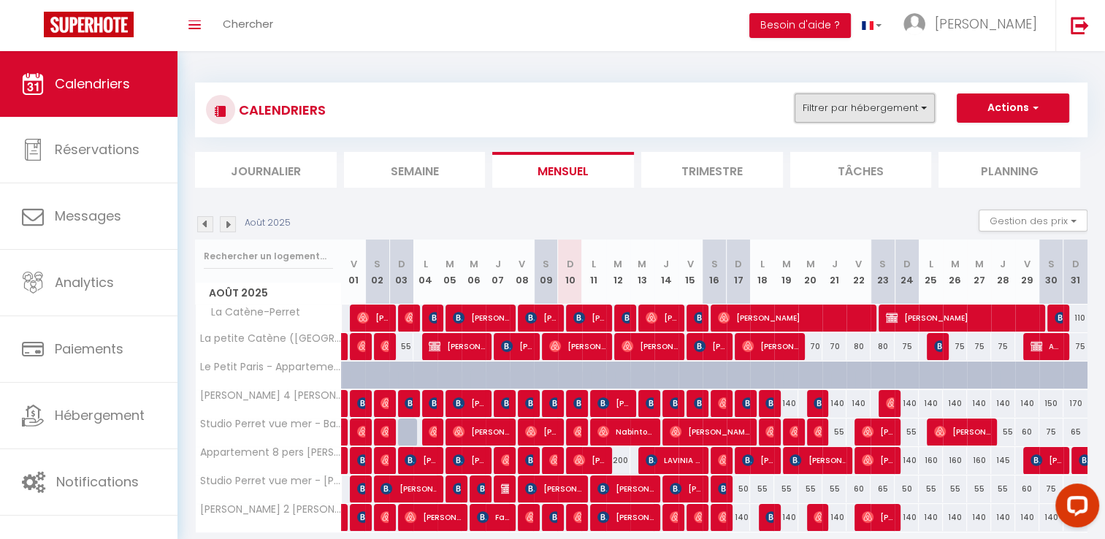
click at [915, 118] on button "Filtrer par hébergement" at bounding box center [864, 107] width 140 height 29
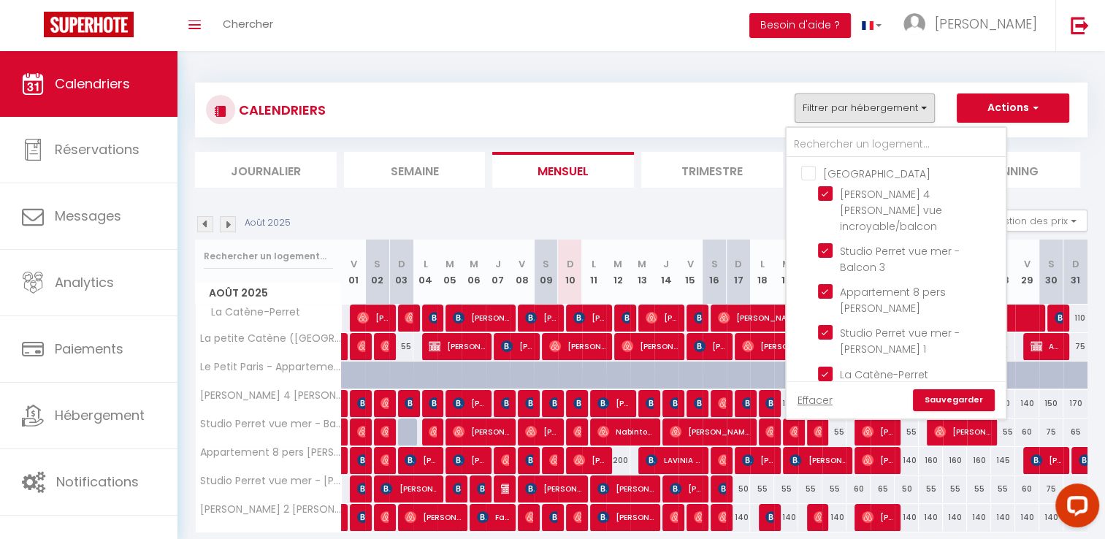
click at [844, 174] on input "[GEOGRAPHIC_DATA]" at bounding box center [910, 172] width 219 height 15
checkbox input "true"
checkbox input "false"
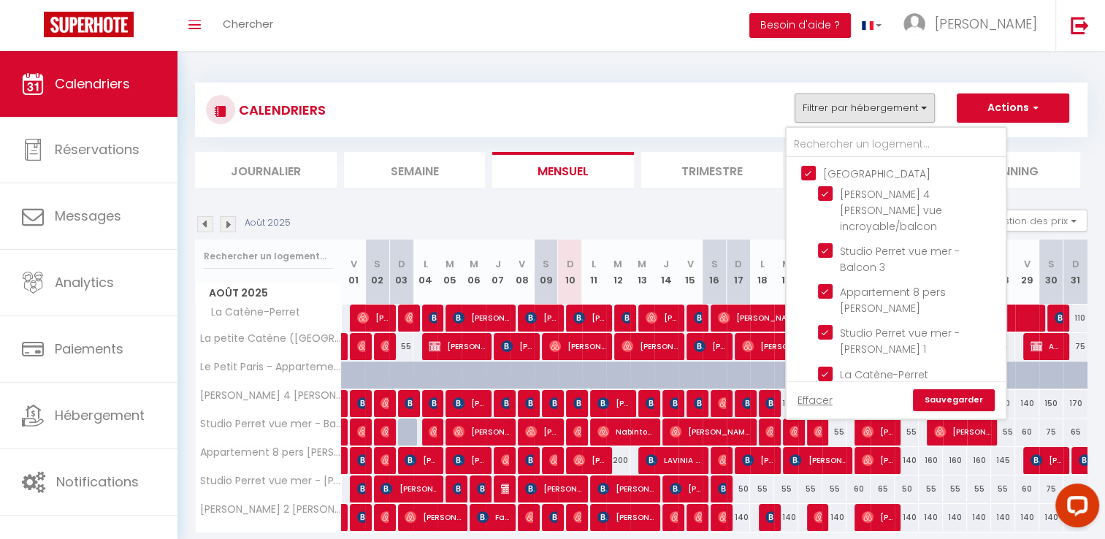
checkbox input "false"
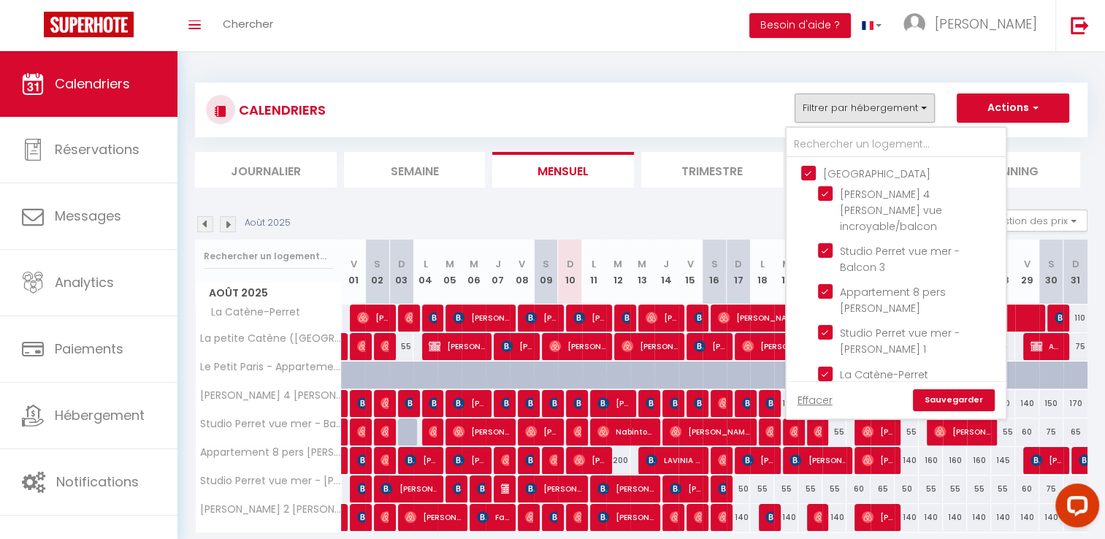
checkbox input "false"
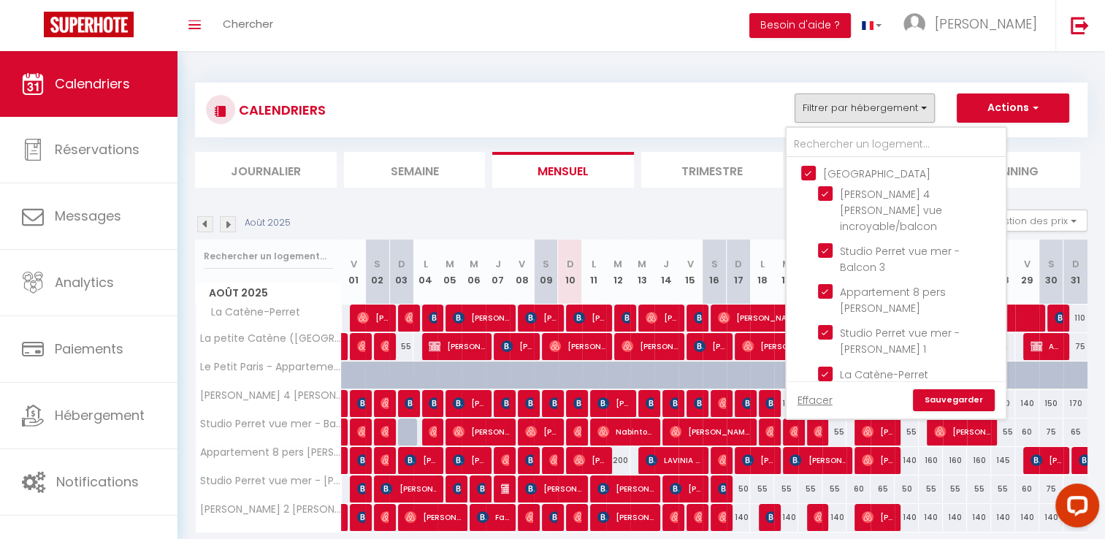
checkbox input "false"
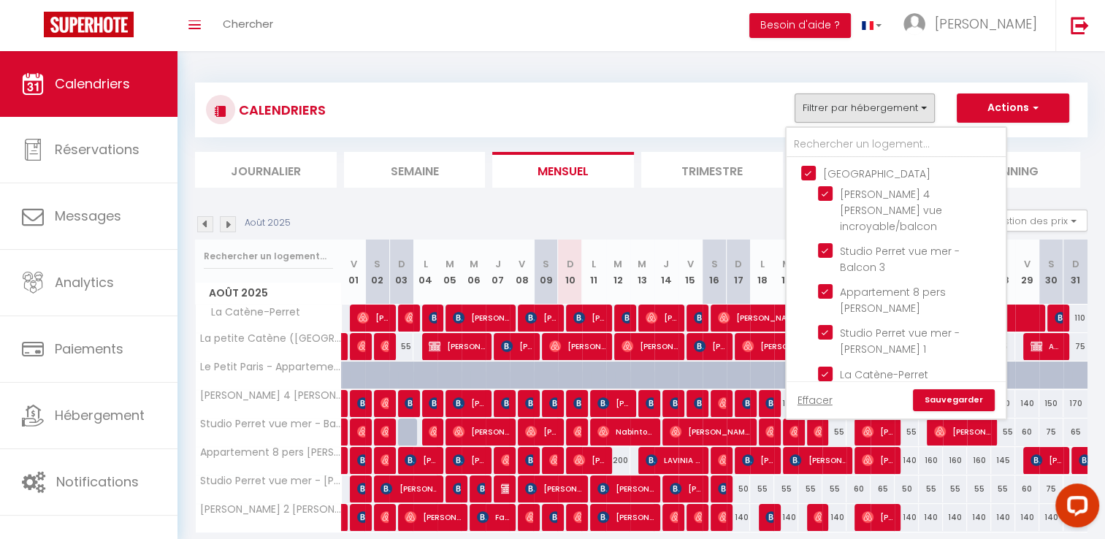
checkbox input "false"
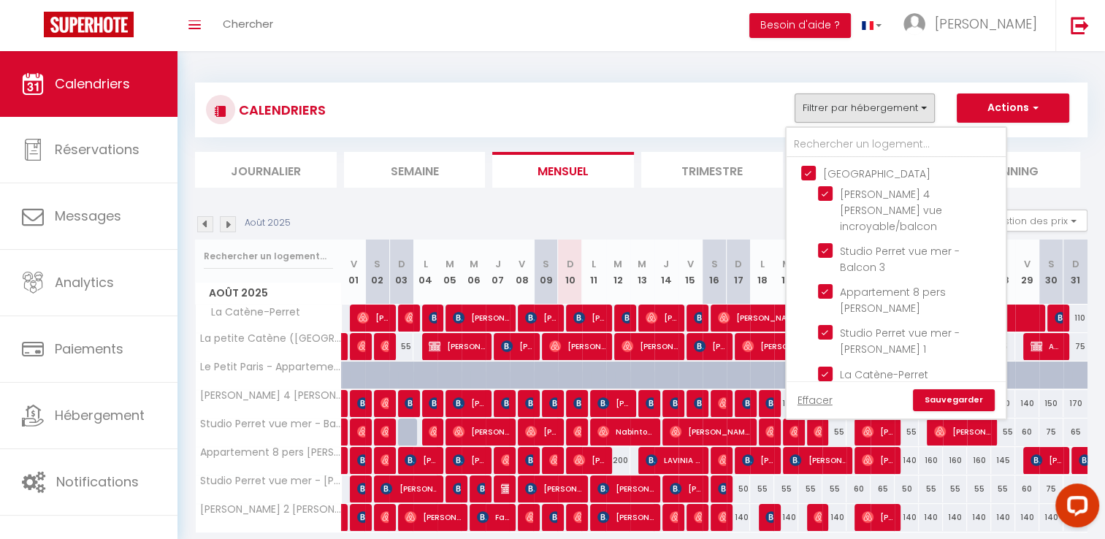
checkbox input "false"
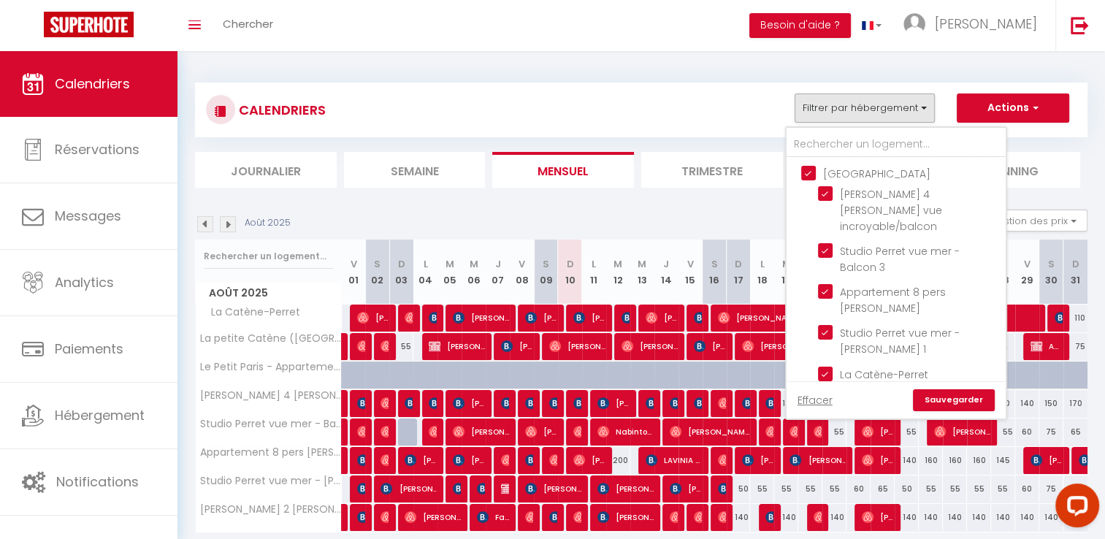
checkbox input "false"
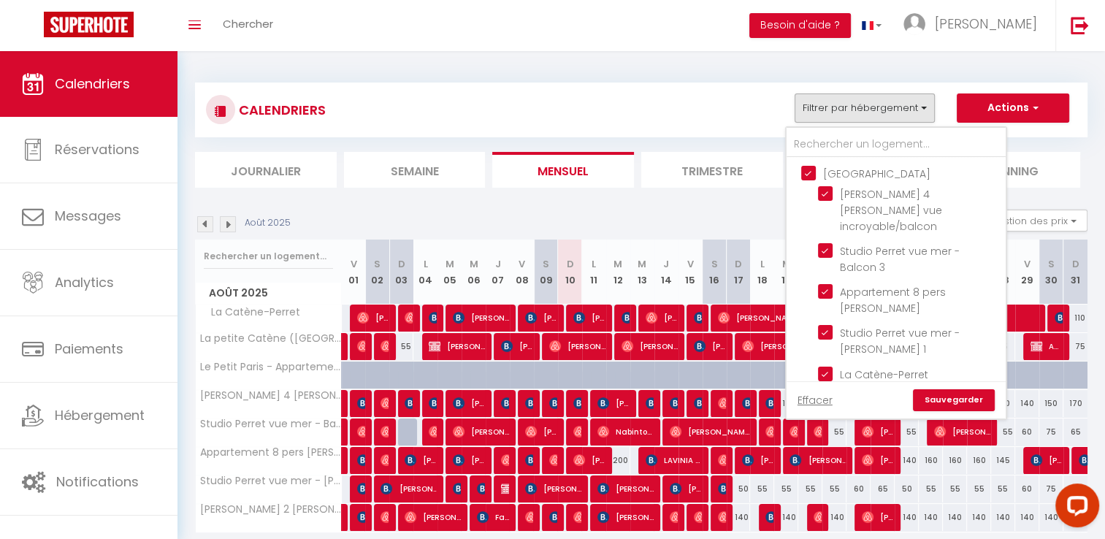
checkbox input "false"
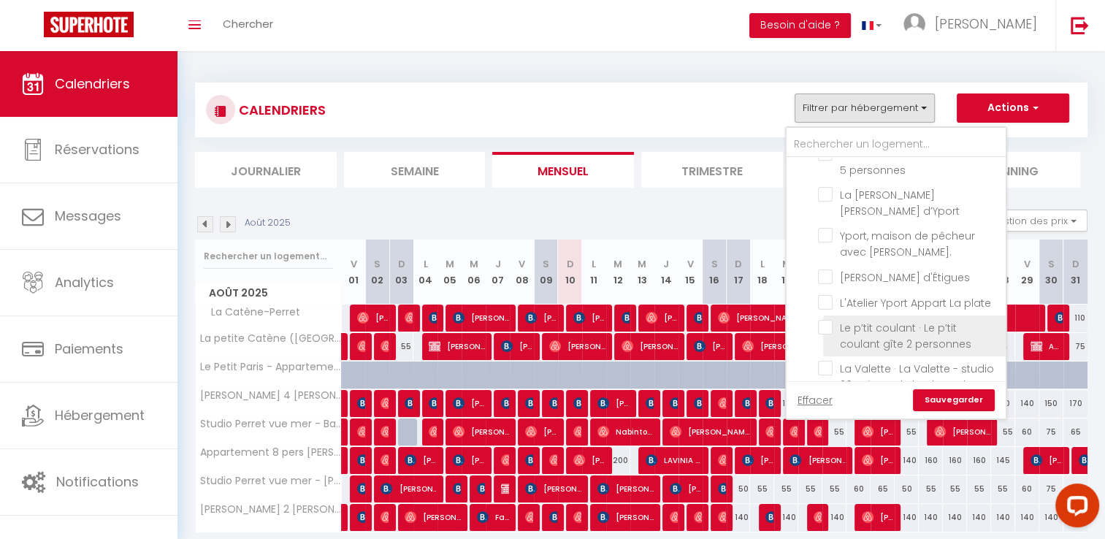
scroll to position [949, 0]
click at [962, 402] on link "Sauvegarder" at bounding box center [954, 400] width 82 height 22
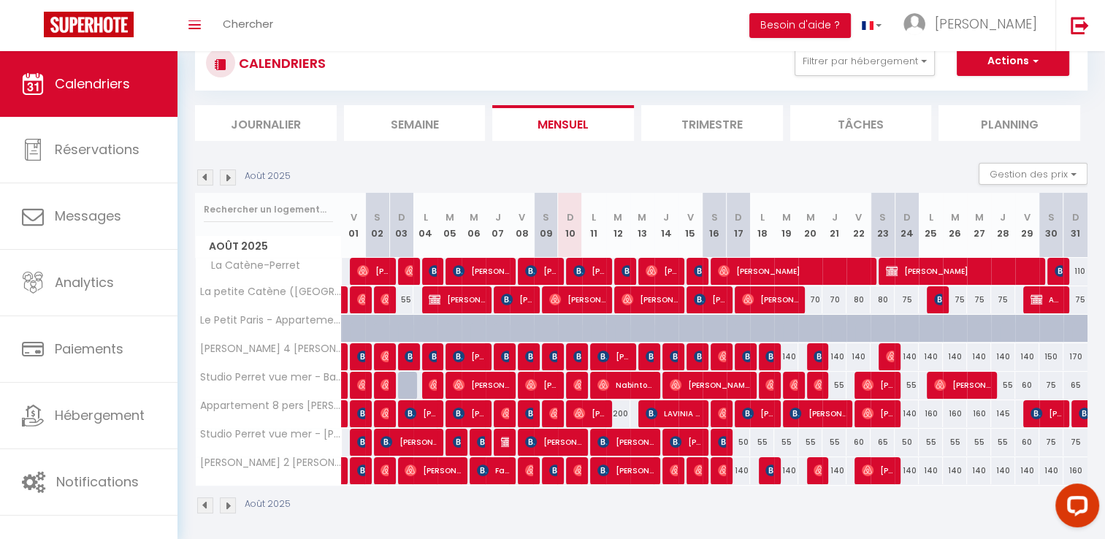
scroll to position [51, 0]
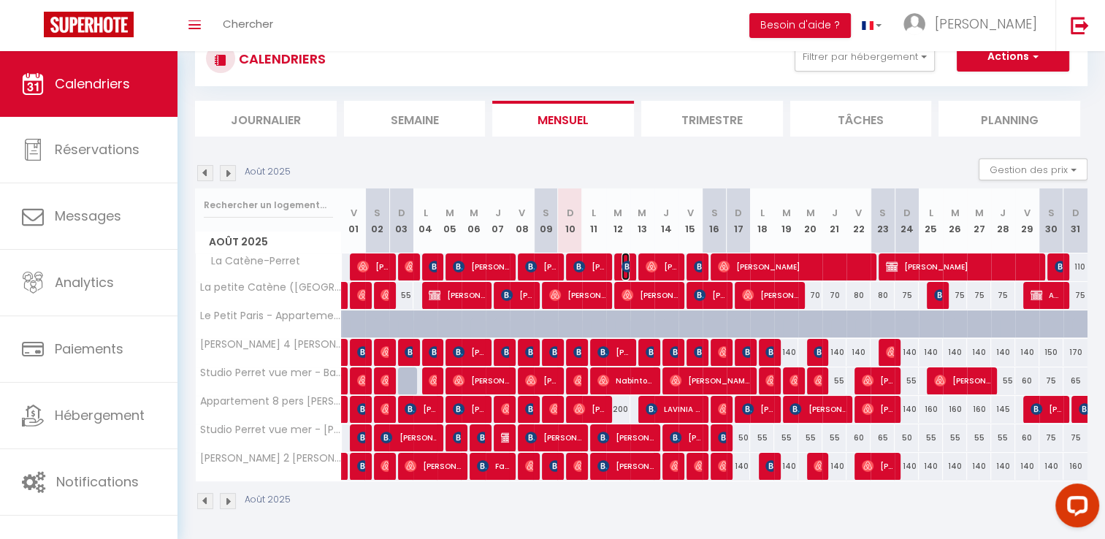
click at [623, 267] on img at bounding box center [627, 267] width 12 height 12
select select "OK"
select select "0"
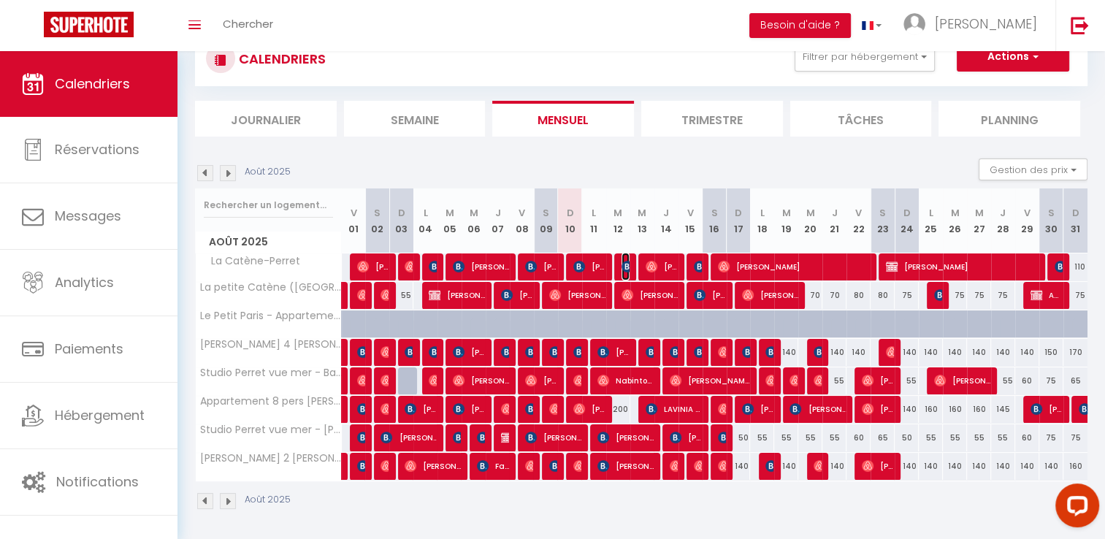
select select "1"
select select
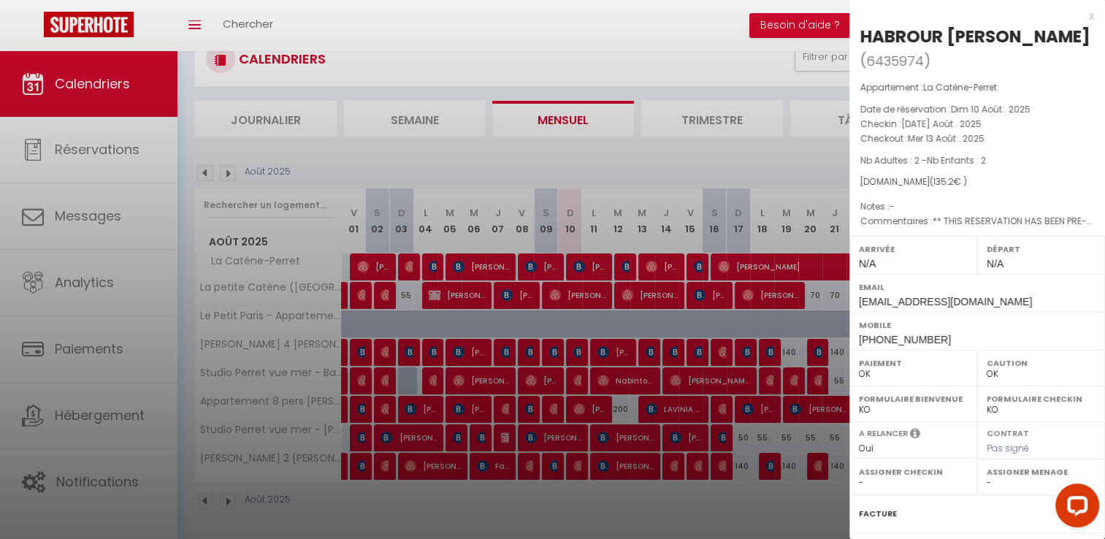
drag, startPoint x: 1025, startPoint y: 37, endPoint x: 859, endPoint y: 39, distance: 165.8
click at [859, 39] on div "HABROUR [PERSON_NAME] ( 6435974 ) Appartement : La Catène-Perret Date de réserv…" at bounding box center [977, 353] width 256 height 657
copy div "HABROUR [PERSON_NAME]"
click at [757, 354] on div at bounding box center [552, 269] width 1105 height 539
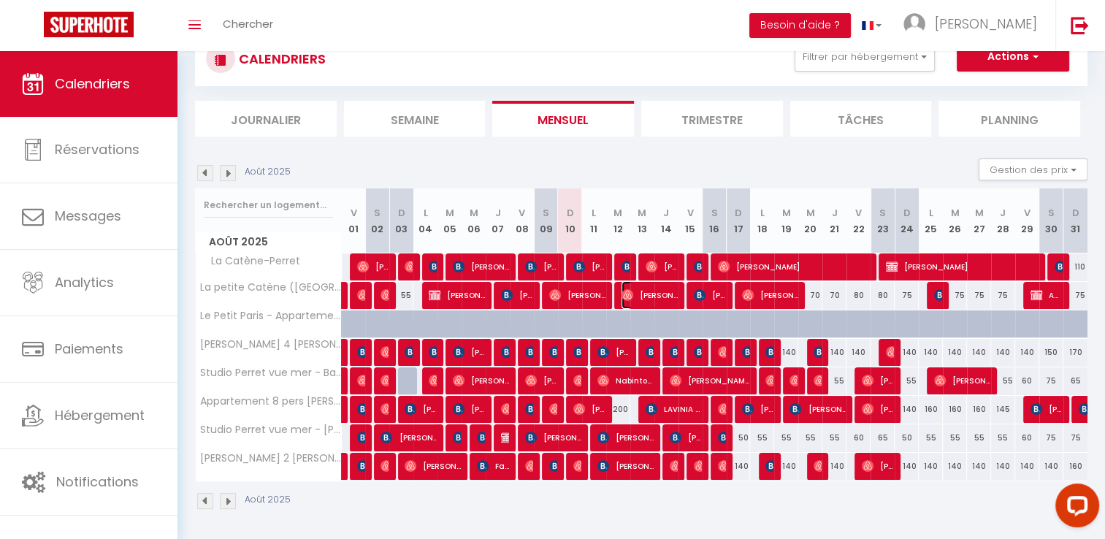
click at [648, 305] on span "[PERSON_NAME]" at bounding box center [649, 295] width 56 height 28
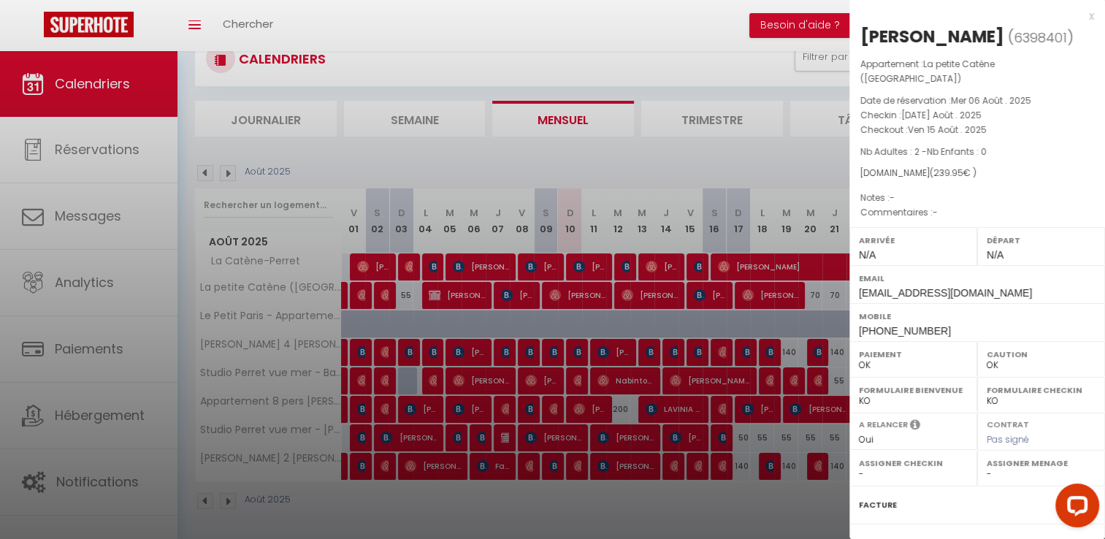
drag, startPoint x: 1055, startPoint y: 36, endPoint x: 864, endPoint y: 35, distance: 191.3
click at [864, 35] on h2 "[PERSON_NAME] ( 6398401 )" at bounding box center [977, 37] width 234 height 25
copy div "[PERSON_NAME]"
click at [719, 287] on div at bounding box center [552, 269] width 1105 height 539
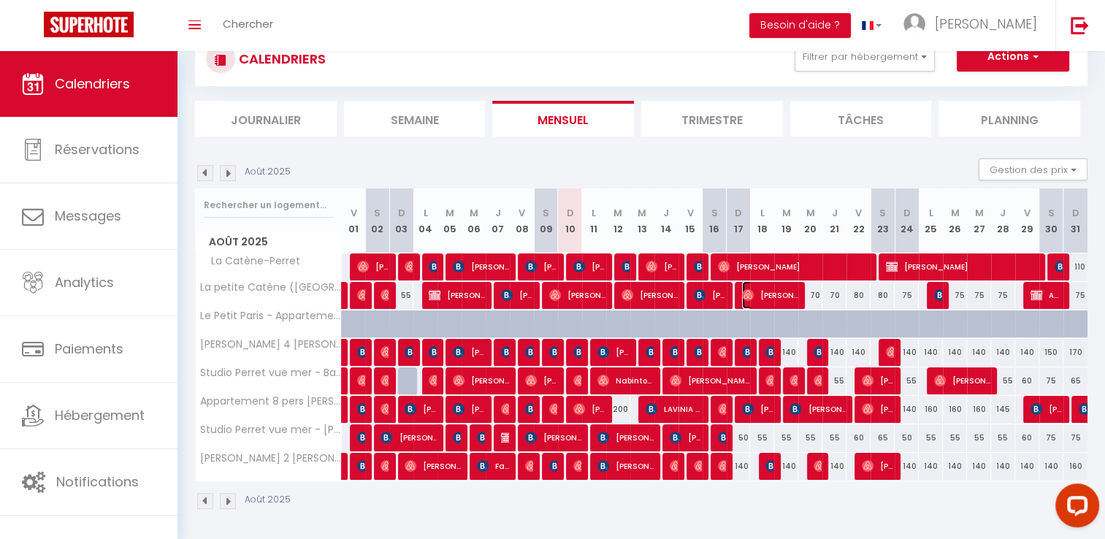
click at [776, 296] on span "[PERSON_NAME]" at bounding box center [770, 295] width 56 height 28
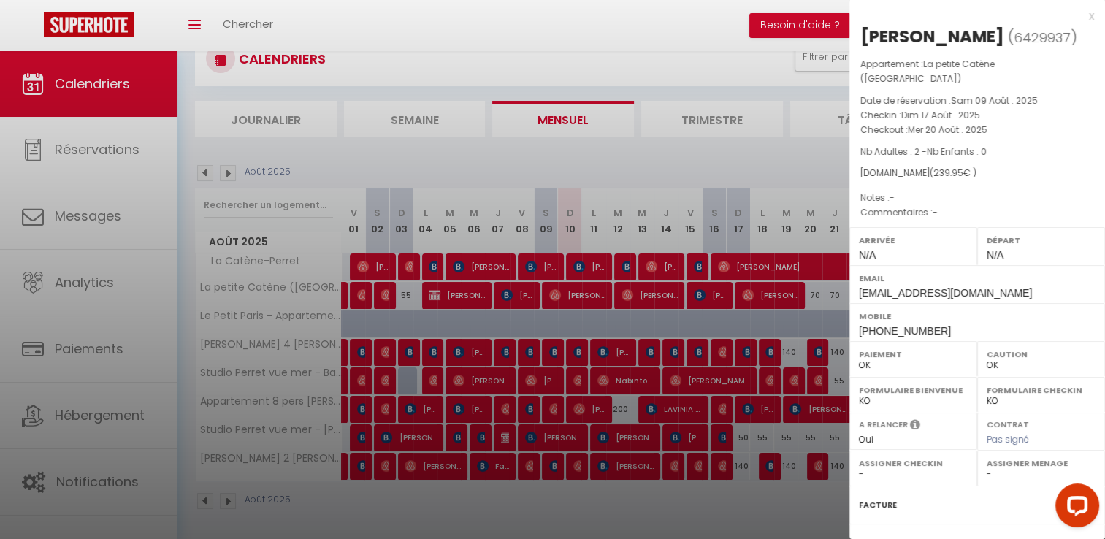
drag, startPoint x: 861, startPoint y: 37, endPoint x: 1008, endPoint y: 45, distance: 147.0
click at [1004, 45] on div "[PERSON_NAME]" at bounding box center [932, 36] width 144 height 23
copy div "[PERSON_NAME]"
click at [774, 291] on div at bounding box center [552, 269] width 1105 height 539
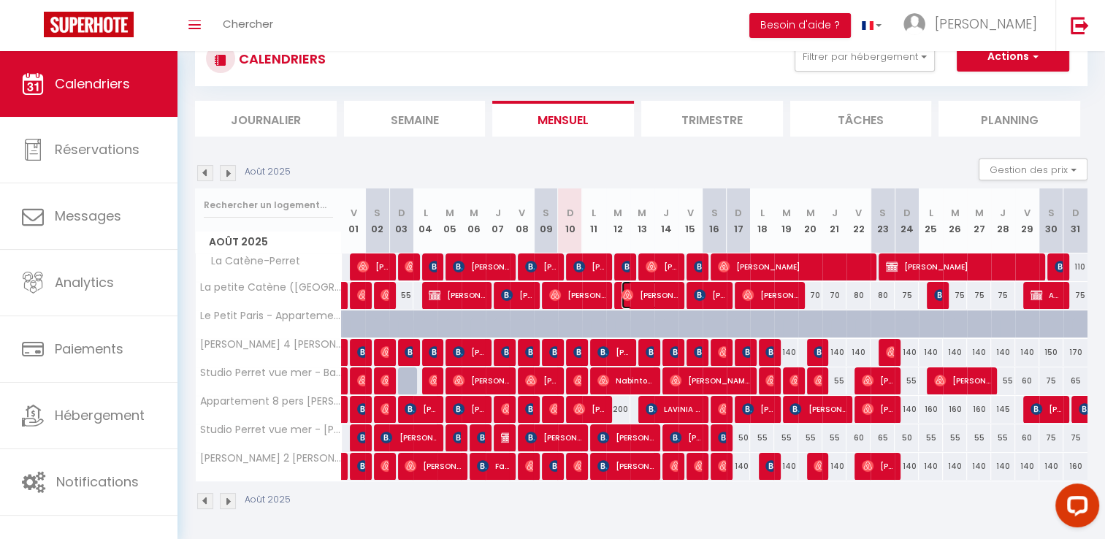
click at [651, 292] on span "[PERSON_NAME]" at bounding box center [649, 295] width 56 height 28
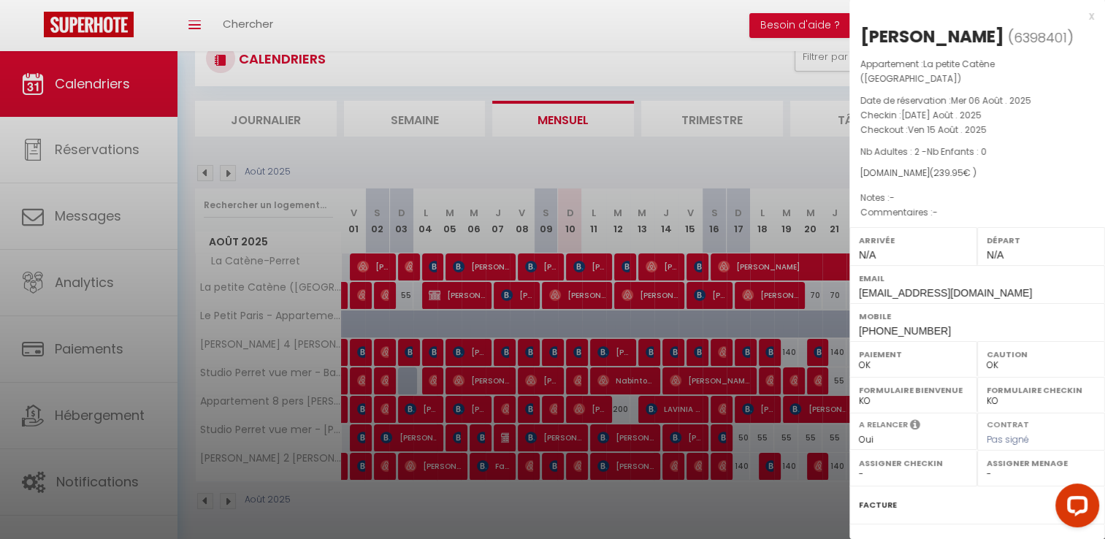
click at [828, 347] on div at bounding box center [552, 269] width 1105 height 539
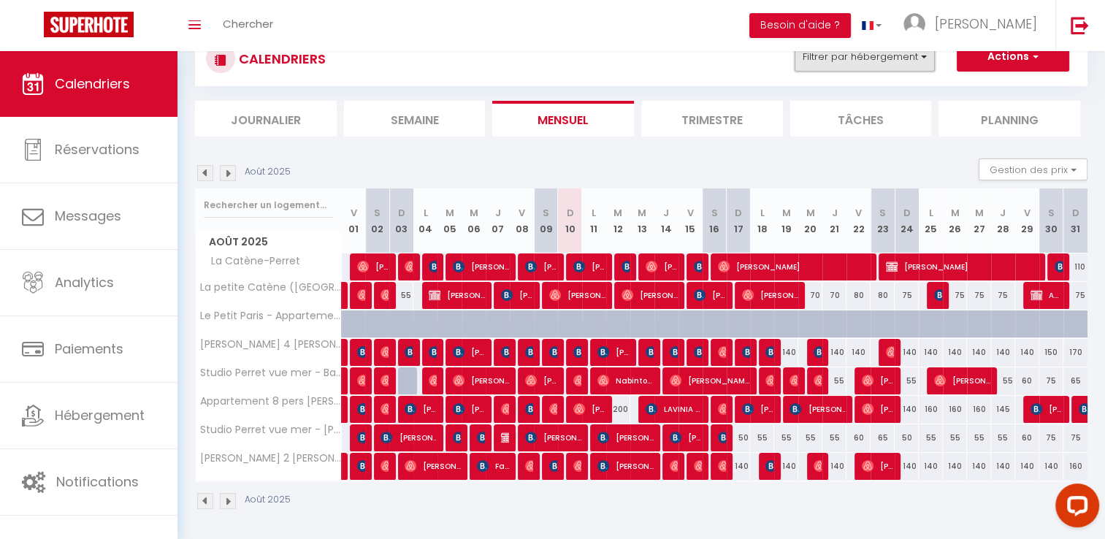
click at [860, 70] on button "Filtrer par hébergement" at bounding box center [864, 56] width 140 height 29
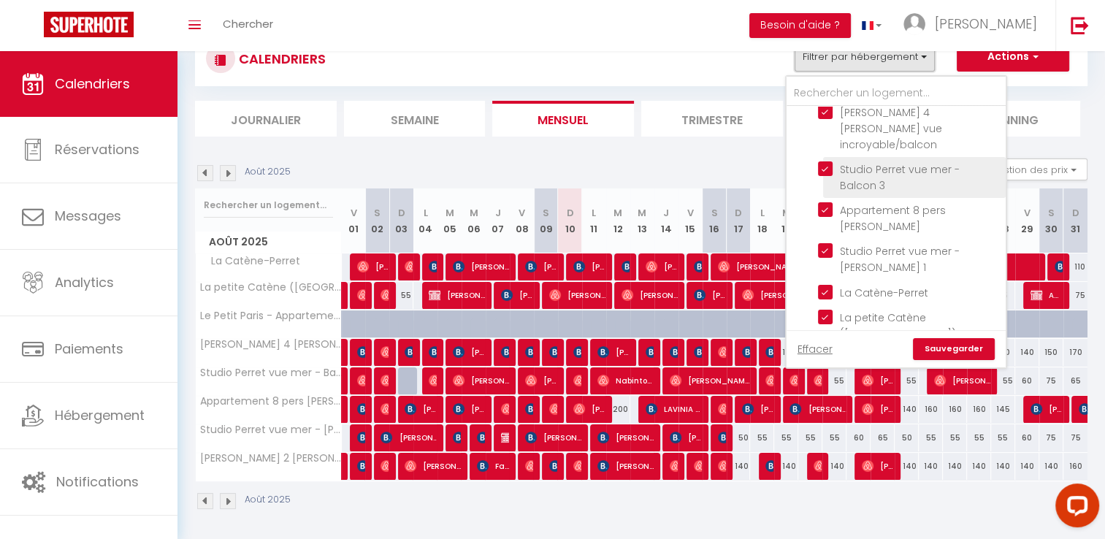
scroll to position [73, 0]
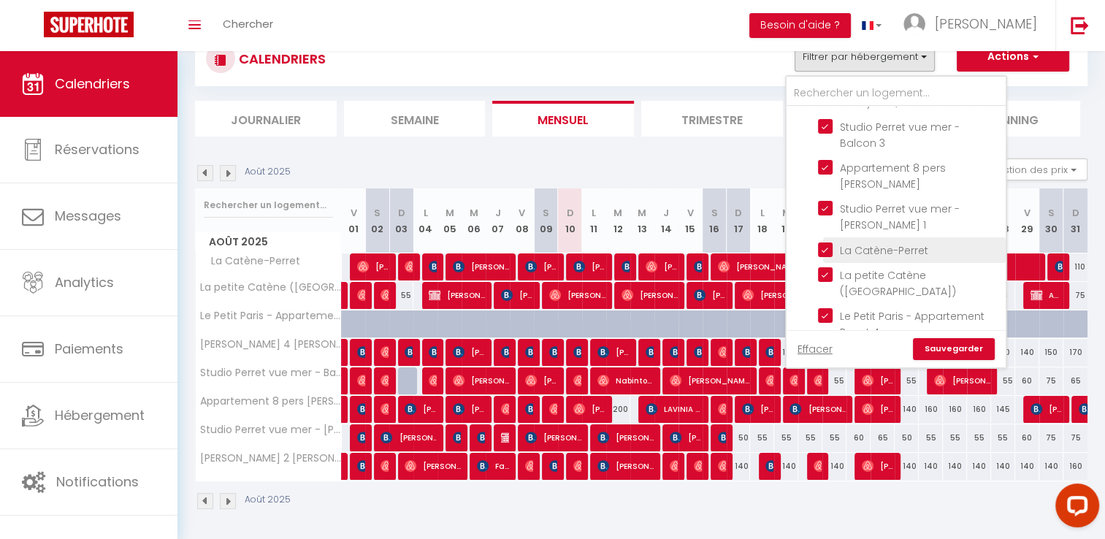
click at [910, 242] on label "La Catène-Perret" at bounding box center [880, 250] width 96 height 16
click at [910, 242] on input "La Catène-Perret" at bounding box center [909, 249] width 183 height 15
checkbox input "false"
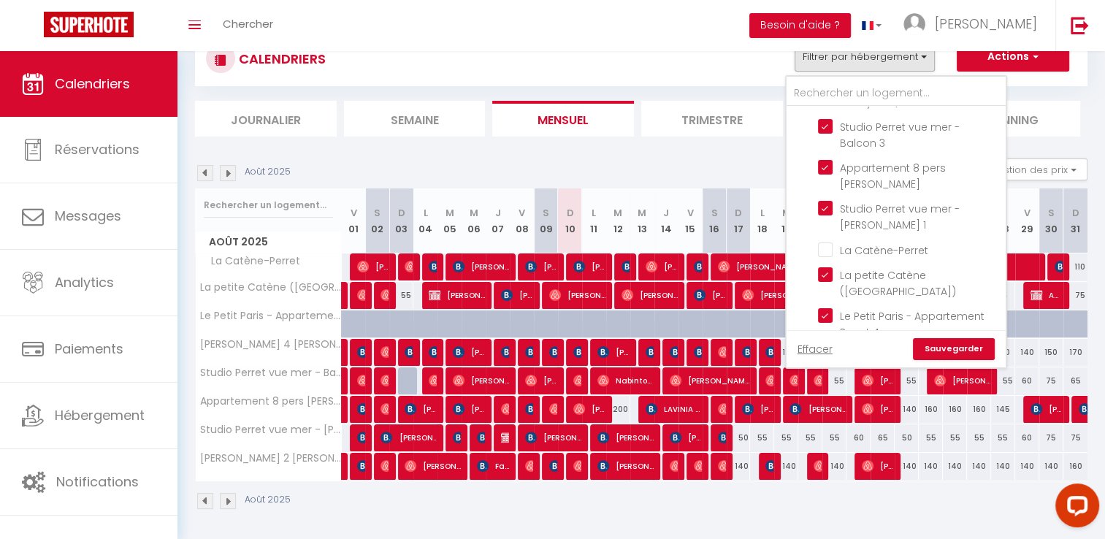
checkbox input "false"
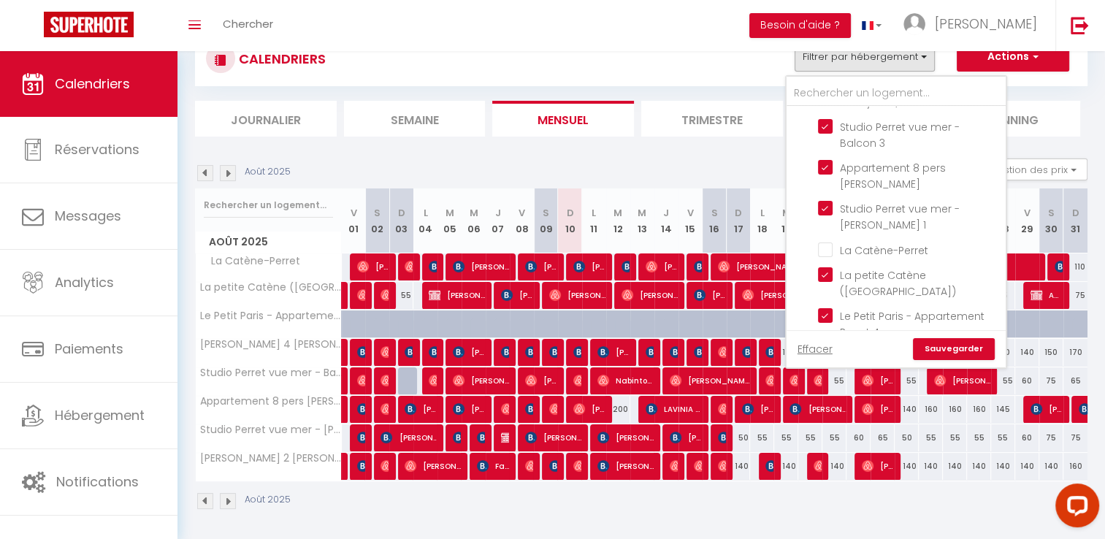
checkbox input "false"
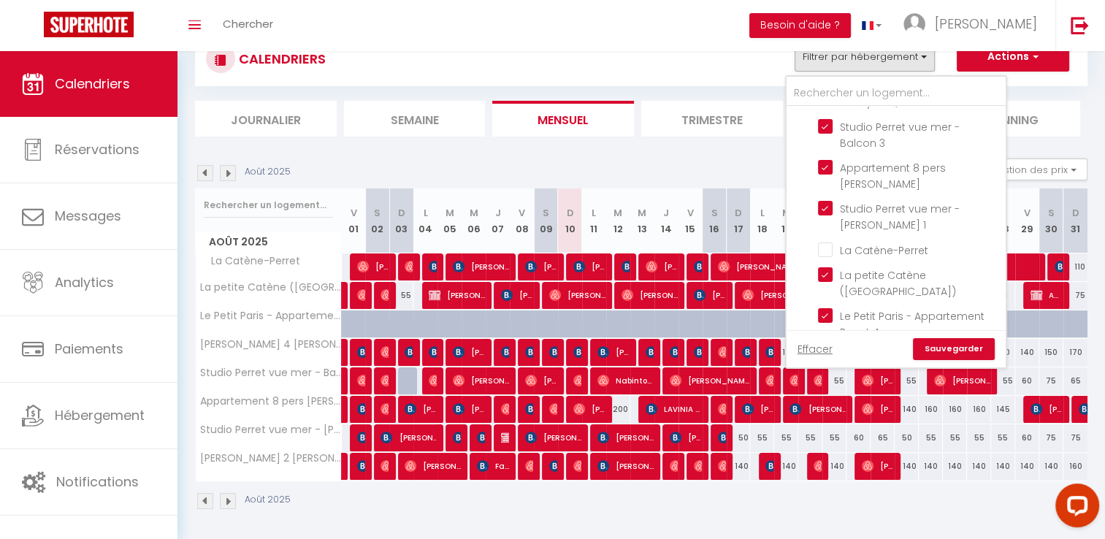
checkbox input "false"
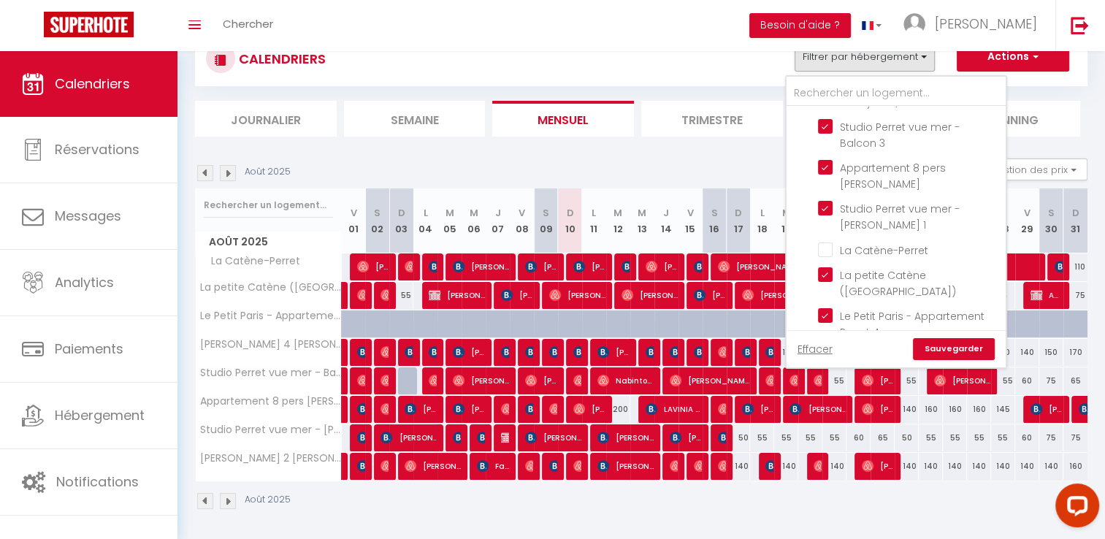
checkbox input "false"
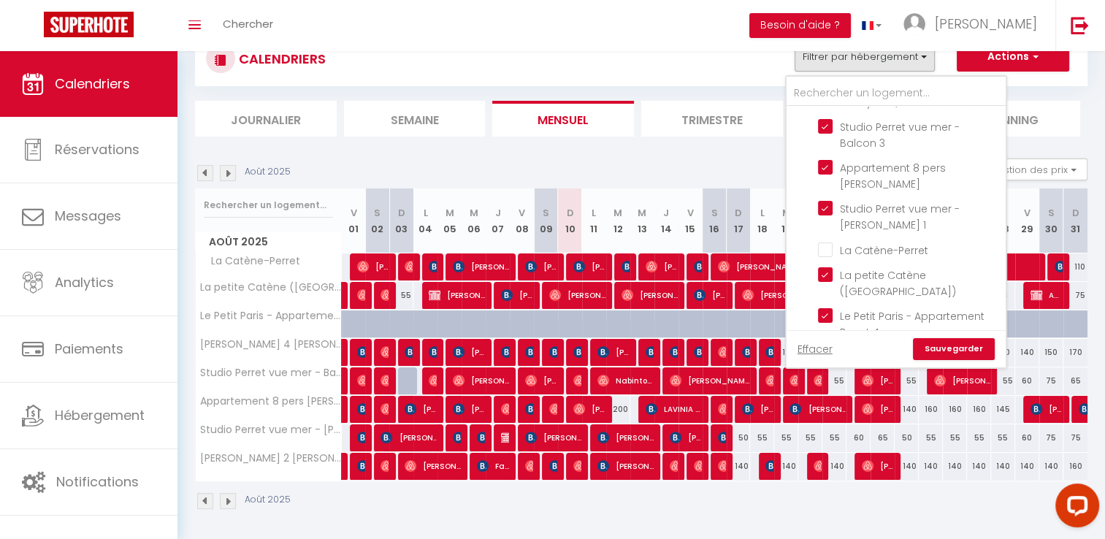
checkbox input "false"
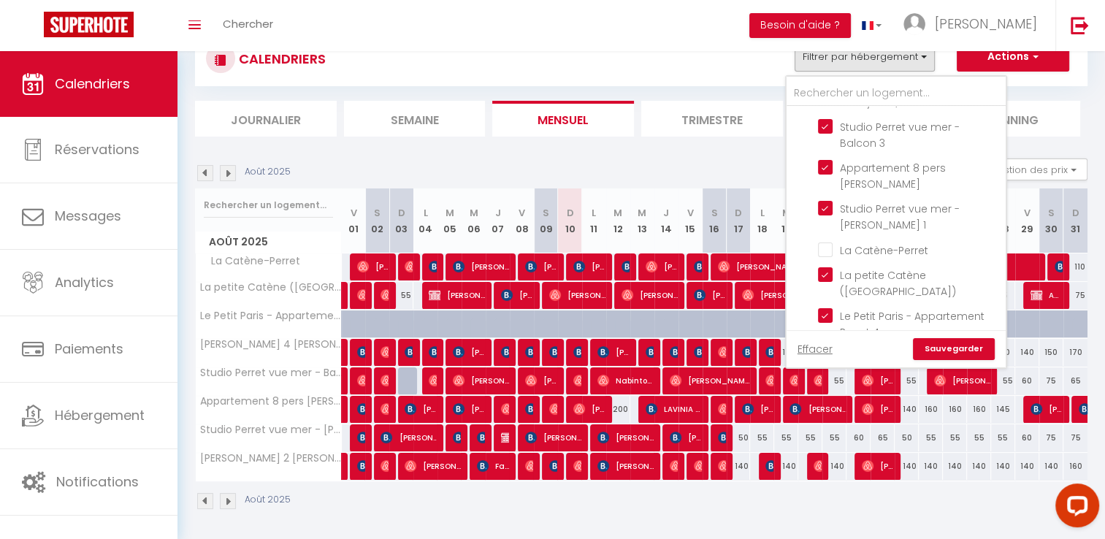
checkbox input "false"
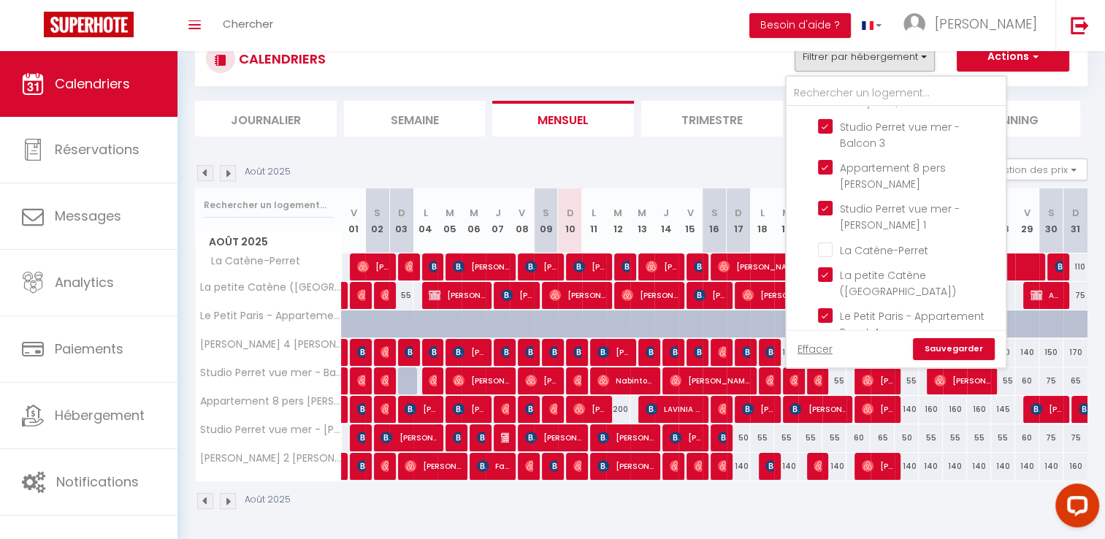
checkbox input "false"
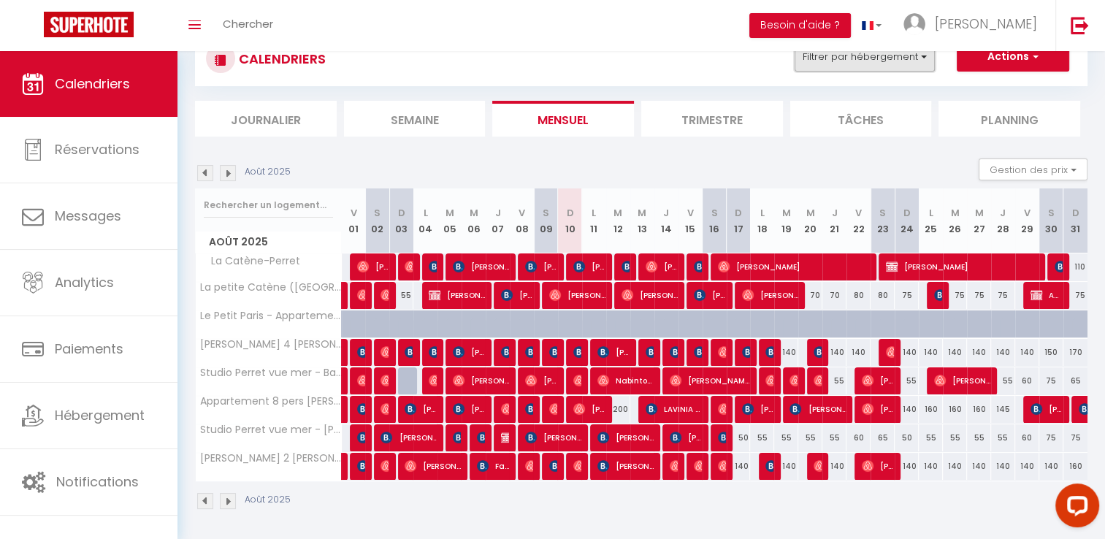
click at [901, 61] on button "Filtrer par hébergement" at bounding box center [864, 56] width 140 height 29
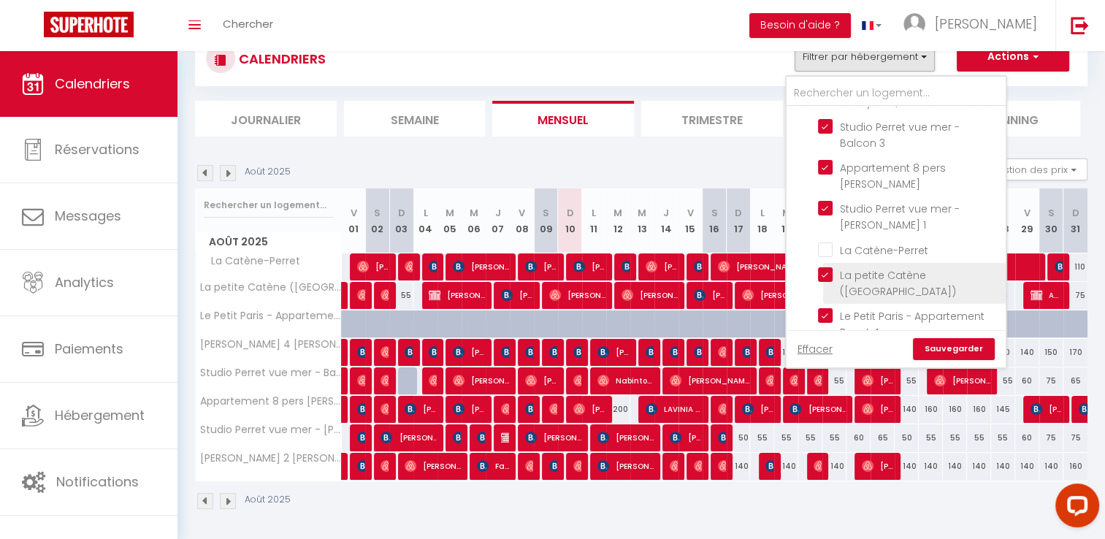
click at [882, 267] on input "La petite Catène ([GEOGRAPHIC_DATA])" at bounding box center [909, 274] width 183 height 15
checkbox input "false"
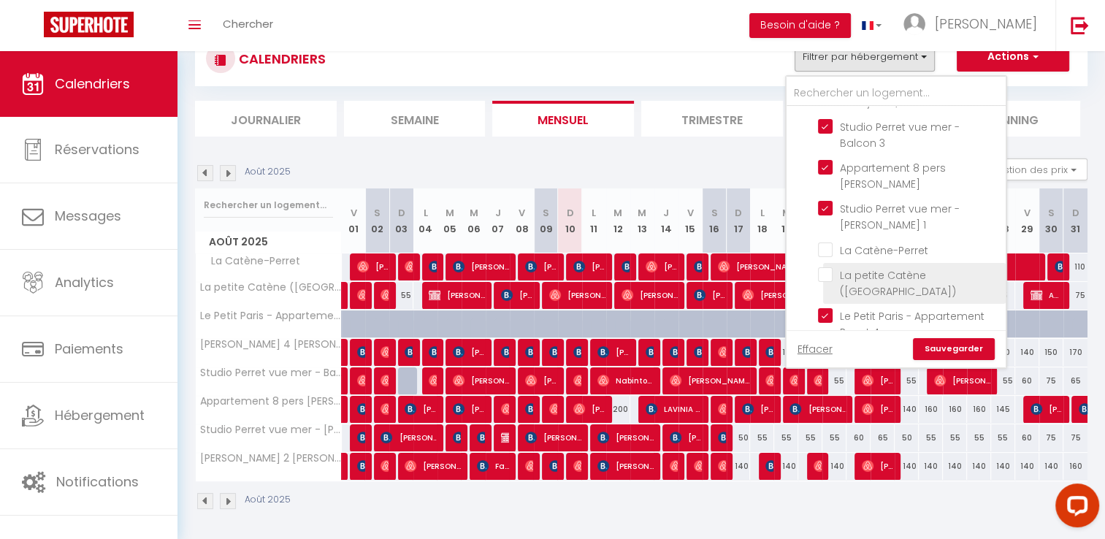
checkbox input "false"
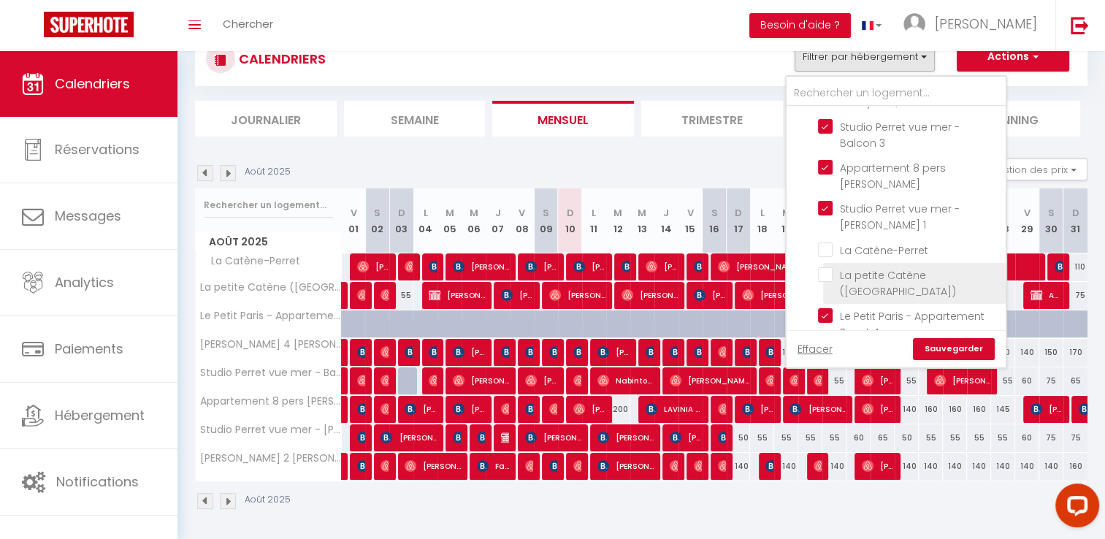
checkbox input "false"
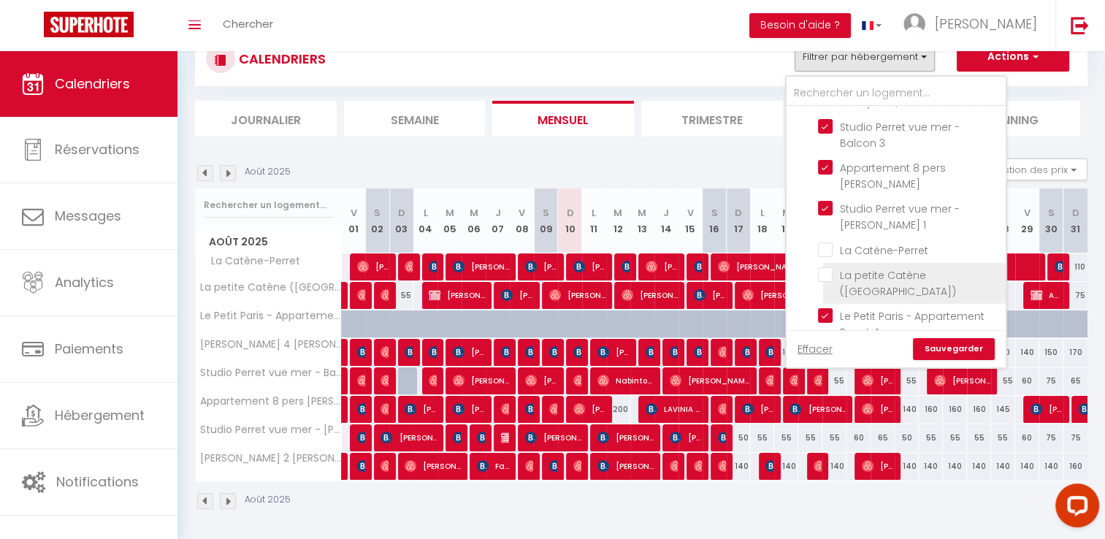
checkbox input "false"
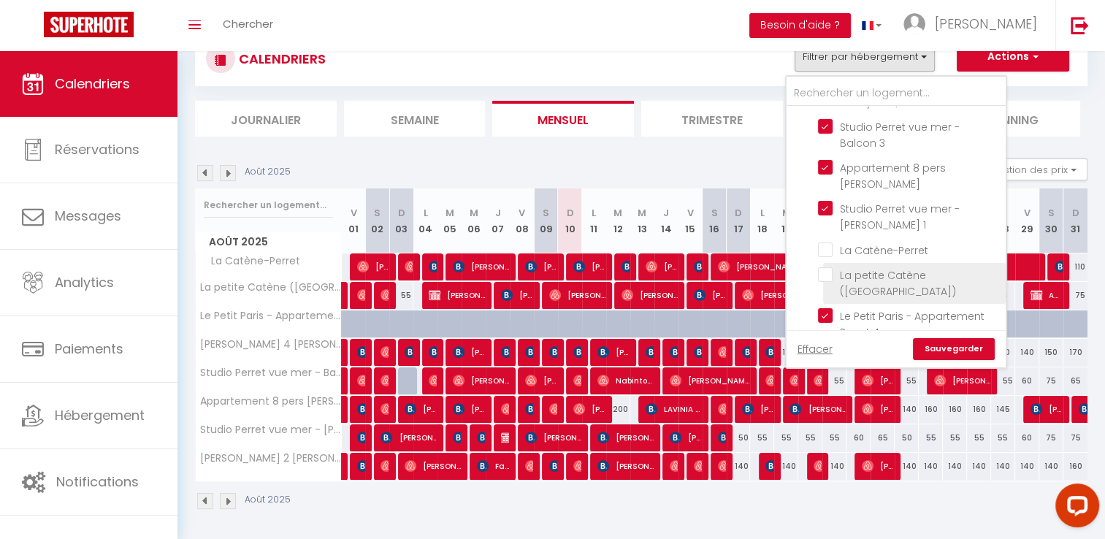
checkbox input "false"
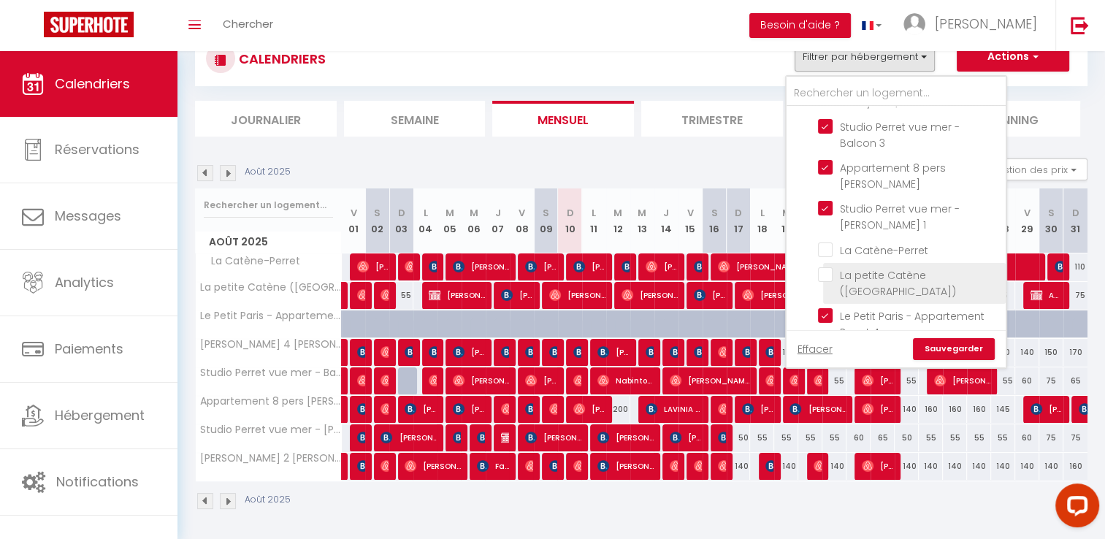
checkbox input "false"
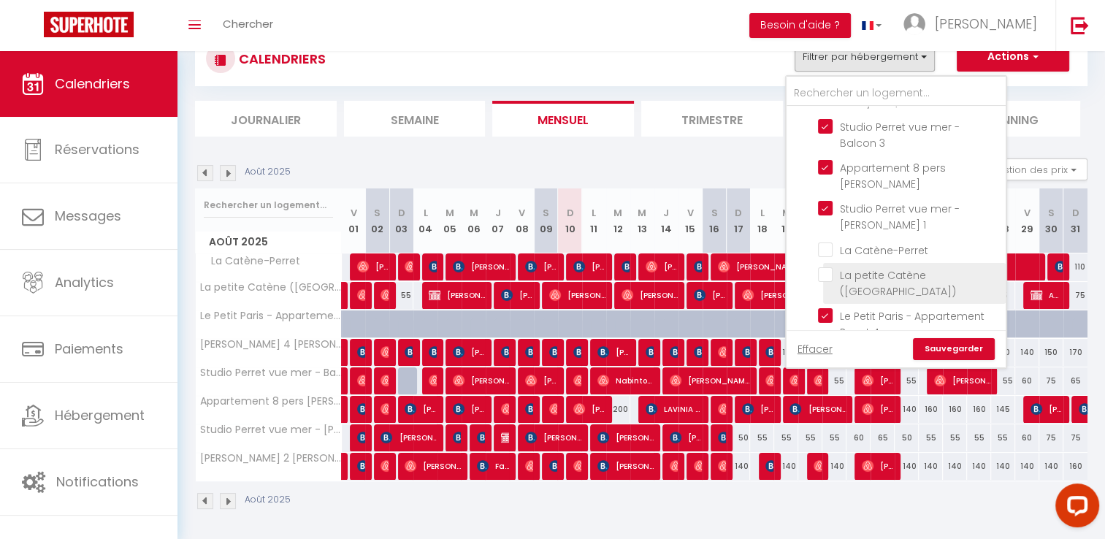
checkbox input "false"
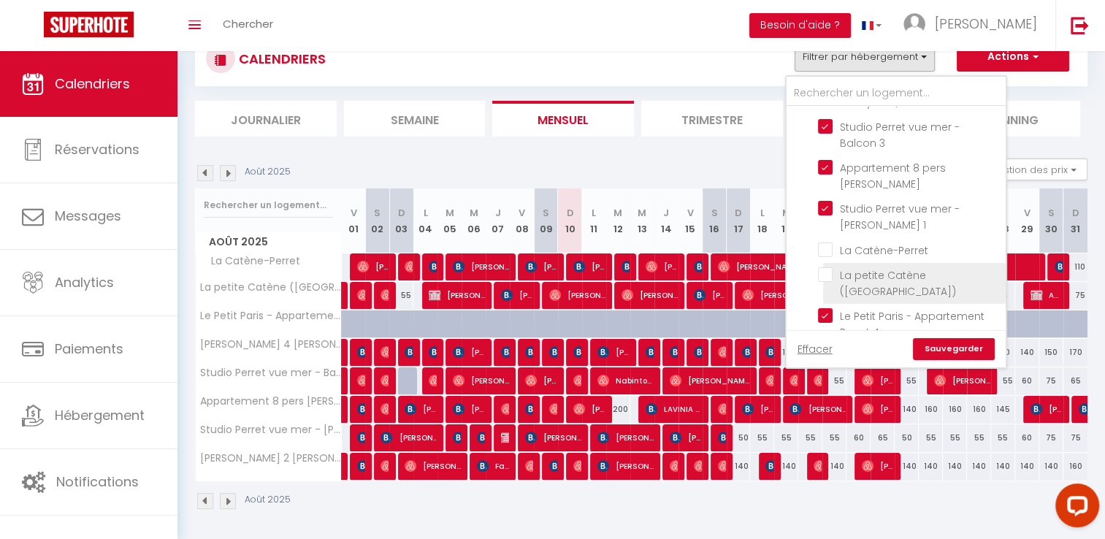
checkbox input "false"
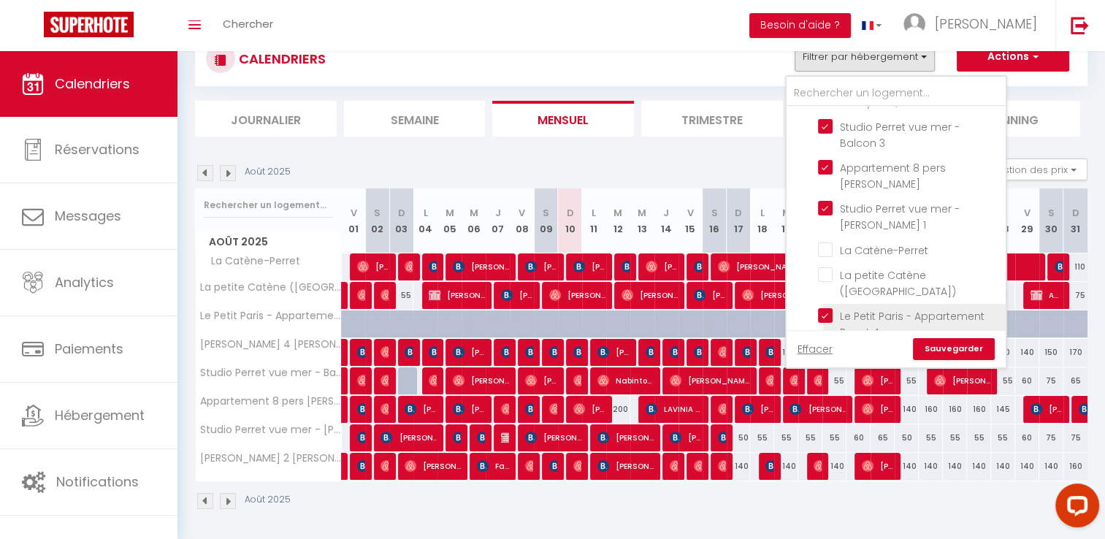
click at [873, 308] on input "Le Petit Paris - Appartement Perret 4 pers" at bounding box center [909, 315] width 183 height 15
checkbox input "false"
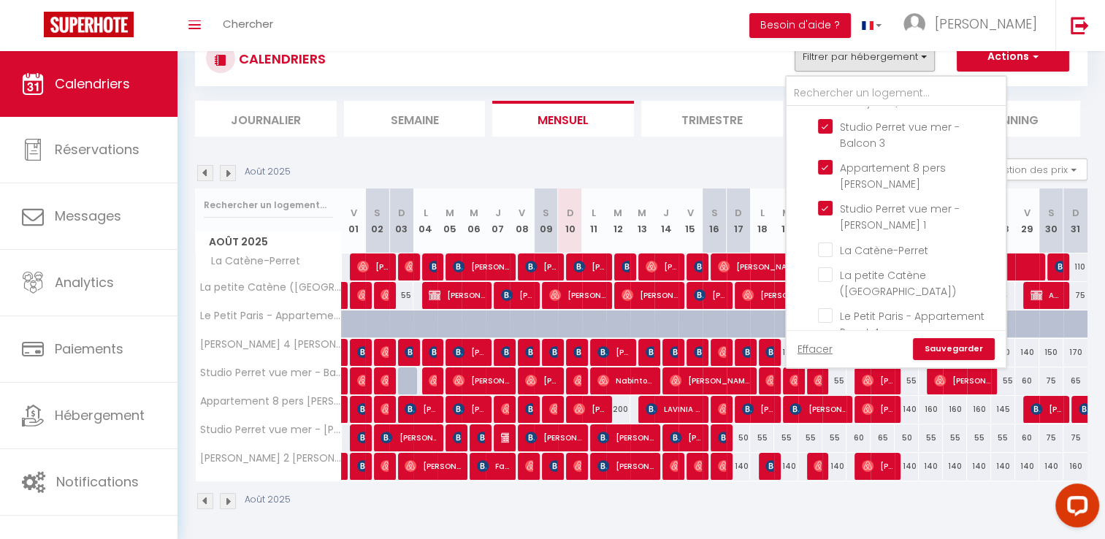
checkbox input "false"
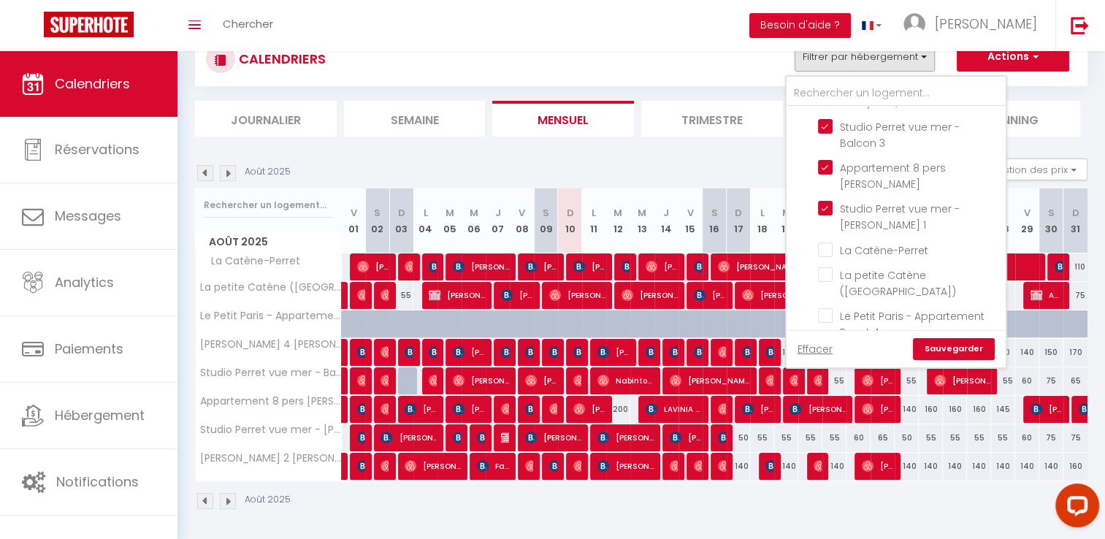
checkbox input "false"
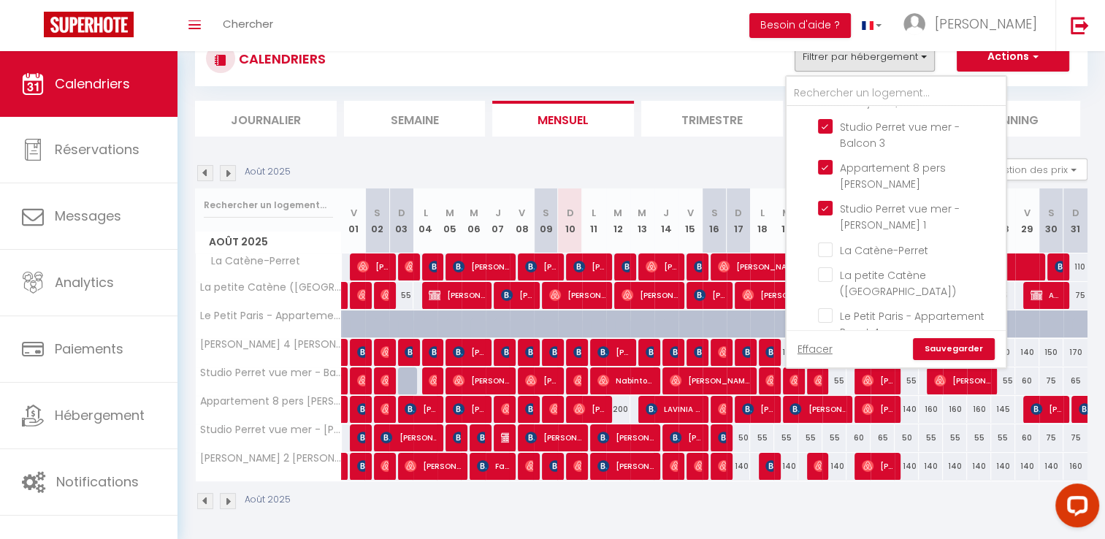
checkbox input "false"
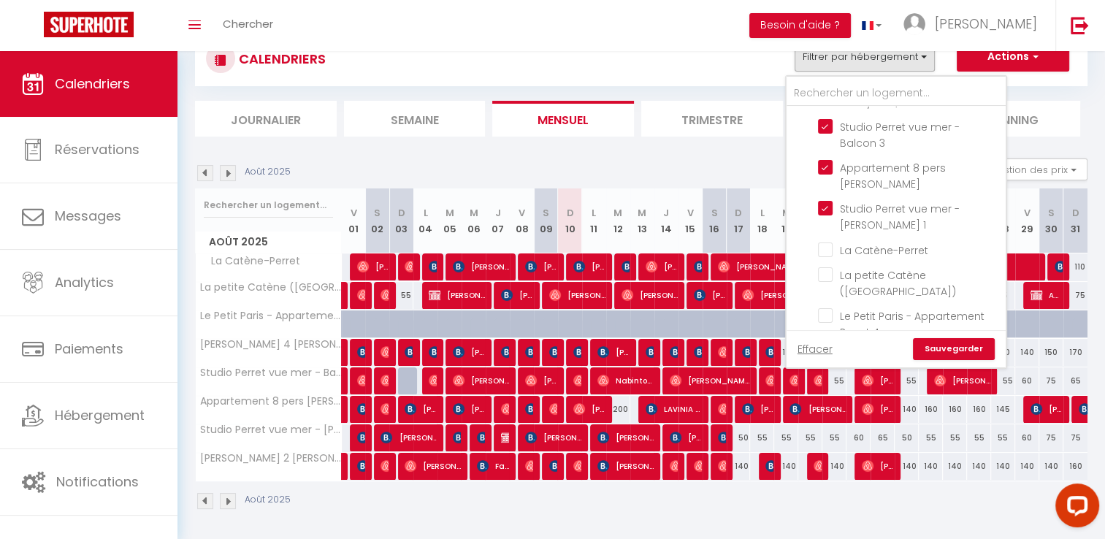
checkbox input "false"
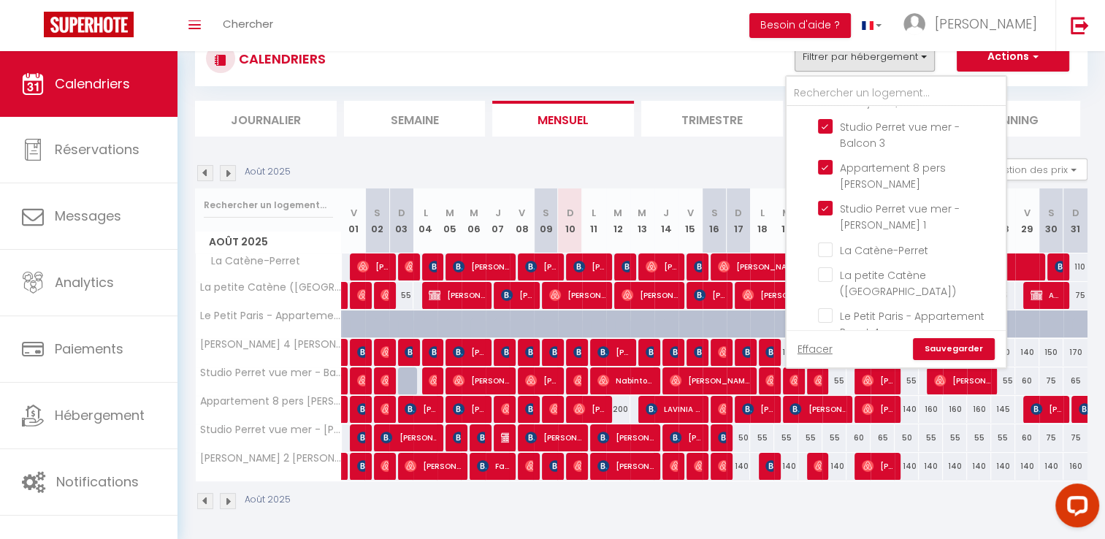
checkbox input "false"
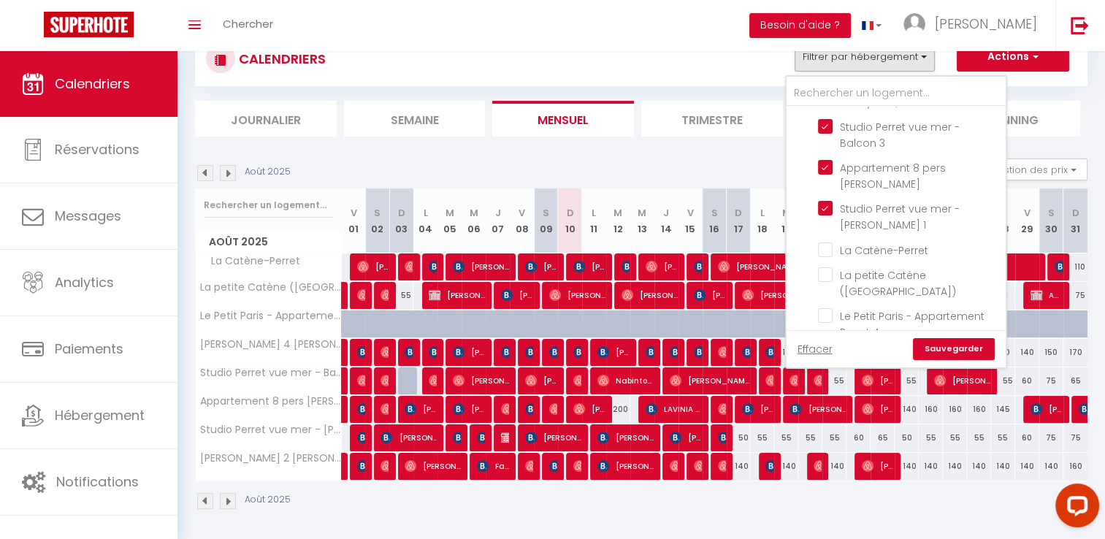
checkbox input "false"
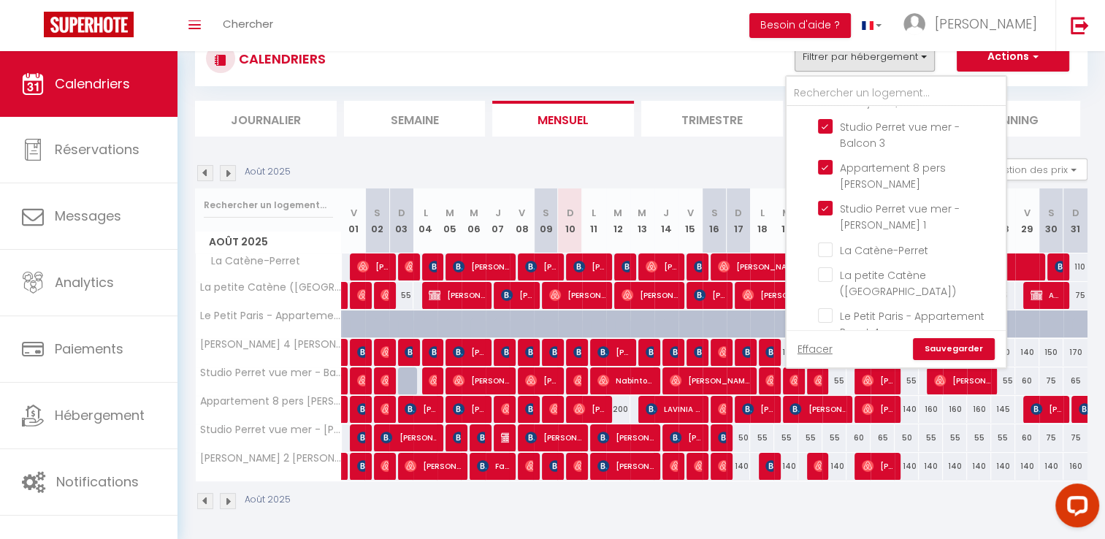
checkbox input "false"
click at [946, 349] on link "Sauvegarder" at bounding box center [954, 349] width 82 height 22
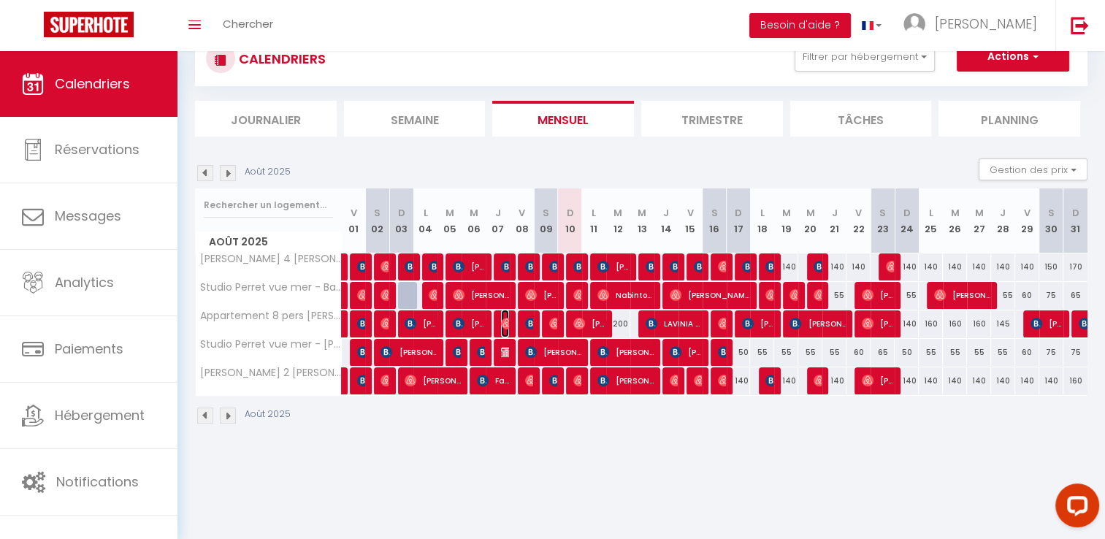
click at [504, 326] on img at bounding box center [507, 324] width 12 height 12
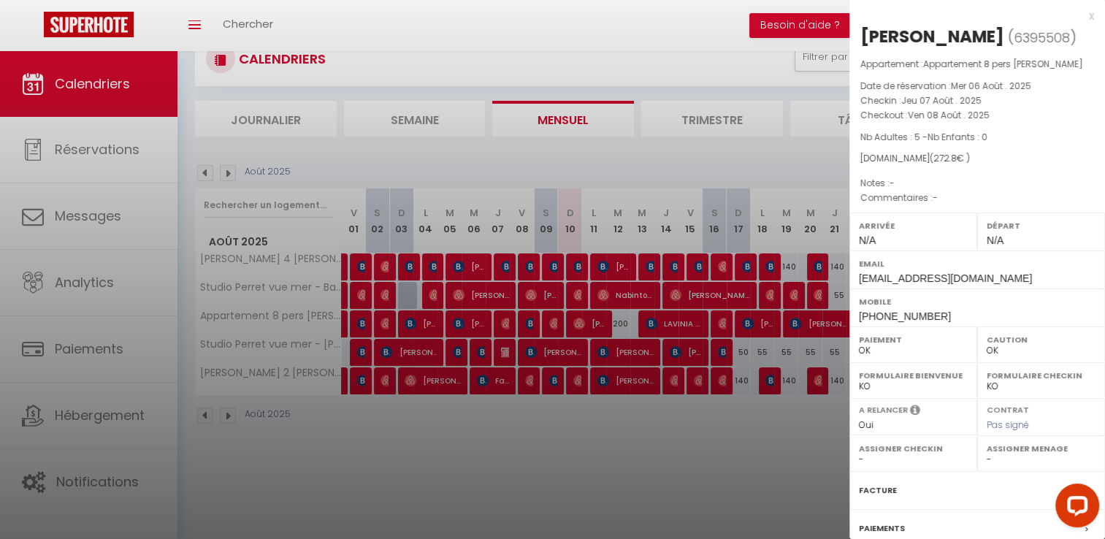
drag, startPoint x: 966, startPoint y: 42, endPoint x: 859, endPoint y: 44, distance: 106.6
click at [860, 44] on div "[PERSON_NAME]" at bounding box center [932, 36] width 144 height 23
copy div "[PERSON_NAME]"
click at [636, 266] on div at bounding box center [552, 269] width 1105 height 539
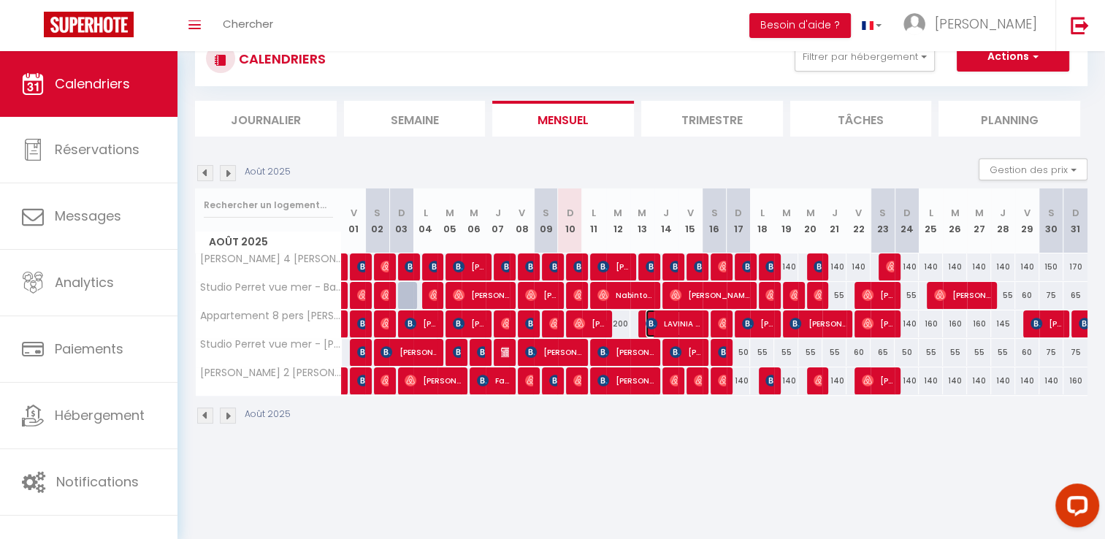
click at [689, 324] on span "LAVINIA TOUR" at bounding box center [674, 324] width 56 height 28
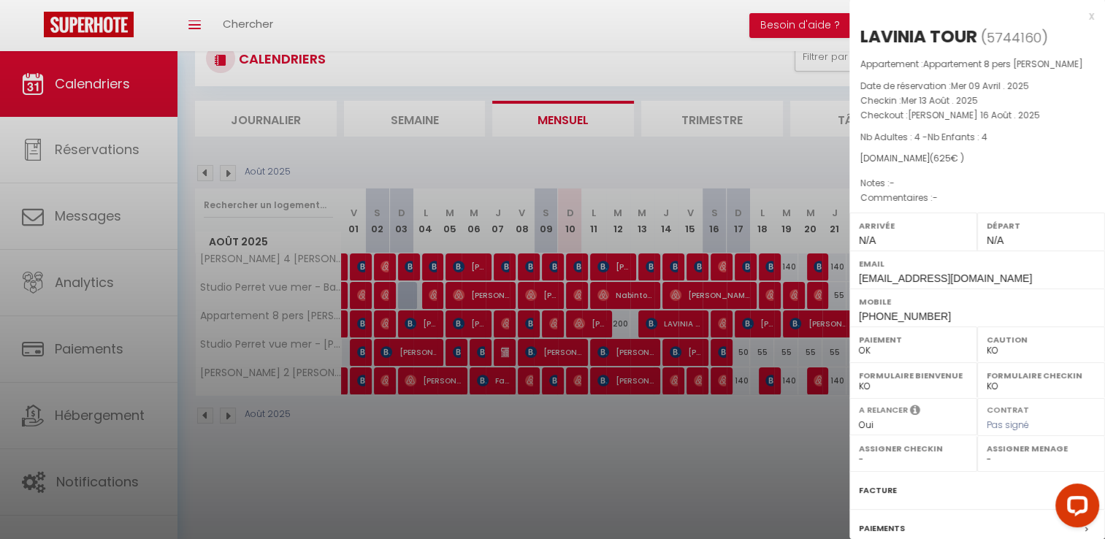
click at [719, 326] on div at bounding box center [552, 269] width 1105 height 539
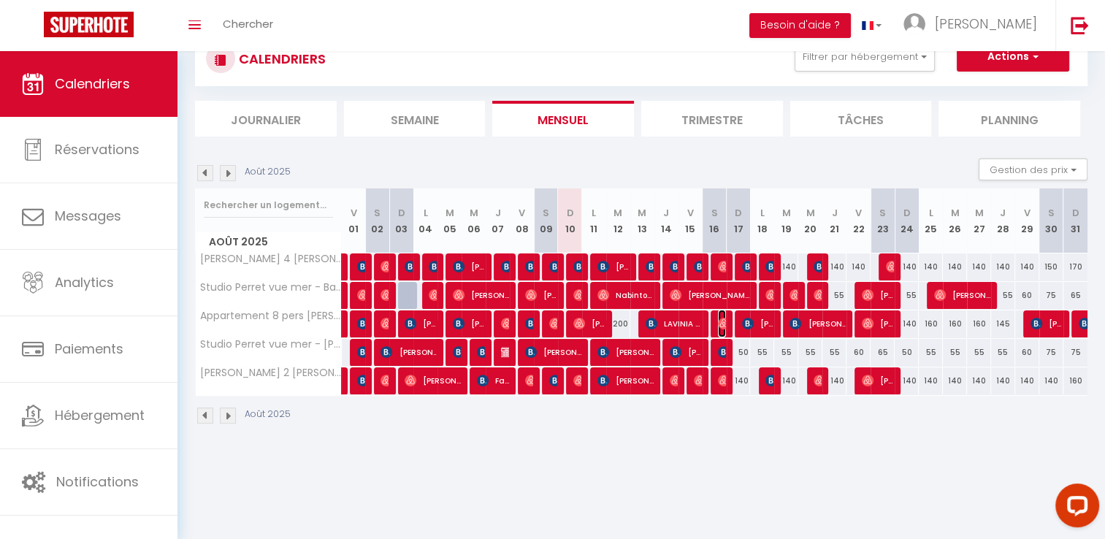
click at [722, 326] on img at bounding box center [724, 324] width 12 height 12
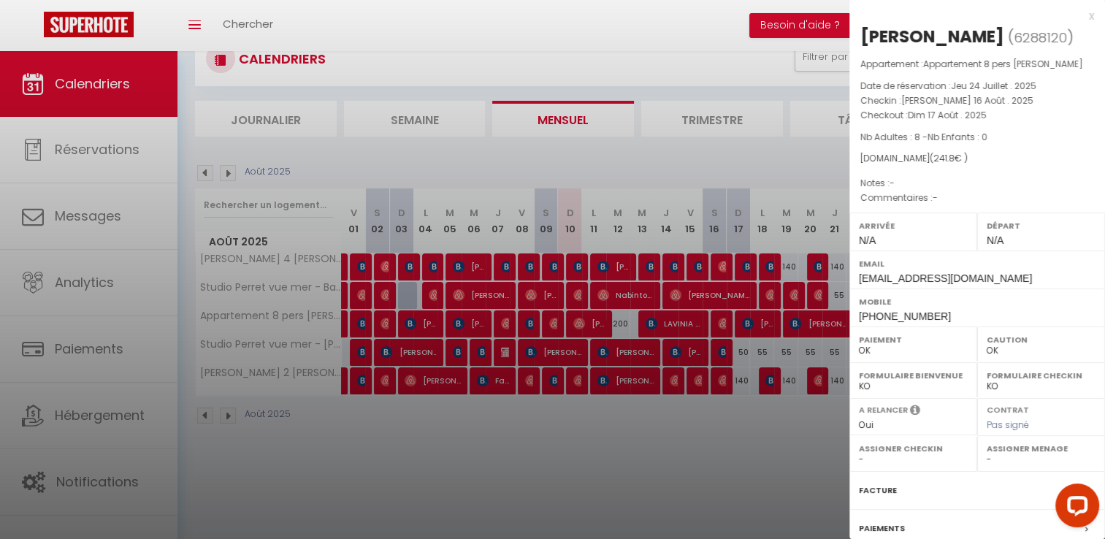
click at [722, 326] on div at bounding box center [552, 269] width 1105 height 539
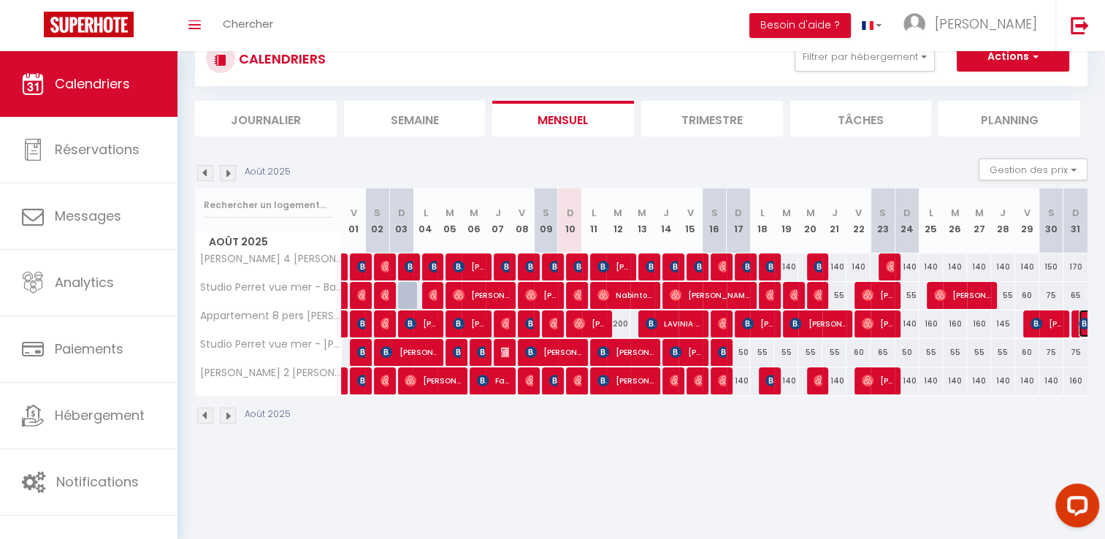
click at [1082, 320] on img at bounding box center [1085, 324] width 12 height 12
select select "KO"
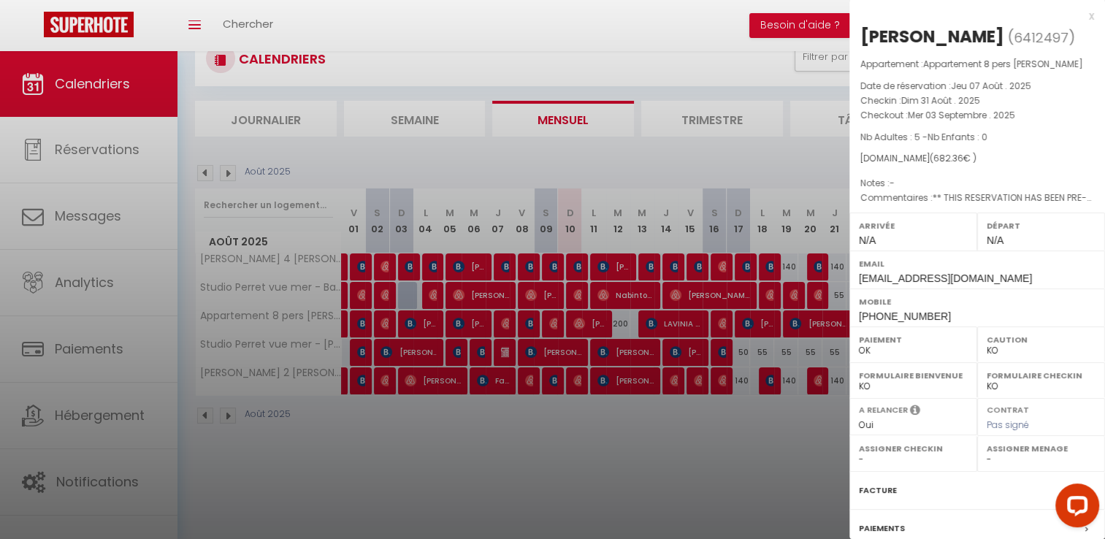
drag, startPoint x: 960, startPoint y: 37, endPoint x: 859, endPoint y: 34, distance: 100.8
click at [859, 34] on div "[PERSON_NAME] ( 6412497 ) Appartement : Appartement 8 pers [PERSON_NAME] Date d…" at bounding box center [977, 342] width 256 height 634
copy div "[PERSON_NAME]"
click at [555, 408] on div at bounding box center [552, 269] width 1105 height 539
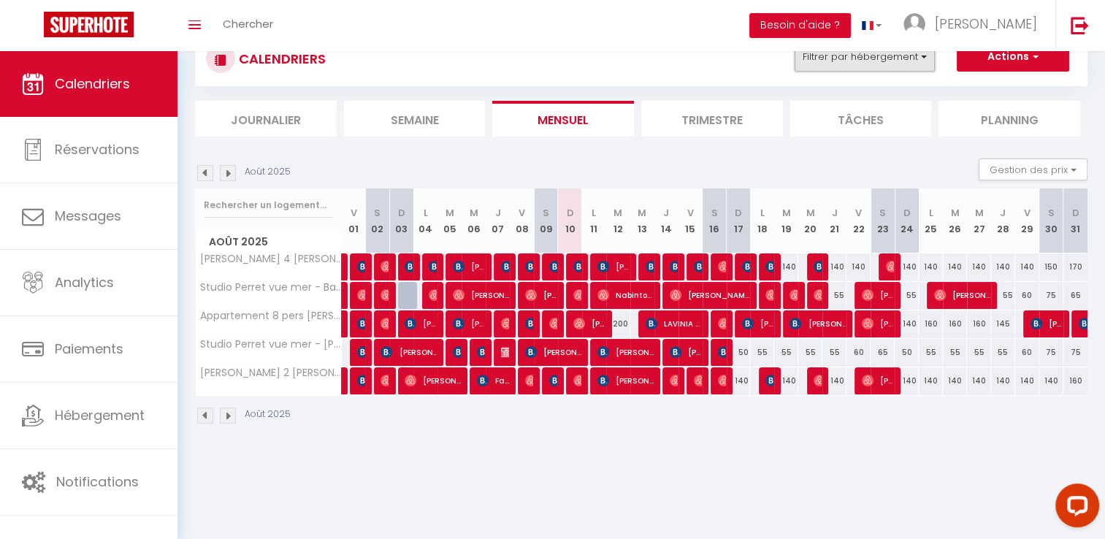
click at [857, 61] on button "Filtrer par hébergement" at bounding box center [864, 56] width 140 height 29
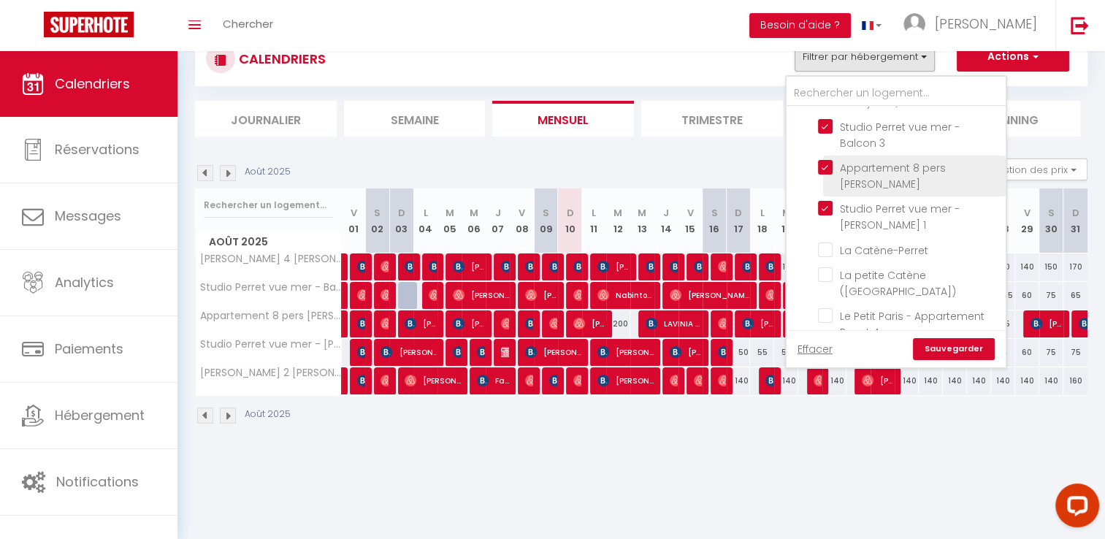
click at [891, 160] on input "Appartement 8 pers [PERSON_NAME]" at bounding box center [909, 167] width 183 height 15
checkbox input "false"
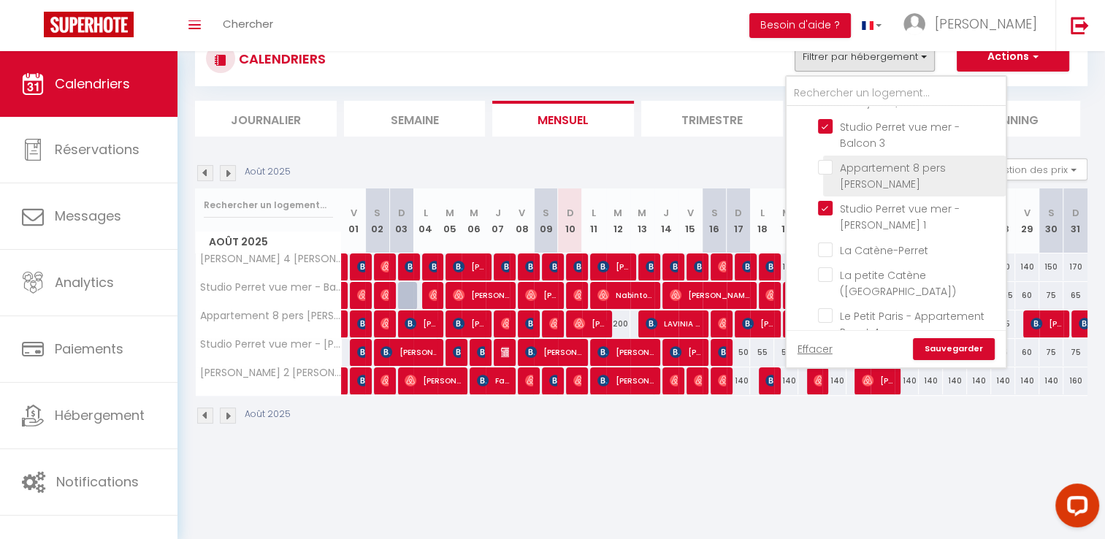
checkbox input "false"
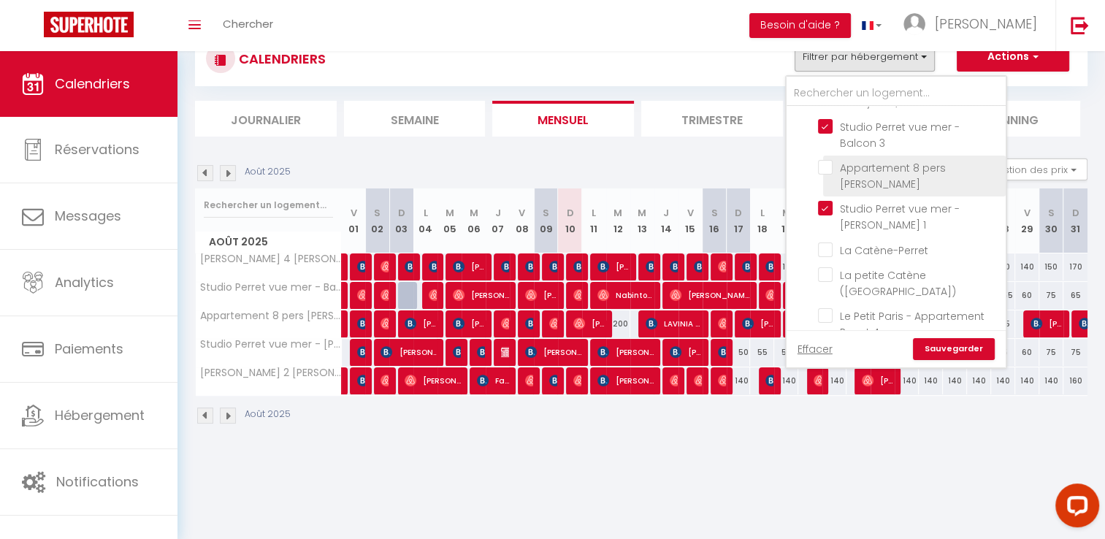
checkbox input "false"
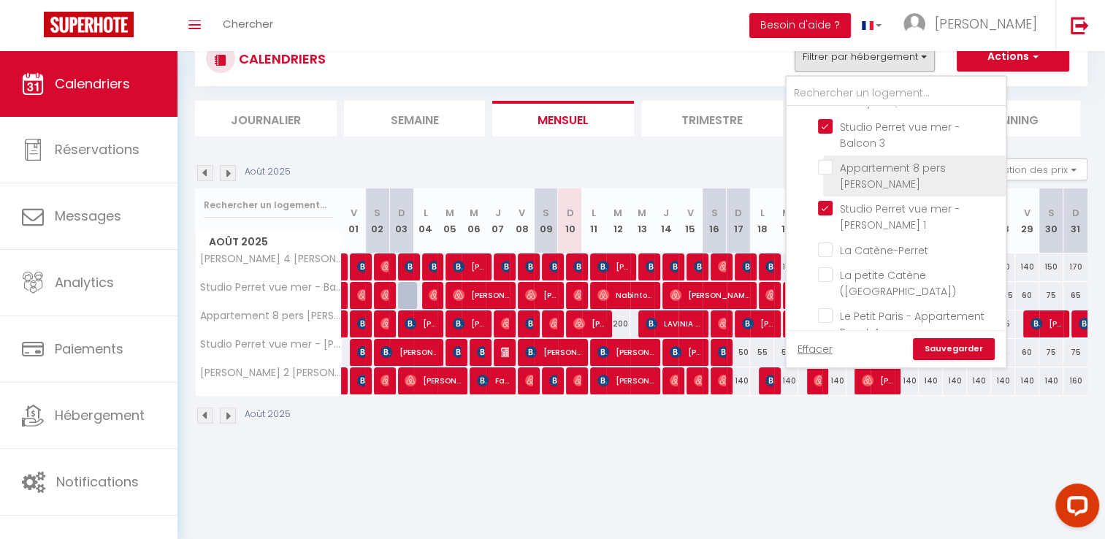
checkbox input "false"
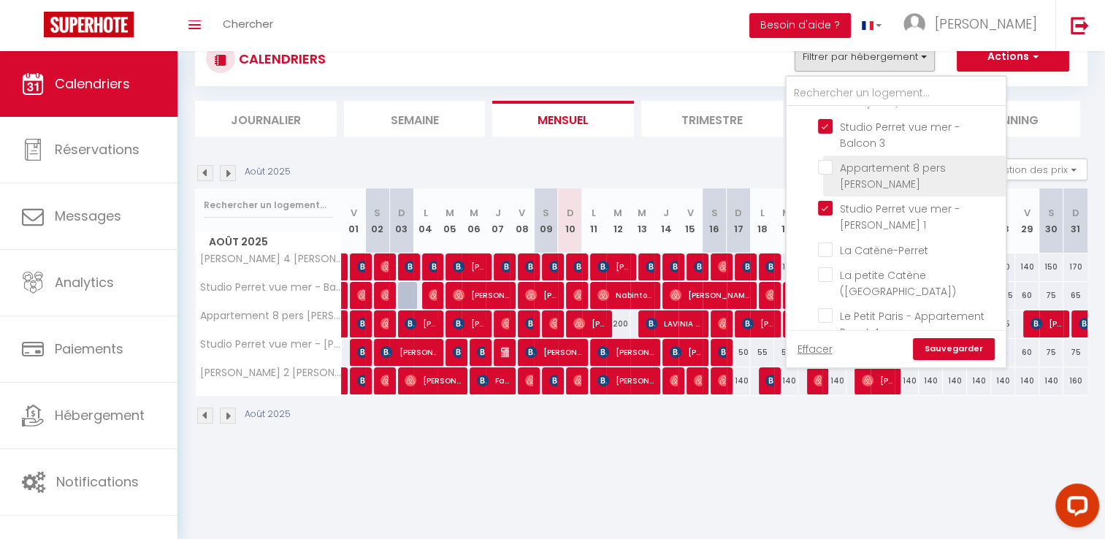
checkbox input "false"
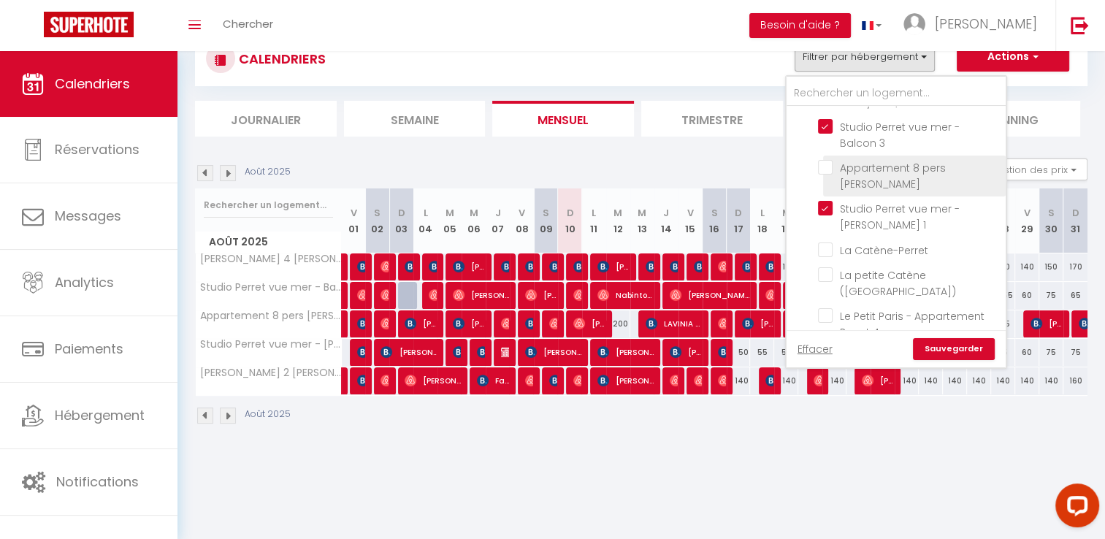
checkbox input "false"
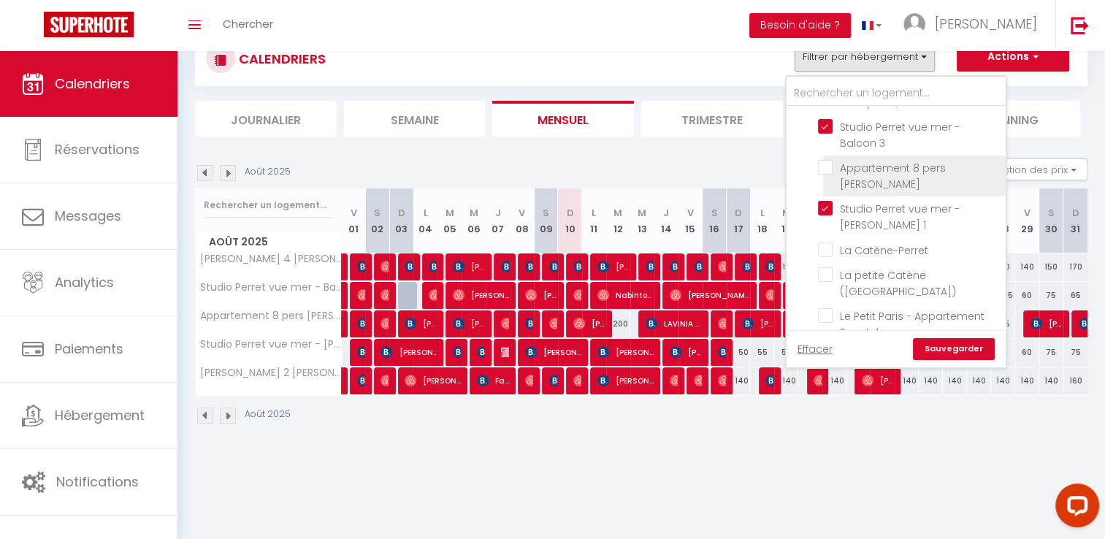
checkbox input "false"
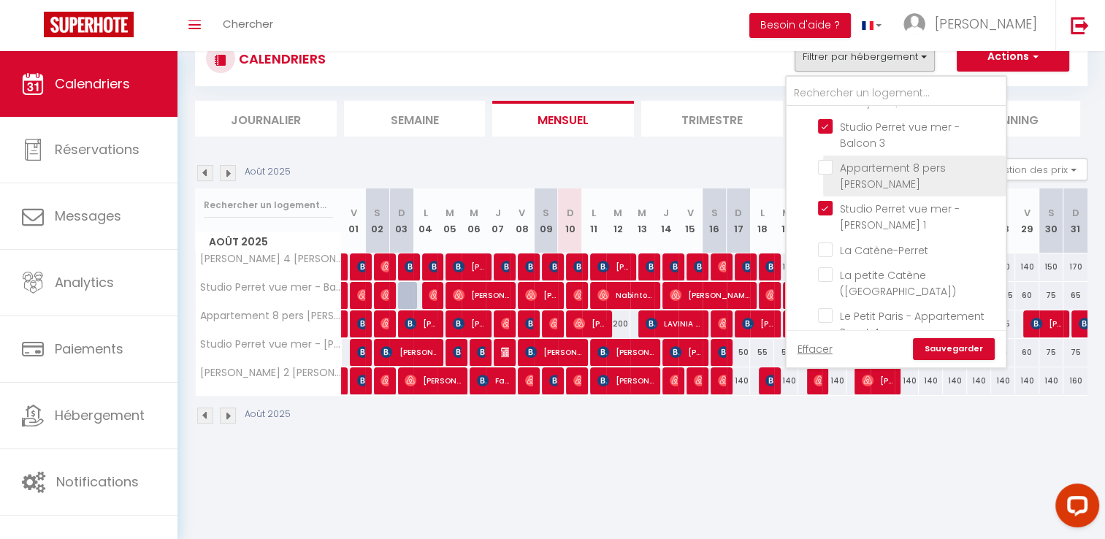
checkbox input "false"
click at [961, 348] on link "Sauvegarder" at bounding box center [954, 349] width 82 height 22
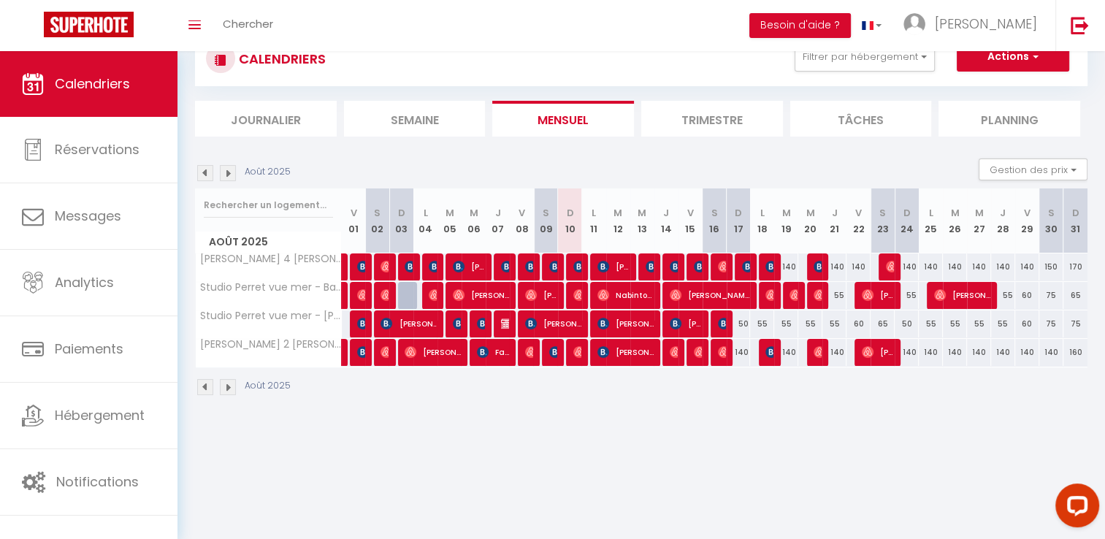
click at [875, 74] on div "CALENDRIERS Filtrer par hébergement Le Havre [PERSON_NAME] 4 [PERSON_NAME] vue …" at bounding box center [641, 58] width 870 height 33
click at [873, 71] on div "CALENDRIERS Filtrer par hébergement Le Havre [PERSON_NAME] 4 [PERSON_NAME] vue …" at bounding box center [641, 58] width 870 height 33
click at [871, 74] on div "CALENDRIERS Filtrer par hébergement Le Havre [PERSON_NAME] 4 [PERSON_NAME] vue …" at bounding box center [641, 58] width 870 height 33
click at [870, 64] on button "Filtrer par hébergement" at bounding box center [864, 56] width 140 height 29
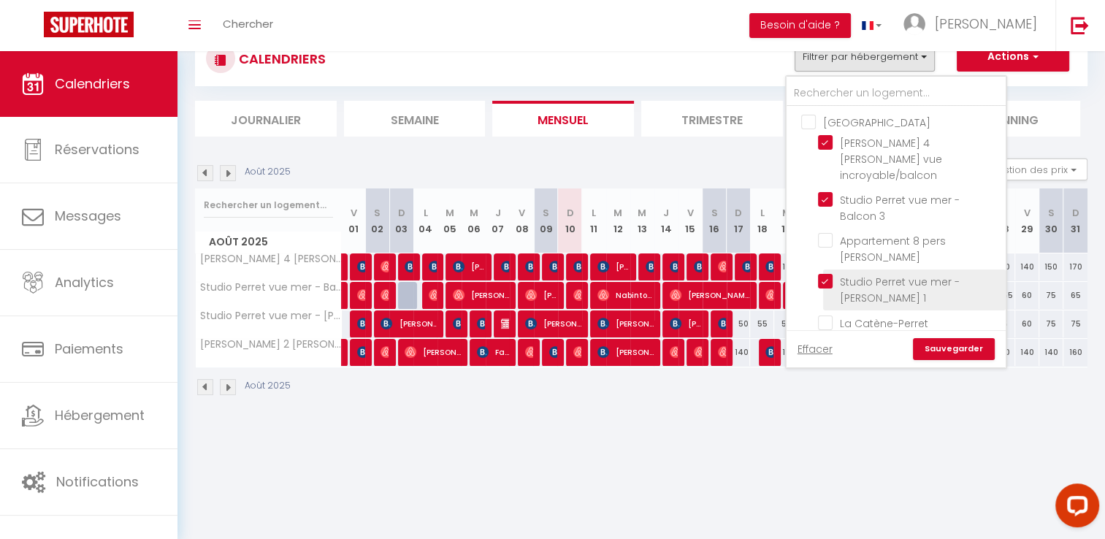
click at [913, 274] on input "Studio Perret vue mer - [PERSON_NAME] 1" at bounding box center [909, 281] width 183 height 15
checkbox input "false"
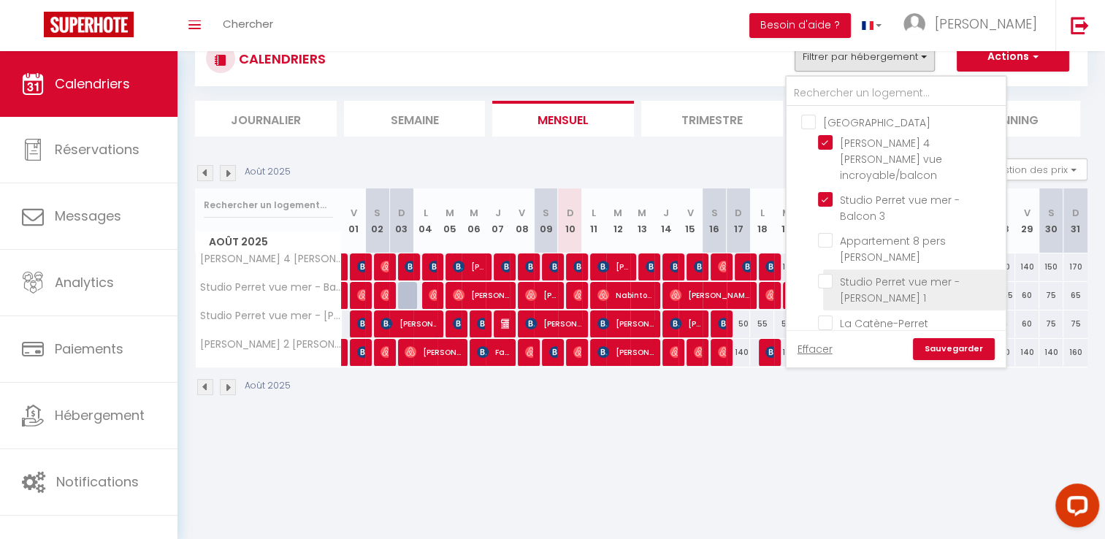
checkbox input "false"
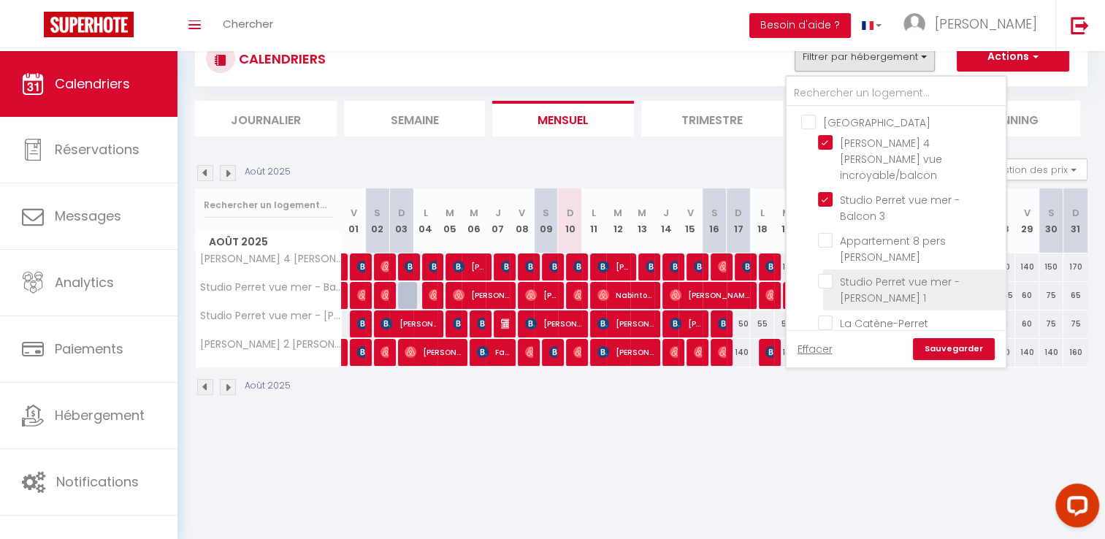
checkbox input "false"
click at [960, 343] on link "Sauvegarder" at bounding box center [954, 349] width 82 height 22
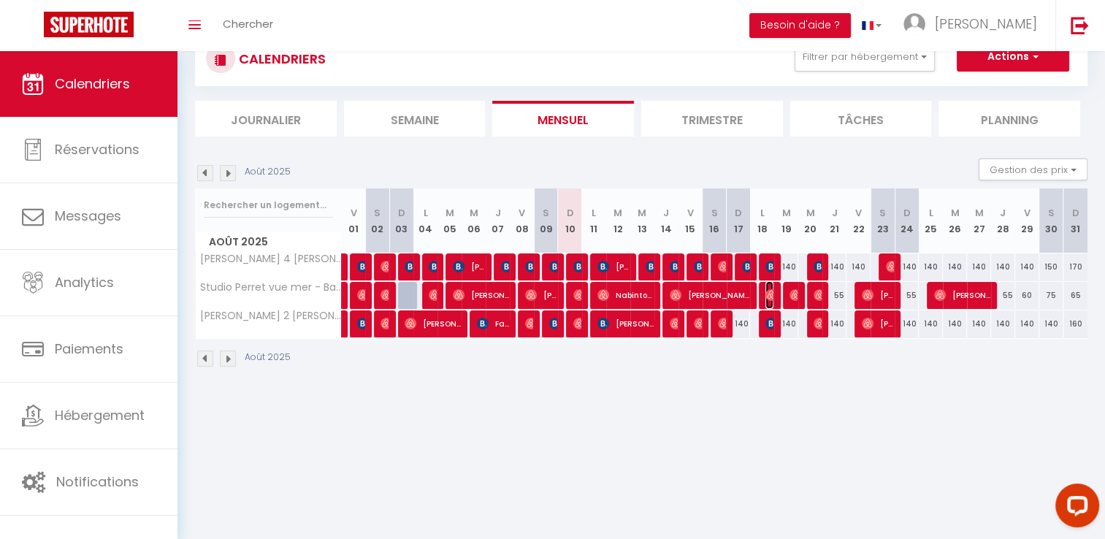
click at [767, 294] on img at bounding box center [771, 295] width 12 height 12
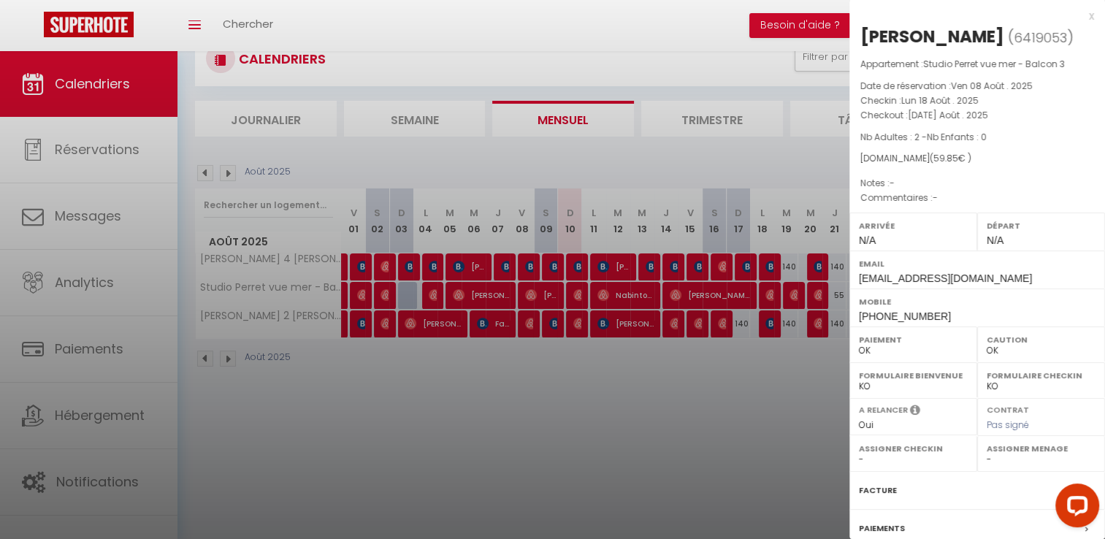
drag, startPoint x: 1034, startPoint y: 36, endPoint x: 857, endPoint y: 35, distance: 177.4
click at [857, 35] on div "[PERSON_NAME] ( 6419053 ) Appartement : Studio Perret vue mer - Balcon 3 Date d…" at bounding box center [977, 342] width 256 height 634
copy div "[PERSON_NAME]"
click at [693, 378] on div at bounding box center [552, 269] width 1105 height 539
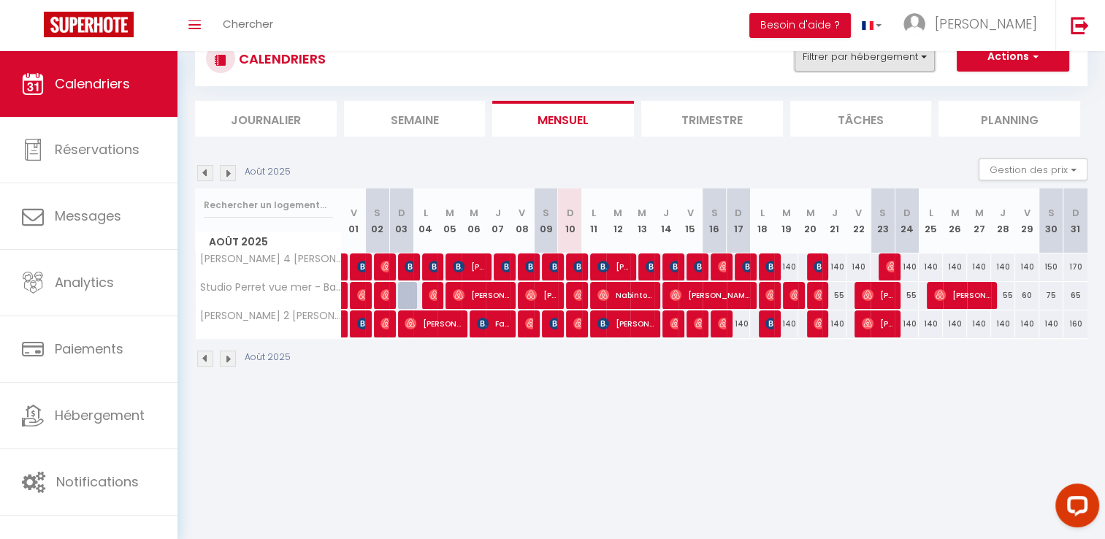
click at [869, 60] on button "Filtrer par hébergement" at bounding box center [864, 56] width 140 height 29
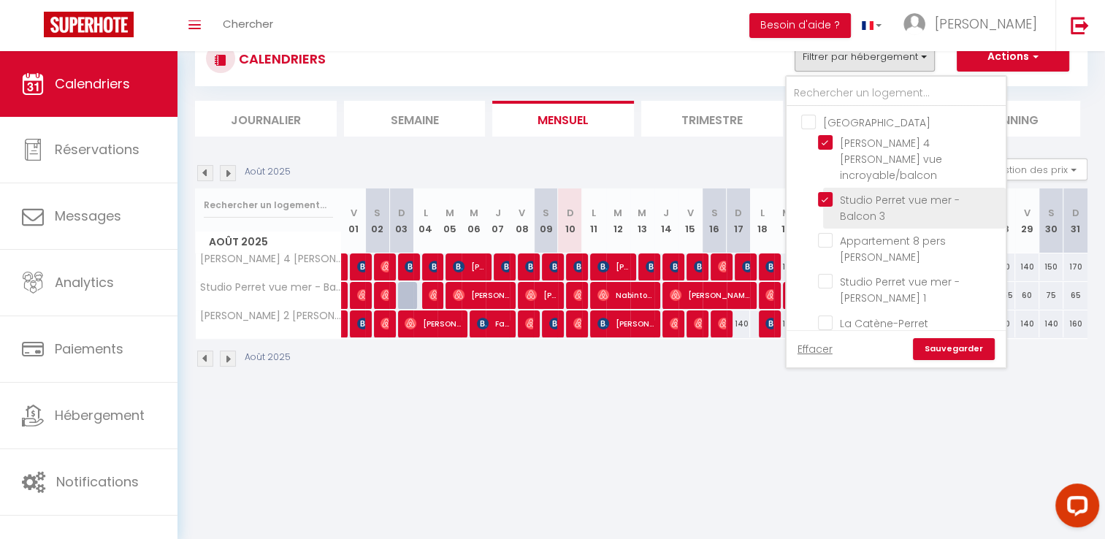
click at [889, 192] on input "Studio Perret vue mer - Balcon 3" at bounding box center [909, 199] width 183 height 15
click at [946, 349] on link "Sauvegarder" at bounding box center [954, 349] width 82 height 22
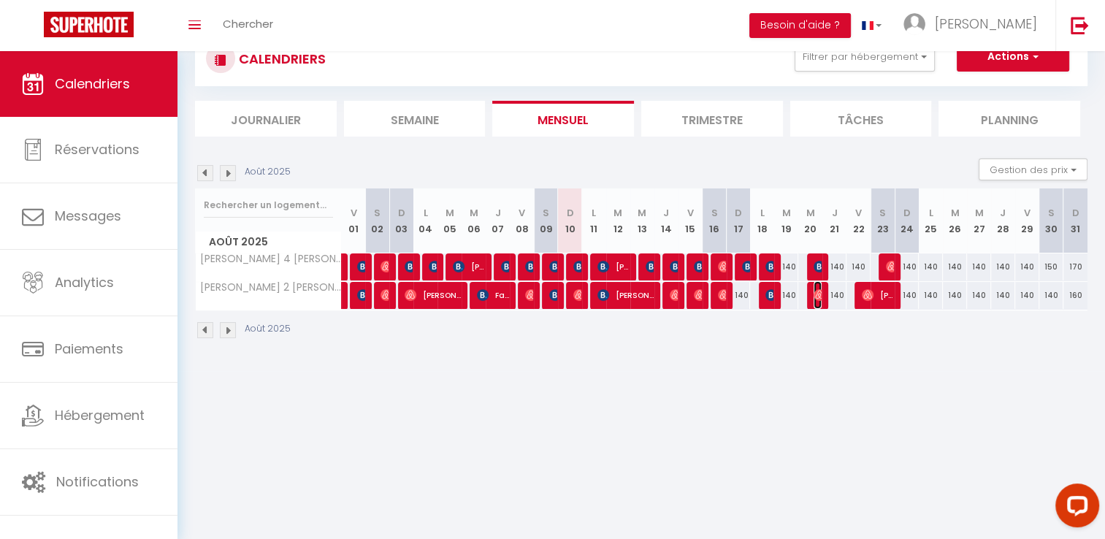
click at [817, 296] on img at bounding box center [819, 295] width 12 height 12
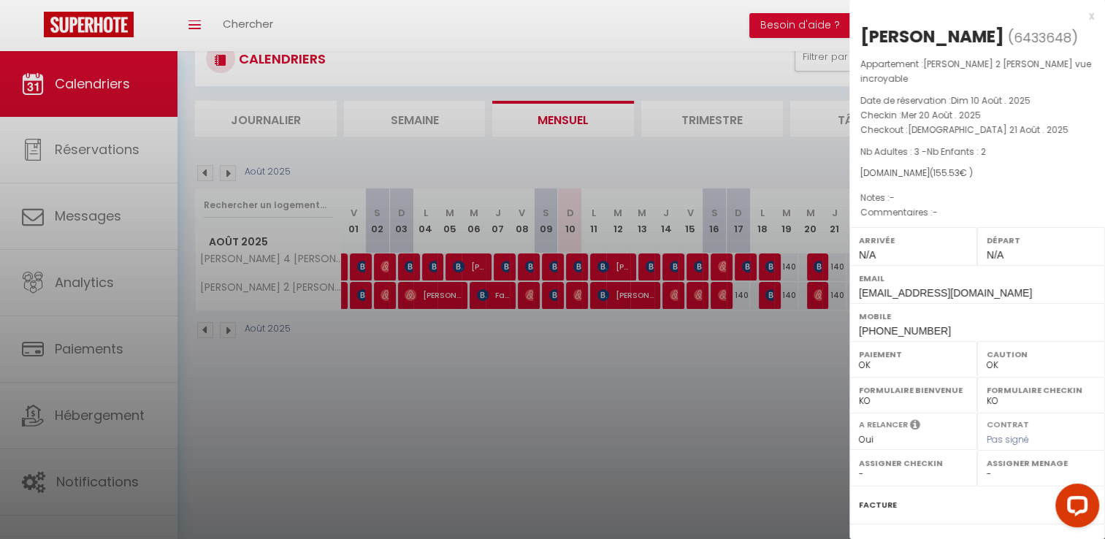
drag, startPoint x: 980, startPoint y: 45, endPoint x: 853, endPoint y: 33, distance: 127.7
click at [853, 33] on div "[PERSON_NAME] ( 6433648 ) Appartement : [PERSON_NAME] 2 [PERSON_NAME] vue incro…" at bounding box center [977, 349] width 256 height 648
copy div "[PERSON_NAME]"
click at [646, 416] on div at bounding box center [552, 269] width 1105 height 539
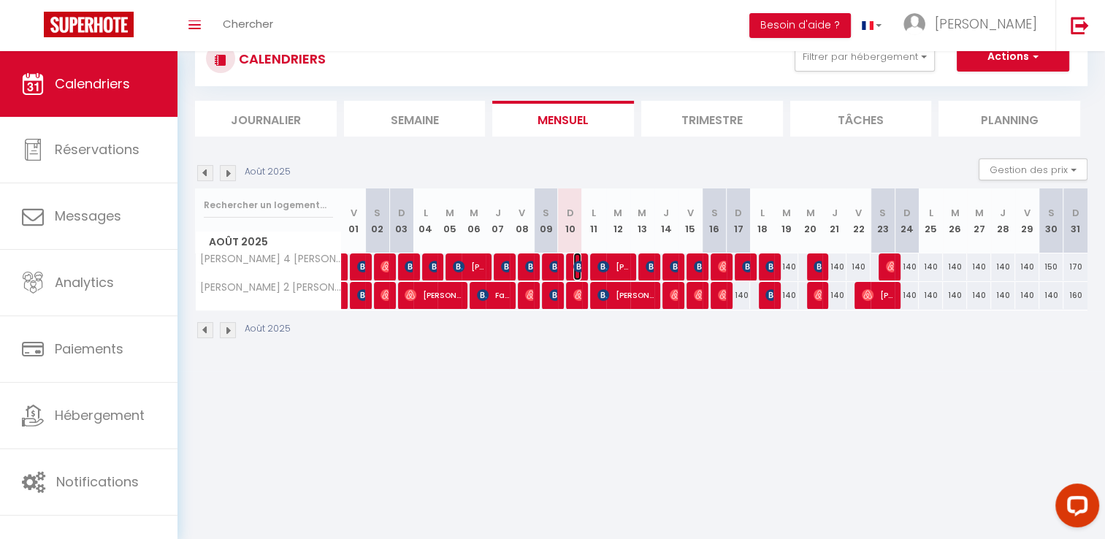
click at [579, 261] on img at bounding box center [579, 267] width 12 height 12
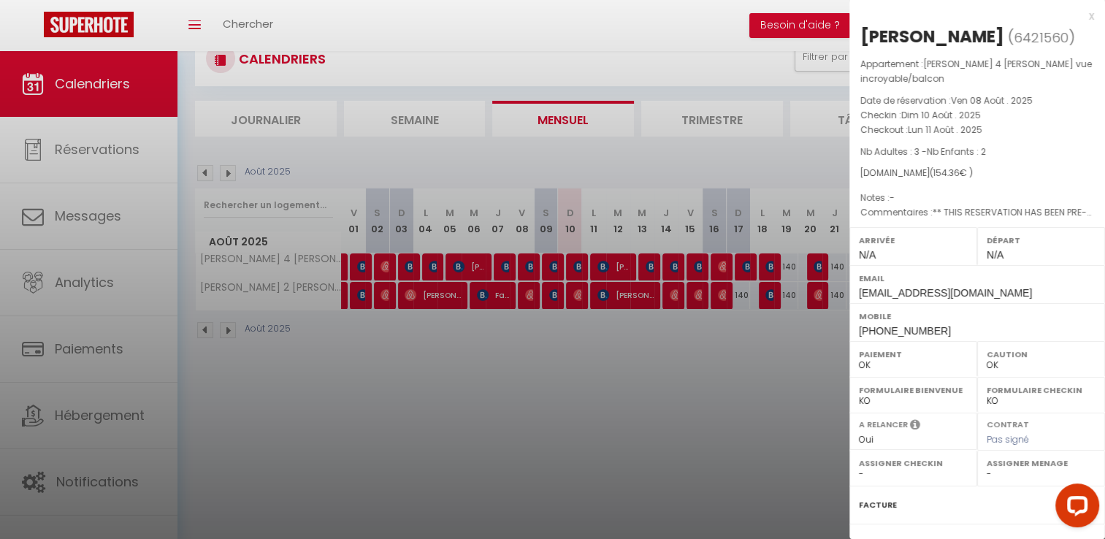
drag, startPoint x: 1066, startPoint y: 41, endPoint x: 859, endPoint y: 28, distance: 207.8
click at [859, 28] on div "[PERSON_NAME] ( 6421560 ) Appartement : [PERSON_NAME] 4 [PERSON_NAME] vue incro…" at bounding box center [977, 349] width 256 height 648
copy div "[PERSON_NAME]"
click at [612, 339] on div at bounding box center [552, 269] width 1105 height 539
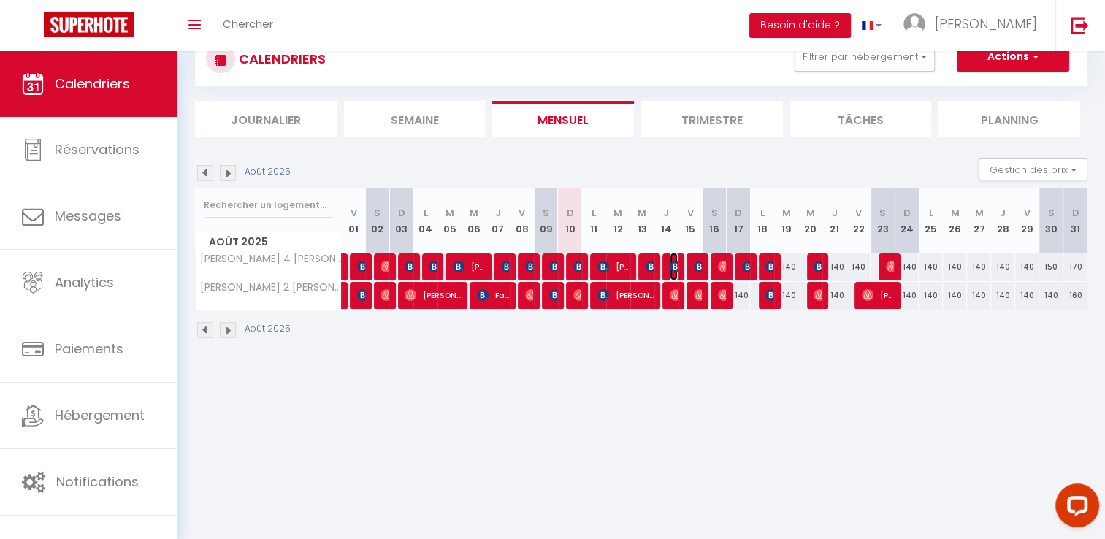
click at [674, 265] on img at bounding box center [676, 267] width 12 height 12
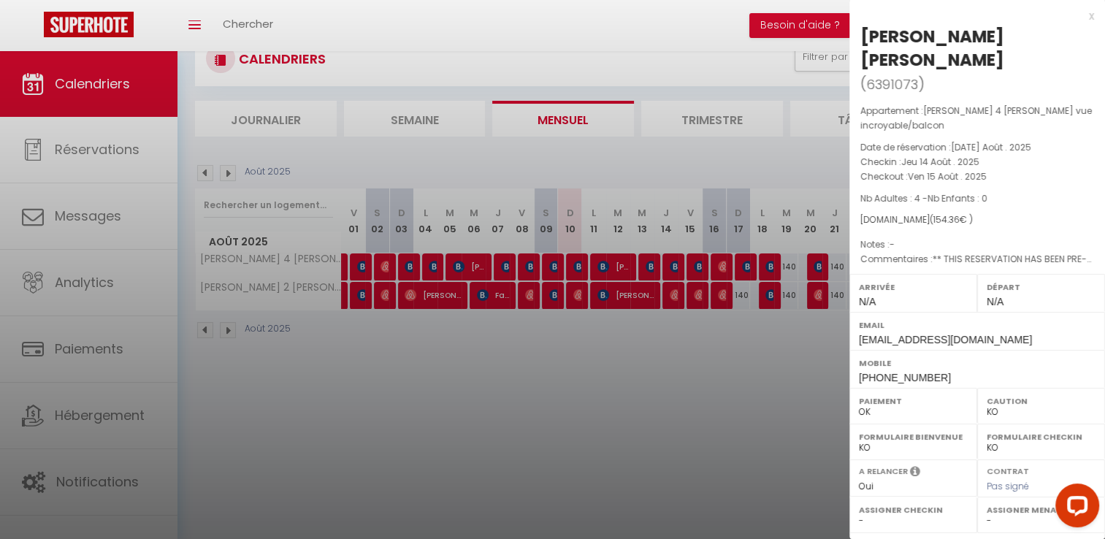
drag, startPoint x: 960, startPoint y: 66, endPoint x: 863, endPoint y: 32, distance: 102.3
click at [863, 32] on div "[PERSON_NAME] [PERSON_NAME]" at bounding box center [977, 48] width 234 height 47
copy div "[PERSON_NAME] [PERSON_NAME]"
click at [703, 394] on div at bounding box center [552, 269] width 1105 height 539
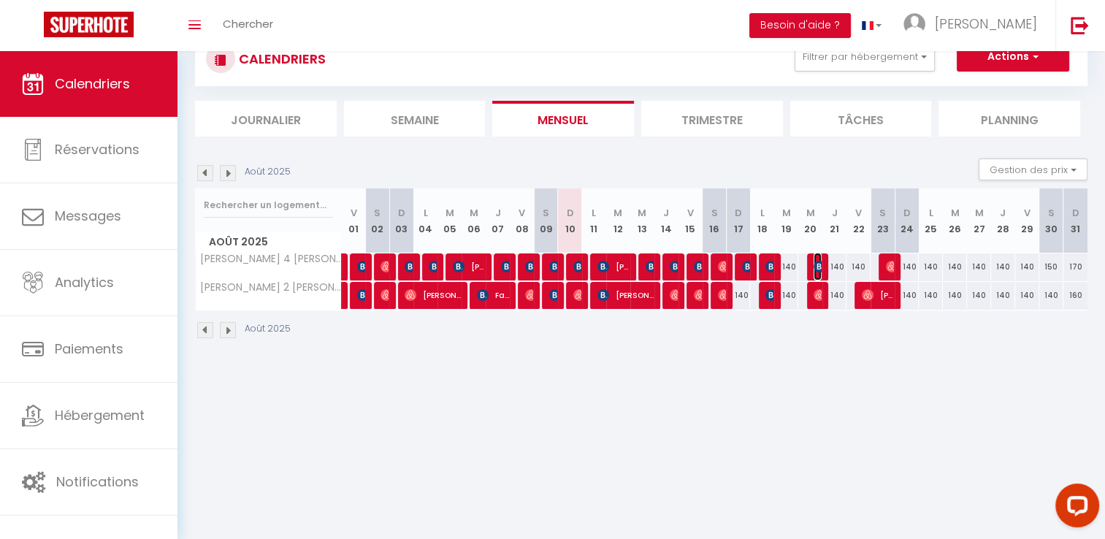
click at [815, 266] on img at bounding box center [819, 267] width 12 height 12
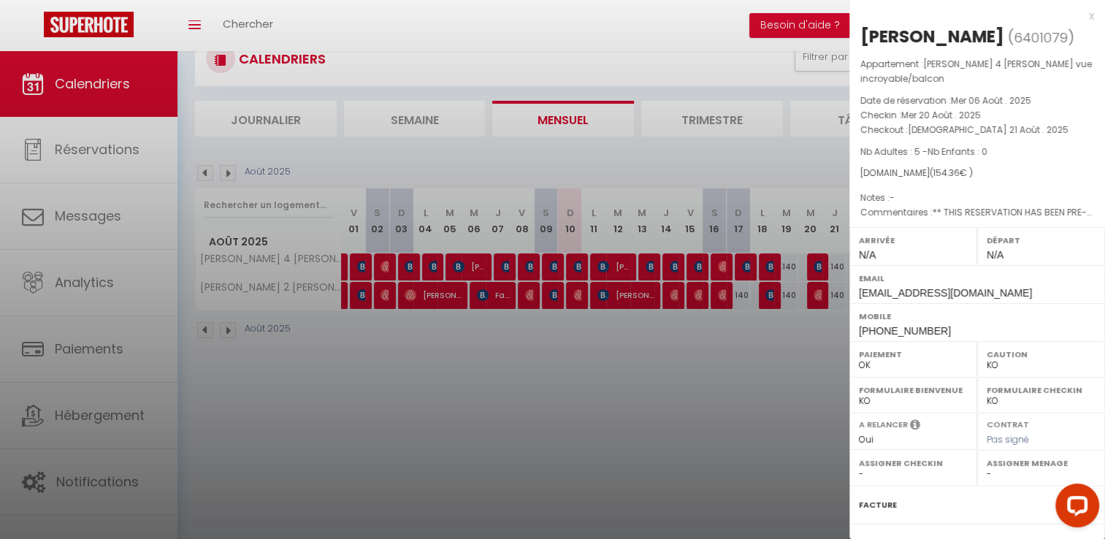
drag, startPoint x: 975, startPoint y: 35, endPoint x: 862, endPoint y: 37, distance: 112.5
click at [862, 37] on div "[PERSON_NAME]" at bounding box center [932, 36] width 144 height 23
copy div "[PERSON_NAME]"
click at [793, 318] on div at bounding box center [552, 269] width 1105 height 539
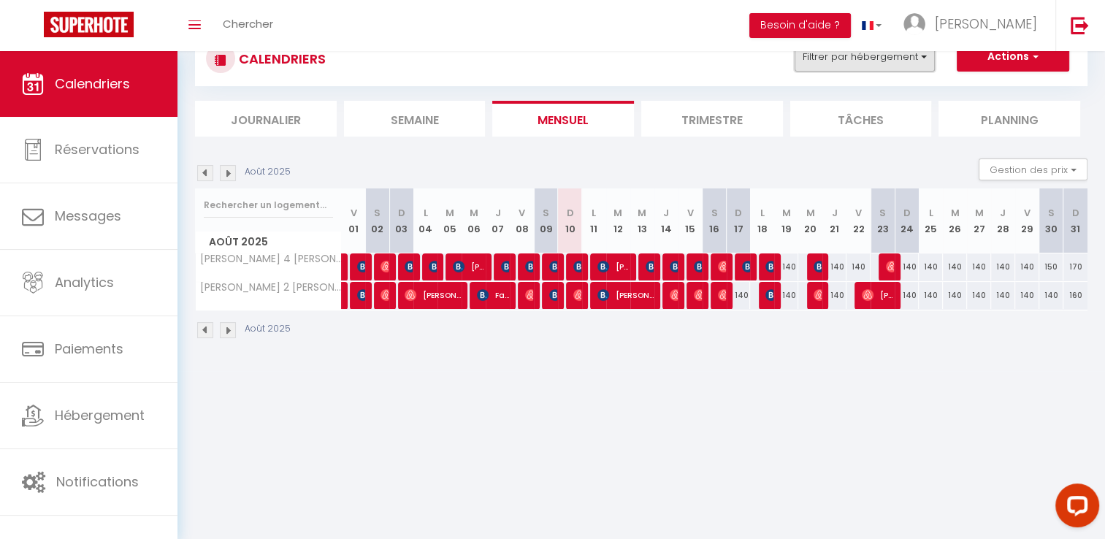
click at [889, 66] on button "Filtrer par hébergement" at bounding box center [864, 56] width 140 height 29
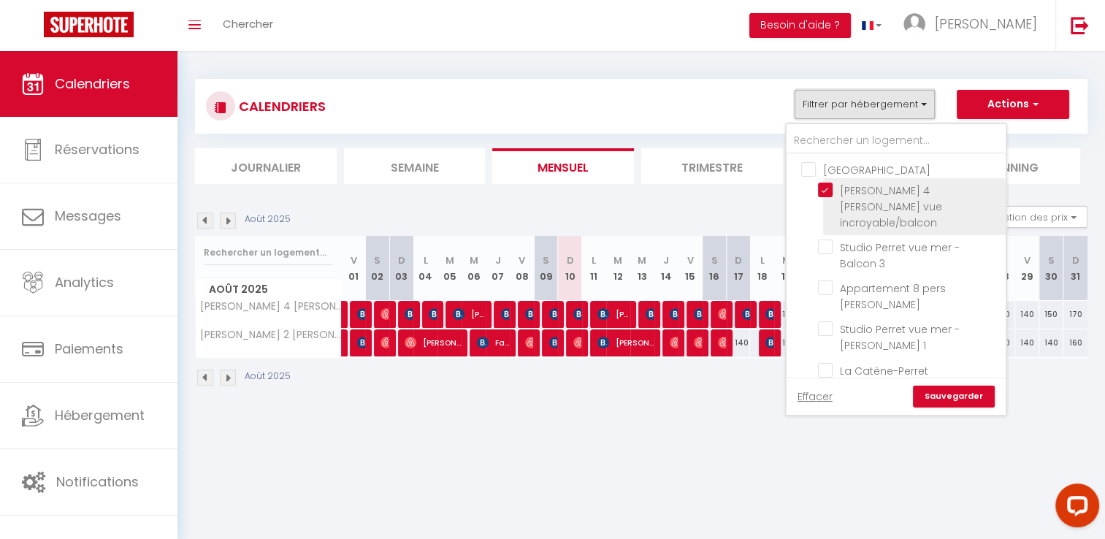
scroll to position [0, 0]
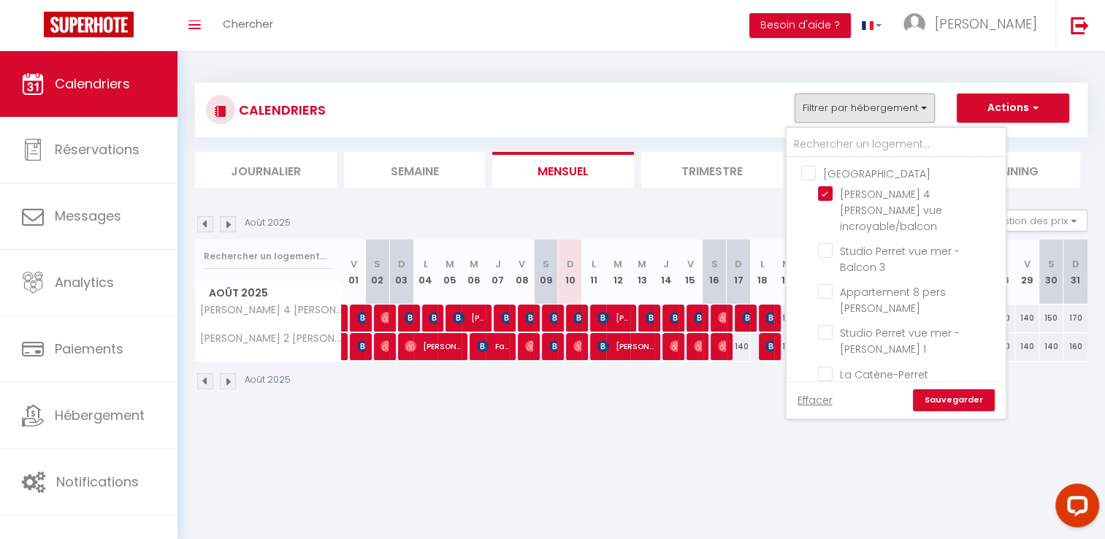
click at [843, 171] on input "[GEOGRAPHIC_DATA]" at bounding box center [910, 172] width 219 height 15
click at [857, 248] on input "Les [PERSON_NAME]" at bounding box center [910, 255] width 219 height 15
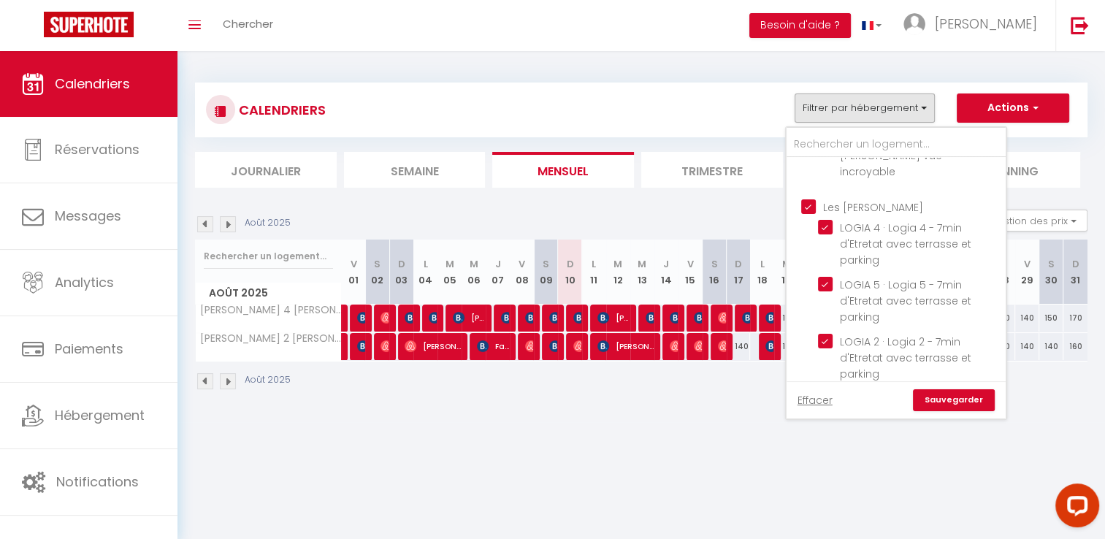
scroll to position [292, 0]
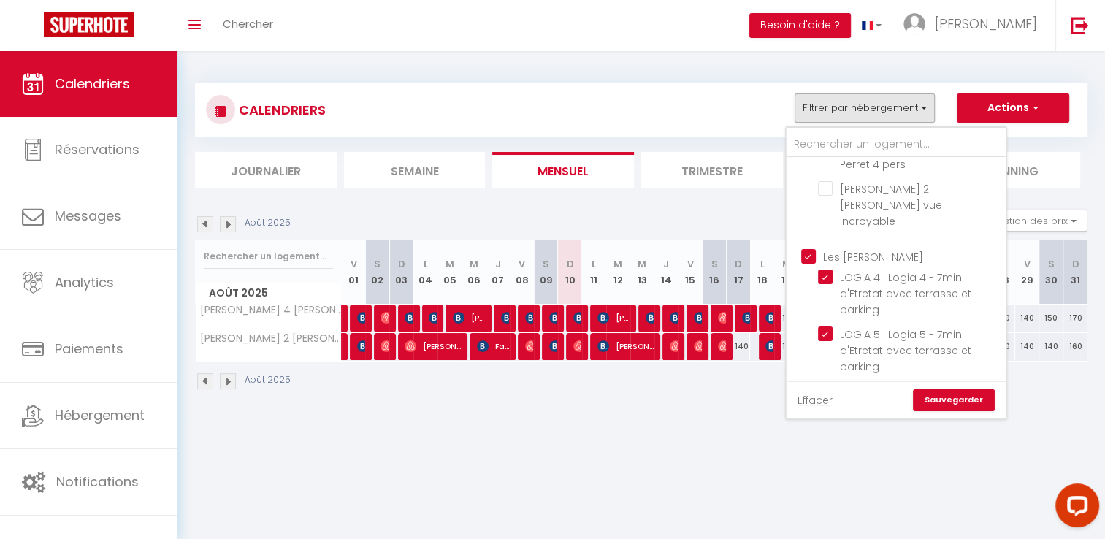
click at [845, 248] on input "Les [PERSON_NAME]" at bounding box center [910, 255] width 219 height 15
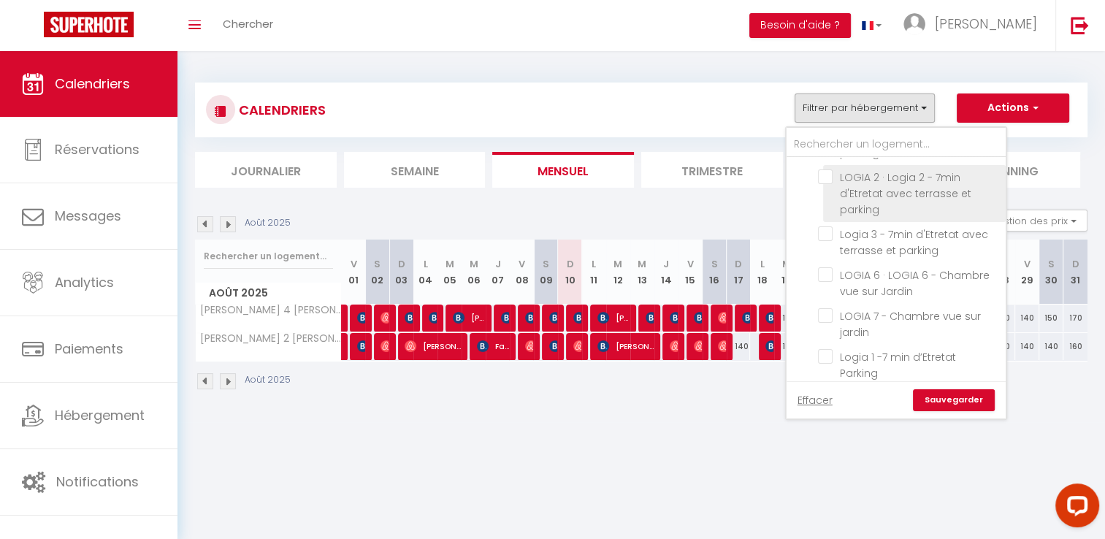
scroll to position [511, 0]
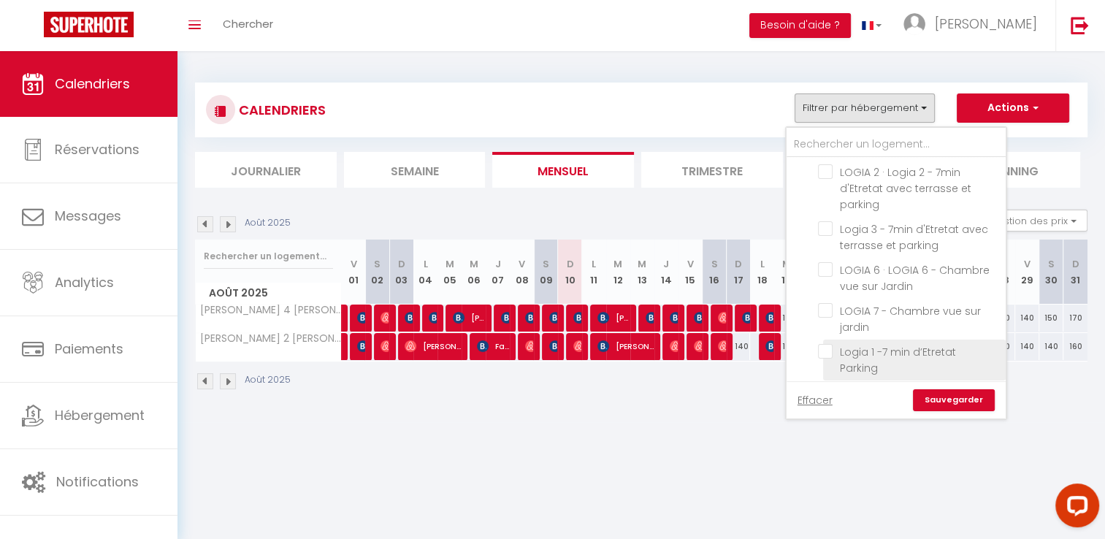
click at [882, 344] on input "Logia 1 -7 min d’Etretat Parking" at bounding box center [909, 351] width 183 height 15
click at [952, 401] on link "Sauvegarder" at bounding box center [954, 400] width 82 height 22
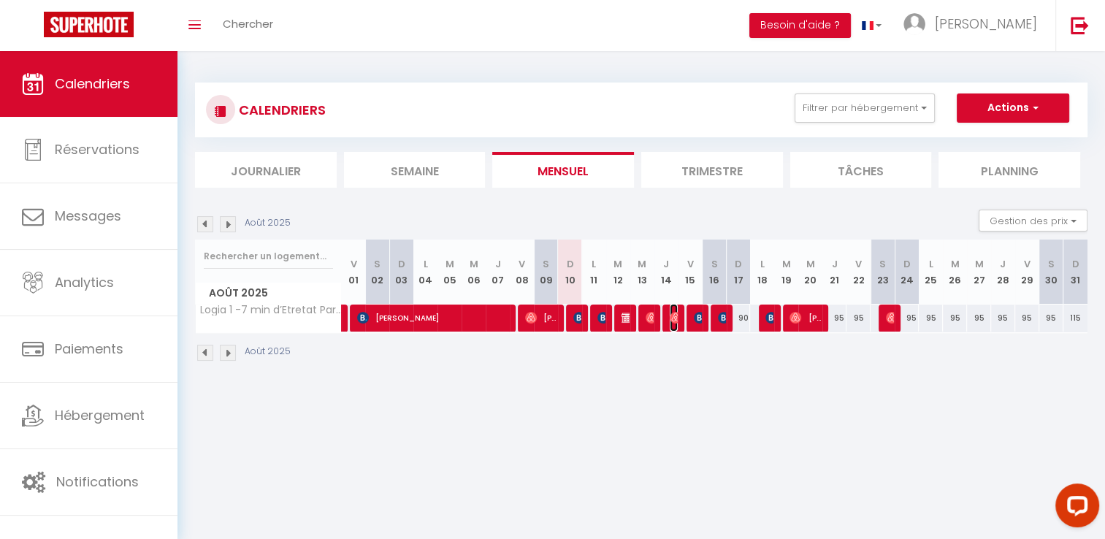
click at [675, 318] on img at bounding box center [676, 318] width 12 height 12
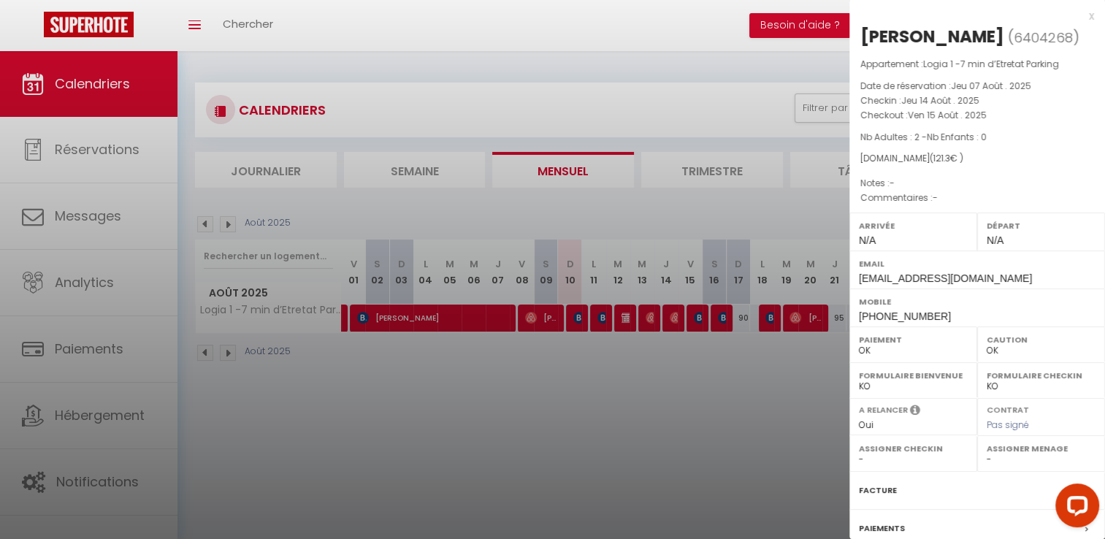
drag, startPoint x: 956, startPoint y: 39, endPoint x: 862, endPoint y: 40, distance: 94.2
click at [862, 40] on div "[PERSON_NAME]" at bounding box center [932, 36] width 144 height 23
click at [672, 369] on div at bounding box center [552, 269] width 1105 height 539
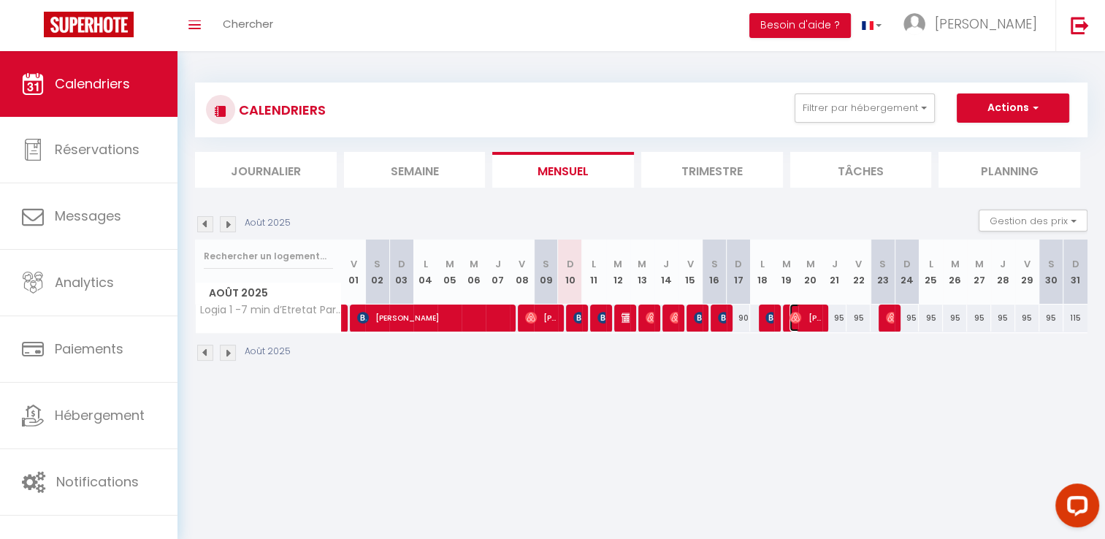
click at [811, 315] on span "[PERSON_NAME]" at bounding box center [805, 318] width 32 height 28
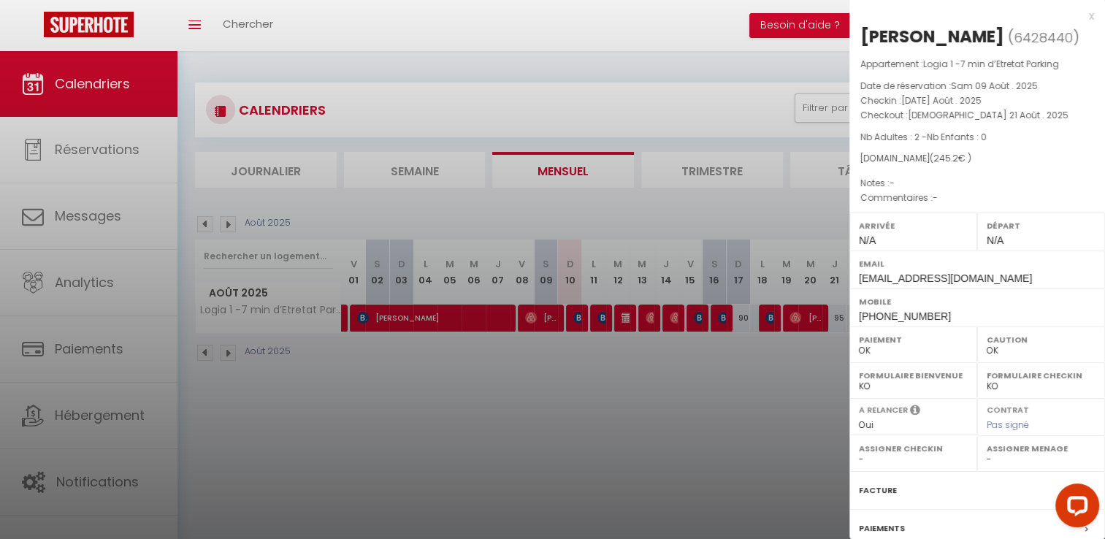
drag, startPoint x: 981, startPoint y: 35, endPoint x: 862, endPoint y: 31, distance: 119.1
click at [862, 31] on h2 "[PERSON_NAME] ( 6428440 )" at bounding box center [977, 37] width 234 height 25
drag, startPoint x: 763, startPoint y: 375, endPoint x: 785, endPoint y: 370, distance: 22.5
click at [763, 375] on div at bounding box center [552, 269] width 1105 height 539
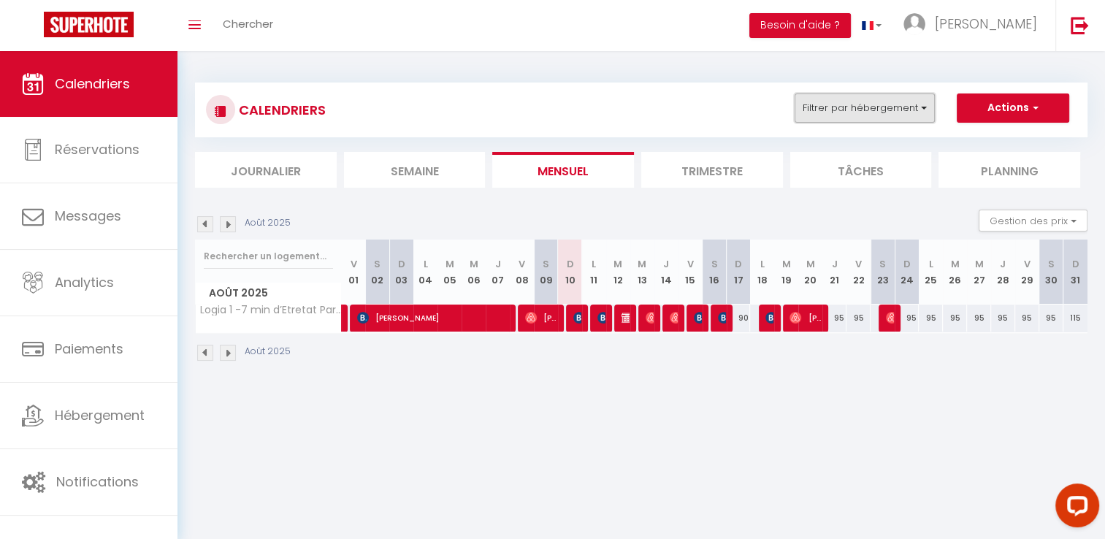
click at [900, 102] on button "Filtrer par hébergement" at bounding box center [864, 107] width 140 height 29
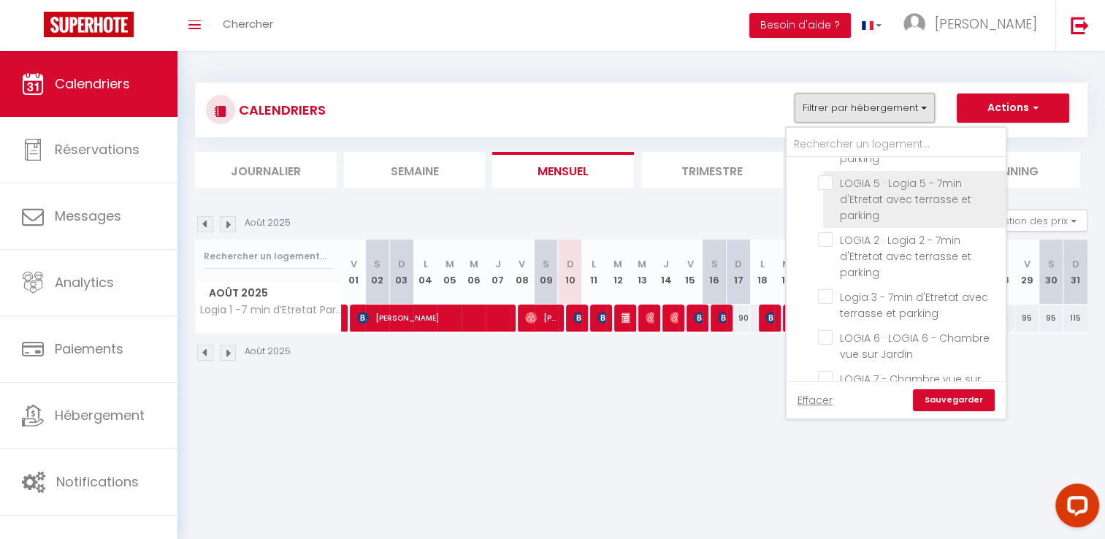
scroll to position [438, 0]
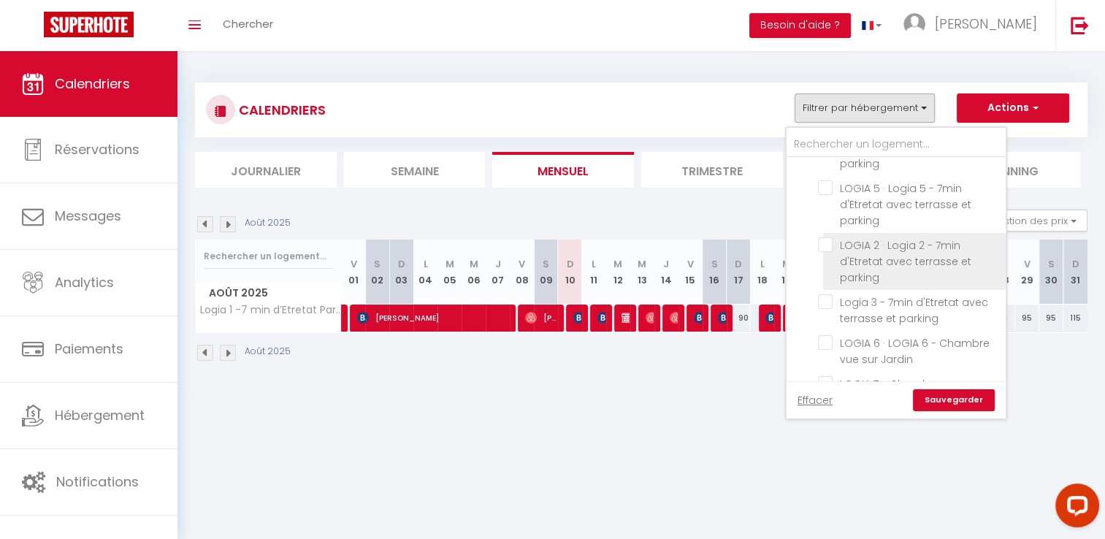
click at [868, 237] on input "LOGIA 2 · Logia 2 - 7min d'Etretat avec terrasse et parking" at bounding box center [909, 244] width 183 height 15
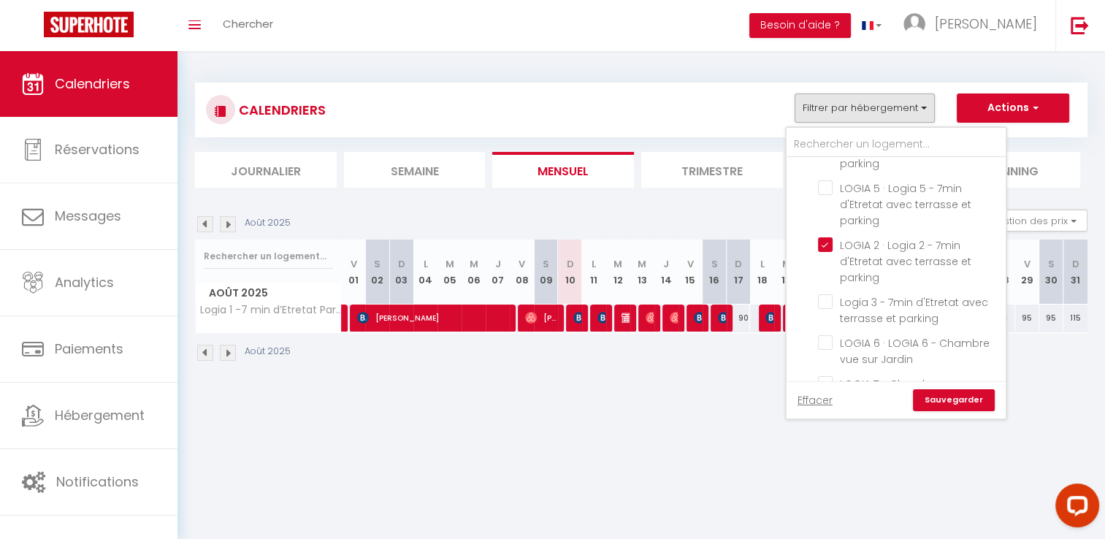
click at [859, 417] on input "Logia 1 -7 min d’Etretat Parking" at bounding box center [909, 424] width 183 height 15
click at [943, 397] on link "Sauvegarder" at bounding box center [954, 400] width 82 height 22
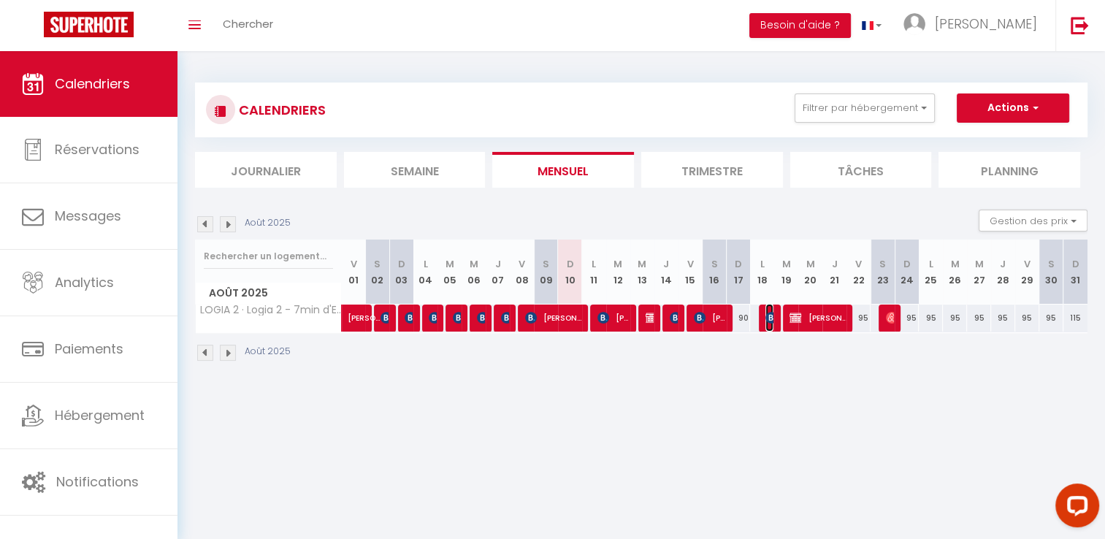
click at [770, 319] on img at bounding box center [771, 318] width 12 height 12
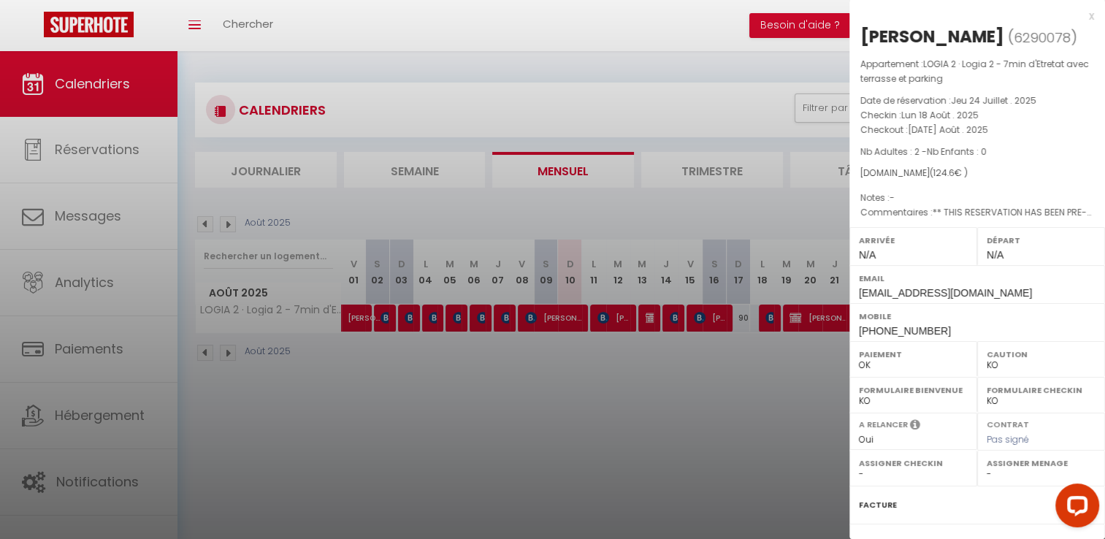
click at [733, 369] on div at bounding box center [552, 269] width 1105 height 539
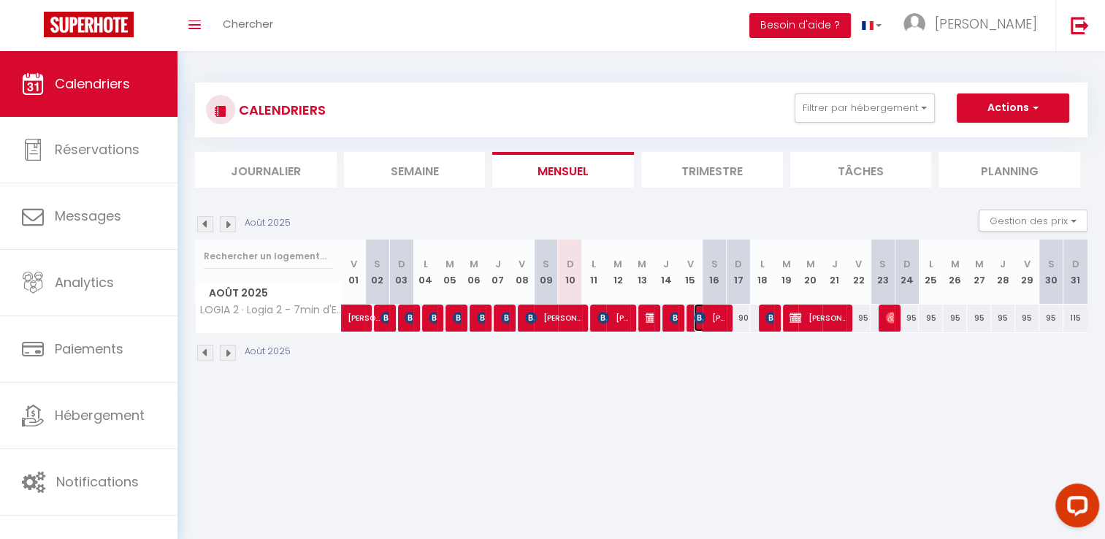
click at [709, 317] on span "[PERSON_NAME]" at bounding box center [710, 318] width 32 height 28
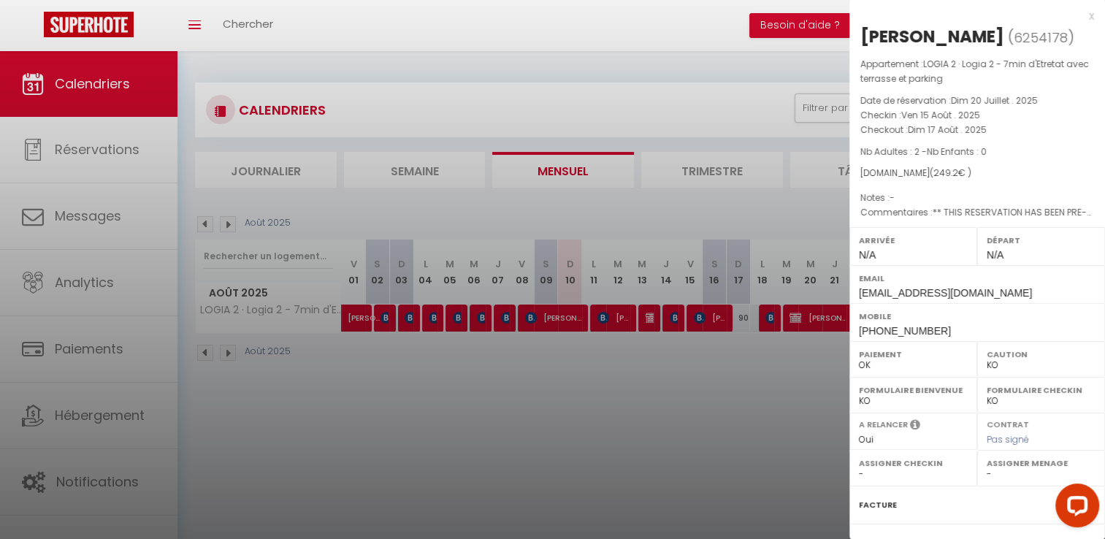
click at [670, 320] on div at bounding box center [552, 269] width 1105 height 539
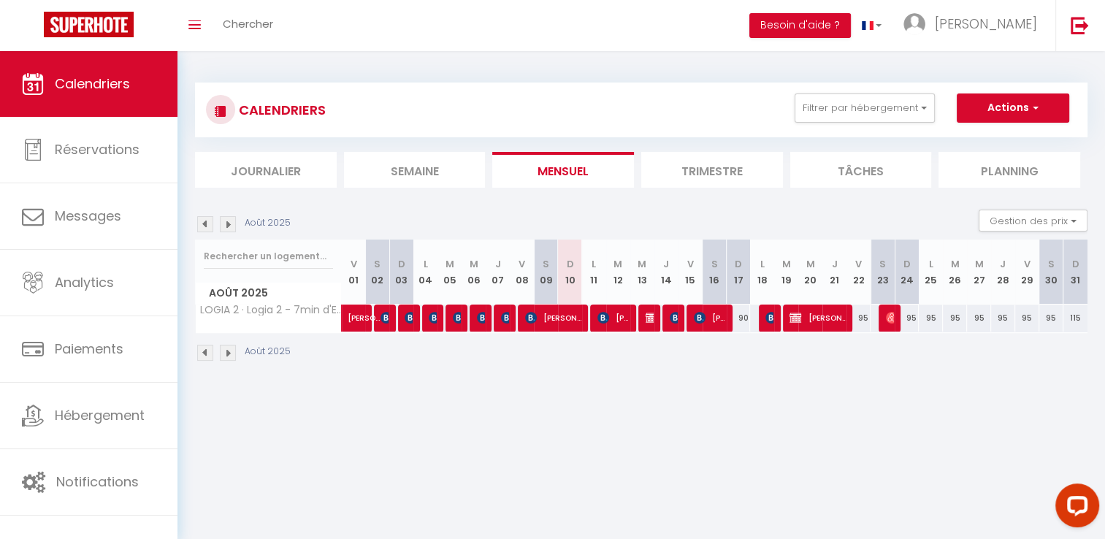
click at [667, 319] on div at bounding box center [674, 319] width 24 height 28
click at [672, 320] on img at bounding box center [676, 318] width 12 height 12
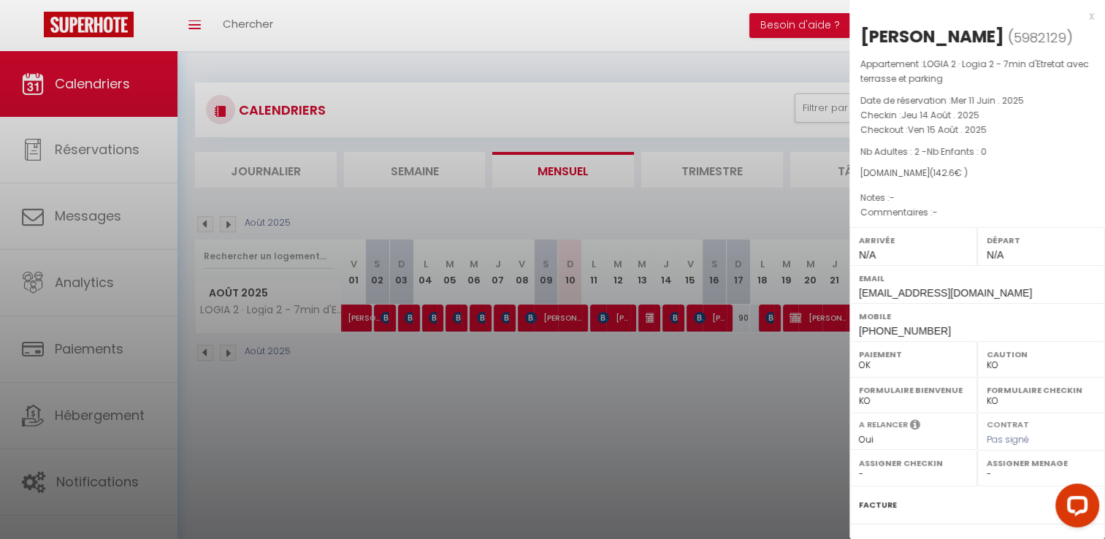
click at [652, 320] on div at bounding box center [552, 269] width 1105 height 539
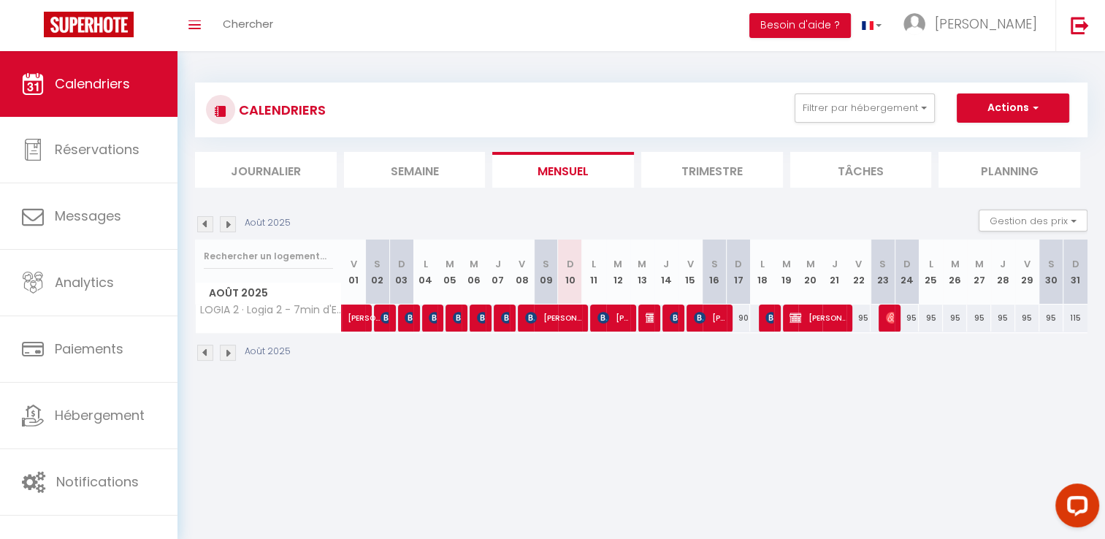
click at [652, 320] on body "Questions et aide sur la MIGRATION - [GEOGRAPHIC_DATA] ouverte de 13 à 14h puis…" at bounding box center [552, 320] width 1105 height 539
drag, startPoint x: 652, startPoint y: 320, endPoint x: 645, endPoint y: 321, distance: 7.4
click at [645, 321] on td "90 dupont dupont" at bounding box center [642, 318] width 24 height 28
click at [646, 318] on img at bounding box center [652, 318] width 12 height 12
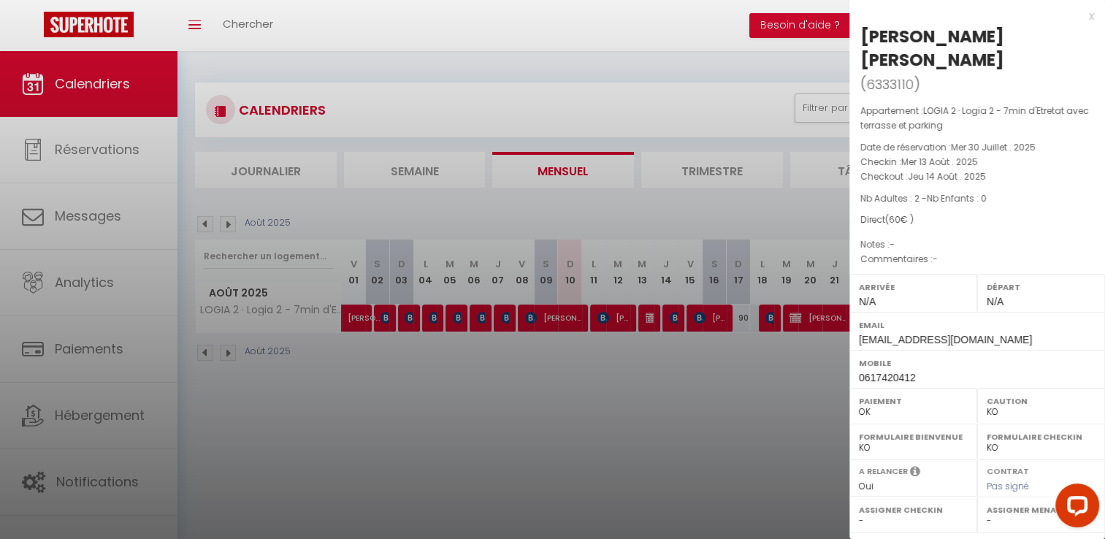
click at [616, 320] on div at bounding box center [552, 269] width 1105 height 539
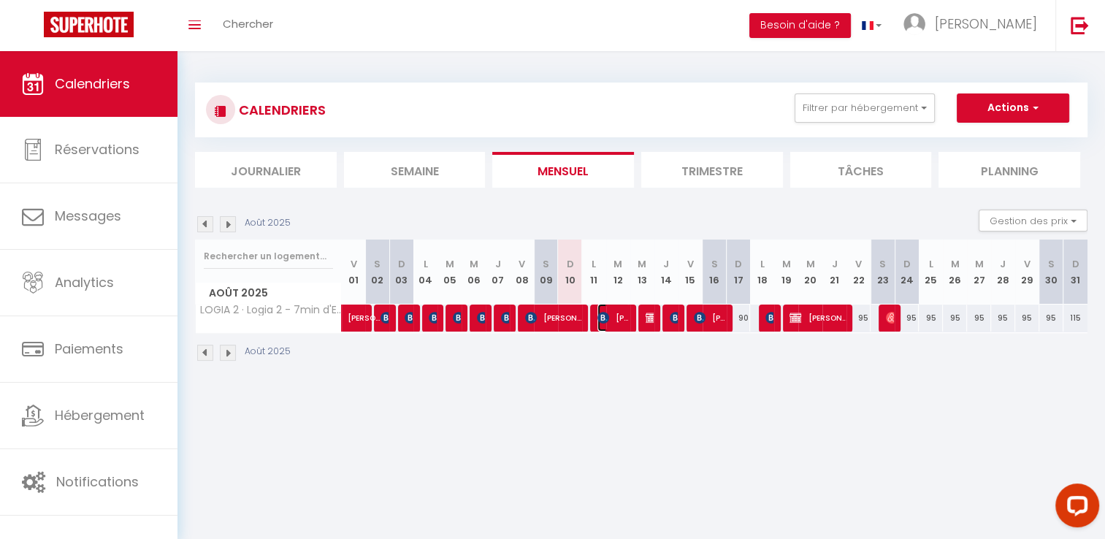
click at [615, 320] on span "[PERSON_NAME]" at bounding box center [613, 318] width 32 height 28
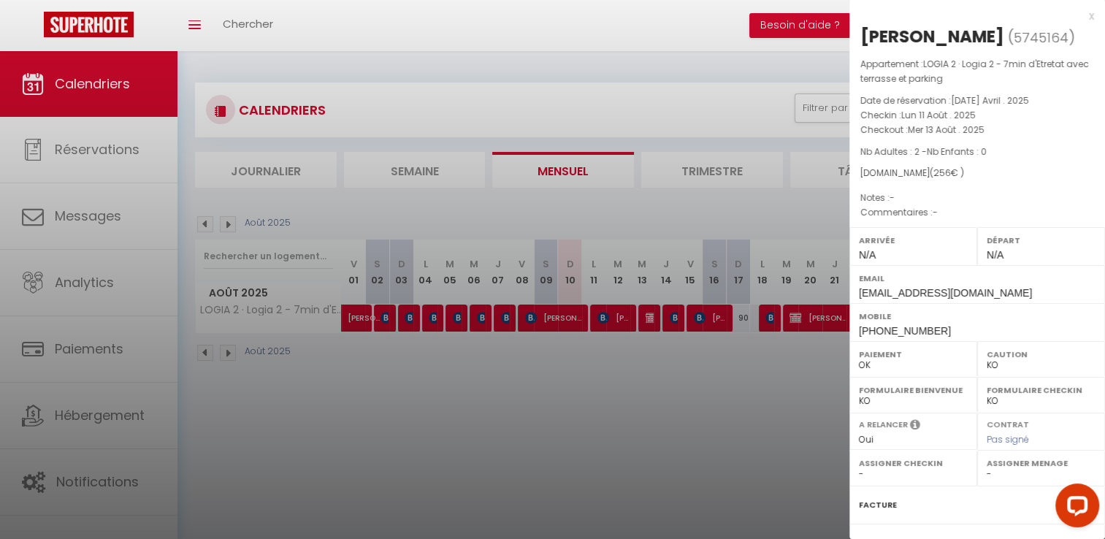
click at [566, 367] on div at bounding box center [552, 269] width 1105 height 539
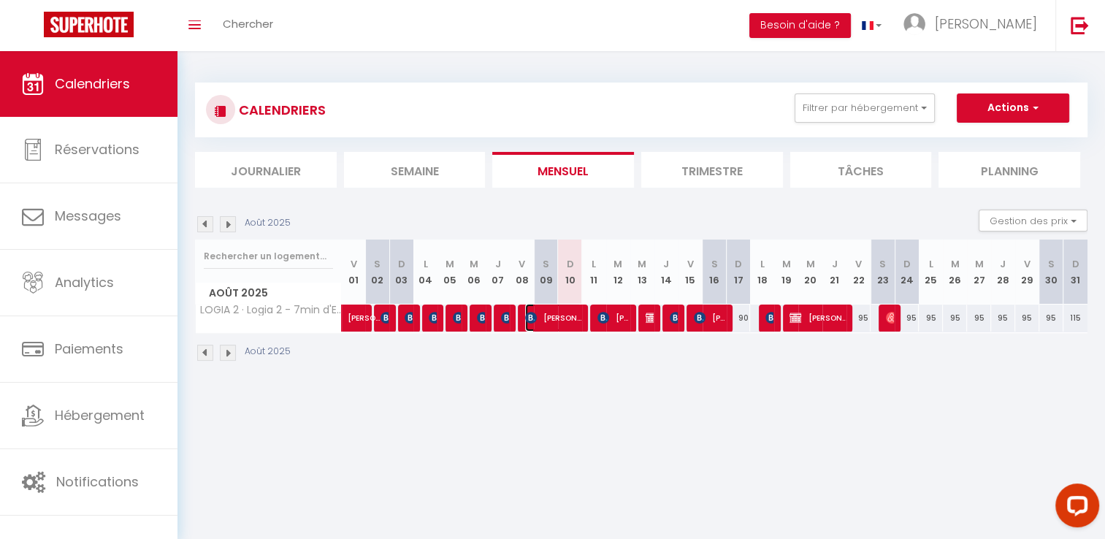
click at [580, 320] on span "[PERSON_NAME]" at bounding box center [553, 318] width 56 height 28
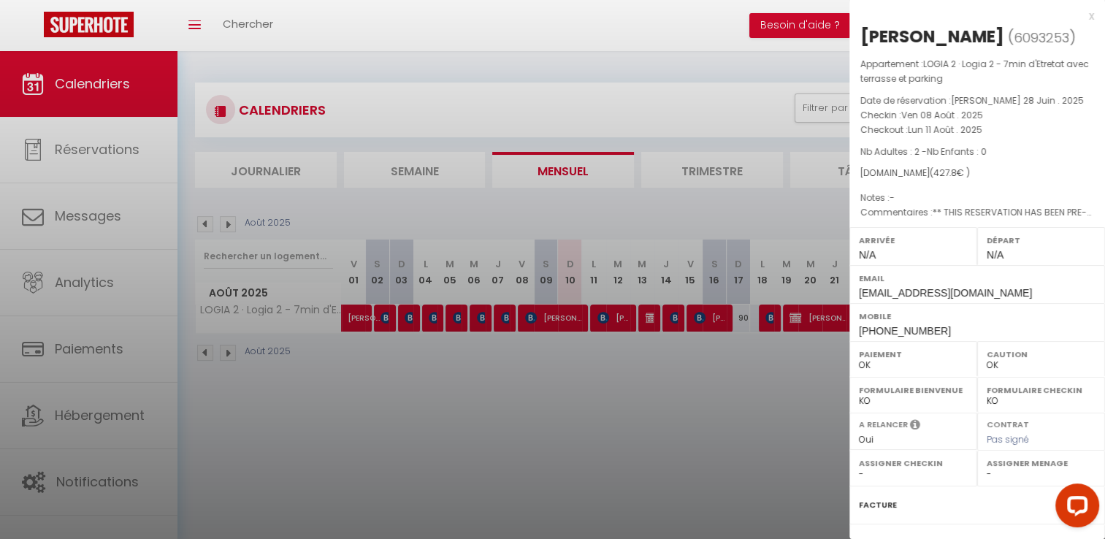
click at [565, 367] on div at bounding box center [552, 269] width 1105 height 539
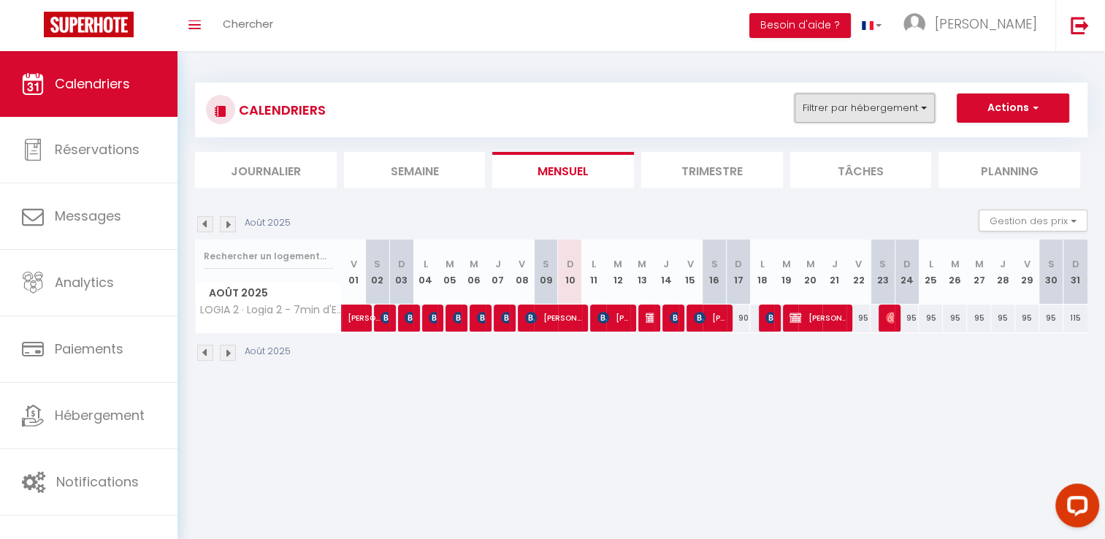
click at [841, 114] on button "Filtrer par hébergement" at bounding box center [864, 107] width 140 height 29
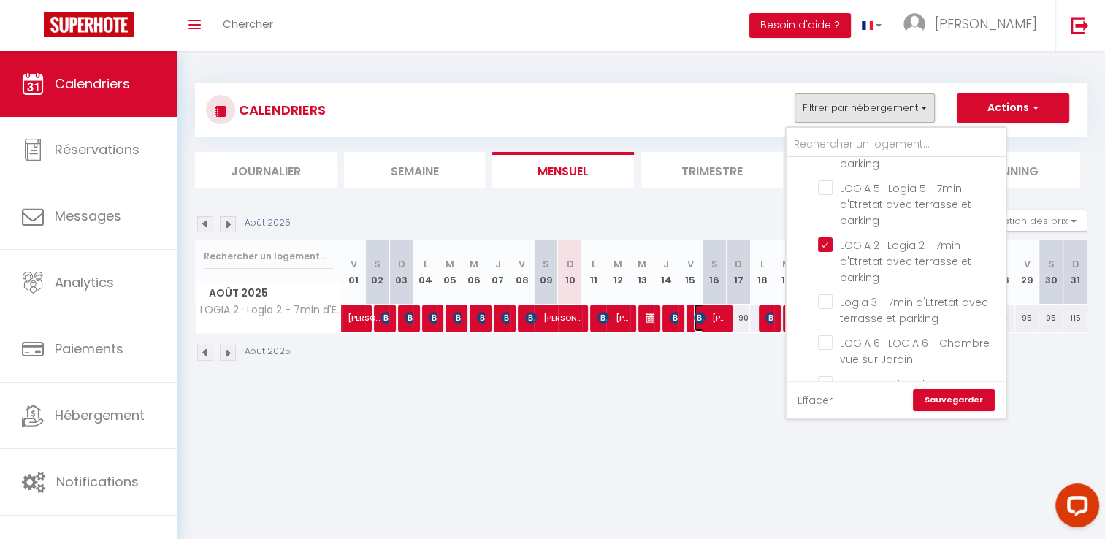
click at [706, 312] on span "[PERSON_NAME]" at bounding box center [710, 318] width 32 height 28
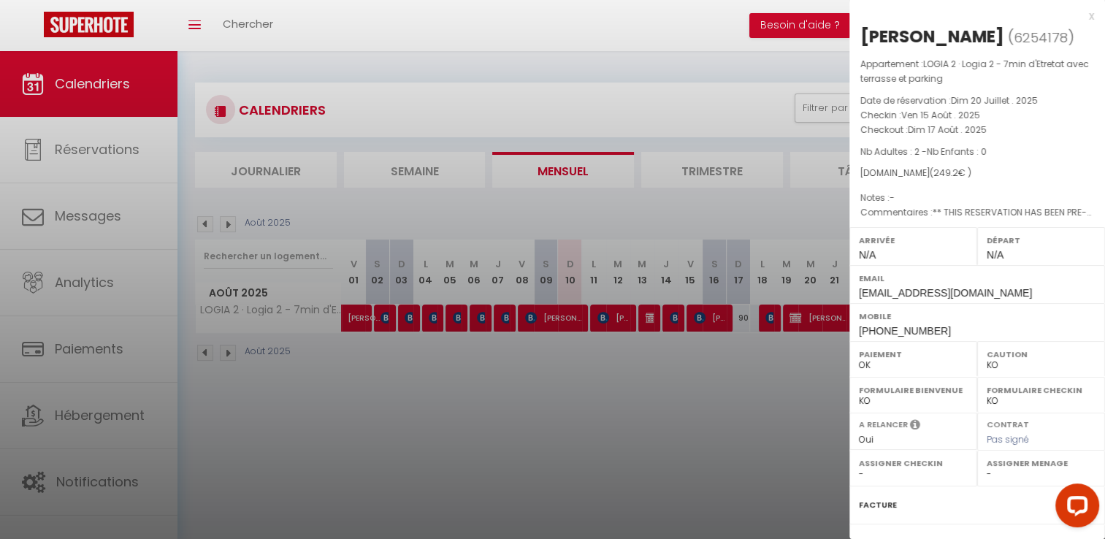
click at [783, 343] on div at bounding box center [552, 269] width 1105 height 539
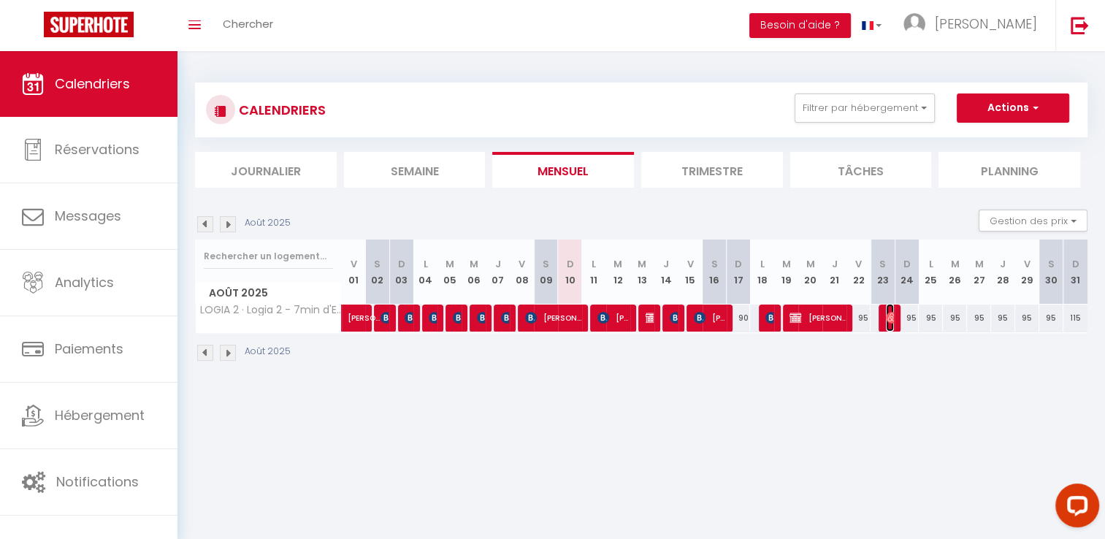
click at [891, 313] on img at bounding box center [892, 318] width 12 height 12
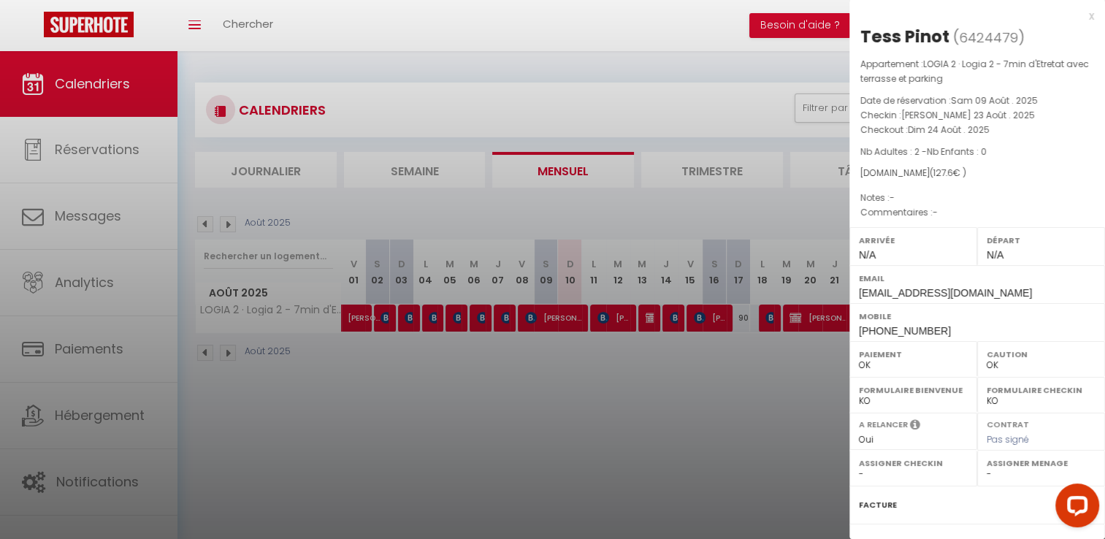
drag, startPoint x: 952, startPoint y: 34, endPoint x: 862, endPoint y: 41, distance: 90.8
click at [862, 41] on h2 "Tess Pinot ( 6424479 )" at bounding box center [977, 37] width 234 height 25
drag, startPoint x: 774, startPoint y: 367, endPoint x: 800, endPoint y: 316, distance: 56.8
click at [774, 367] on div at bounding box center [552, 269] width 1105 height 539
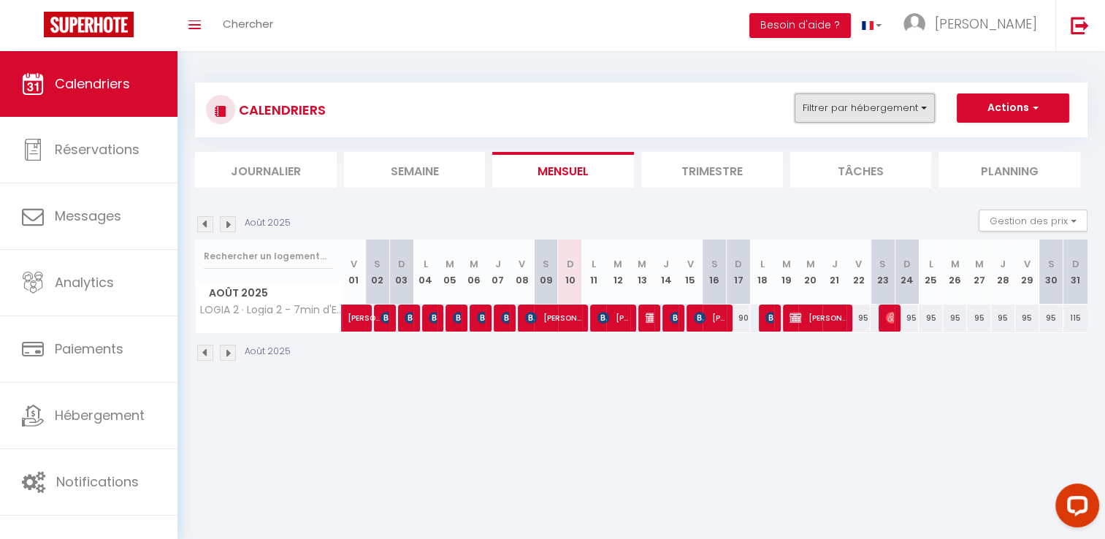
click at [871, 104] on button "Filtrer par hébergement" at bounding box center [864, 107] width 140 height 29
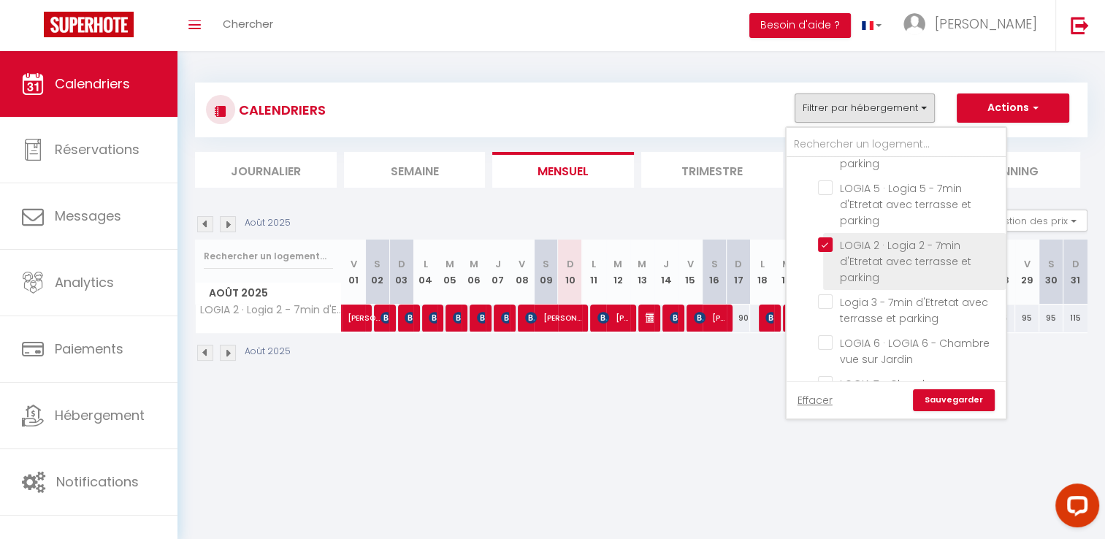
click at [875, 237] on input "LOGIA 2 · Logia 2 - 7min d'Etretat avec terrasse et parking" at bounding box center [909, 244] width 183 height 15
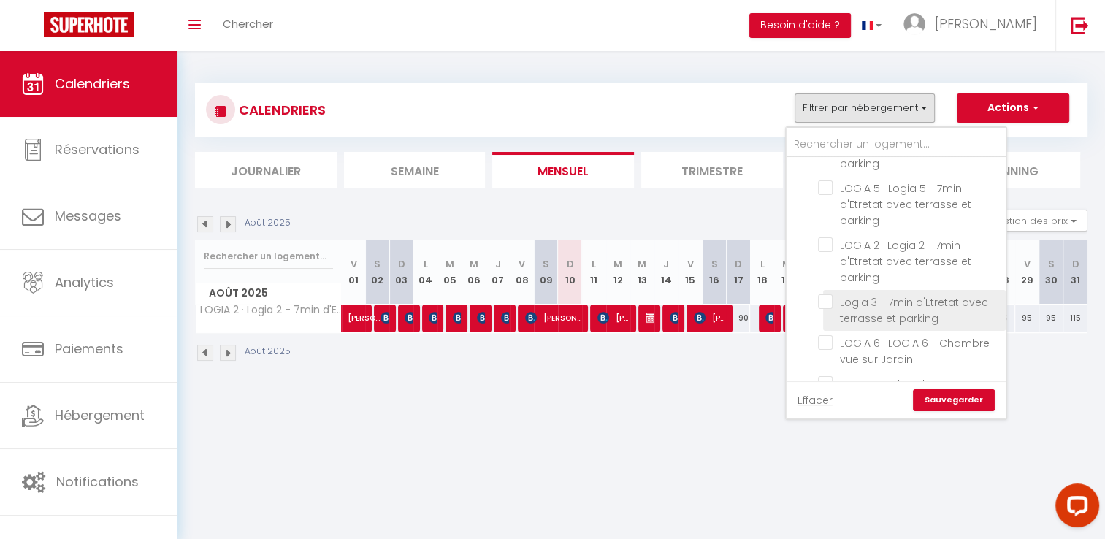
click at [894, 294] on input "Logia 3 - 7min d'Etretat avec terrasse et parking" at bounding box center [909, 301] width 183 height 15
click at [962, 405] on link "Sauvegarder" at bounding box center [954, 400] width 82 height 22
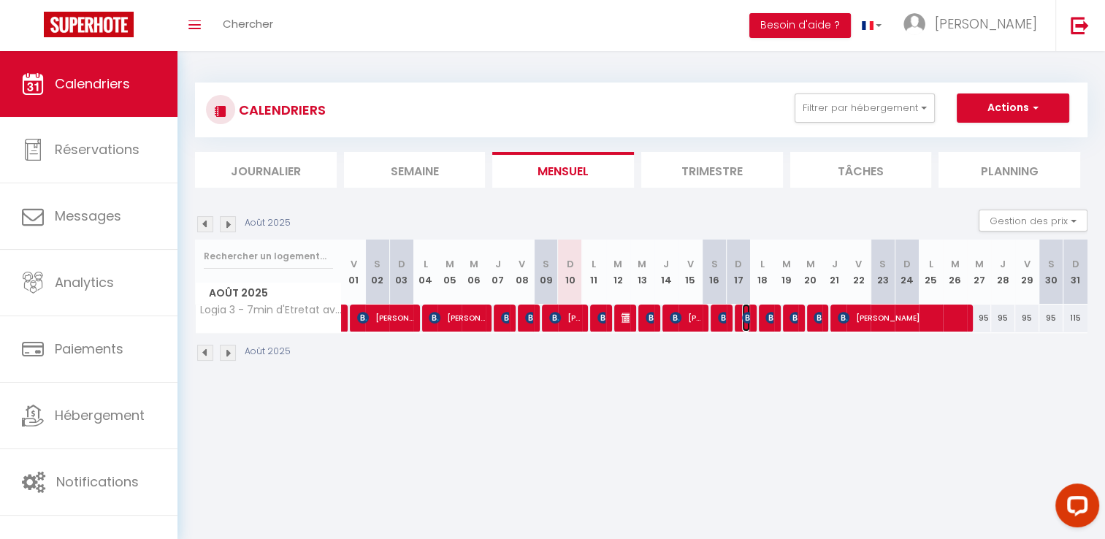
click at [744, 315] on img at bounding box center [748, 318] width 12 height 12
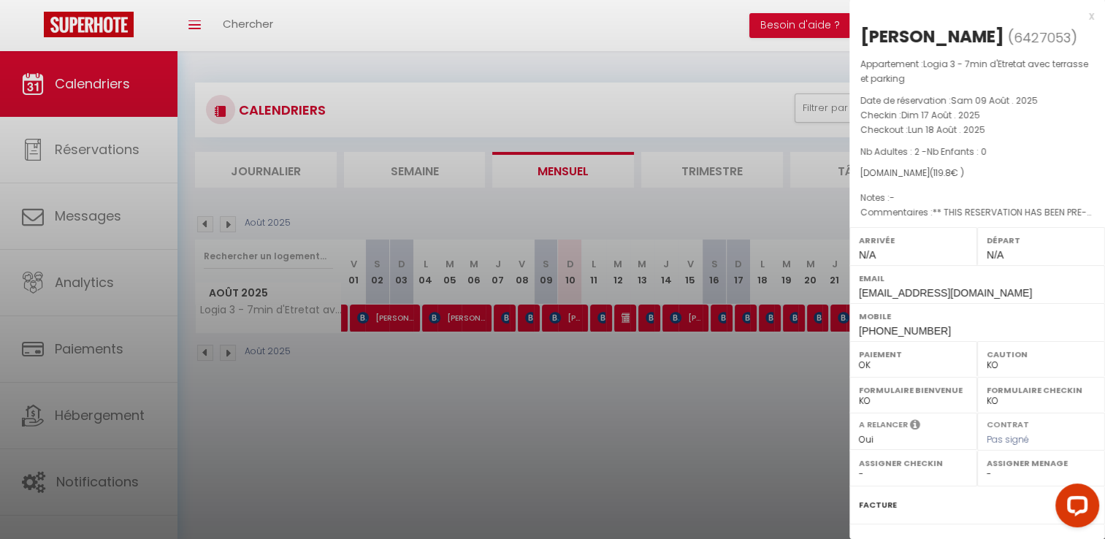
drag, startPoint x: 1033, startPoint y: 41, endPoint x: 861, endPoint y: 40, distance: 172.3
click at [861, 40] on h2 "[PERSON_NAME] ( 6427053 )" at bounding box center [977, 37] width 234 height 25
click at [781, 460] on div at bounding box center [552, 269] width 1105 height 539
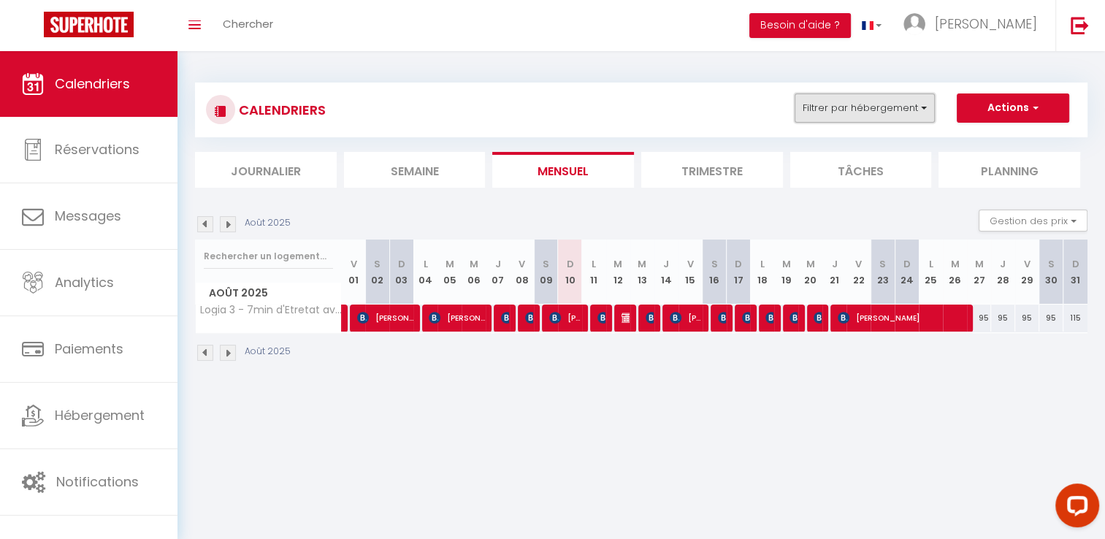
click at [917, 104] on button "Filtrer par hébergement" at bounding box center [864, 107] width 140 height 29
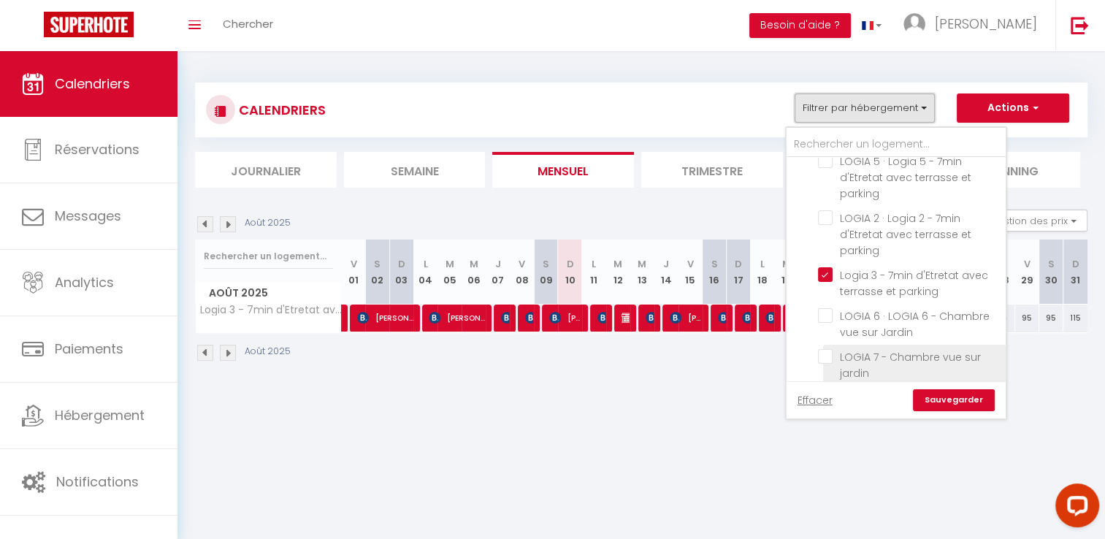
scroll to position [511, 0]
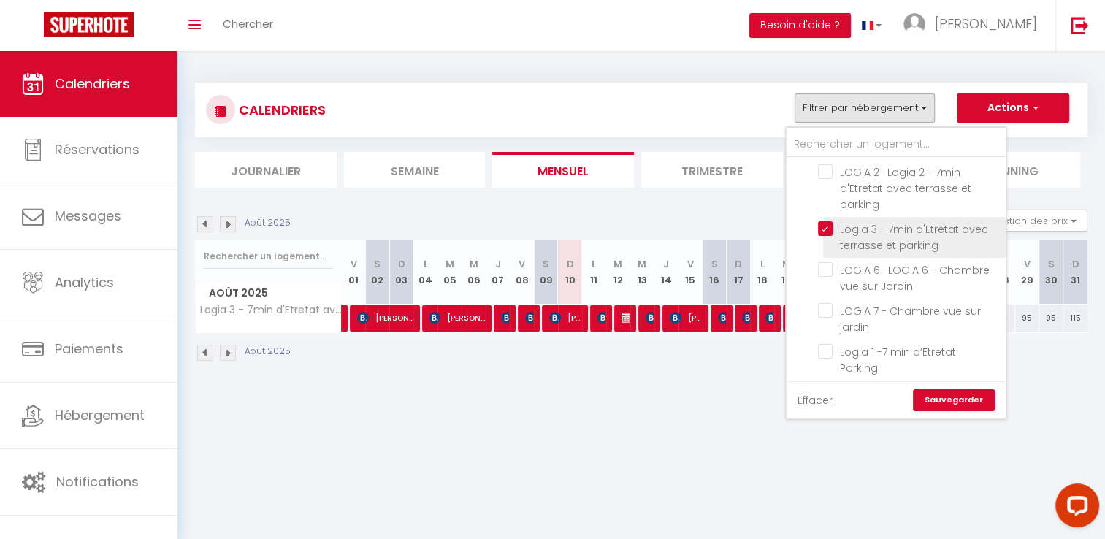
click at [886, 221] on input "Logia 3 - 7min d'Etretat avec terrasse et parking" at bounding box center [909, 228] width 183 height 15
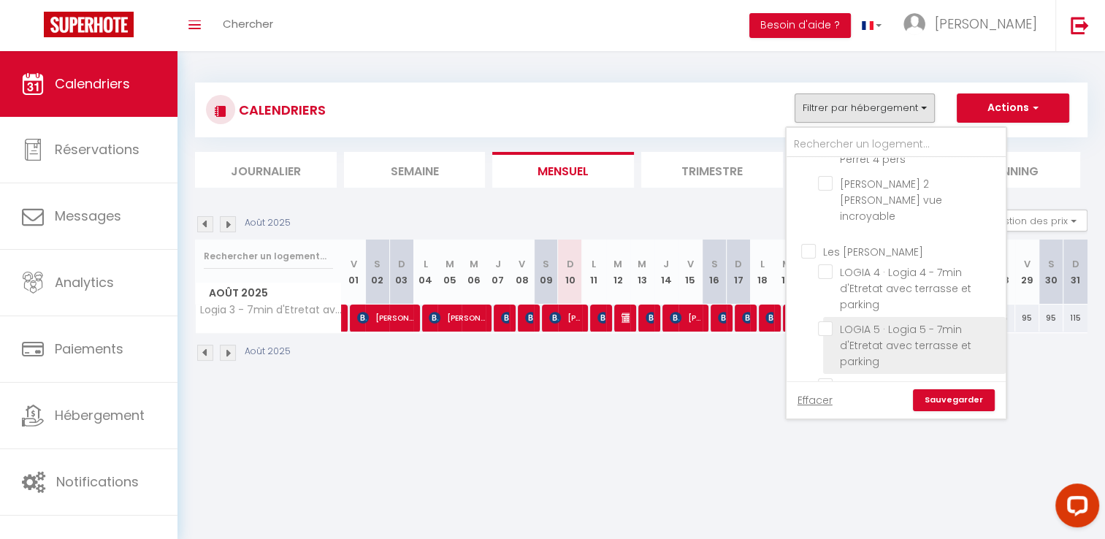
scroll to position [292, 0]
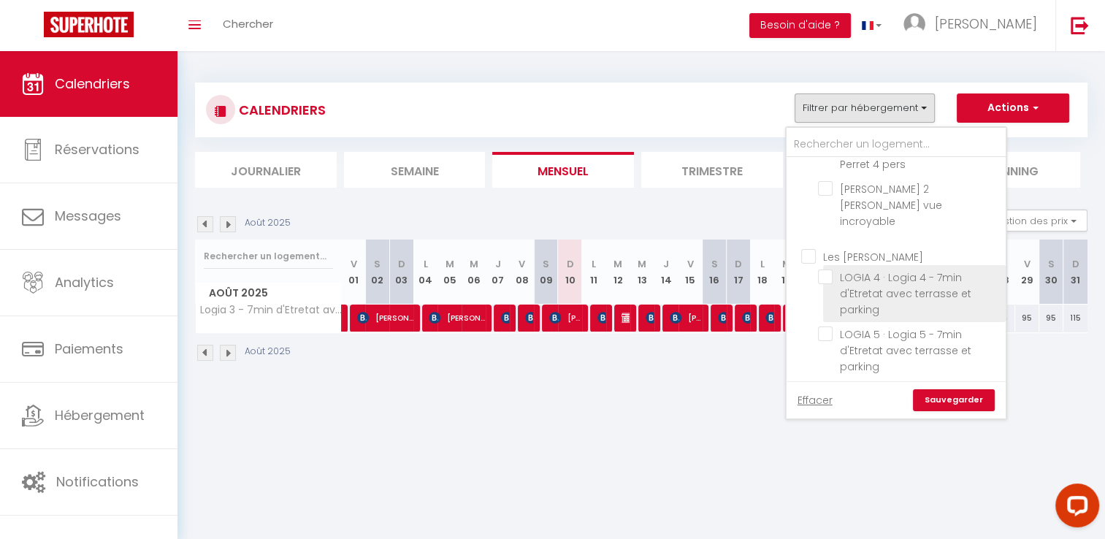
click at [879, 269] on input "LOGIA 4 · Logia 4 - 7min d'Etretat avec terrasse et parking" at bounding box center [909, 276] width 183 height 15
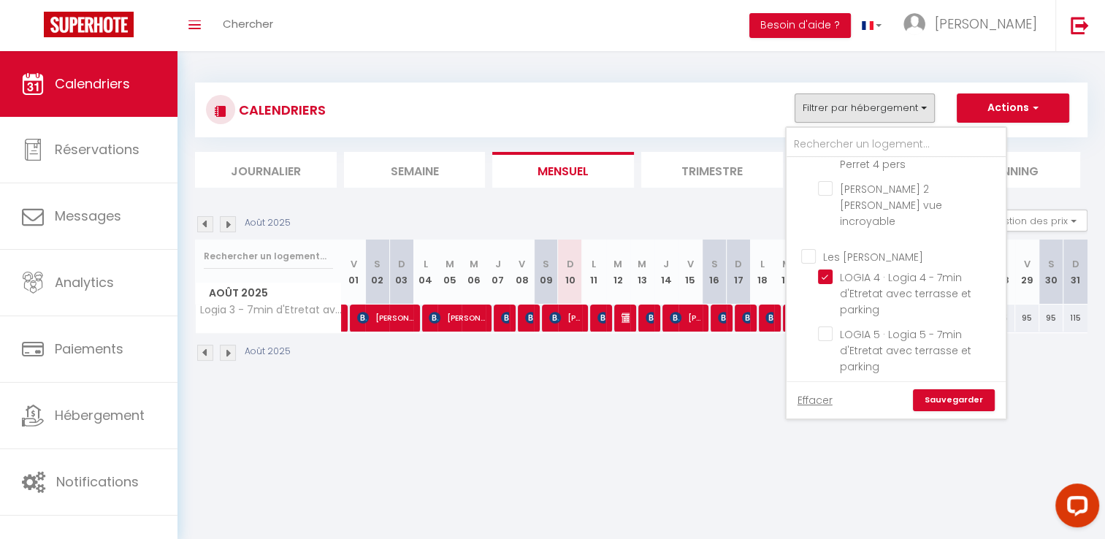
click at [949, 402] on link "Sauvegarder" at bounding box center [954, 400] width 82 height 22
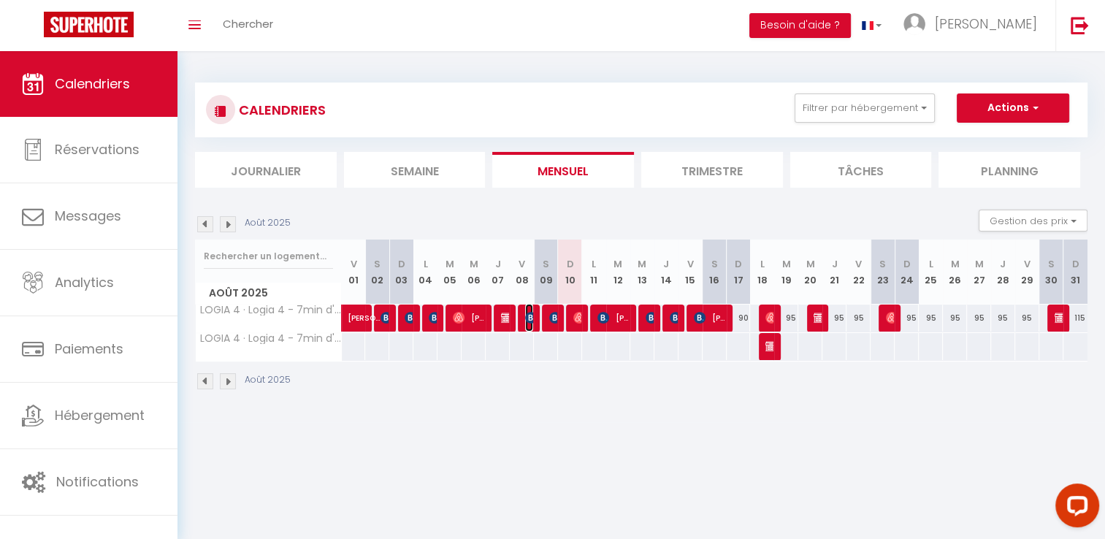
click at [528, 315] on img at bounding box center [531, 318] width 12 height 12
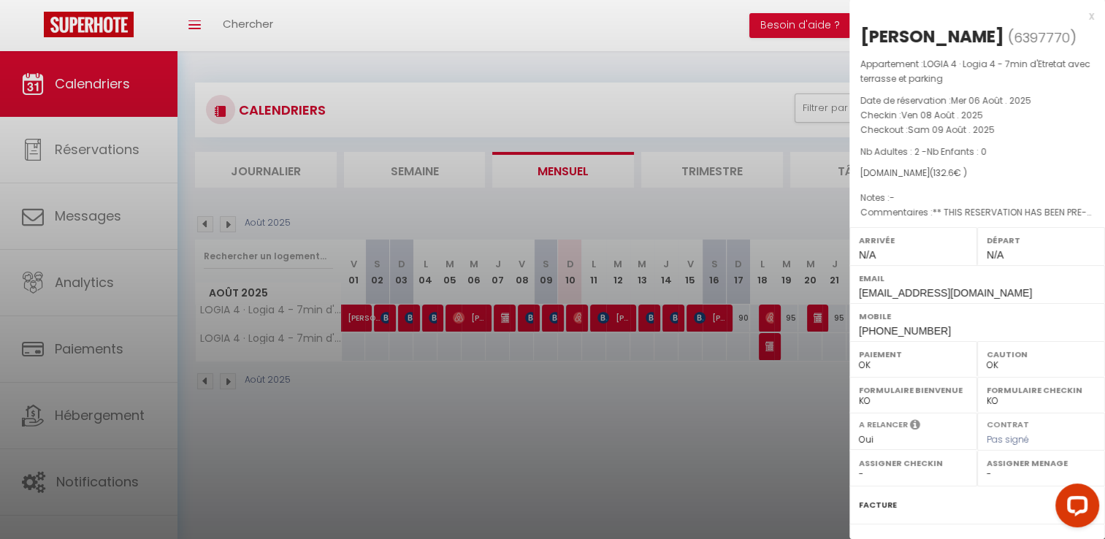
drag, startPoint x: 956, startPoint y: 67, endPoint x: 858, endPoint y: 31, distance: 104.4
click at [858, 31] on div "[PERSON_NAME] ( 6397770 ) Appartement : LOGIA 4 · Logia 4 - 7min d'Etretat avec…" at bounding box center [977, 349] width 256 height 648
click at [711, 402] on div at bounding box center [552, 269] width 1105 height 539
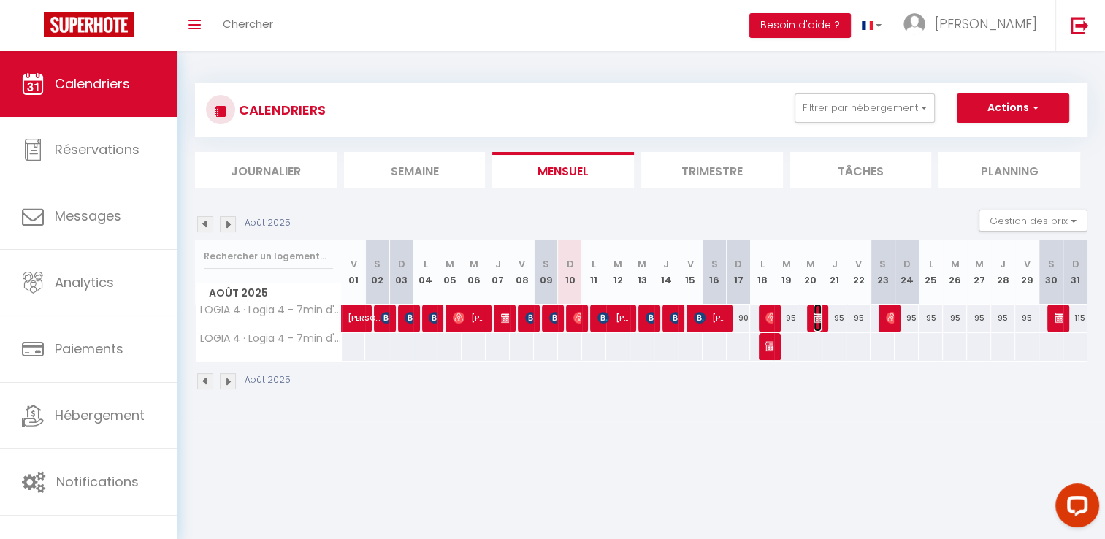
click at [815, 318] on img at bounding box center [819, 318] width 12 height 12
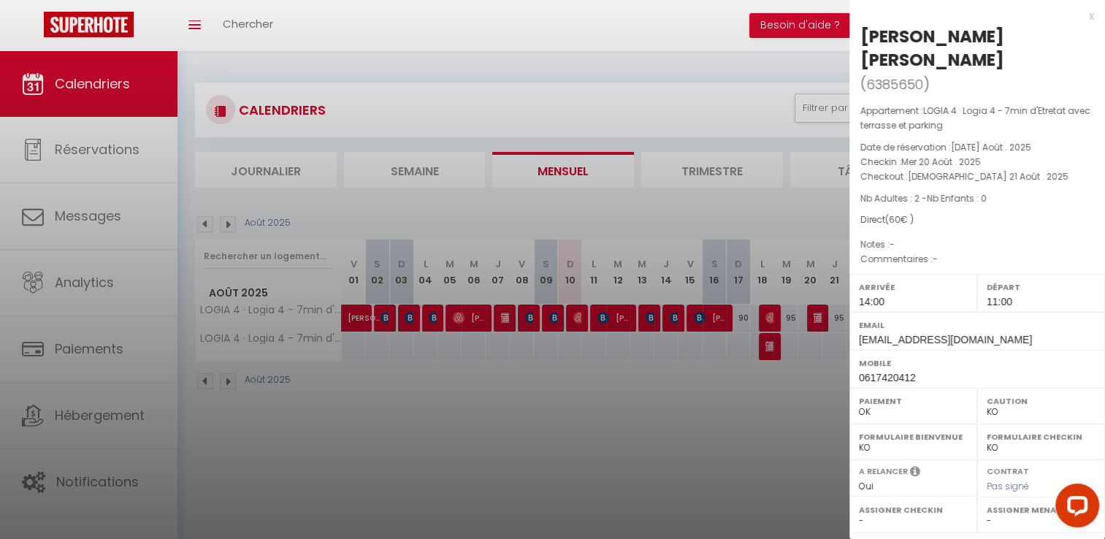
click at [726, 456] on div at bounding box center [552, 269] width 1105 height 539
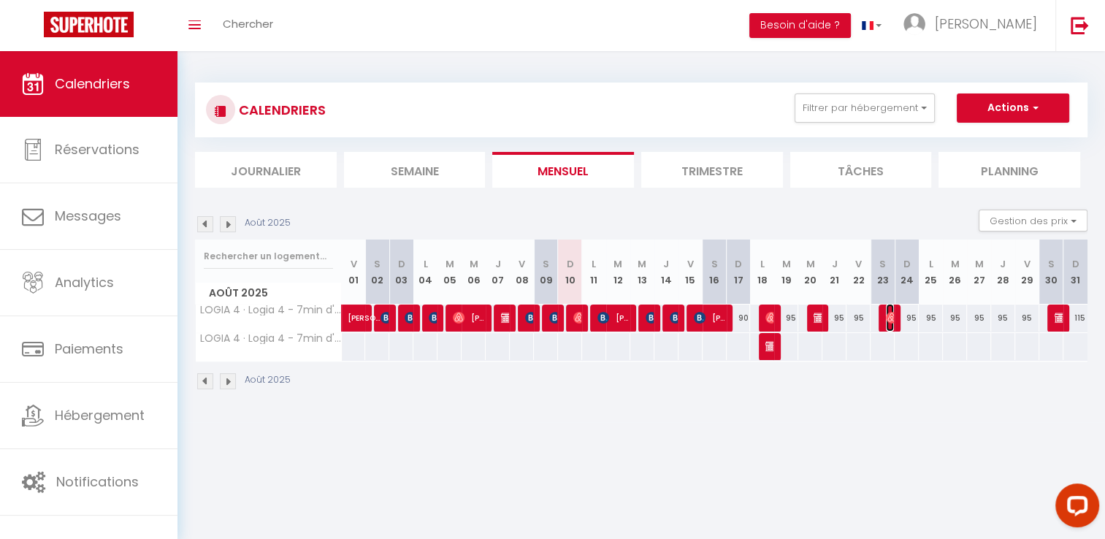
click at [889, 317] on img at bounding box center [892, 318] width 12 height 12
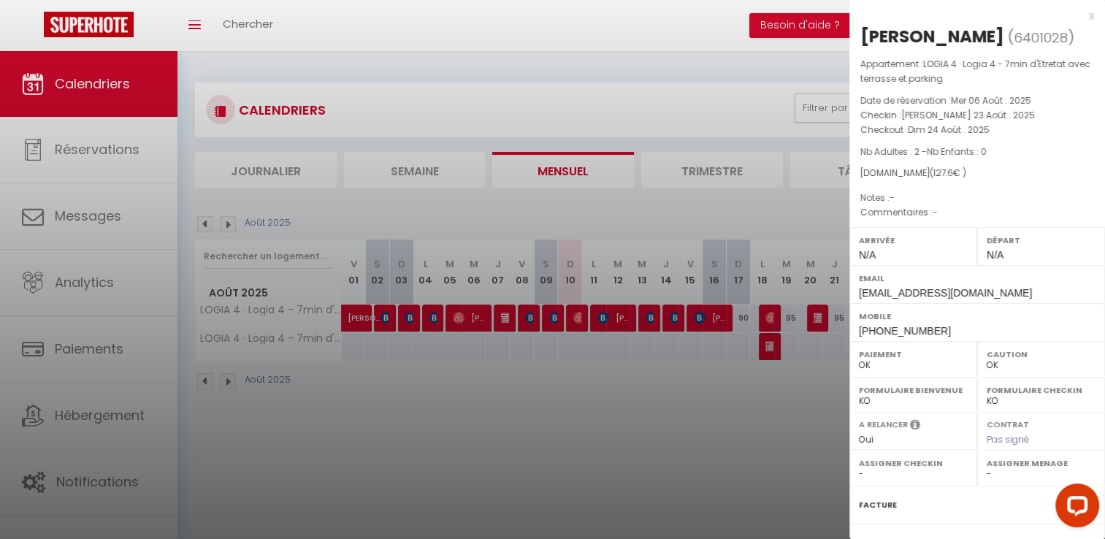
drag, startPoint x: 1000, startPoint y: 44, endPoint x: 862, endPoint y: 31, distance: 139.4
click at [862, 31] on div "[PERSON_NAME]" at bounding box center [932, 36] width 144 height 23
click at [693, 413] on div at bounding box center [552, 269] width 1105 height 539
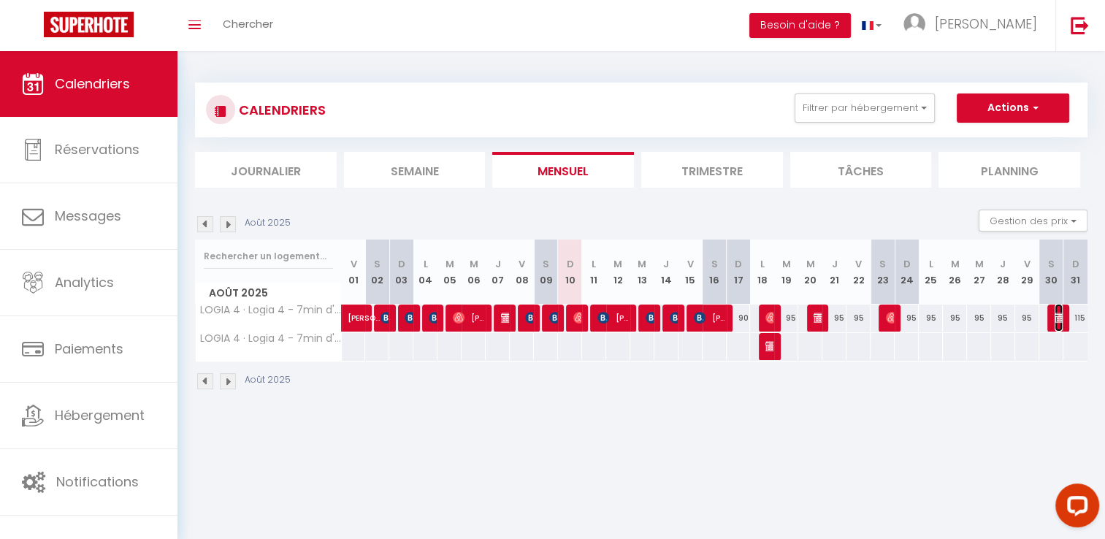
click at [1054, 317] on img at bounding box center [1060, 318] width 12 height 12
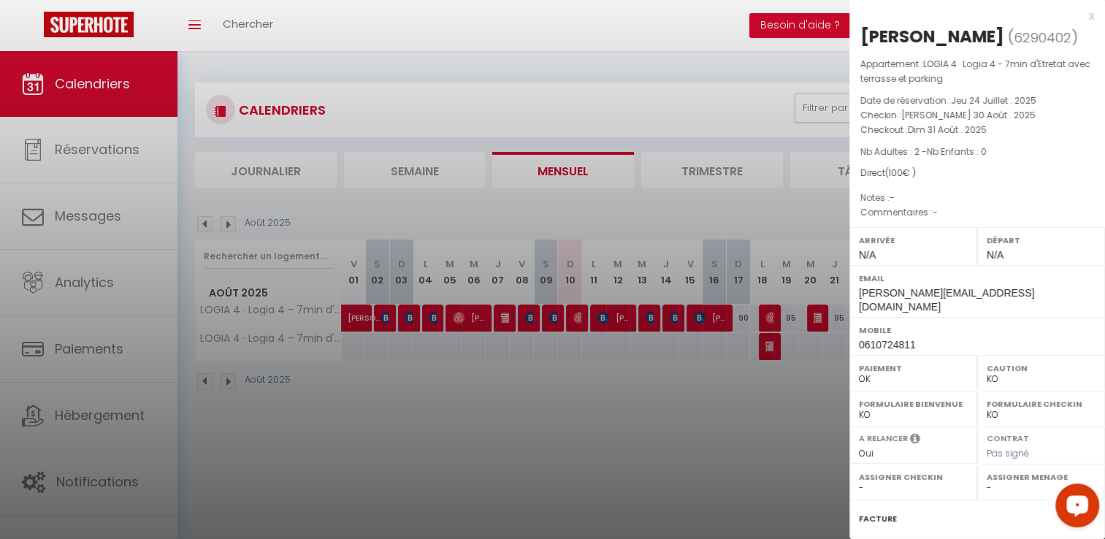
drag, startPoint x: 576, startPoint y: 434, endPoint x: 632, endPoint y: 390, distance: 71.7
click at [576, 434] on div at bounding box center [552, 269] width 1105 height 539
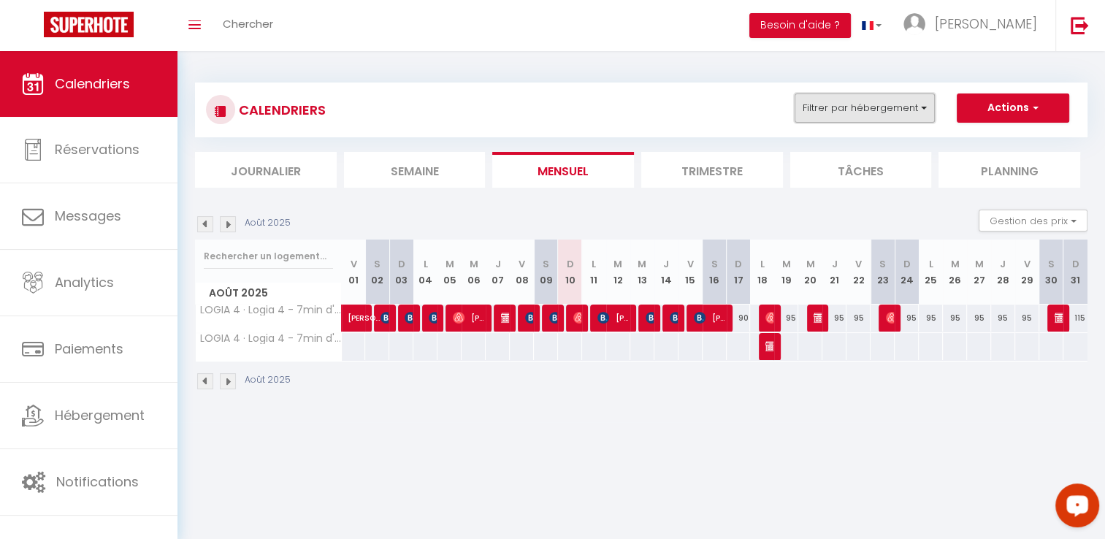
click at [885, 119] on button "Filtrer par hébergement" at bounding box center [864, 107] width 140 height 29
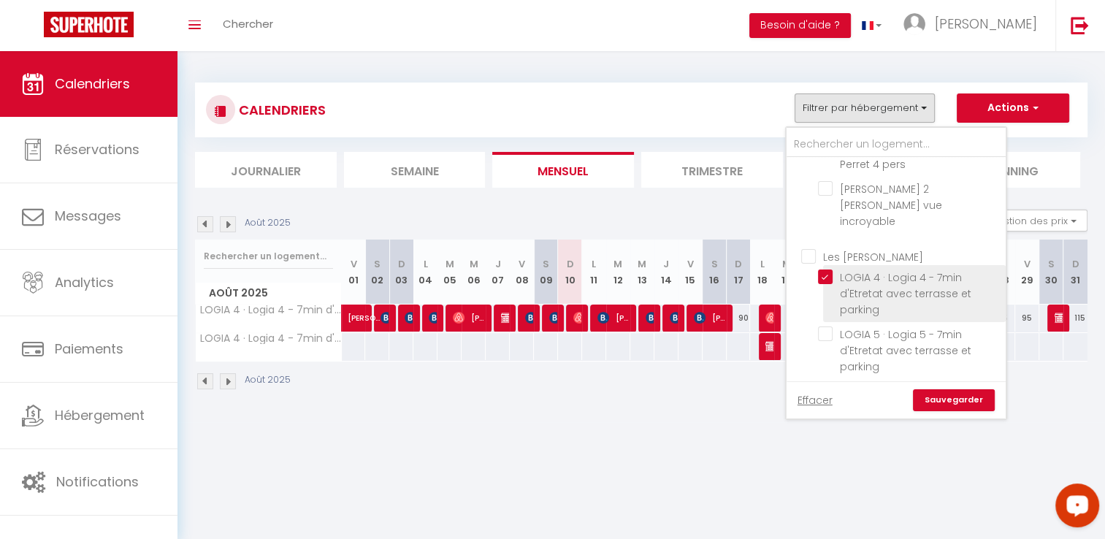
click at [893, 269] on input "LOGIA 4 · Logia 4 - 7min d'Etretat avec terrasse et parking" at bounding box center [909, 276] width 183 height 15
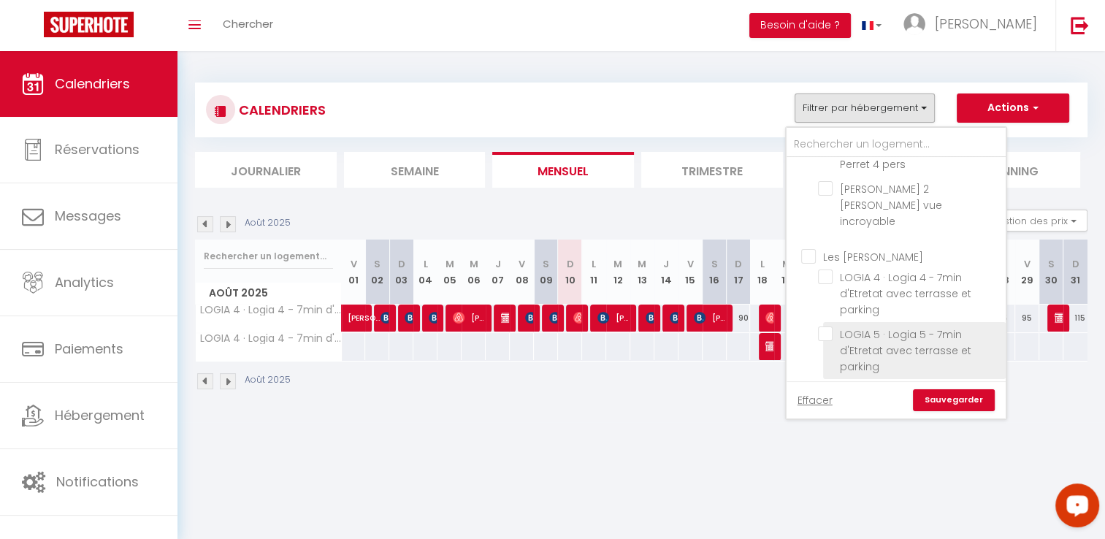
click at [887, 326] on input "LOGIA 5 · Logia 5 - 7min d'Etretat avec terrasse et parking" at bounding box center [909, 333] width 183 height 15
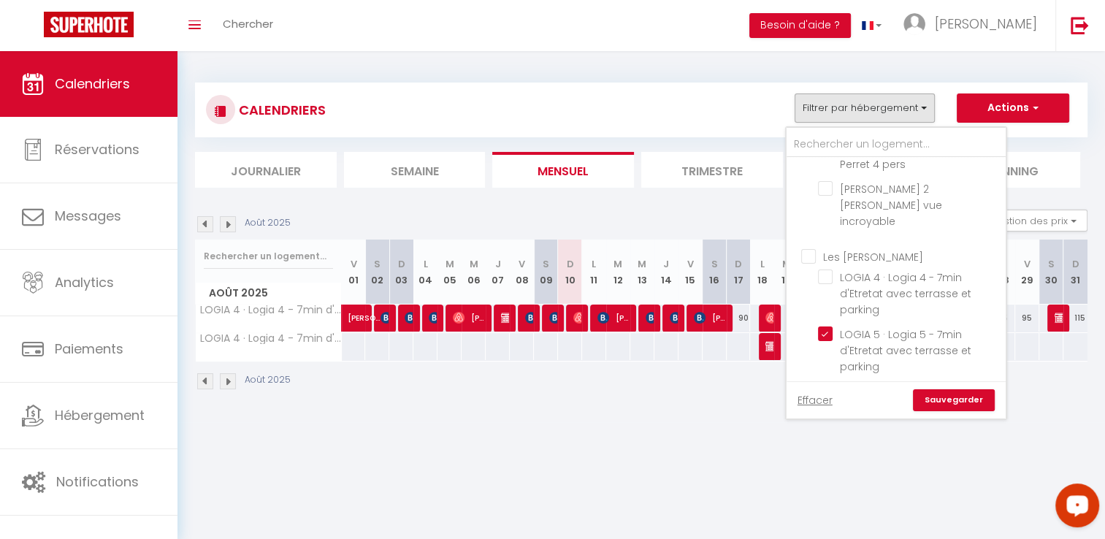
click at [950, 399] on link "Sauvegarder" at bounding box center [954, 400] width 82 height 22
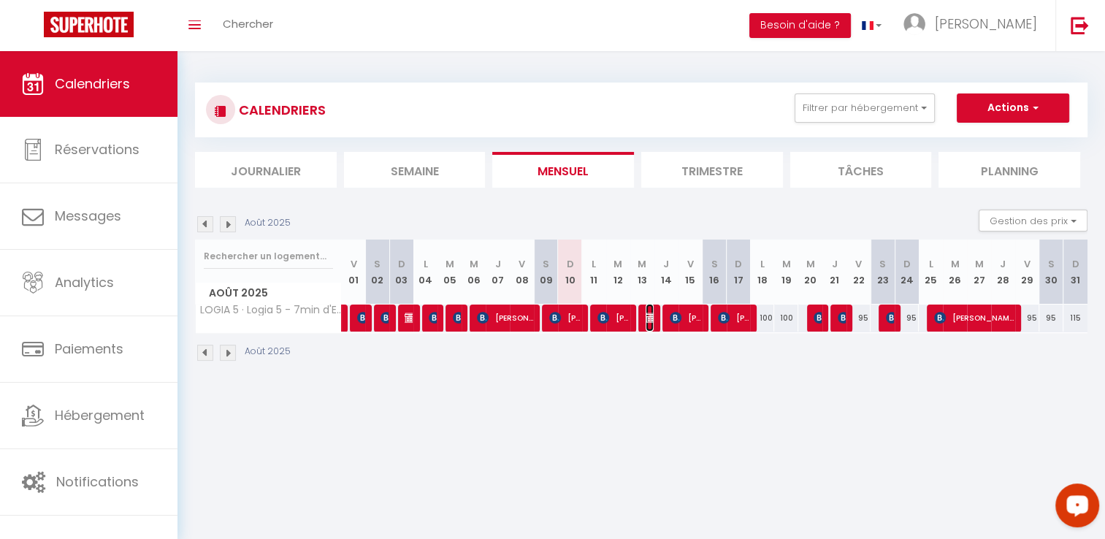
click at [651, 317] on img at bounding box center [652, 318] width 12 height 12
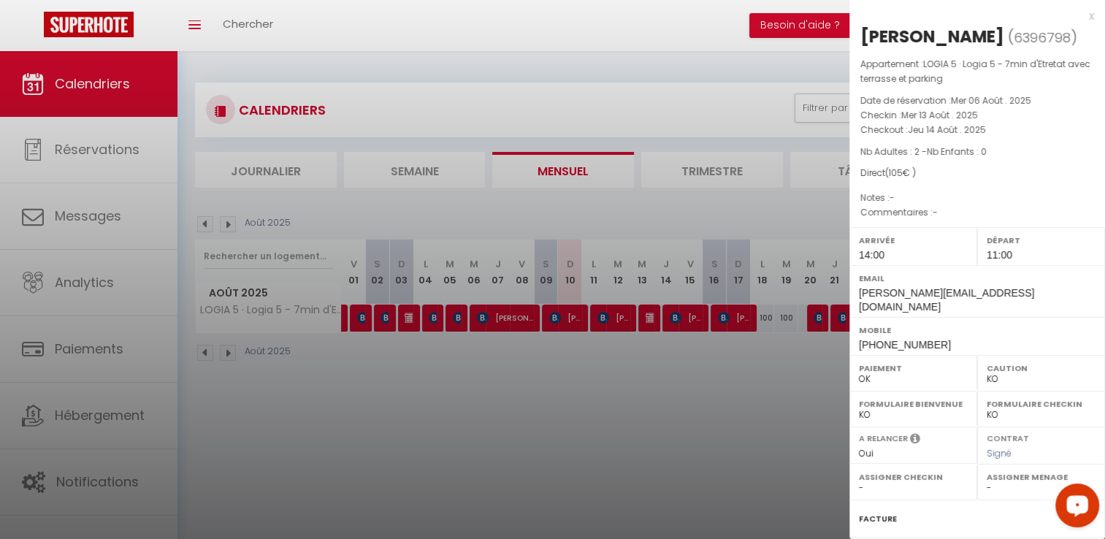
drag, startPoint x: 1039, startPoint y: 42, endPoint x: 856, endPoint y: 32, distance: 183.6
click at [856, 32] on div "[PERSON_NAME] ( 6396798 ) Appartement : LOGIA 5 · Logia 5 - 7min d'Etretat avec…" at bounding box center [977, 356] width 256 height 662
click at [740, 407] on div at bounding box center [552, 269] width 1105 height 539
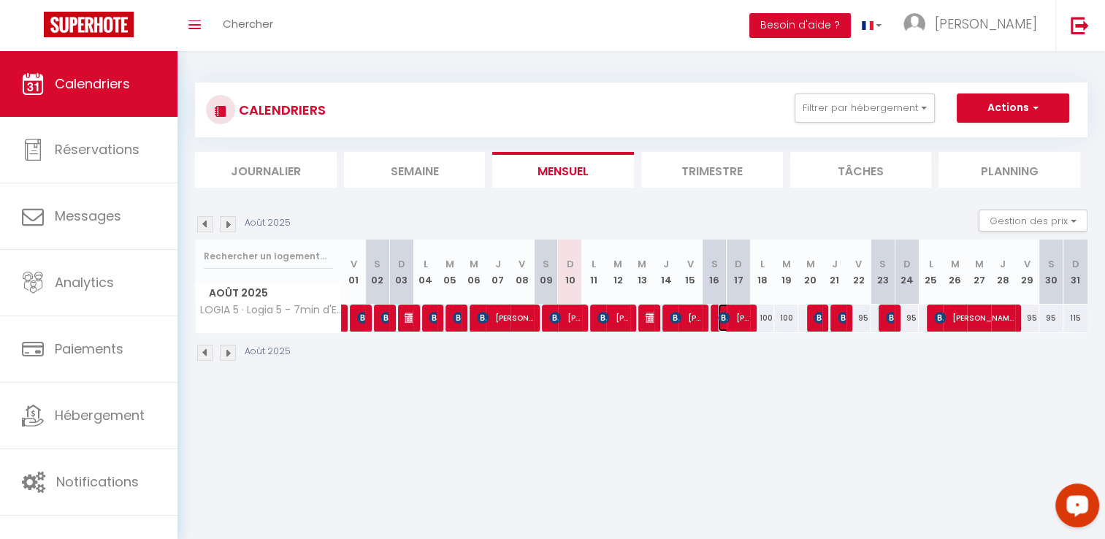
click at [735, 320] on span "[PERSON_NAME]" at bounding box center [734, 318] width 32 height 28
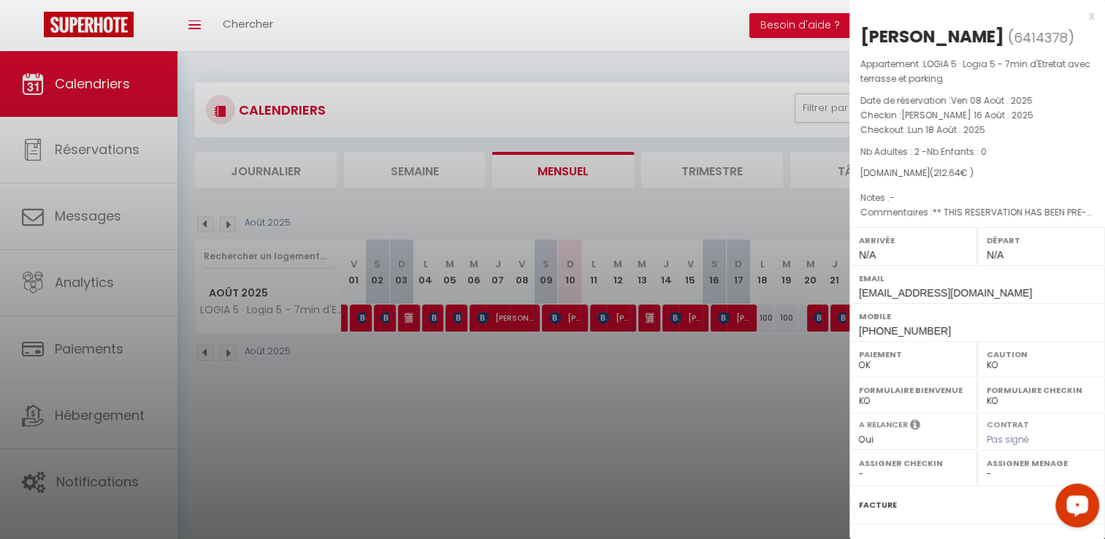
drag, startPoint x: 992, startPoint y: 36, endPoint x: 856, endPoint y: 40, distance: 135.9
click at [856, 40] on div "[PERSON_NAME] ( 6414378 ) Appartement : LOGIA 5 · Logia 5 - 7min d'Etretat avec…" at bounding box center [977, 349] width 256 height 648
click at [767, 393] on div at bounding box center [552, 269] width 1105 height 539
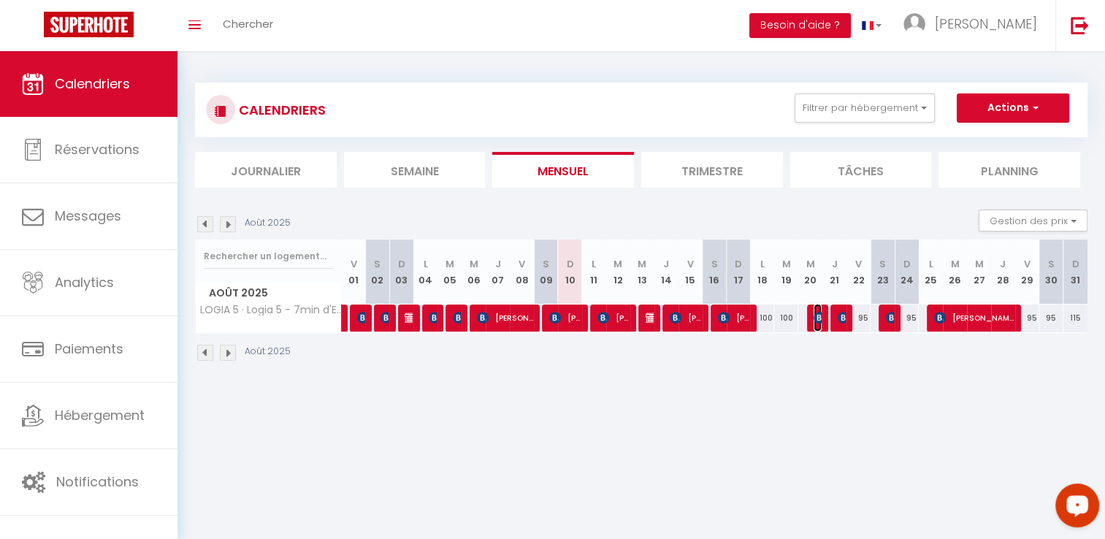
click at [817, 323] on img at bounding box center [819, 318] width 12 height 12
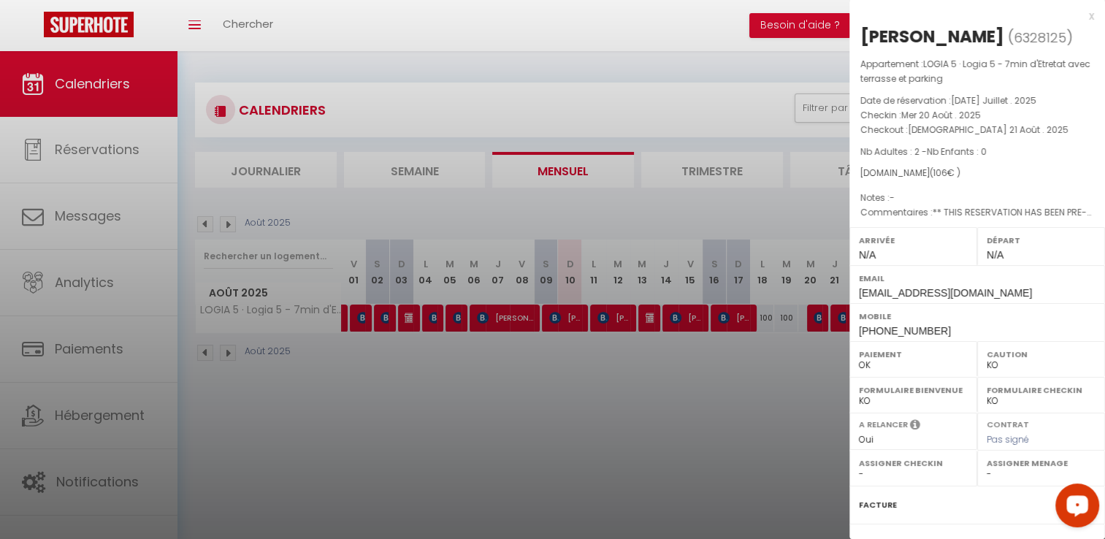
click at [781, 351] on div at bounding box center [552, 269] width 1105 height 539
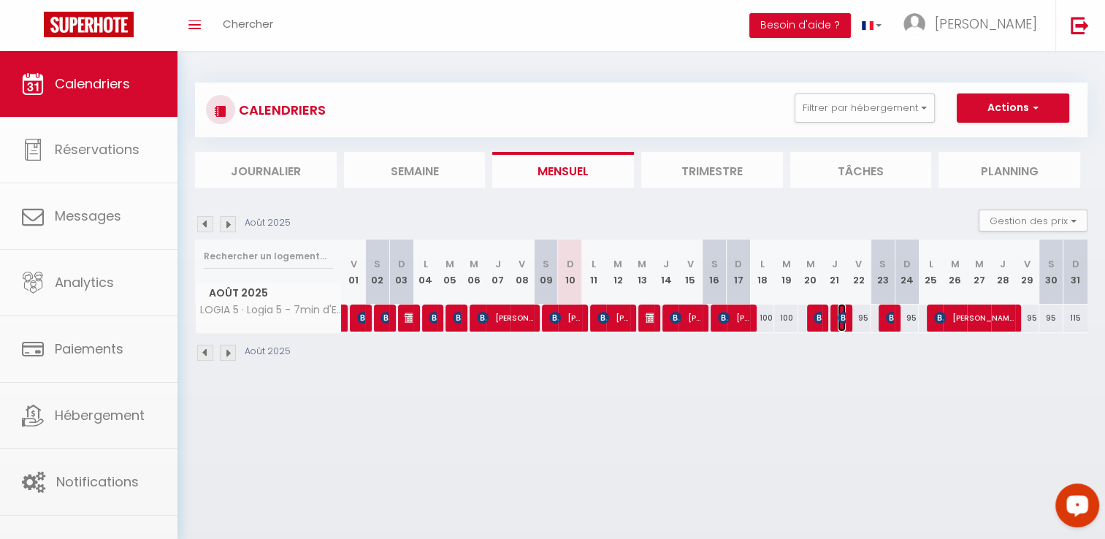
click at [838, 317] on img at bounding box center [844, 318] width 12 height 12
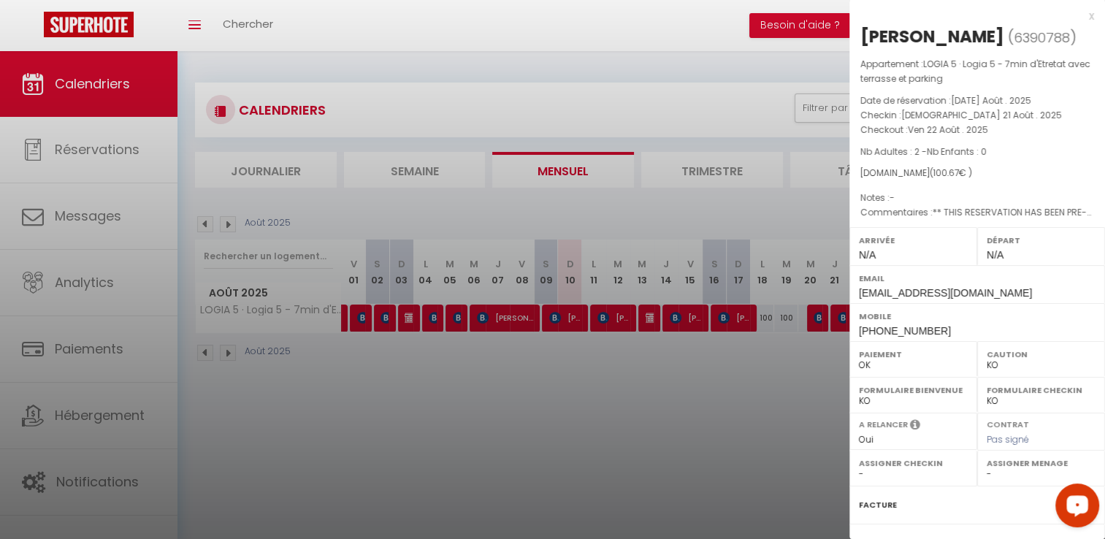
drag, startPoint x: 989, startPoint y: 35, endPoint x: 864, endPoint y: 42, distance: 125.8
click at [864, 42] on div "[PERSON_NAME]" at bounding box center [932, 36] width 144 height 23
click at [702, 410] on div at bounding box center [552, 269] width 1105 height 539
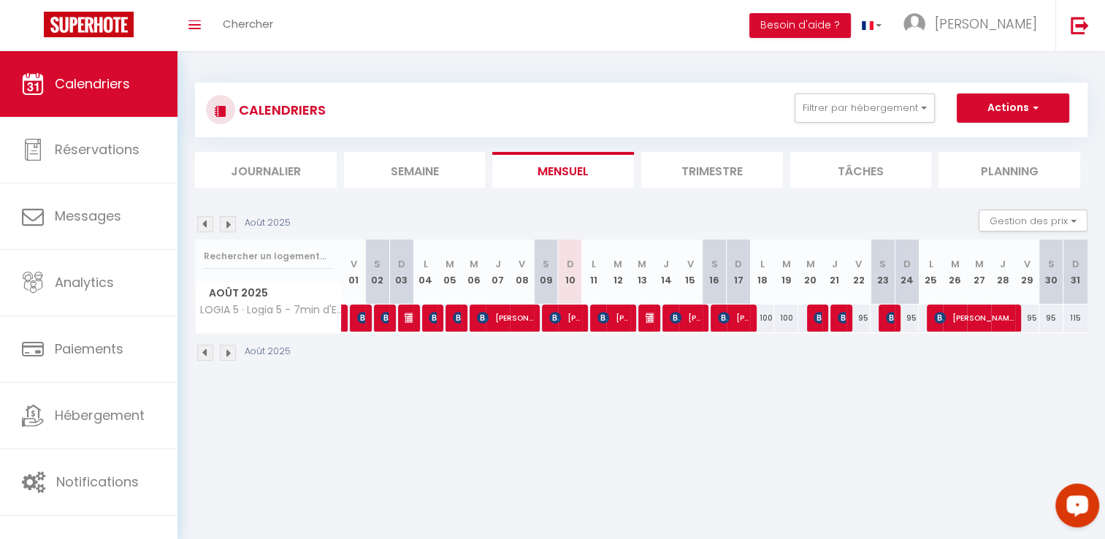
click at [849, 323] on div "95" at bounding box center [858, 318] width 24 height 27
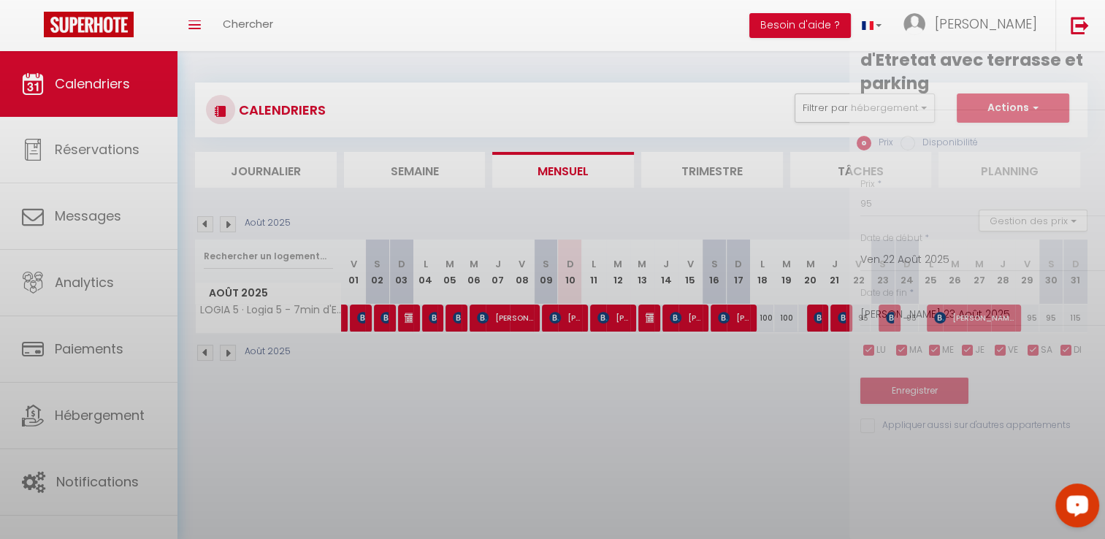
click at [841, 321] on div at bounding box center [552, 269] width 1105 height 539
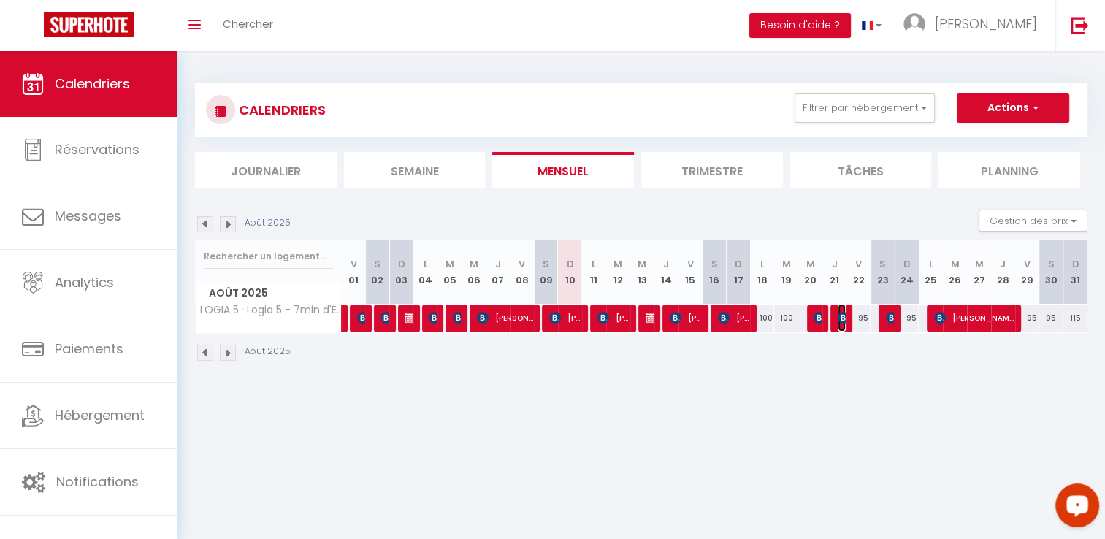
click at [841, 317] on img at bounding box center [844, 318] width 12 height 12
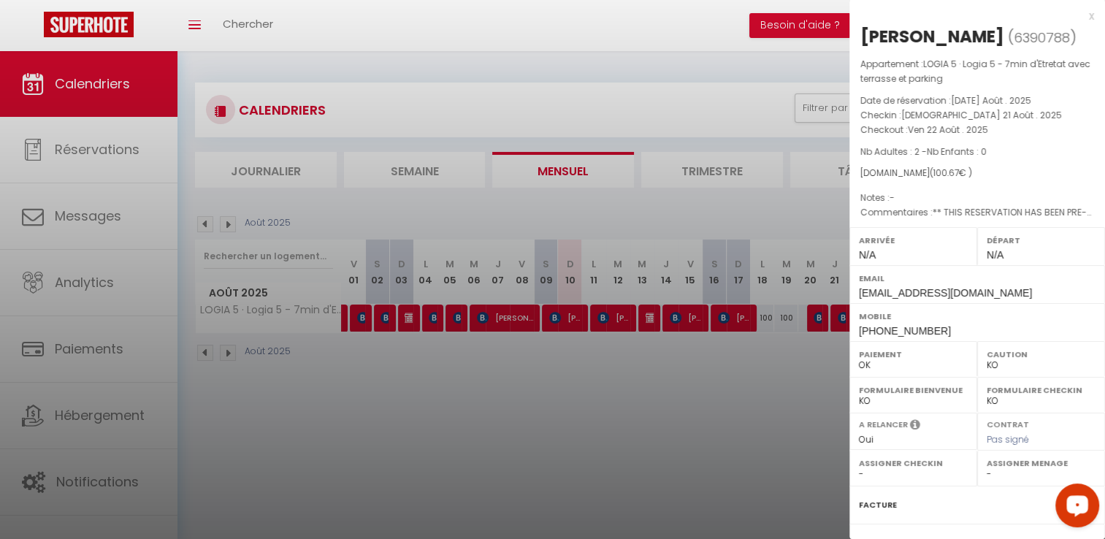
click at [742, 369] on div at bounding box center [552, 269] width 1105 height 539
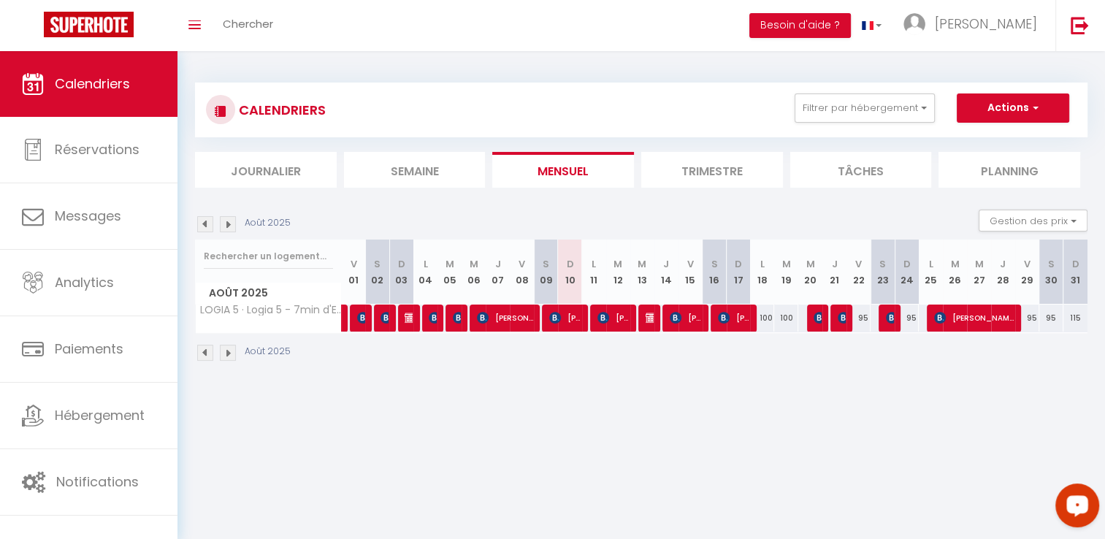
click at [973, 380] on div "CALENDRIERS Filtrer par hébergement Le Havre [PERSON_NAME] 4 [PERSON_NAME] vue …" at bounding box center [640, 222] width 927 height 342
click at [862, 108] on button "Filtrer par hébergement" at bounding box center [864, 107] width 140 height 29
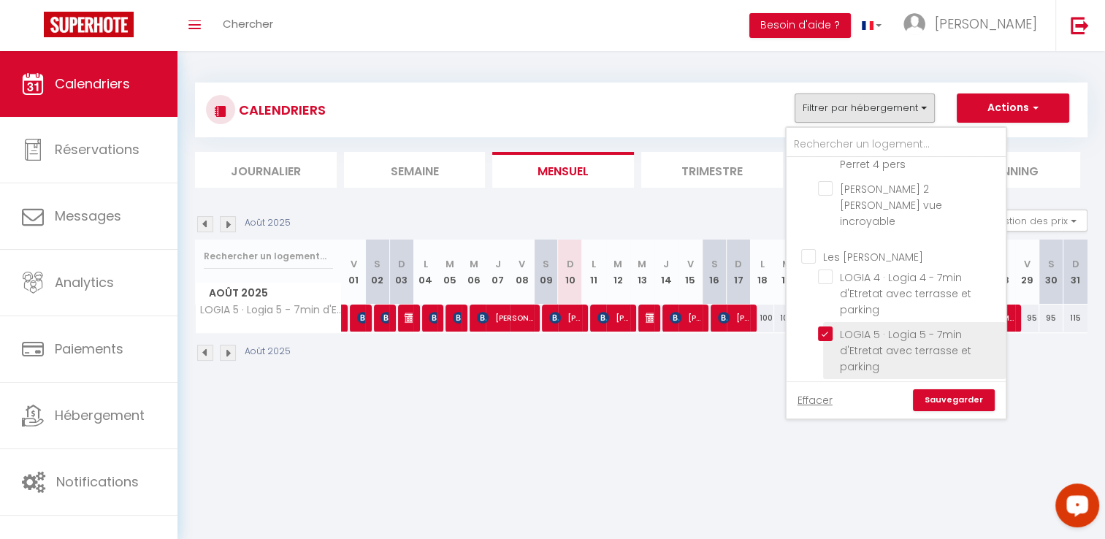
click at [859, 326] on input "LOGIA 5 · Logia 5 - 7min d'Etretat avec terrasse et parking" at bounding box center [909, 333] width 183 height 15
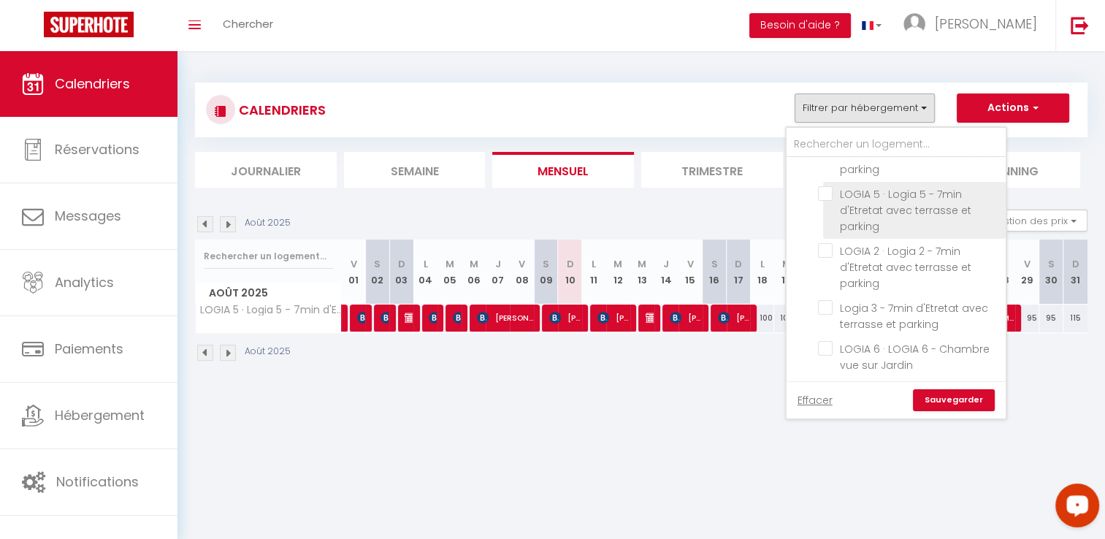
scroll to position [438, 0]
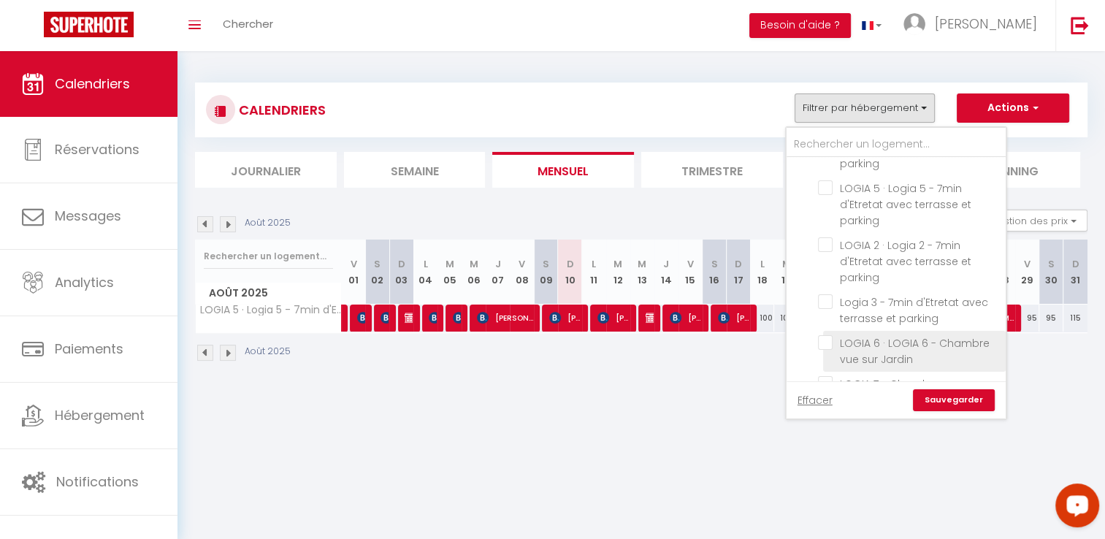
click at [886, 335] on input "LOGIA 6 · LOGIA 6 - Chambre vue sur Jardin" at bounding box center [909, 342] width 183 height 15
click at [935, 394] on link "Sauvegarder" at bounding box center [954, 400] width 82 height 22
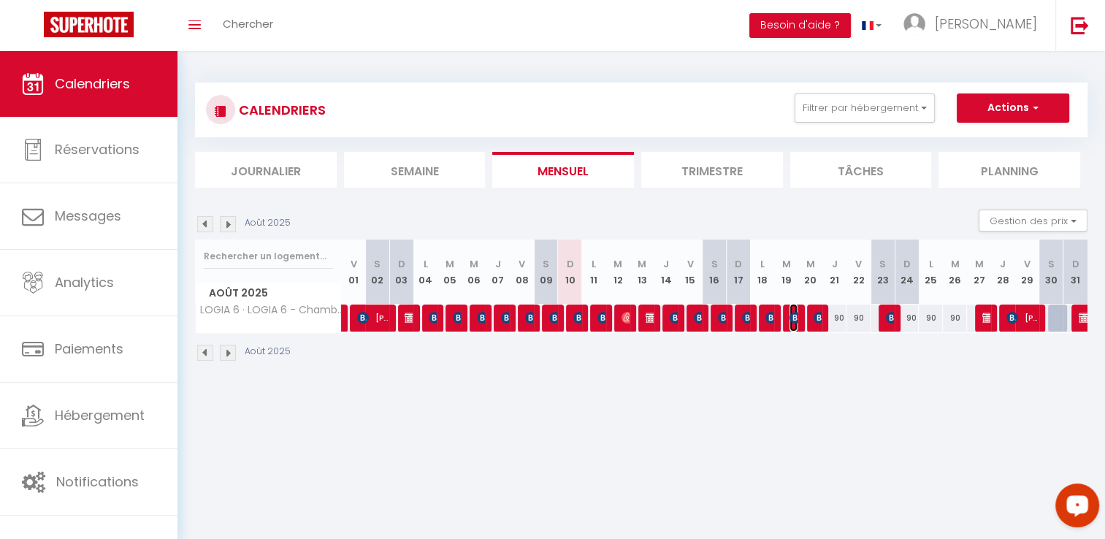
click at [797, 317] on img at bounding box center [795, 318] width 12 height 12
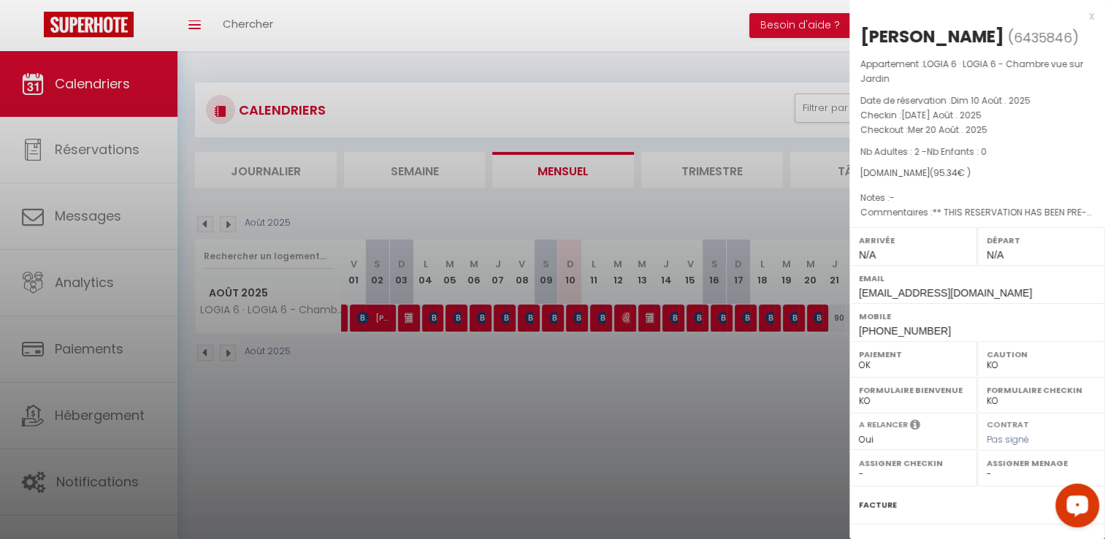
drag, startPoint x: 965, startPoint y: 36, endPoint x: 853, endPoint y: 36, distance: 111.7
click at [853, 36] on div "[PERSON_NAME] ( 6435846 ) Appartement : LOGIA 6 · LOGIA 6 - Chambre vue sur Jar…" at bounding box center [977, 349] width 256 height 648
click at [804, 375] on div at bounding box center [552, 269] width 1105 height 539
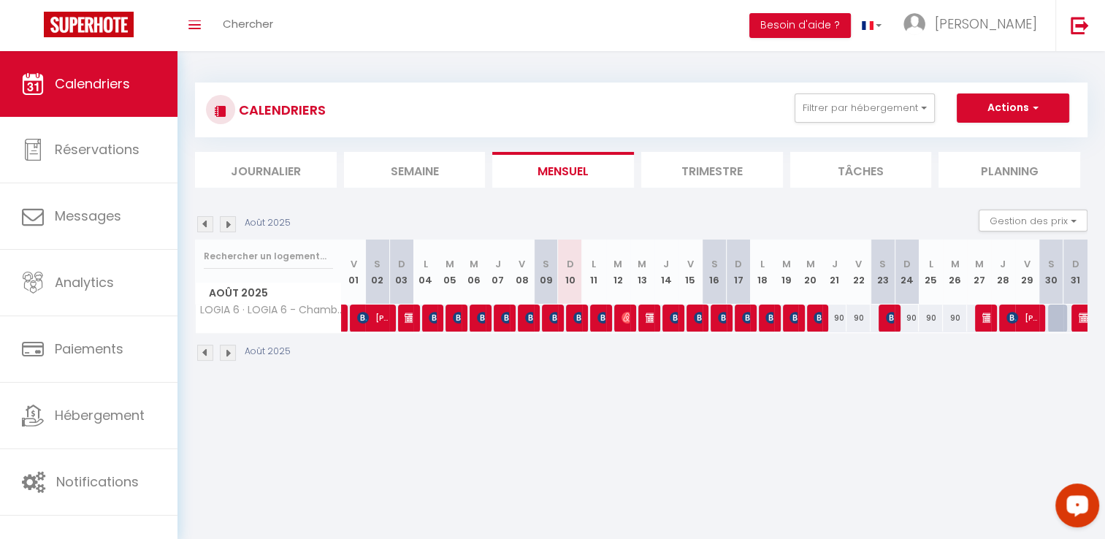
click at [895, 323] on div "90" at bounding box center [907, 318] width 24 height 27
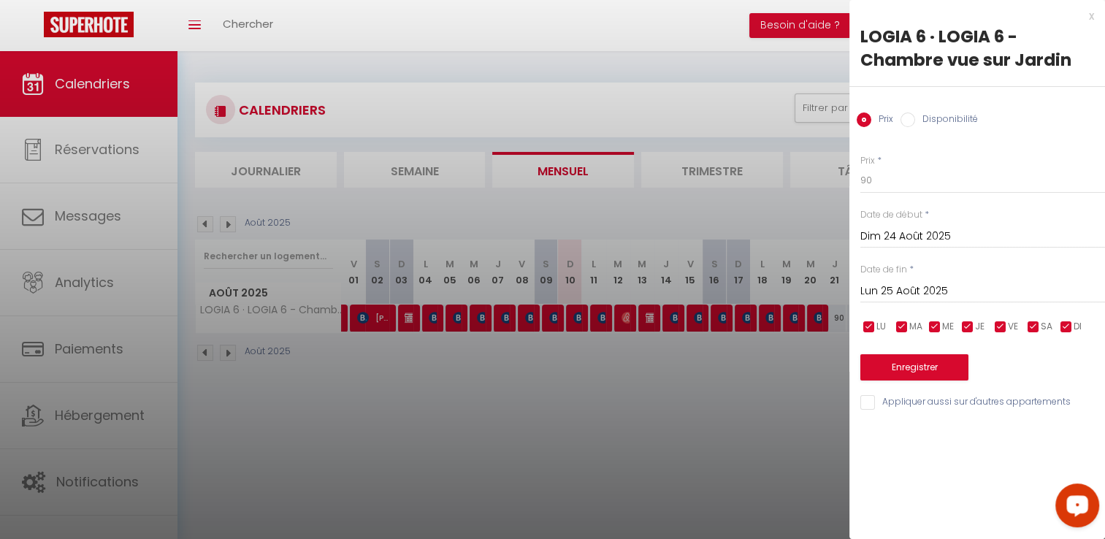
click at [786, 360] on div at bounding box center [552, 269] width 1105 height 539
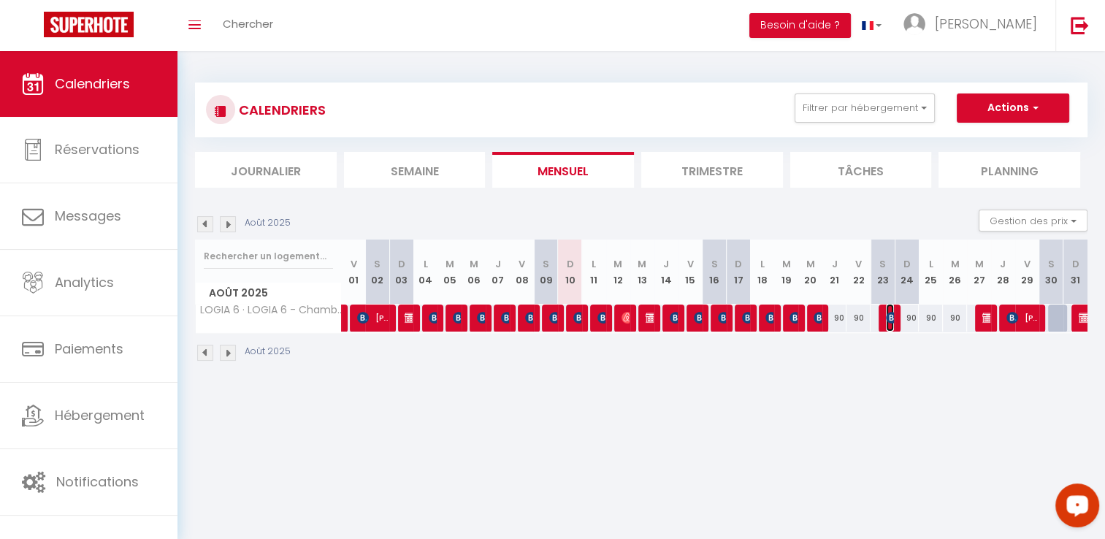
click at [889, 315] on img at bounding box center [892, 318] width 12 height 12
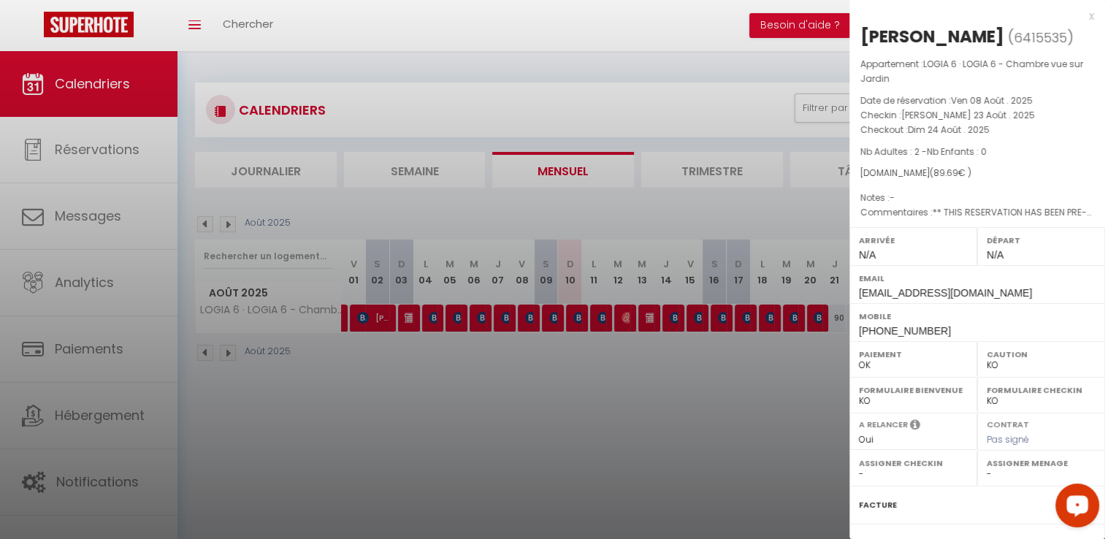
drag, startPoint x: 980, startPoint y: 31, endPoint x: 854, endPoint y: 32, distance: 126.3
click at [854, 32] on div "[PERSON_NAME] ( 6415535 ) Appartement : LOGIA 6 · LOGIA 6 - Chambre vue sur Jar…" at bounding box center [977, 349] width 256 height 648
click at [790, 396] on div at bounding box center [552, 269] width 1105 height 539
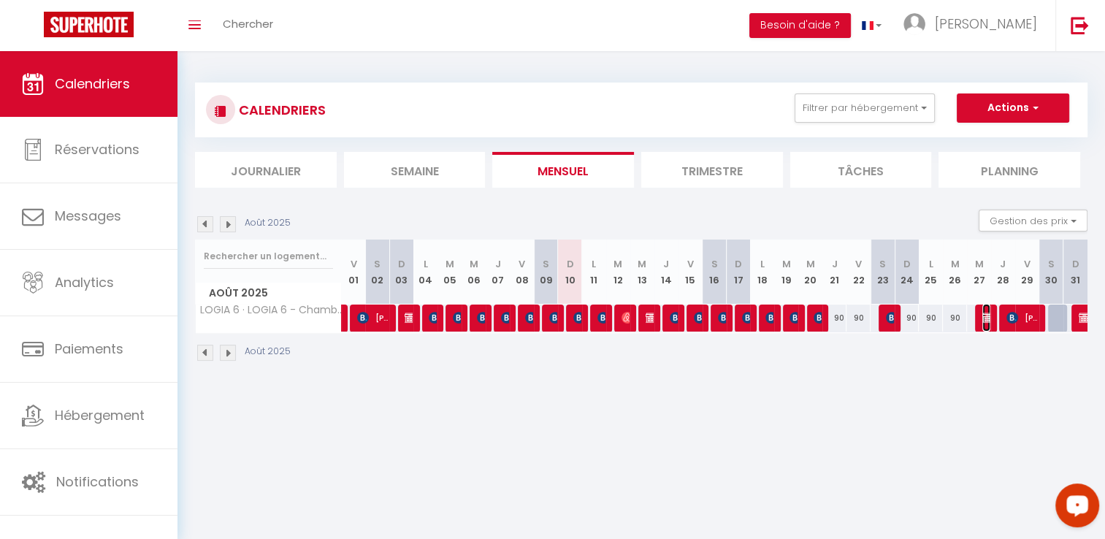
click at [987, 320] on img at bounding box center [988, 318] width 12 height 12
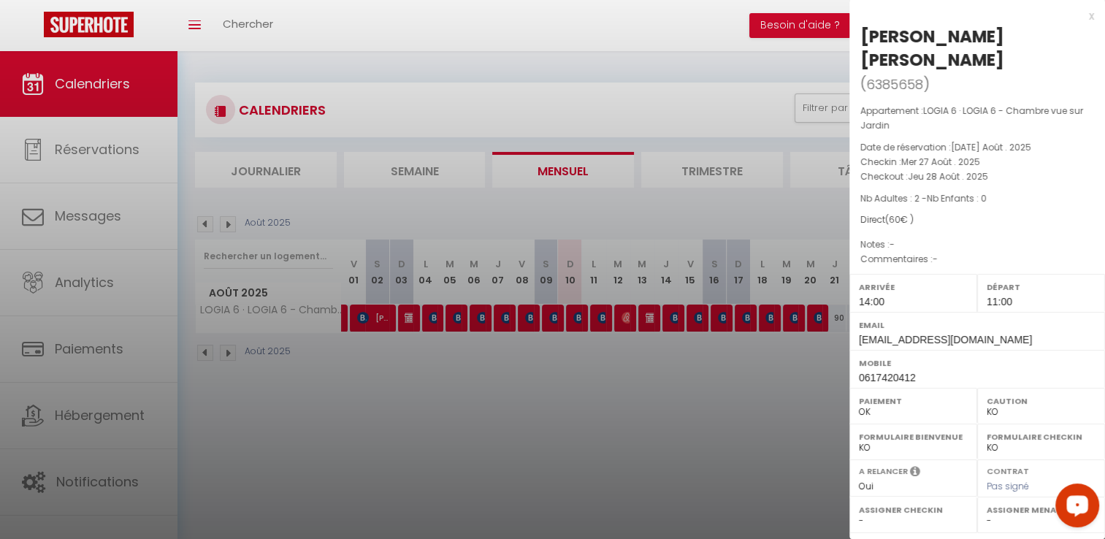
click at [736, 394] on div at bounding box center [552, 269] width 1105 height 539
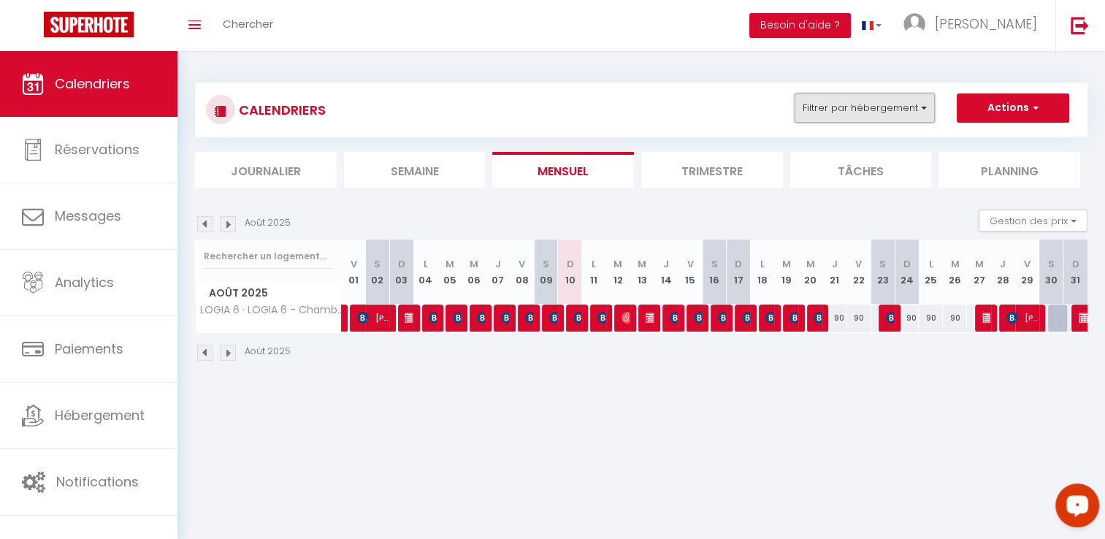
click at [881, 114] on button "Filtrer par hébergement" at bounding box center [864, 107] width 140 height 29
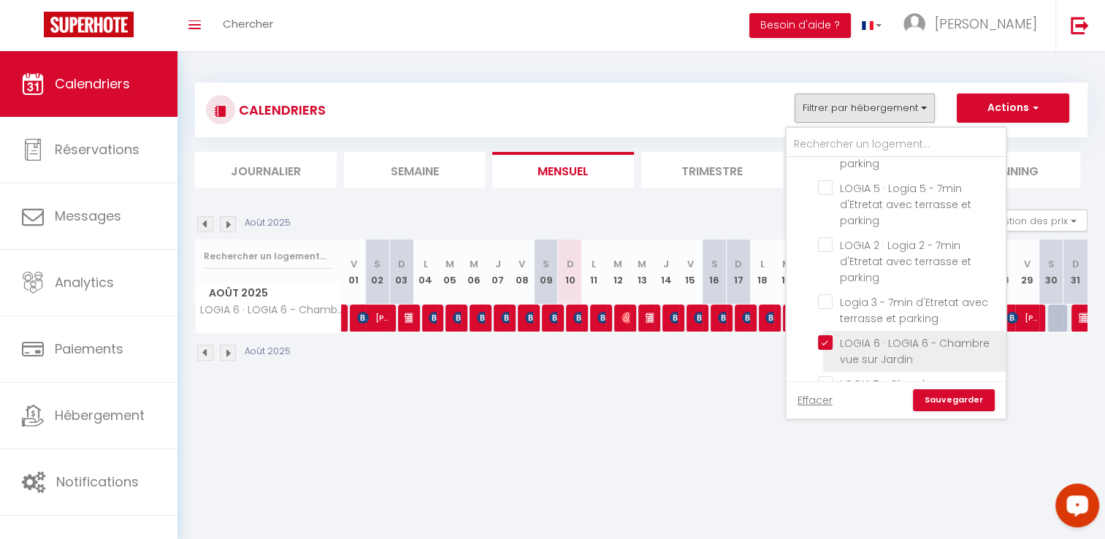
click at [870, 335] on input "LOGIA 6 · LOGIA 6 - Chambre vue sur Jardin" at bounding box center [909, 342] width 183 height 15
click at [873, 376] on input "LOGIA 7 - Chambre vue sur jardin" at bounding box center [909, 383] width 183 height 15
click at [958, 399] on link "Sauvegarder" at bounding box center [954, 400] width 82 height 22
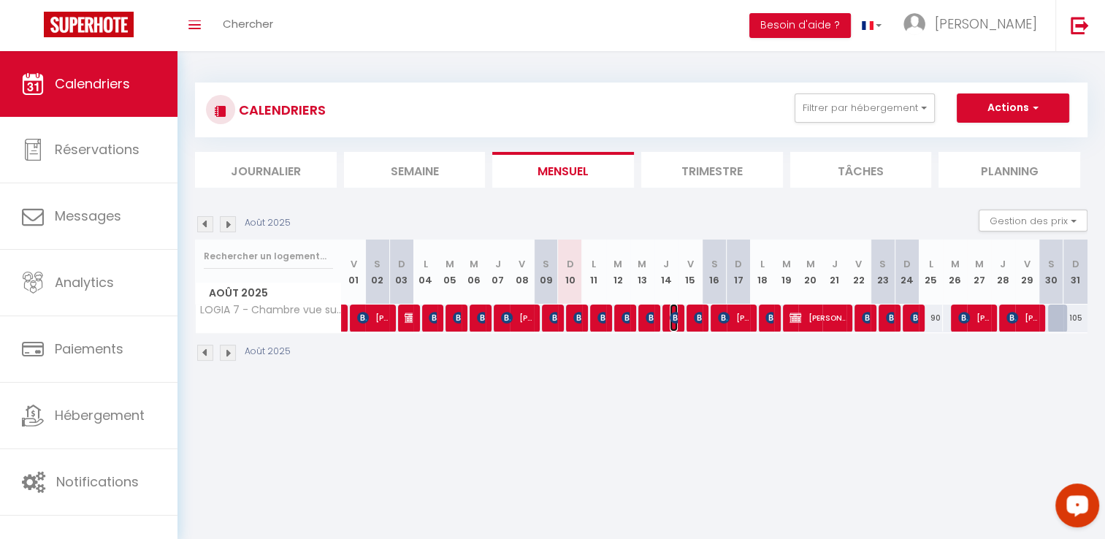
click at [675, 312] on img at bounding box center [676, 318] width 12 height 12
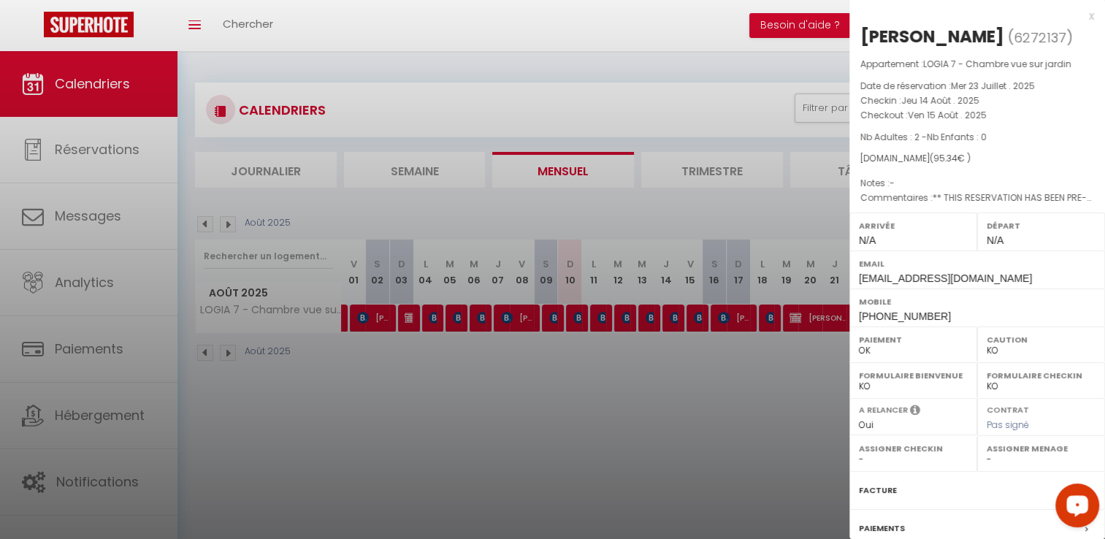
click at [684, 375] on div at bounding box center [552, 269] width 1105 height 539
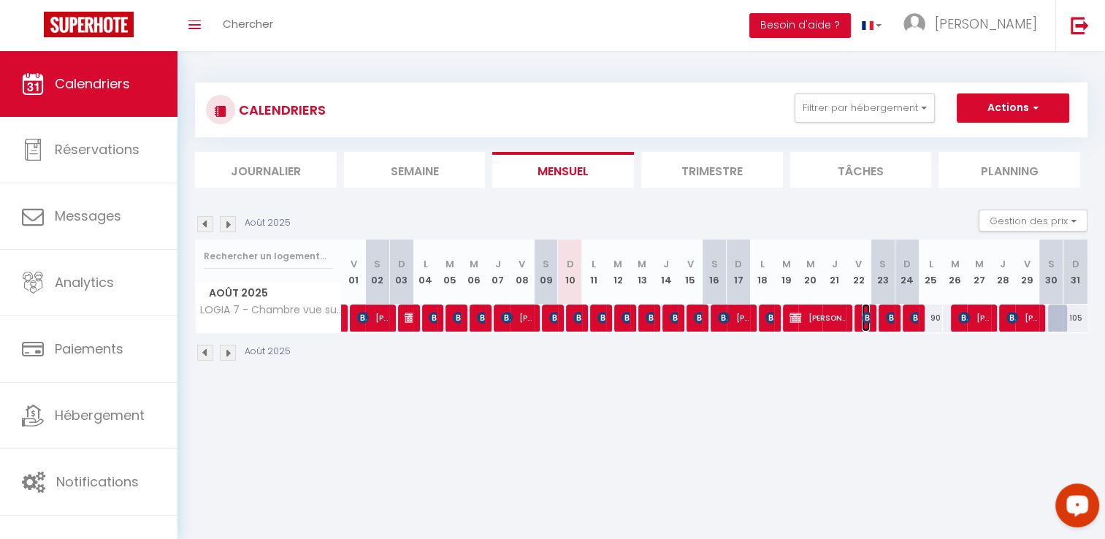
click at [864, 323] on span "Amandine Chapelle" at bounding box center [866, 318] width 8 height 28
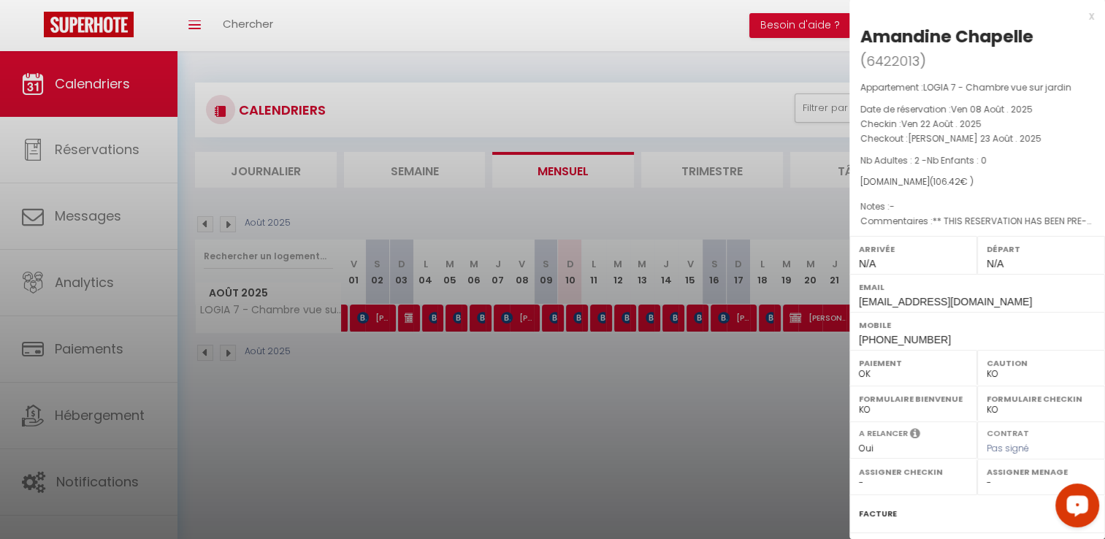
drag, startPoint x: 1031, startPoint y: 36, endPoint x: 862, endPoint y: 35, distance: 169.4
click at [862, 35] on div "Amandine Chapelle" at bounding box center [946, 36] width 173 height 23
click at [735, 364] on div at bounding box center [552, 269] width 1105 height 539
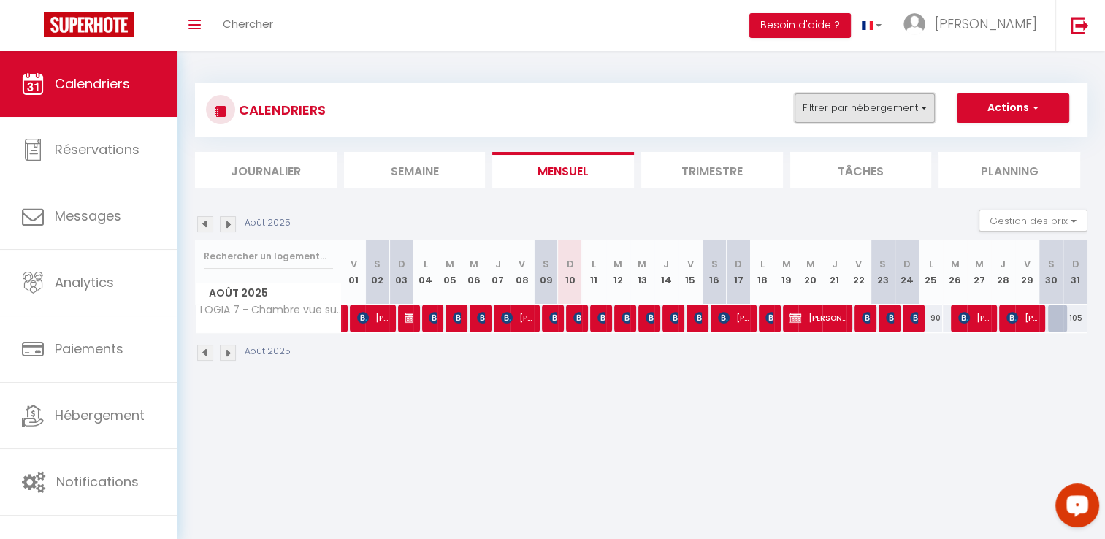
click at [838, 103] on button "Filtrer par hébergement" at bounding box center [864, 107] width 140 height 29
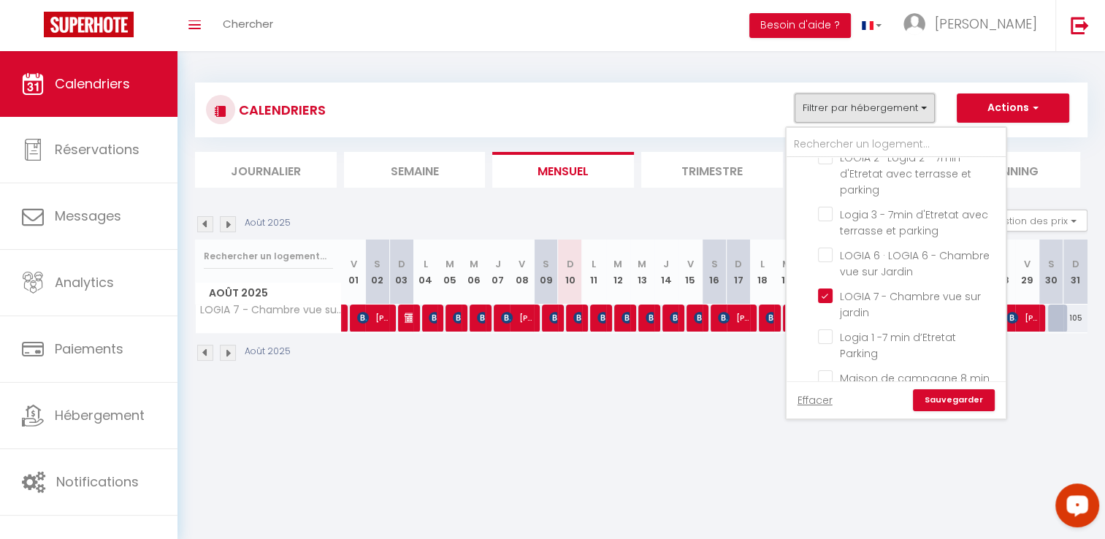
scroll to position [511, 0]
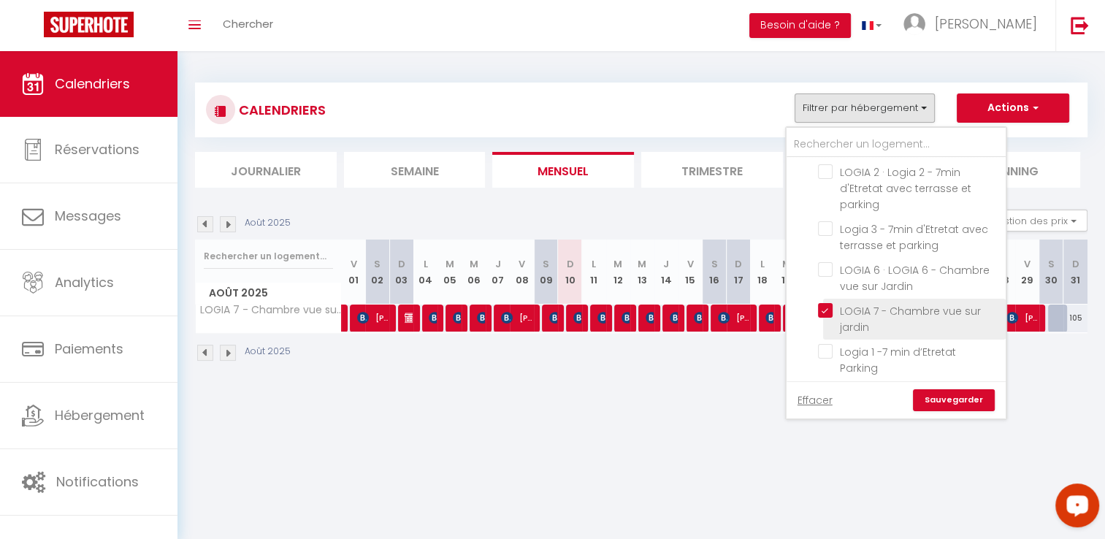
click at [873, 303] on input "LOGIA 7 - Chambre vue sur jardin" at bounding box center [909, 310] width 183 height 15
click at [873, 385] on input "Maison de campagne 8 min Etretat" at bounding box center [909, 392] width 183 height 15
click at [941, 400] on link "Sauvegarder" at bounding box center [954, 400] width 82 height 22
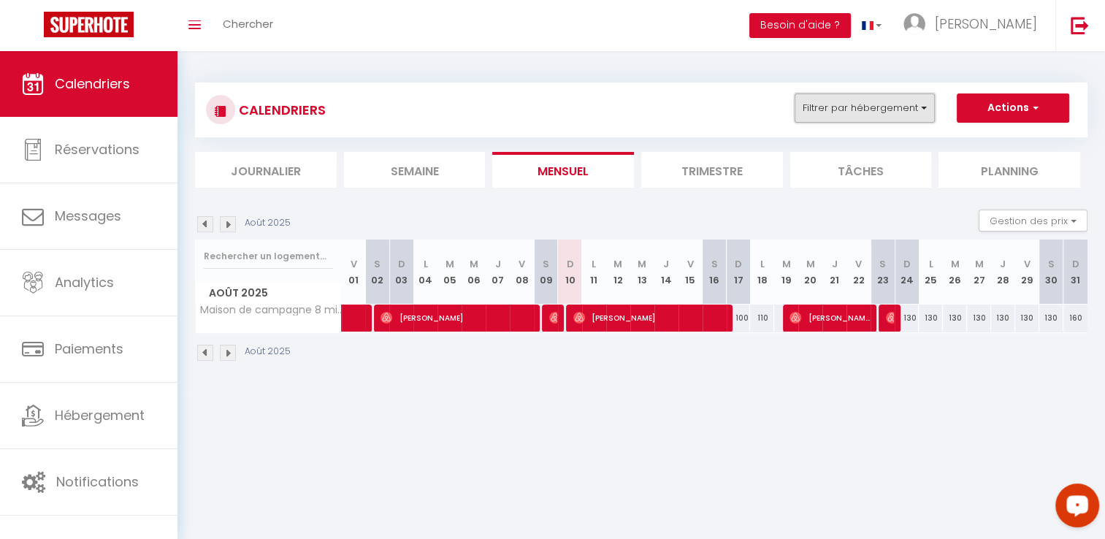
click at [918, 110] on button "Filtrer par hébergement" at bounding box center [864, 107] width 140 height 29
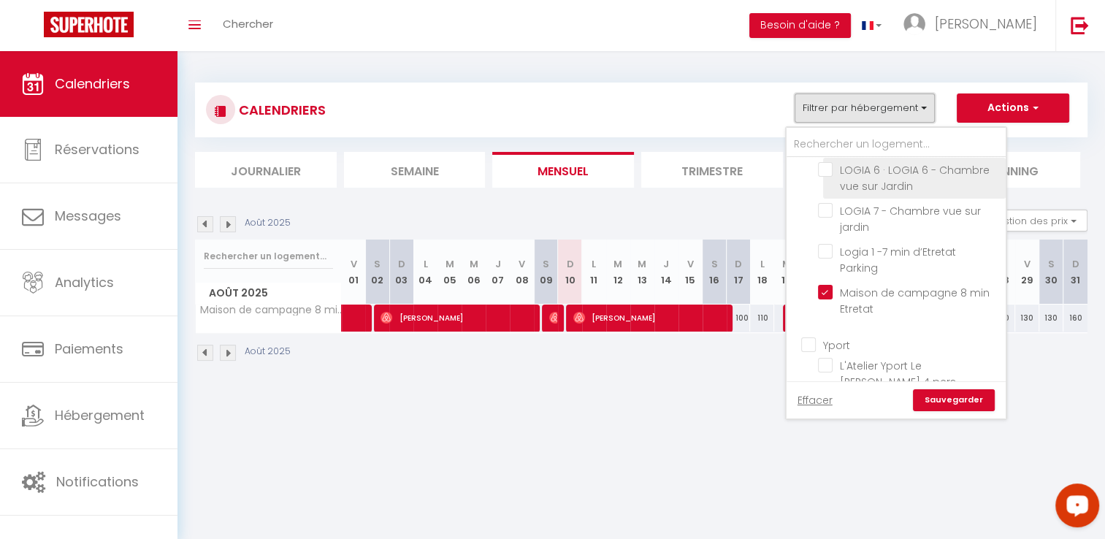
scroll to position [657, 0]
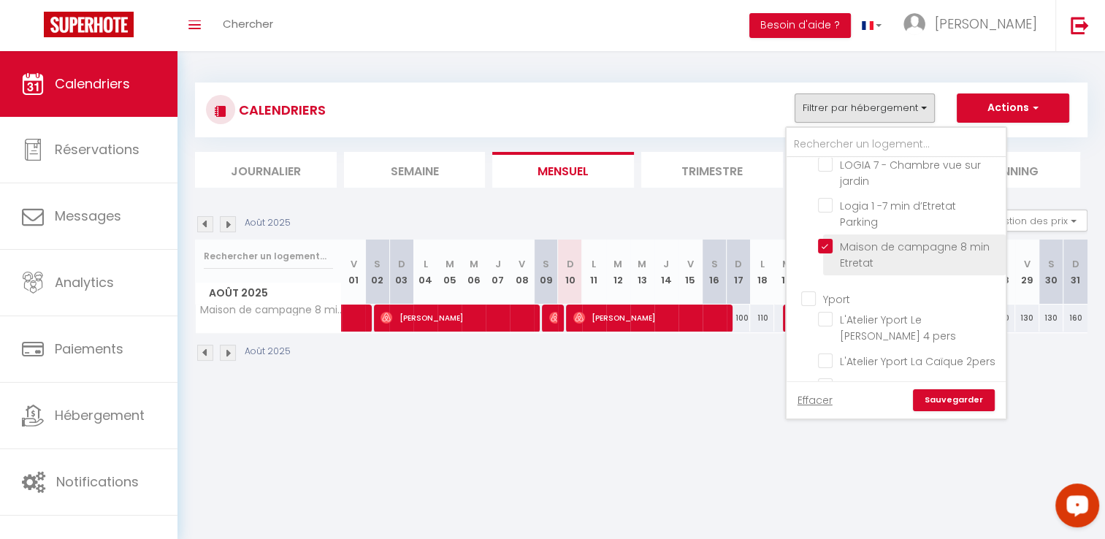
click at [863, 239] on input "Maison de campagne 8 min Etretat" at bounding box center [909, 246] width 183 height 15
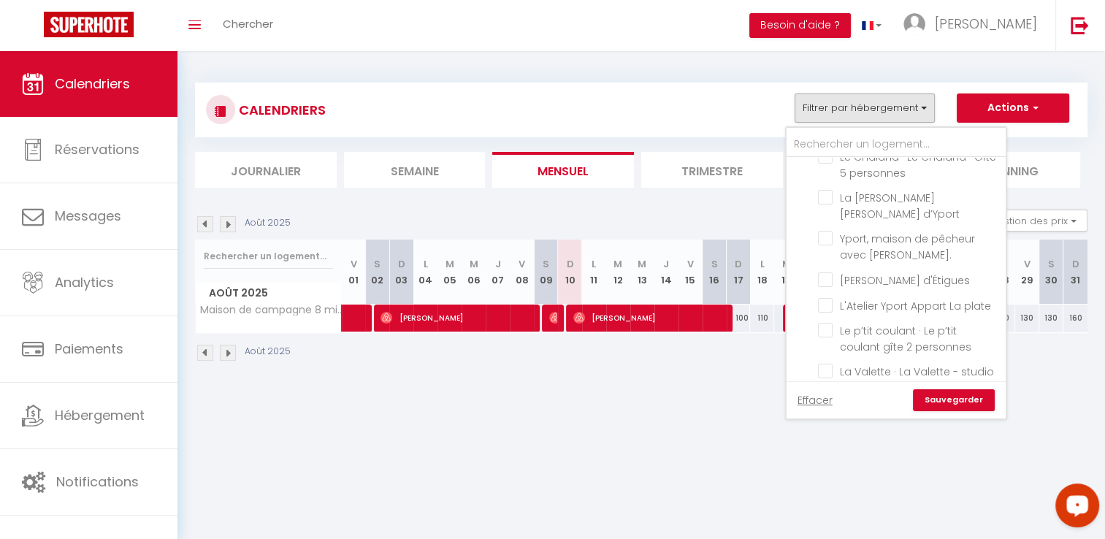
scroll to position [949, 0]
click at [909, 266] on input "[PERSON_NAME] d'Étigues" at bounding box center [909, 273] width 183 height 15
click at [951, 405] on link "Sauvegarder" at bounding box center [954, 400] width 82 height 22
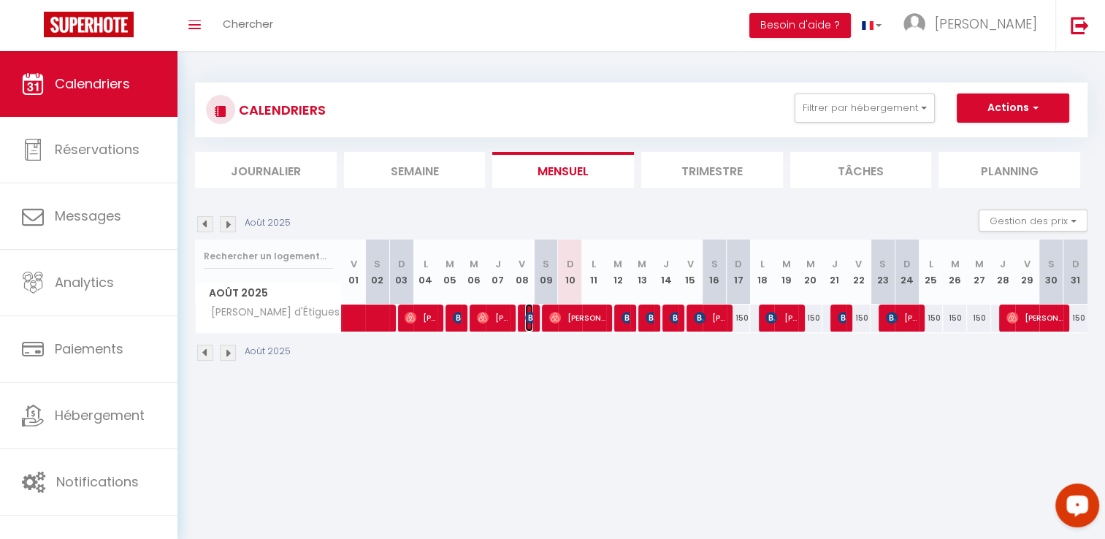
click at [525, 319] on img at bounding box center [531, 318] width 12 height 12
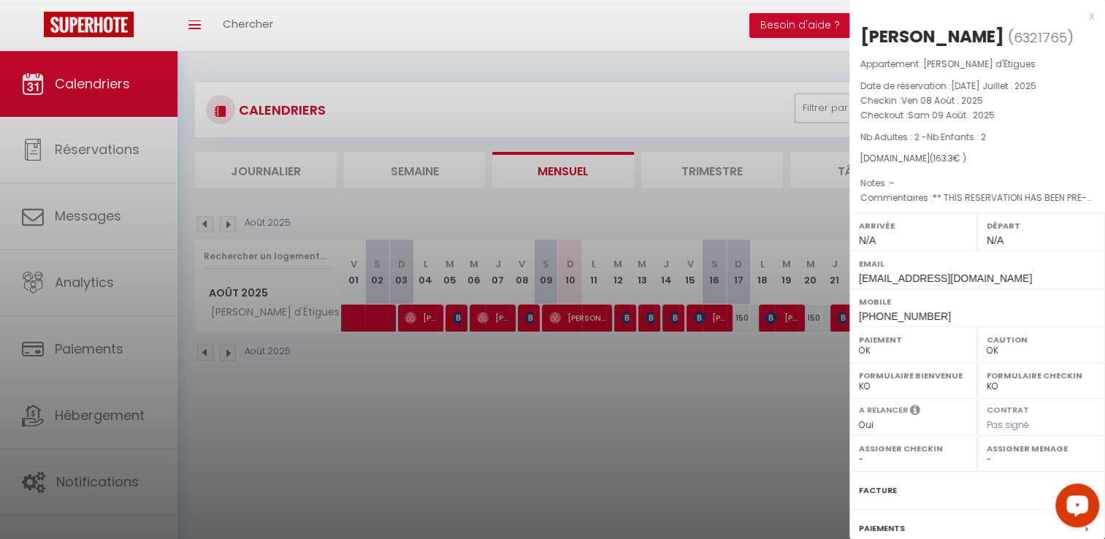
drag, startPoint x: 973, startPoint y: 37, endPoint x: 862, endPoint y: 37, distance: 111.7
click at [862, 37] on div "[PERSON_NAME]" at bounding box center [932, 36] width 144 height 23
click at [707, 398] on div at bounding box center [552, 269] width 1105 height 539
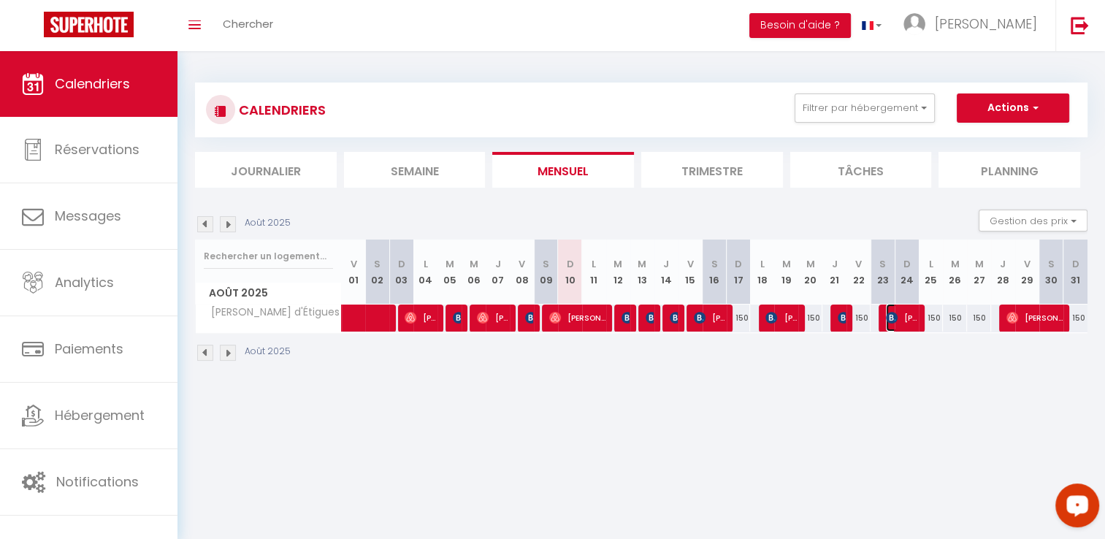
click at [908, 322] on span "[PERSON_NAME]" at bounding box center [902, 318] width 32 height 28
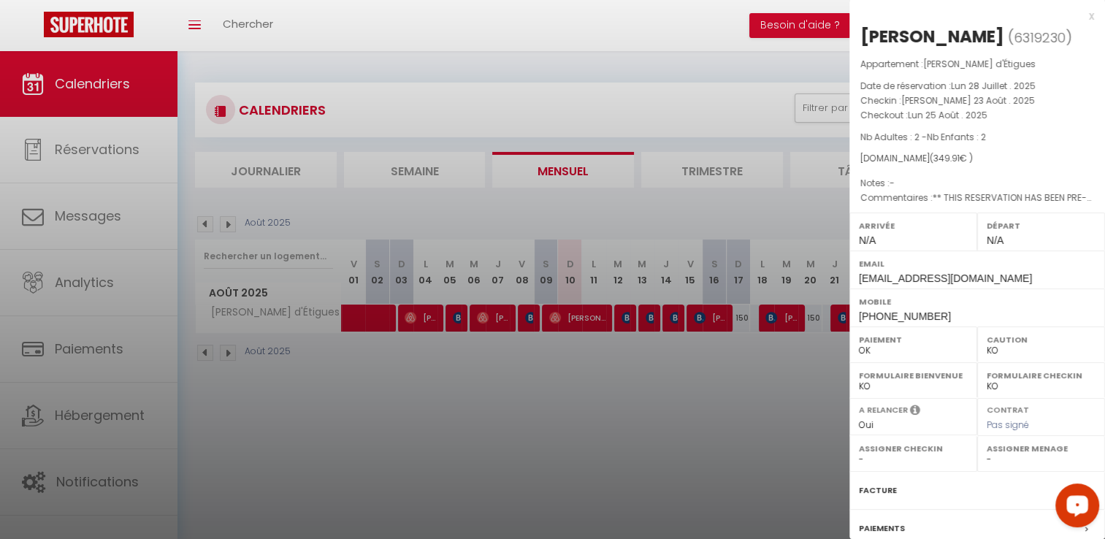
drag, startPoint x: 1008, startPoint y: 37, endPoint x: 865, endPoint y: 34, distance: 143.9
click at [865, 34] on div "[PERSON_NAME]" at bounding box center [932, 36] width 144 height 23
click at [648, 399] on div at bounding box center [552, 269] width 1105 height 539
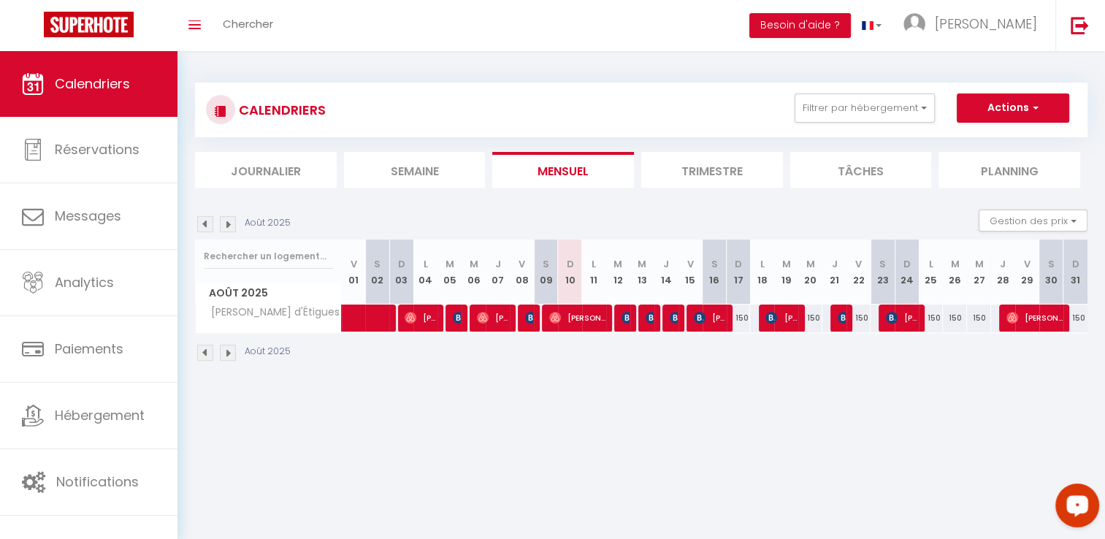
click at [797, 129] on div "CALENDRIERS Filtrer par hébergement Le Havre [PERSON_NAME] 4 [PERSON_NAME] vue …" at bounding box center [641, 110] width 892 height 55
click at [831, 105] on button "Filtrer par hébergement" at bounding box center [864, 107] width 140 height 29
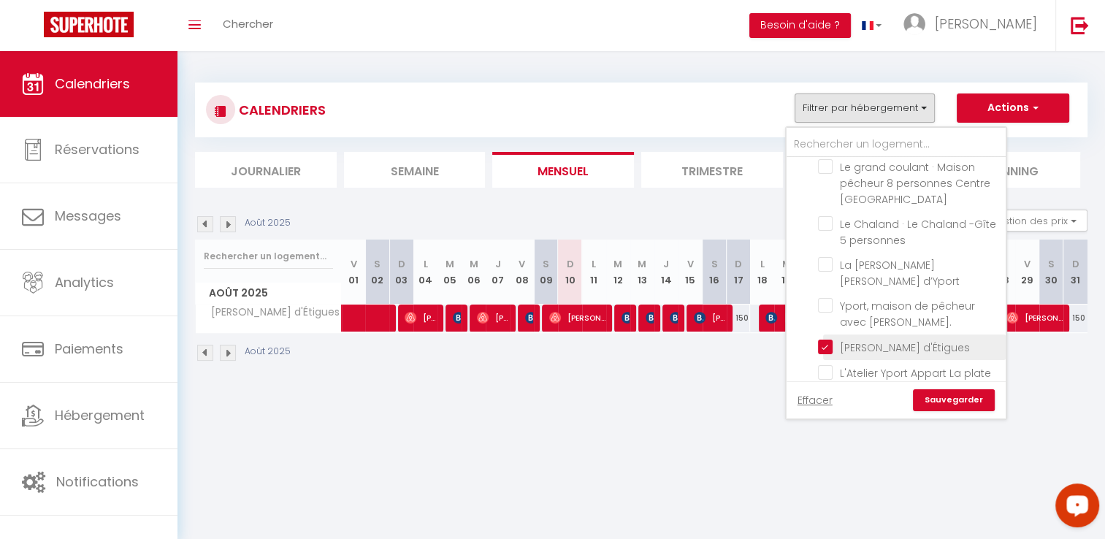
click at [890, 339] on input "[PERSON_NAME] d'Étigues" at bounding box center [909, 346] width 183 height 15
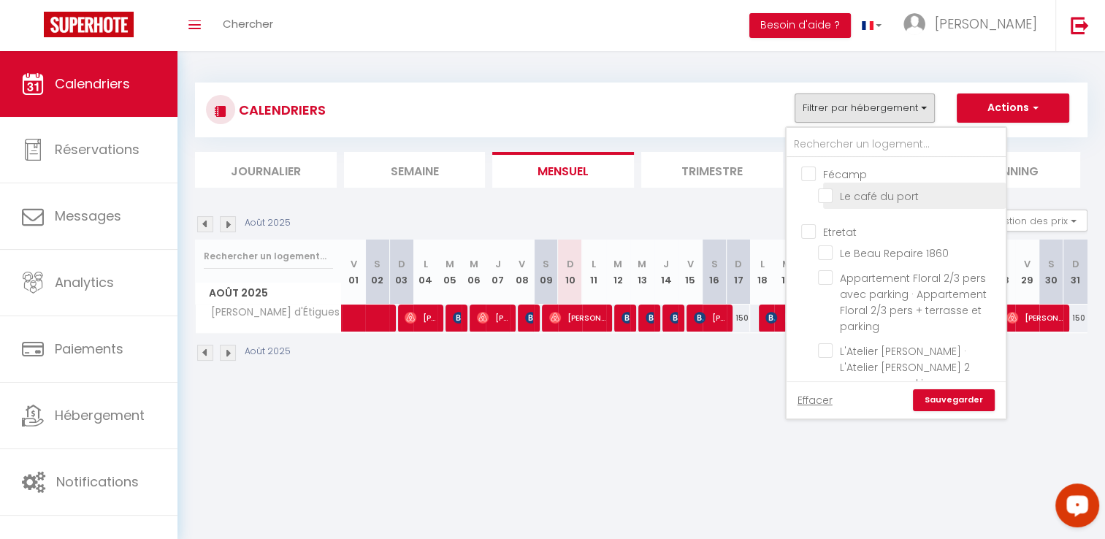
scroll to position [1241, 0]
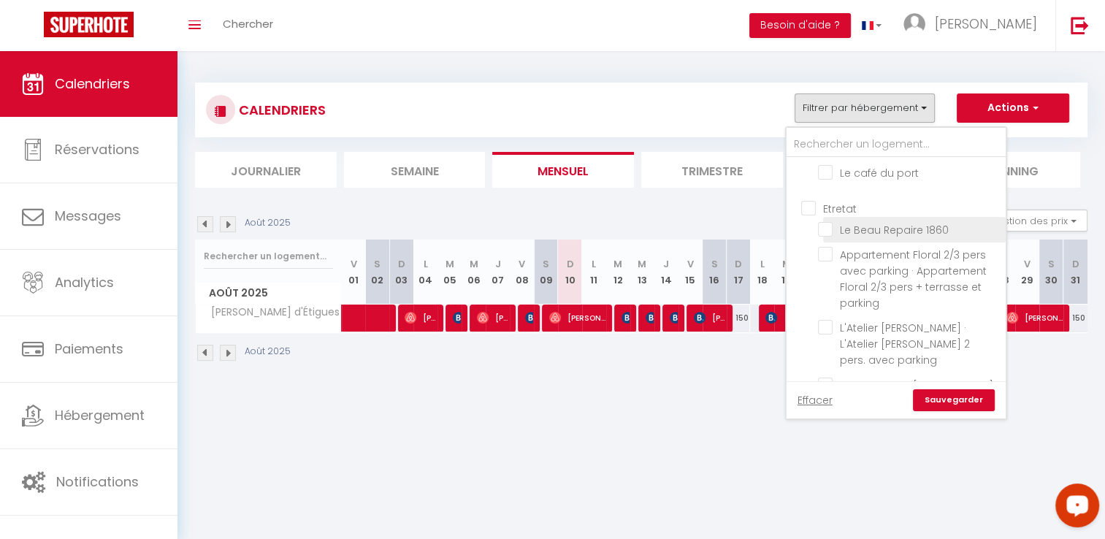
click at [898, 221] on input "Le Beau Repaire 1860" at bounding box center [909, 228] width 183 height 15
click at [952, 397] on link "Sauvegarder" at bounding box center [954, 400] width 82 height 22
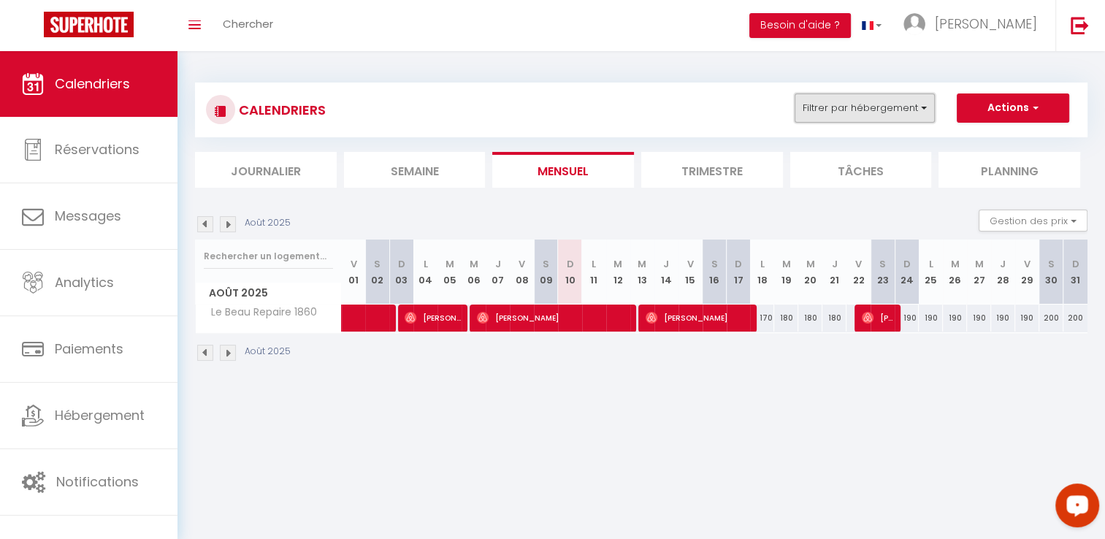
click at [919, 118] on button "Filtrer par hébergement" at bounding box center [864, 107] width 140 height 29
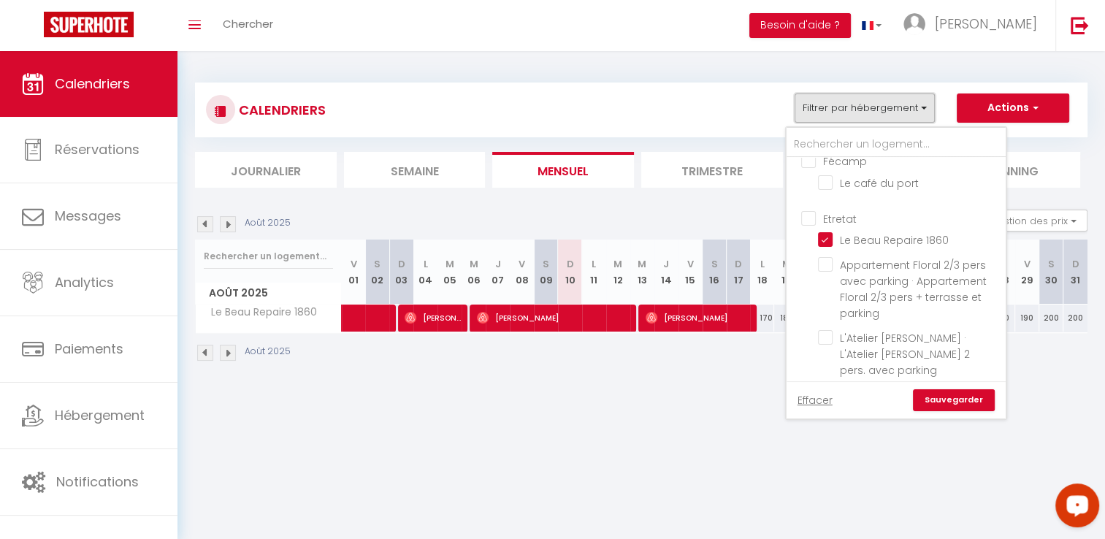
scroll to position [1168, 0]
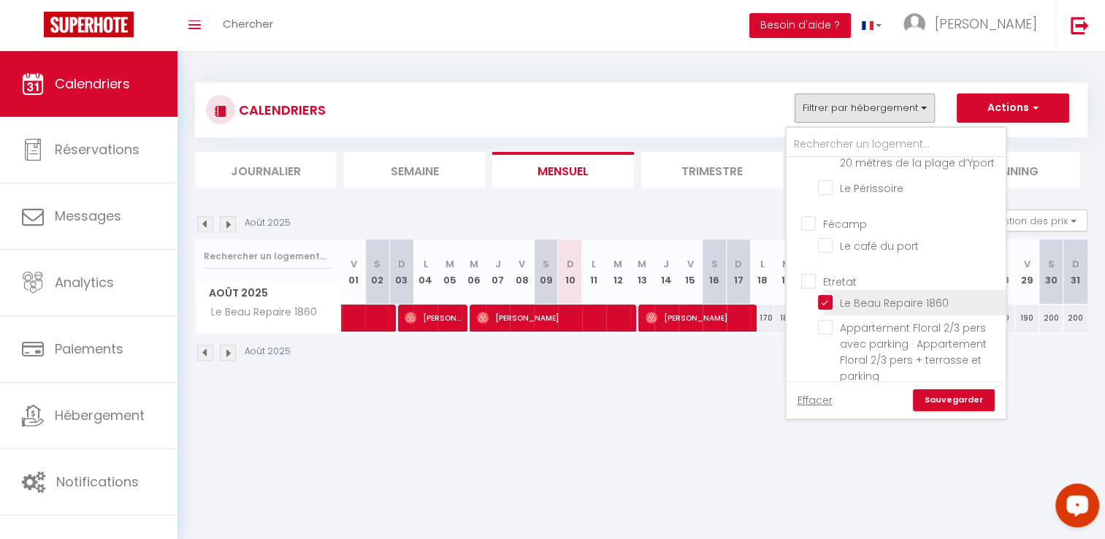
click at [859, 294] on input "Le Beau Repaire 1860" at bounding box center [909, 301] width 183 height 15
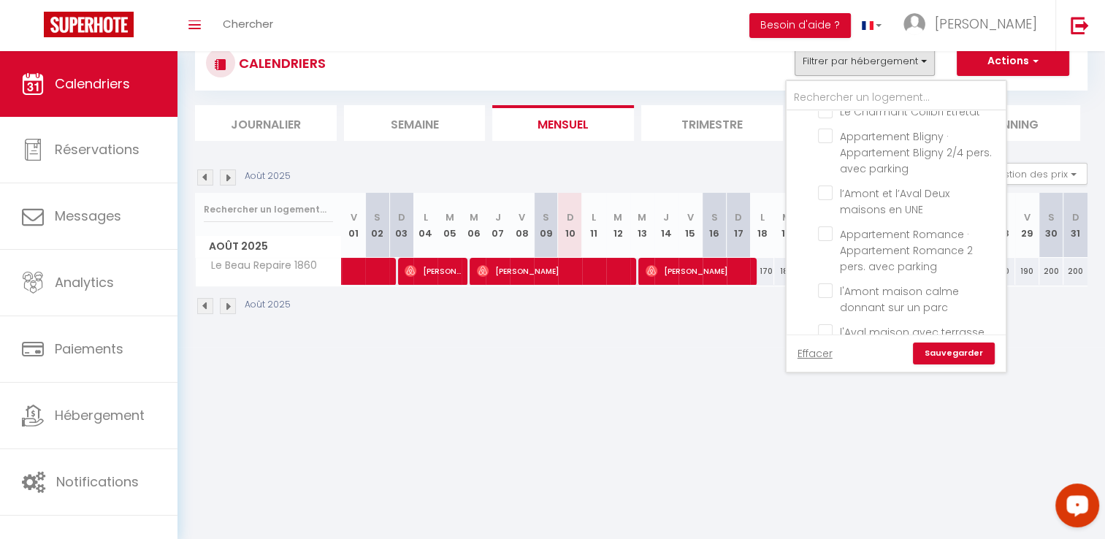
scroll to position [51, 0]
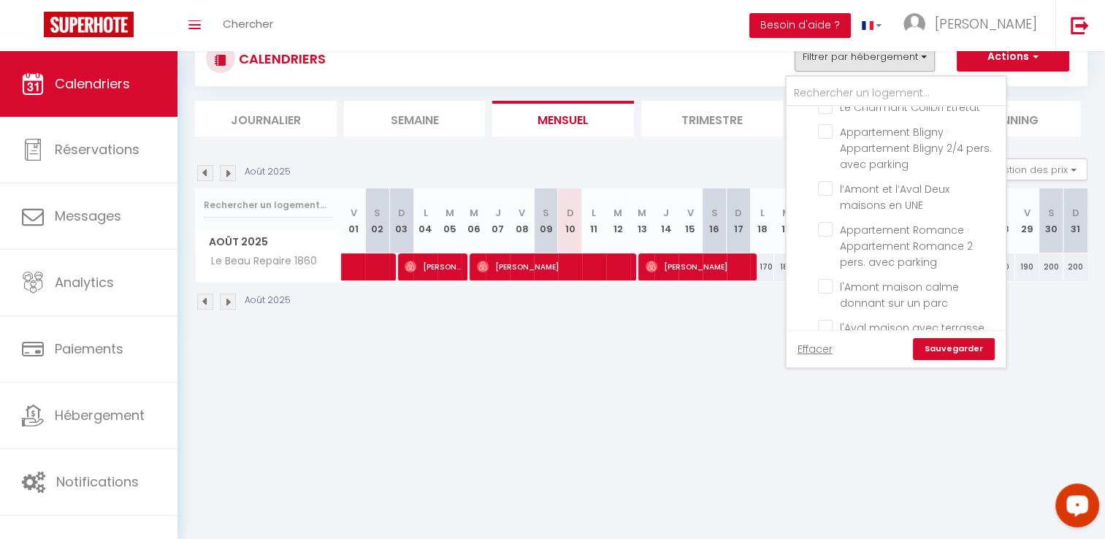
click at [892, 361] on input "La Dame - Etretat" at bounding box center [909, 368] width 183 height 15
click at [933, 348] on link "Sauvegarder" at bounding box center [954, 349] width 82 height 22
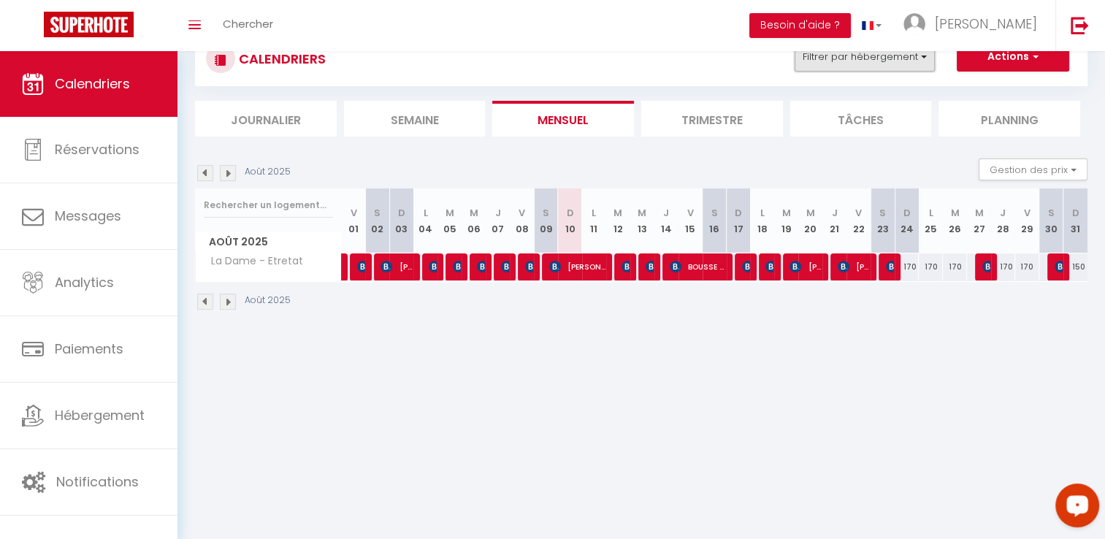
click at [869, 71] on button "Filtrer par hébergement" at bounding box center [864, 56] width 140 height 29
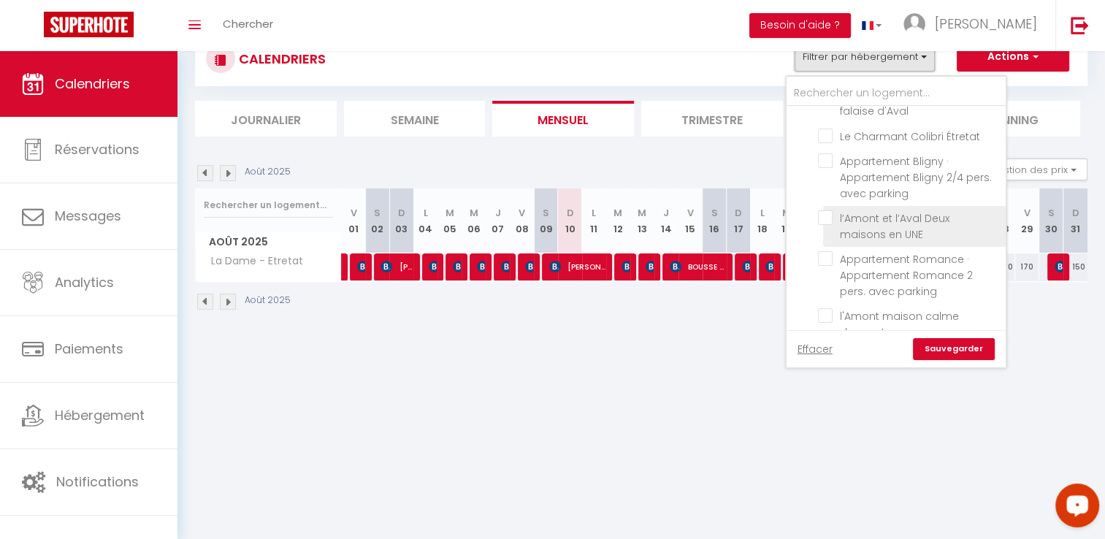
scroll to position [1612, 0]
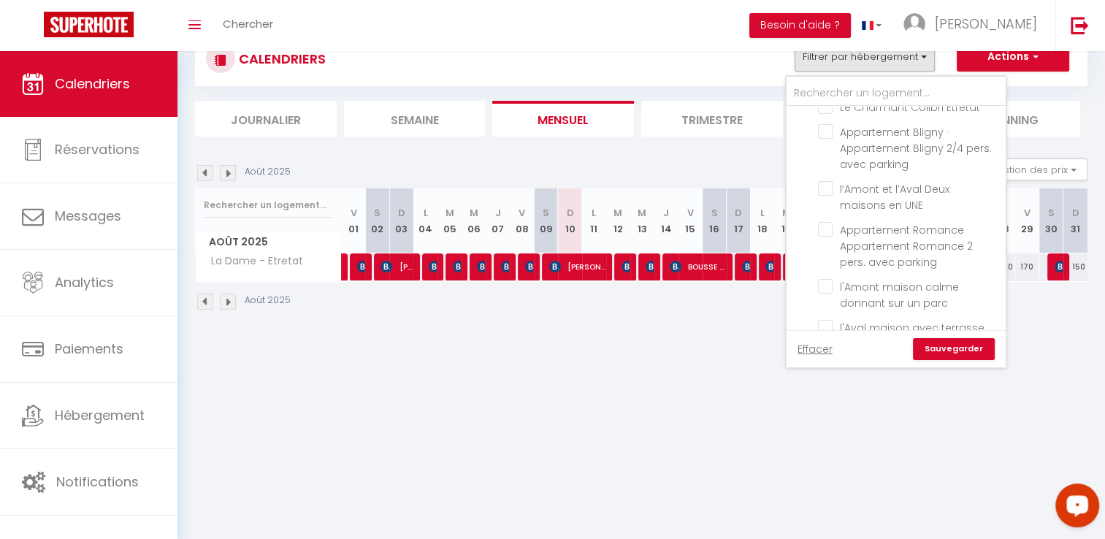
click at [868, 361] on input "La Dame - Etretat" at bounding box center [909, 368] width 183 height 15
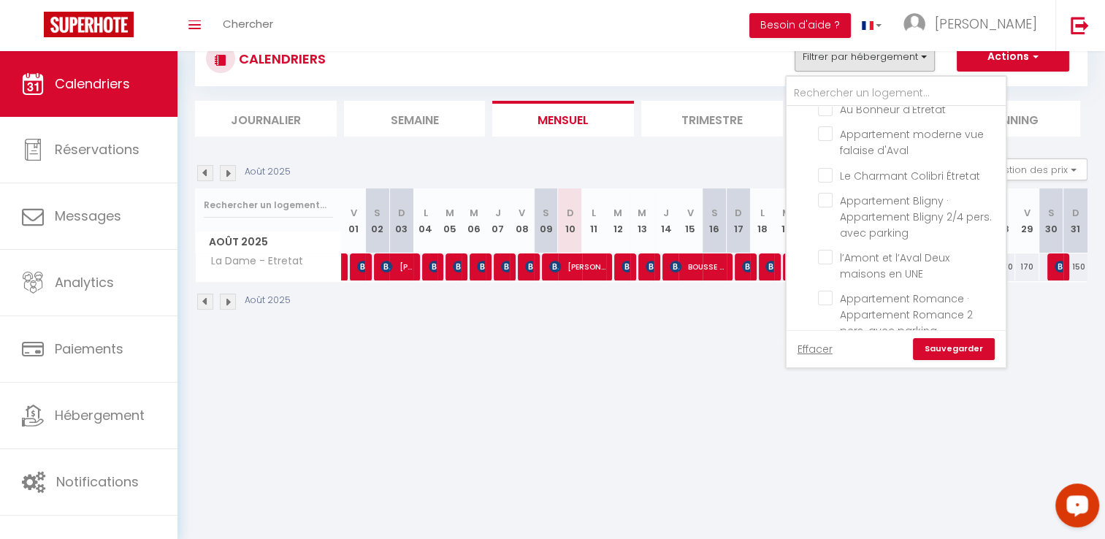
scroll to position [1539, 0]
click at [903, 295] on input "Appartement Romance · Appartement Romance 2 pers. avec parking" at bounding box center [909, 302] width 183 height 15
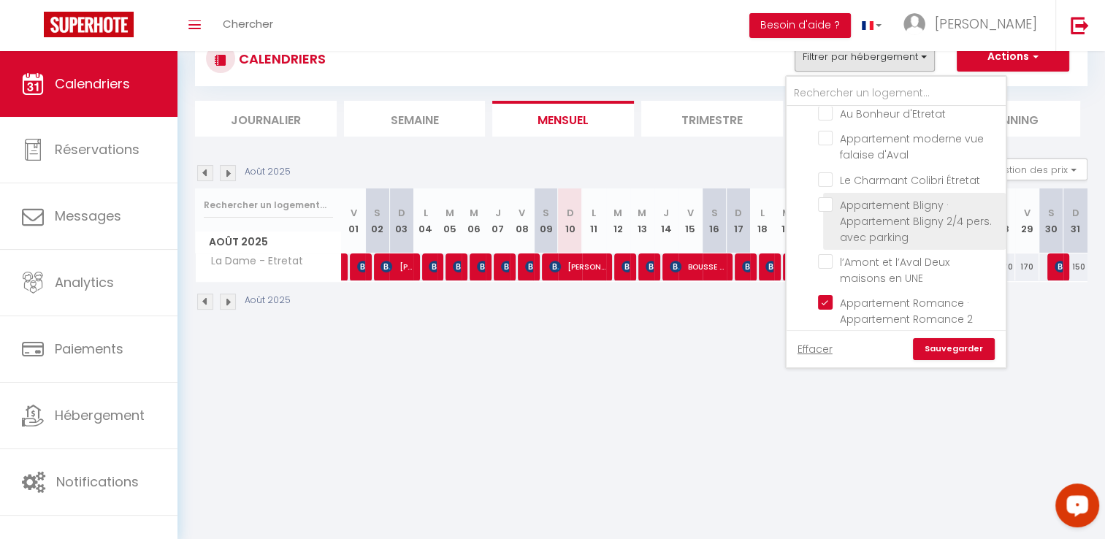
click at [911, 197] on input "Appartement Bligny · Appartement Bligny 2/4 pers. avec parking" at bounding box center [909, 204] width 183 height 15
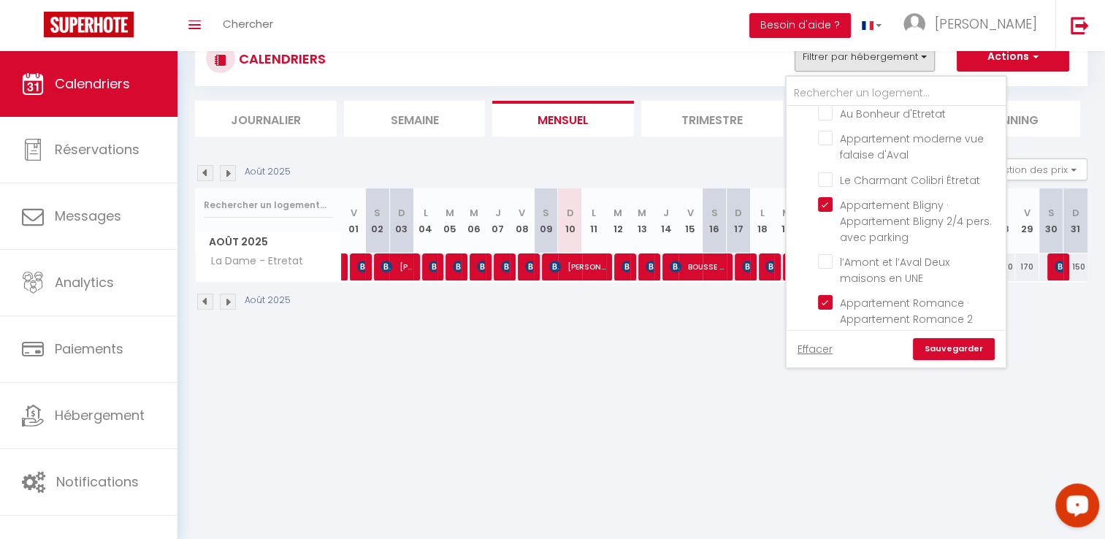
click at [939, 347] on link "Sauvegarder" at bounding box center [954, 349] width 82 height 22
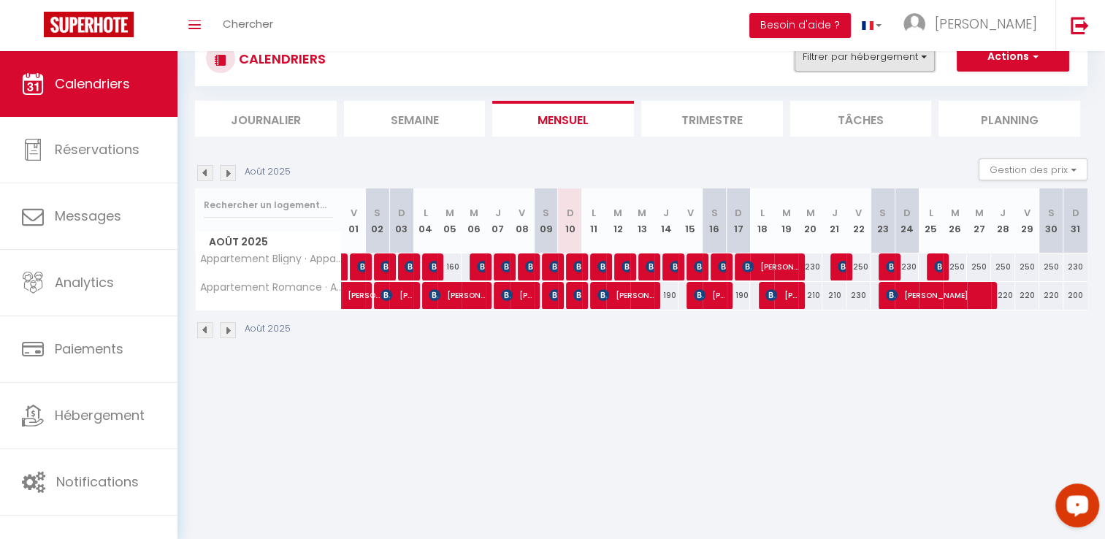
click at [876, 62] on button "Filtrer par hébergement" at bounding box center [864, 56] width 140 height 29
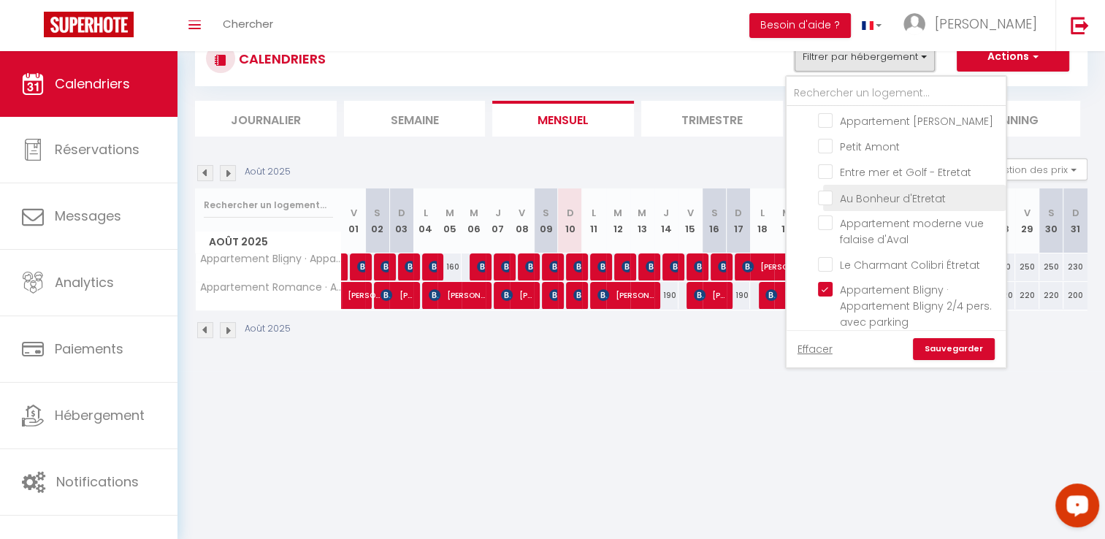
scroll to position [1460, 0]
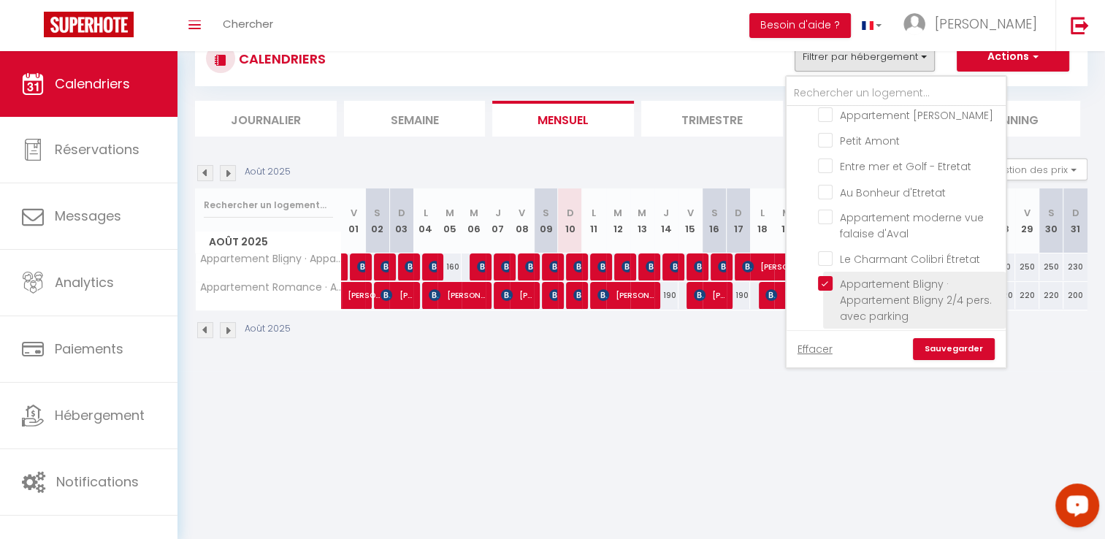
click at [891, 276] on input "Appartement Bligny · Appartement Bligny 2/4 pers. avec parking" at bounding box center [909, 283] width 183 height 15
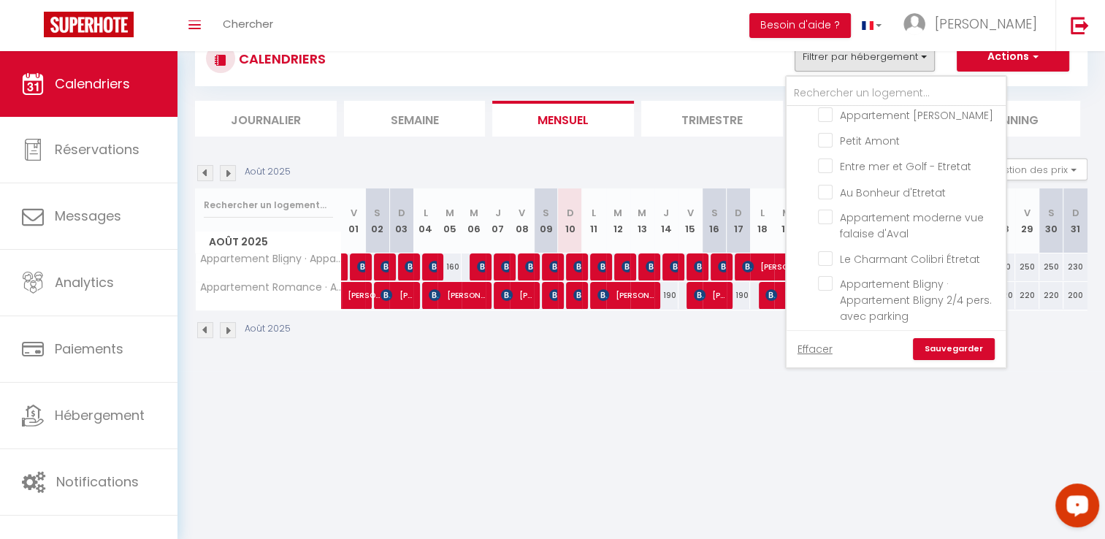
click at [896, 374] on input "Appartement Romance · Appartement Romance 2 pers. avec parking" at bounding box center [909, 381] width 183 height 15
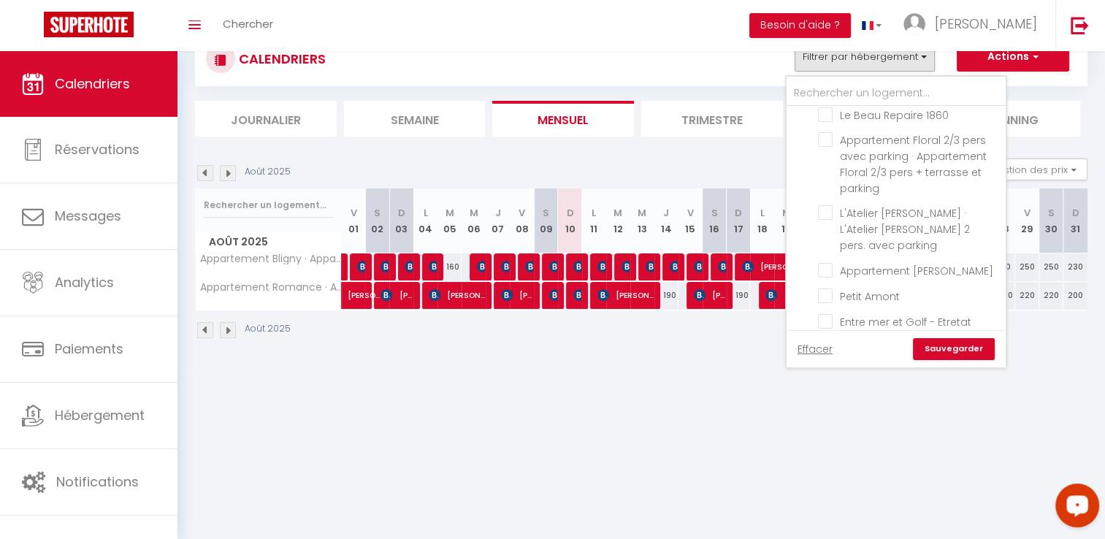
scroll to position [1241, 0]
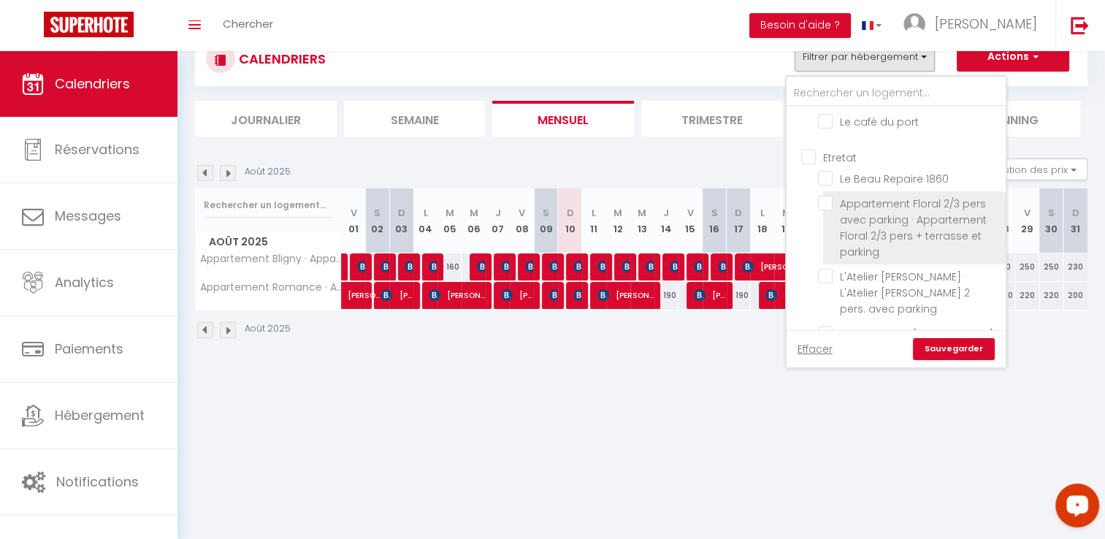
click at [911, 196] on input "Appartement Floral 2/3 pers avec parking · Appartement Floral 2/3 pers + terras…" at bounding box center [909, 203] width 183 height 15
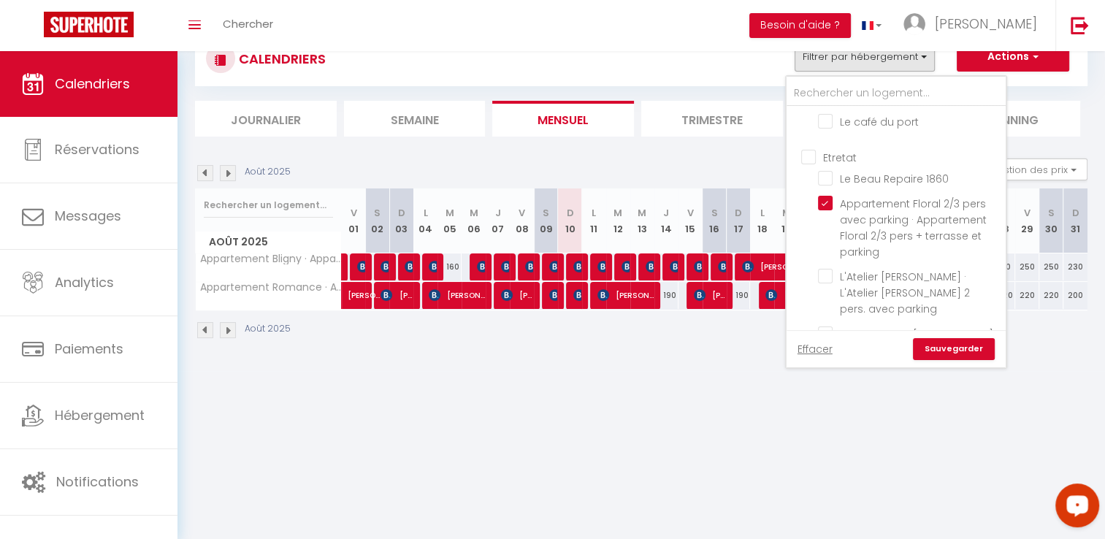
click at [962, 352] on link "Sauvegarder" at bounding box center [954, 349] width 82 height 22
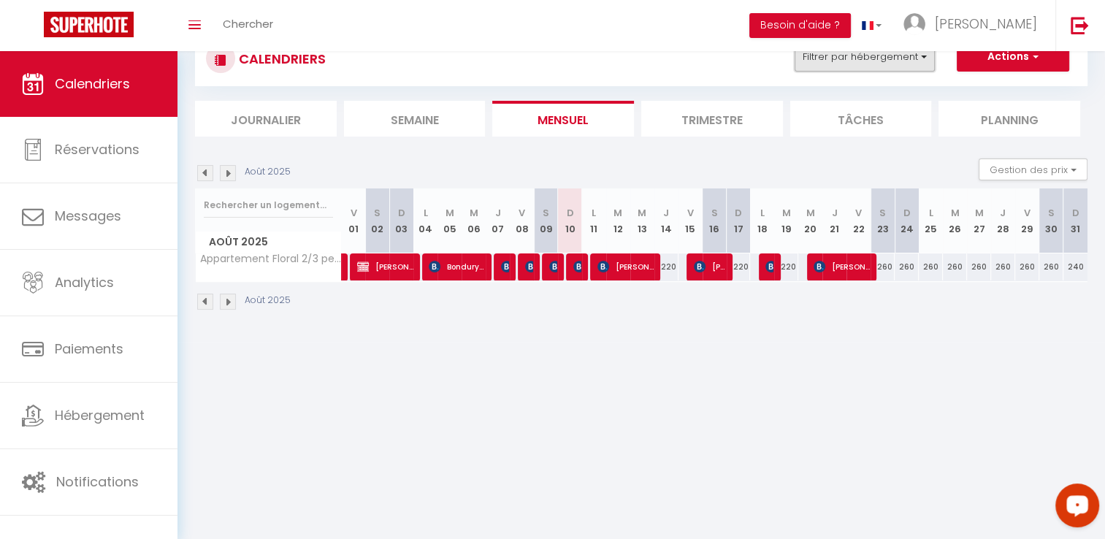
click at [824, 63] on button "Filtrer par hébergement" at bounding box center [864, 56] width 140 height 29
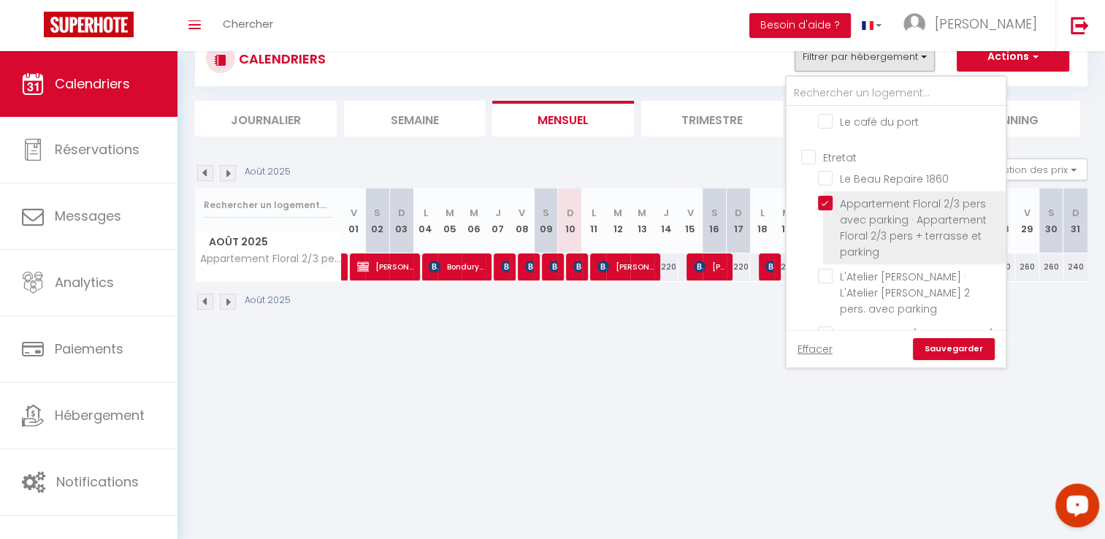
click at [886, 196] on input "Appartement Floral 2/3 pers avec parking · Appartement Floral 2/3 pers + terras…" at bounding box center [909, 203] width 183 height 15
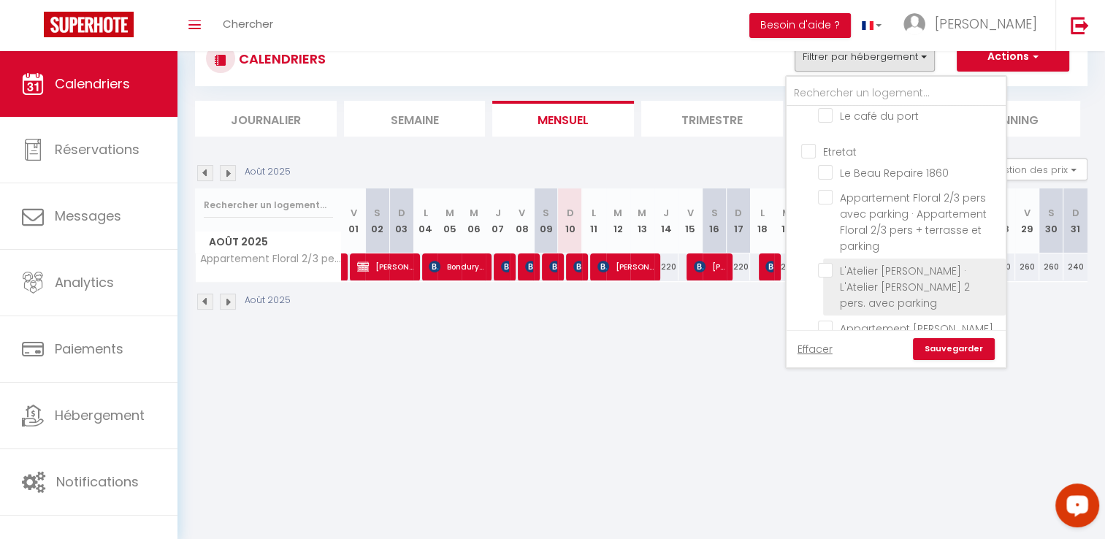
click at [945, 263] on input "L'Atelier [PERSON_NAME] · L'Atelier [PERSON_NAME] 2 pers. avec parking" at bounding box center [909, 270] width 183 height 15
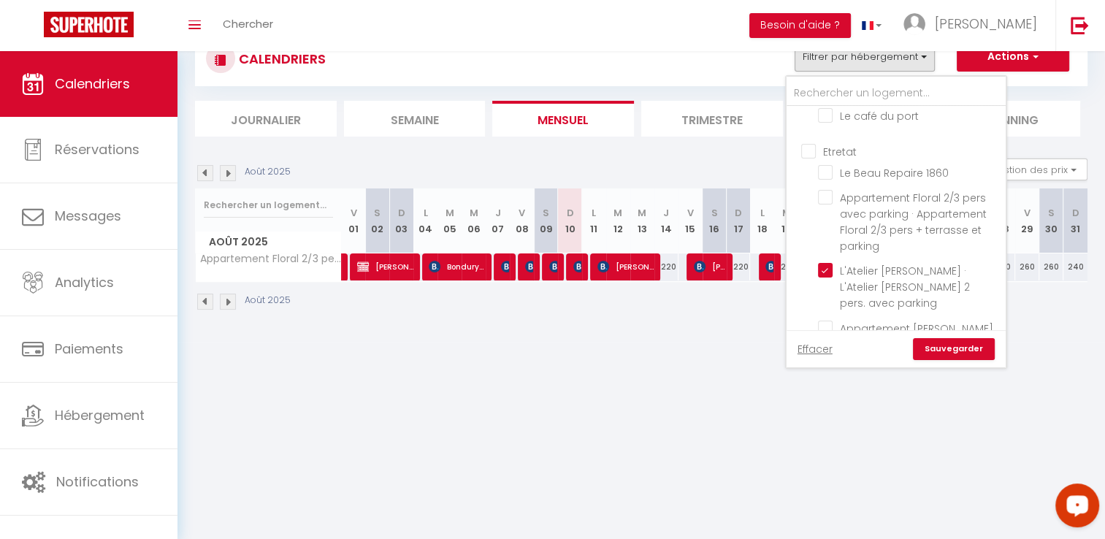
click at [968, 346] on link "Sauvegarder" at bounding box center [954, 349] width 82 height 22
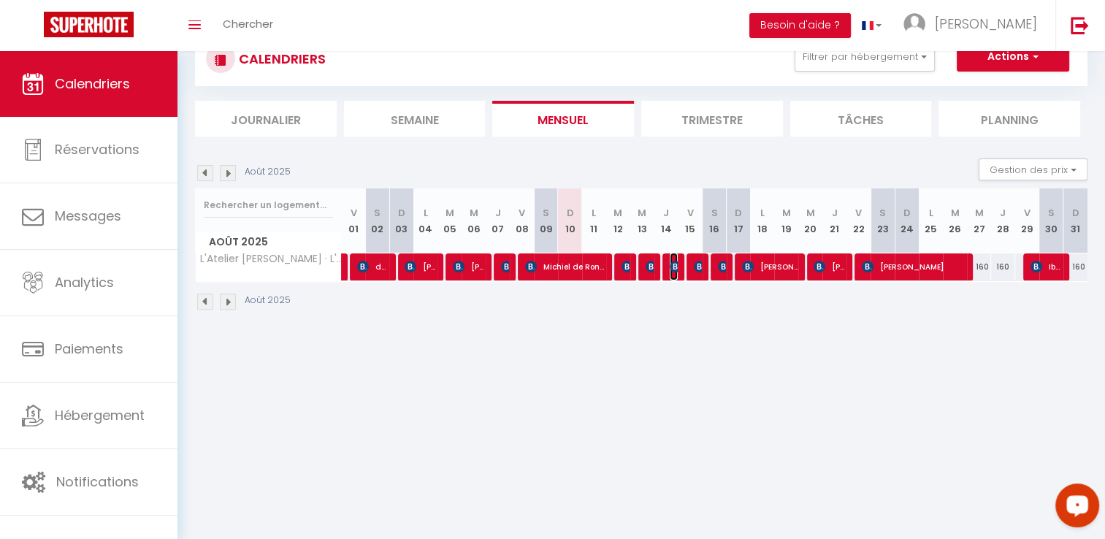
click at [670, 268] on img at bounding box center [676, 267] width 12 height 12
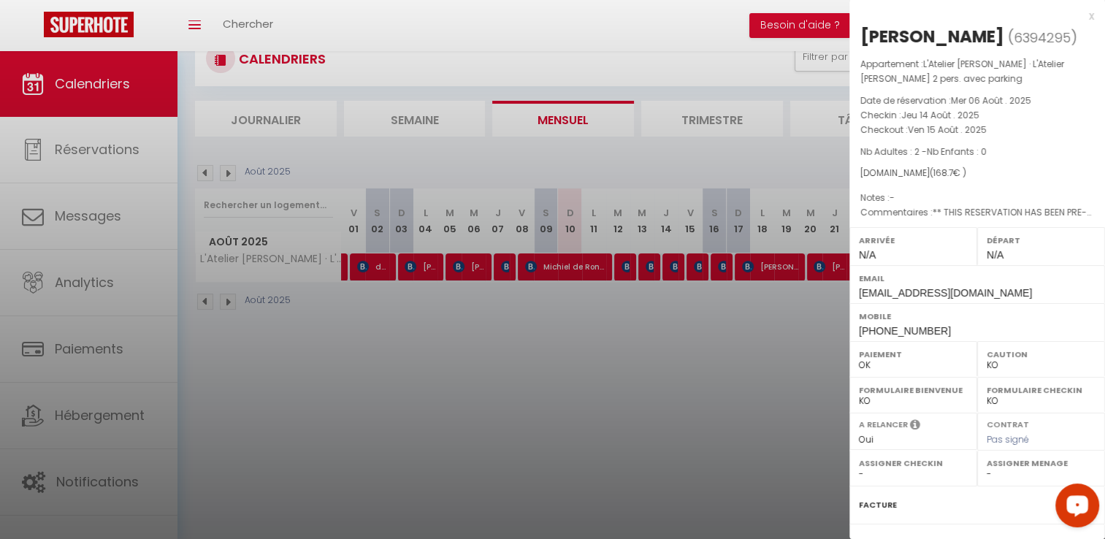
drag, startPoint x: 988, startPoint y: 34, endPoint x: 862, endPoint y: 34, distance: 126.3
click at [862, 34] on h2 "[PERSON_NAME] ( 6394295 )" at bounding box center [977, 37] width 234 height 25
click at [761, 334] on div at bounding box center [552, 269] width 1105 height 539
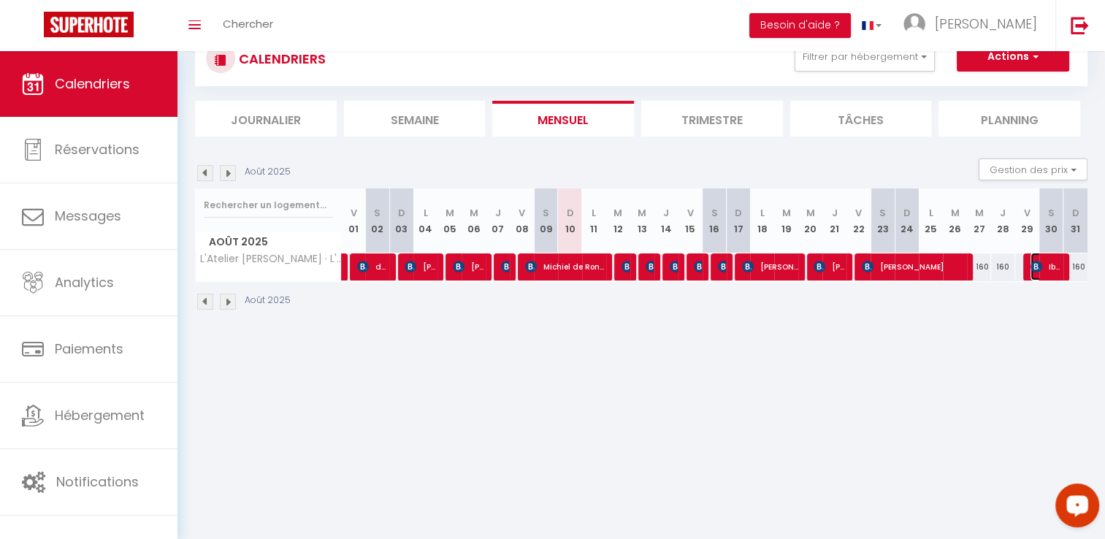
click at [1046, 273] on span "Iban Etchecopar" at bounding box center [1046, 267] width 32 height 28
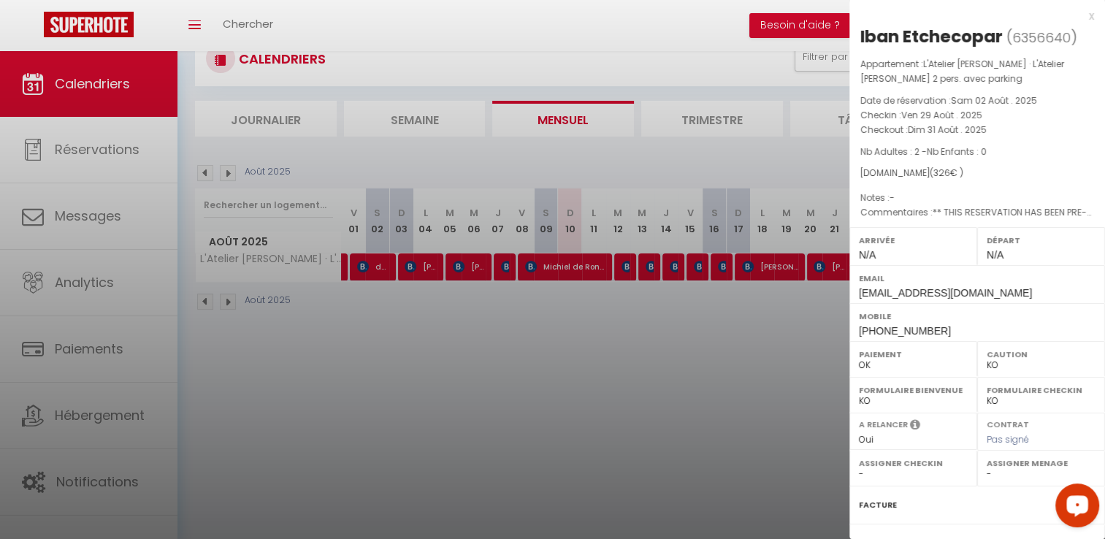
drag, startPoint x: 1000, startPoint y: 39, endPoint x: 858, endPoint y: 29, distance: 142.0
click at [858, 29] on div "Iban Etchecopar ( 6356640 ) Appartement : L'Atelier [PERSON_NAME] · L'Atelier […" at bounding box center [977, 349] width 256 height 648
click at [704, 314] on div at bounding box center [552, 269] width 1105 height 539
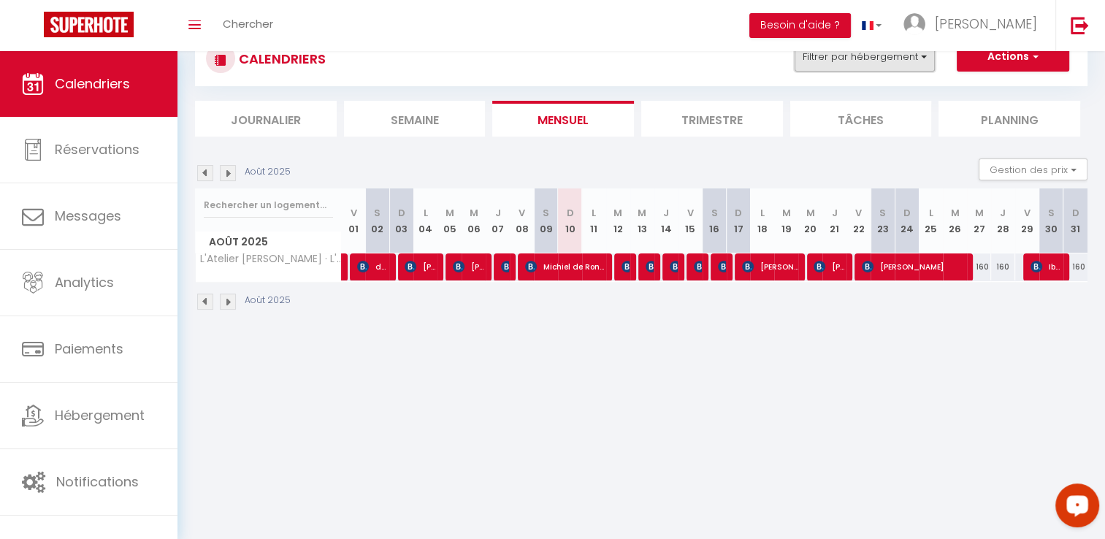
click at [876, 53] on button "Filtrer par hébergement" at bounding box center [864, 56] width 140 height 29
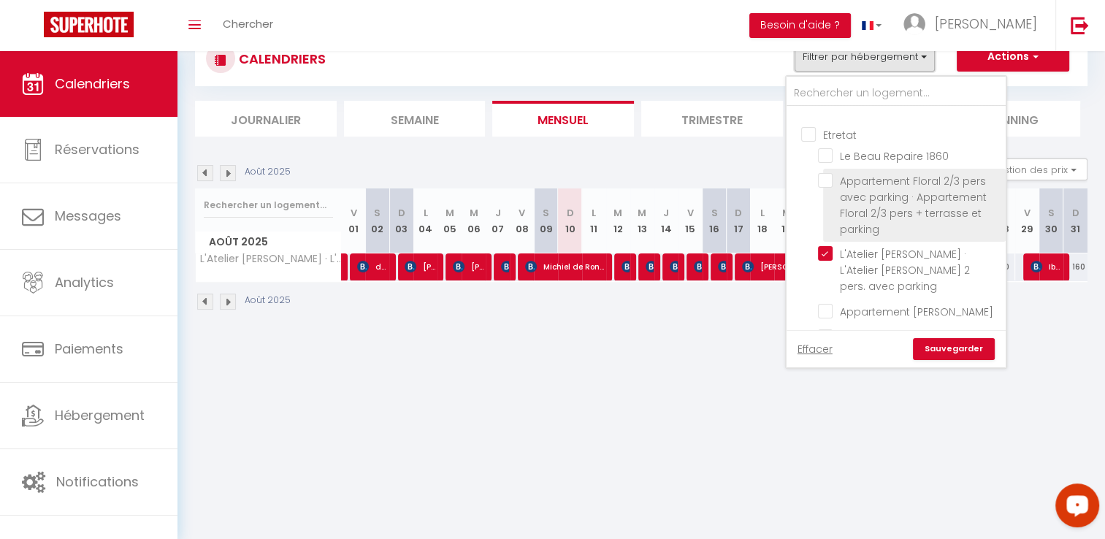
scroll to position [1241, 0]
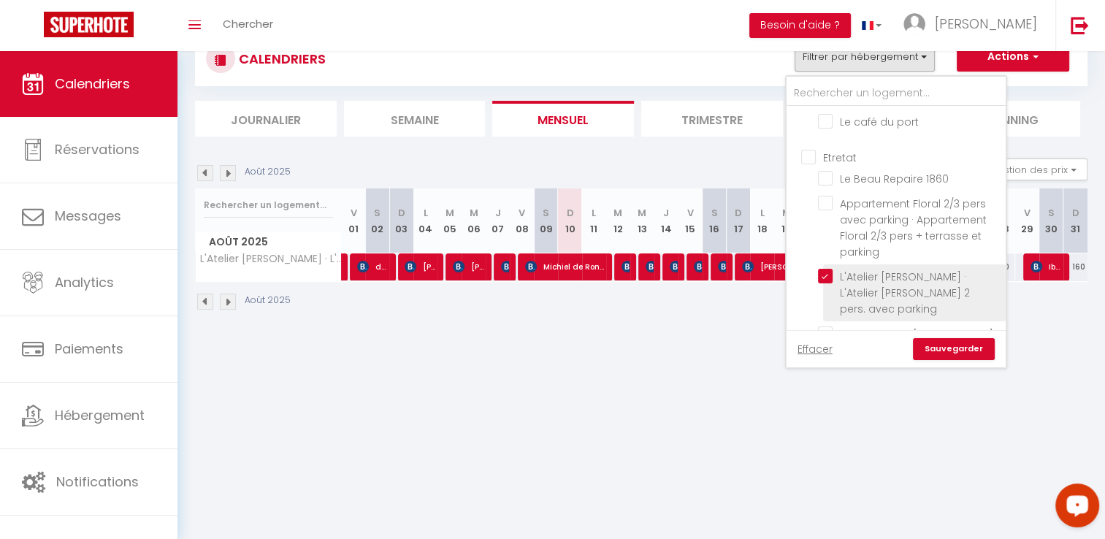
click at [863, 269] on input "L'Atelier [PERSON_NAME] · L'Atelier [PERSON_NAME] 2 pers. avec parking" at bounding box center [909, 276] width 183 height 15
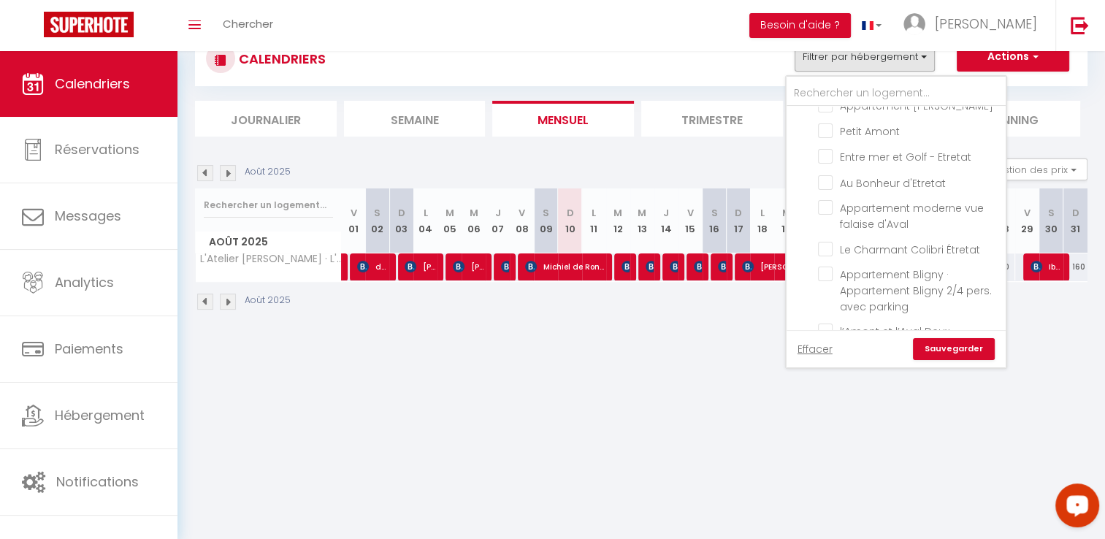
scroll to position [1466, 0]
click at [932, 204] on input "Appartement moderne vue falaise d'Aval" at bounding box center [909, 211] width 183 height 15
click at [960, 354] on link "Sauvegarder" at bounding box center [954, 349] width 82 height 22
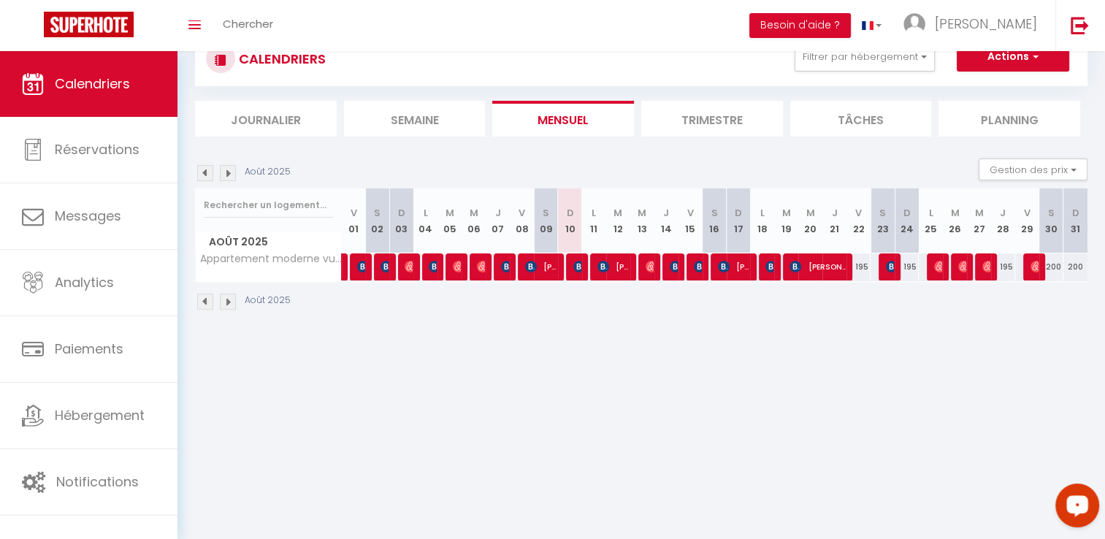
click at [933, 267] on div at bounding box center [939, 267] width 24 height 28
click at [935, 261] on img at bounding box center [940, 267] width 12 height 12
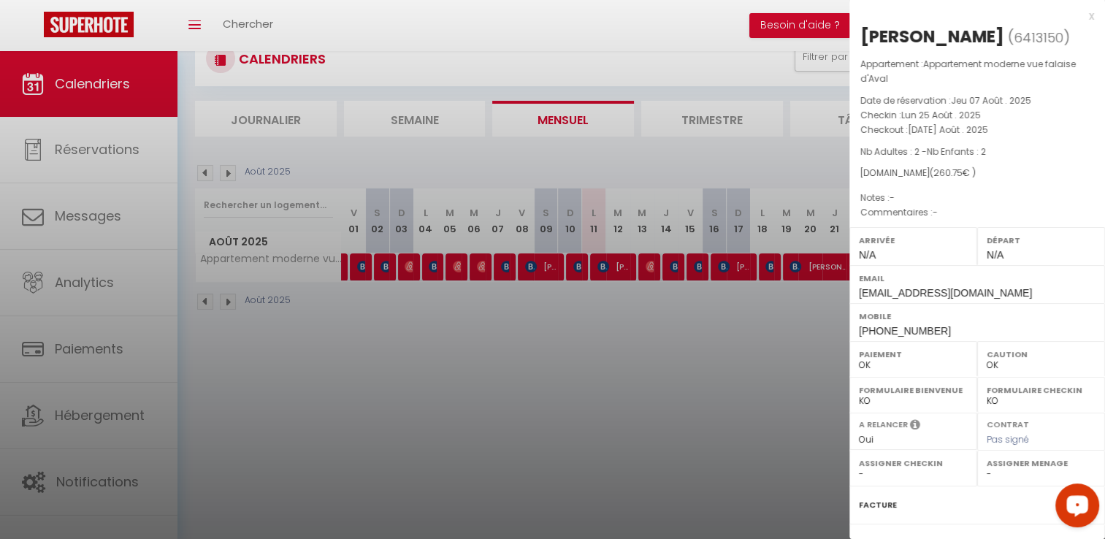
drag, startPoint x: 973, startPoint y: 36, endPoint x: 862, endPoint y: 35, distance: 110.3
click at [862, 35] on div "[PERSON_NAME]" at bounding box center [932, 36] width 144 height 23
drag, startPoint x: 622, startPoint y: 347, endPoint x: 638, endPoint y: 340, distance: 17.4
click at [624, 345] on div at bounding box center [552, 269] width 1105 height 539
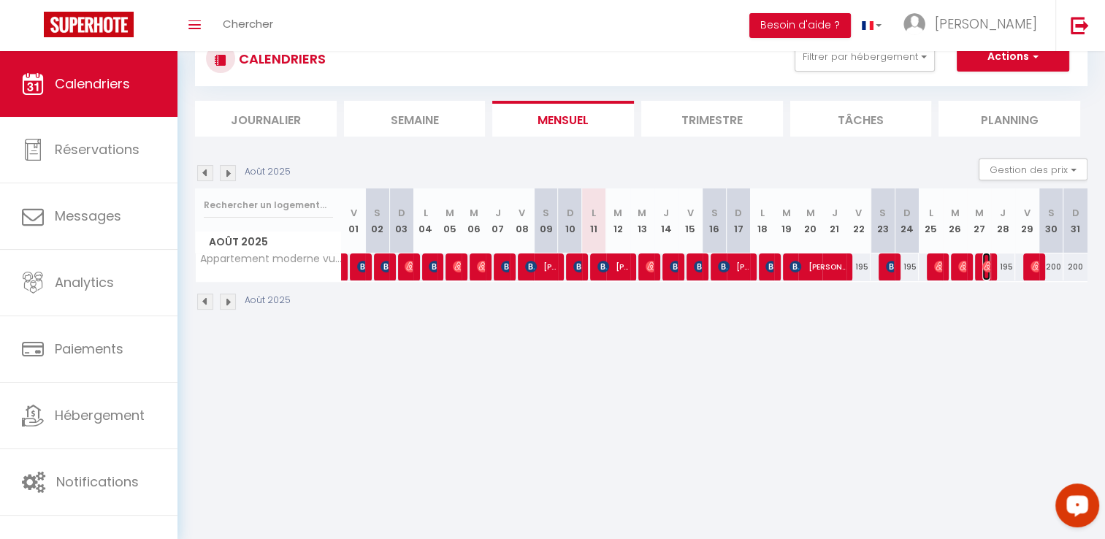
click at [983, 269] on img at bounding box center [988, 267] width 12 height 12
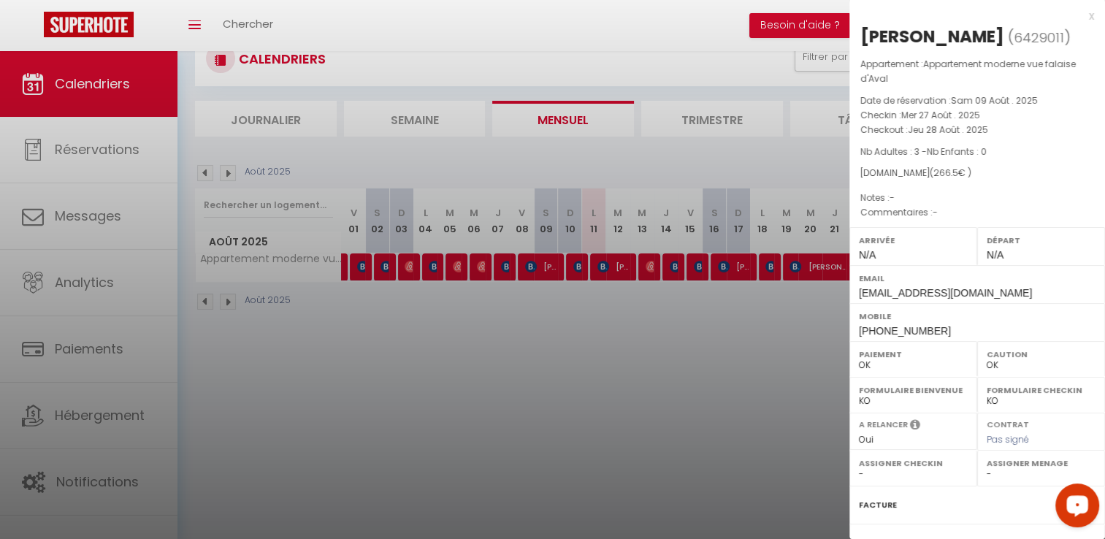
drag, startPoint x: 979, startPoint y: 34, endPoint x: 865, endPoint y: 33, distance: 113.9
click at [865, 33] on h2 "[PERSON_NAME] ( 6429011 )" at bounding box center [977, 37] width 234 height 25
click at [865, 33] on div "[PERSON_NAME]" at bounding box center [932, 36] width 144 height 23
click at [862, 38] on div "[PERSON_NAME]" at bounding box center [932, 36] width 144 height 23
click at [894, 37] on div "[PERSON_NAME]" at bounding box center [932, 36] width 144 height 23
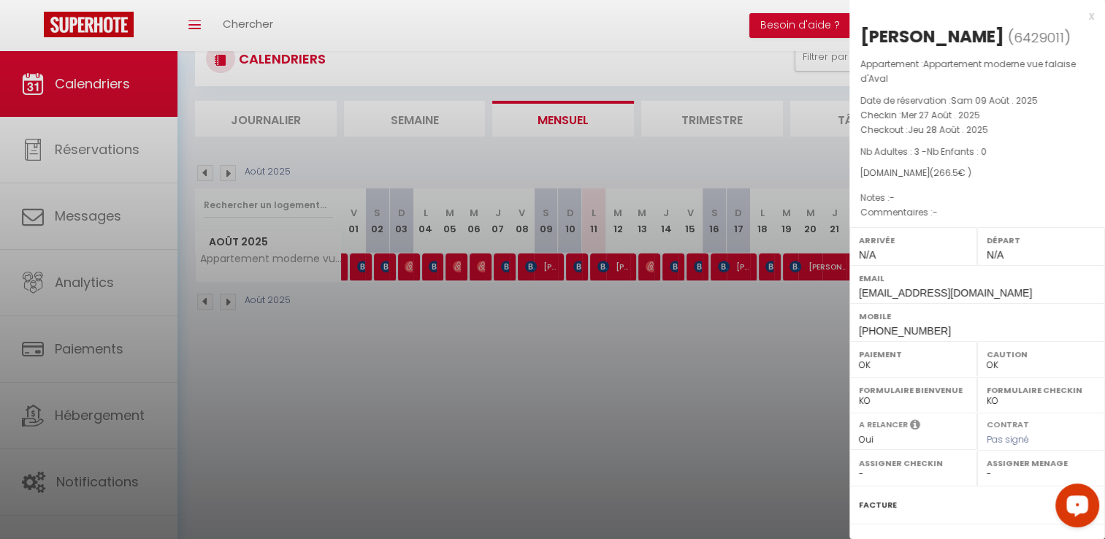
click at [894, 37] on div "[PERSON_NAME]" at bounding box center [932, 36] width 144 height 23
click at [1008, 36] on span "( 6429011 )" at bounding box center [1039, 37] width 63 height 20
click at [958, 39] on div "[PERSON_NAME]" at bounding box center [932, 36] width 144 height 23
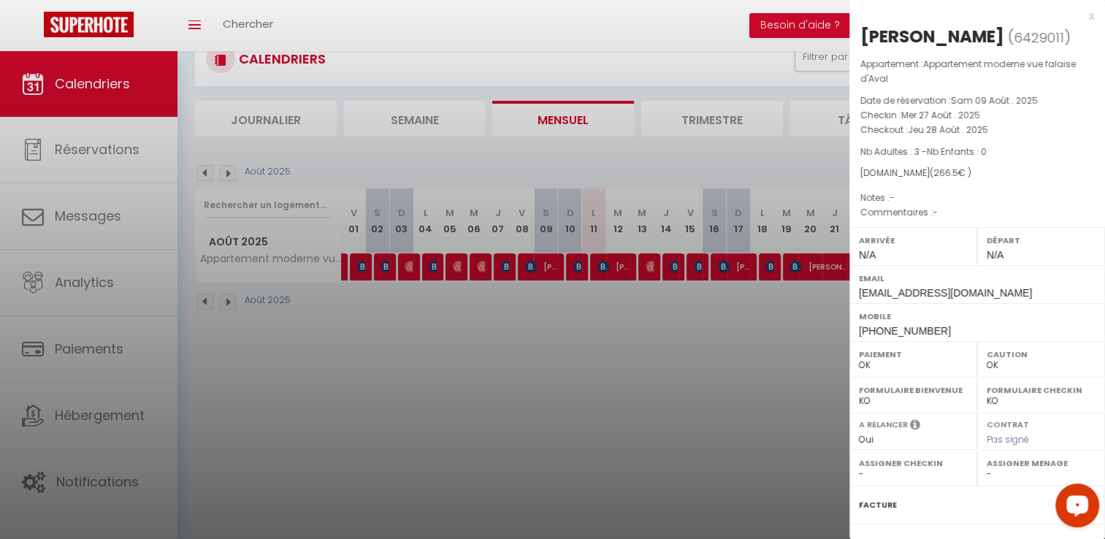
drag, startPoint x: 976, startPoint y: 37, endPoint x: 863, endPoint y: 30, distance: 113.4
click at [863, 30] on div "[PERSON_NAME]" at bounding box center [932, 36] width 144 height 23
click at [815, 339] on div at bounding box center [552, 269] width 1105 height 539
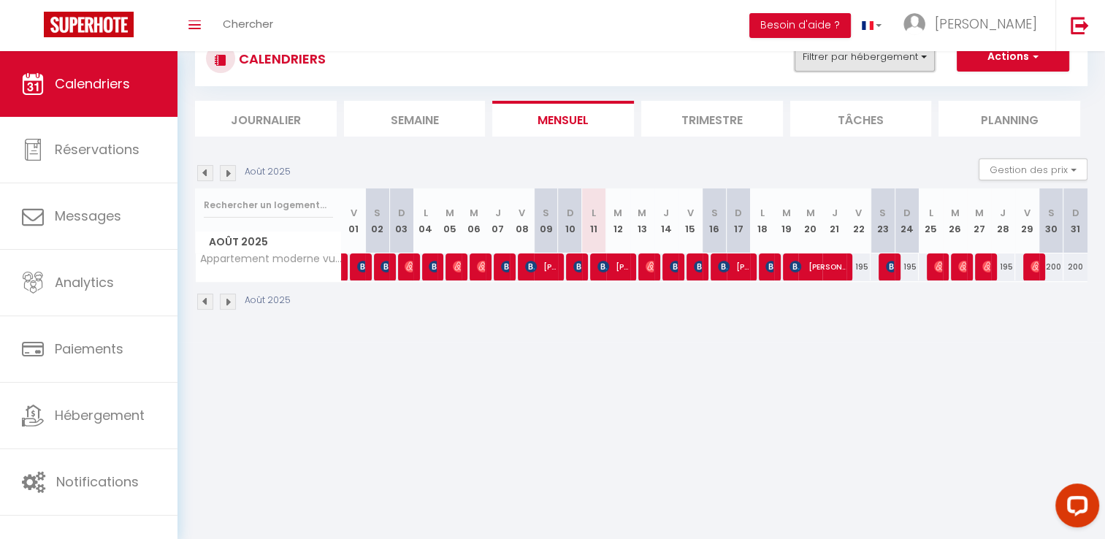
click at [809, 63] on button "Filtrer par hébergement" at bounding box center [864, 56] width 140 height 29
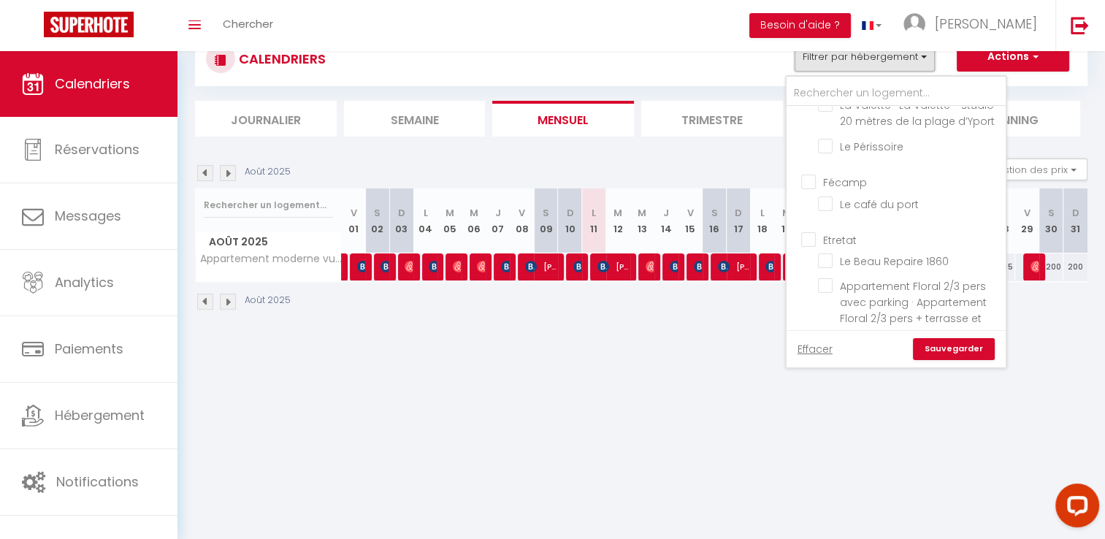
scroll to position [1168, 0]
click at [847, 222] on input "Etretat" at bounding box center [910, 229] width 219 height 15
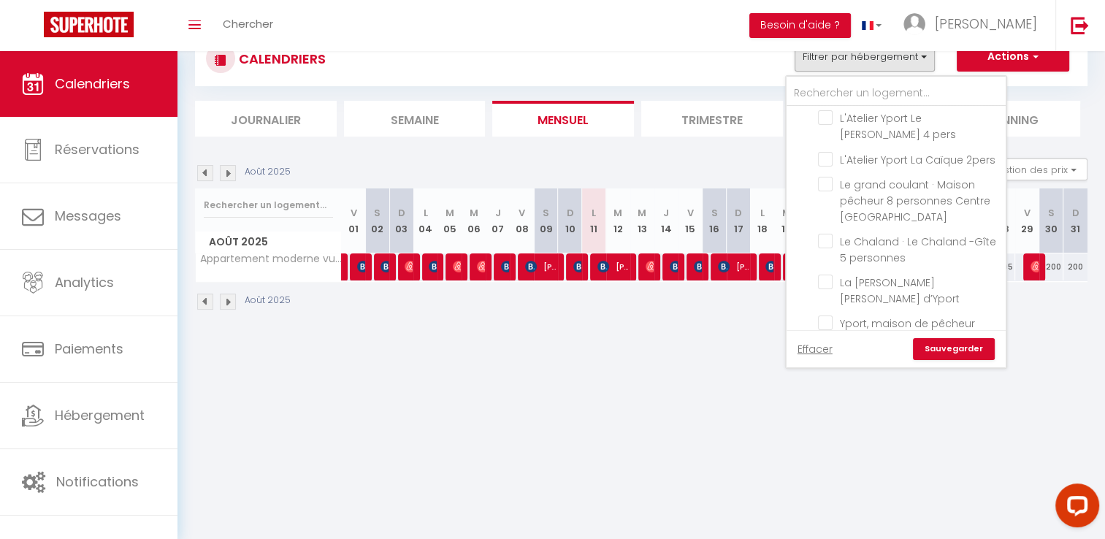
scroll to position [803, 0]
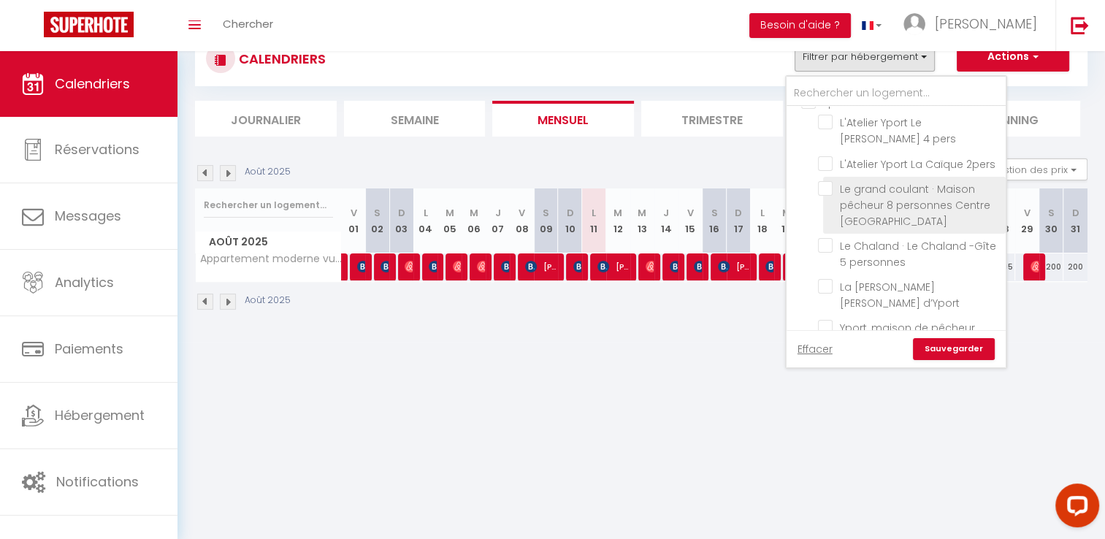
click at [892, 177] on li "Le grand coulant · Maison pêcheur 8 personnes Centre [GEOGRAPHIC_DATA]" at bounding box center [914, 205] width 183 height 57
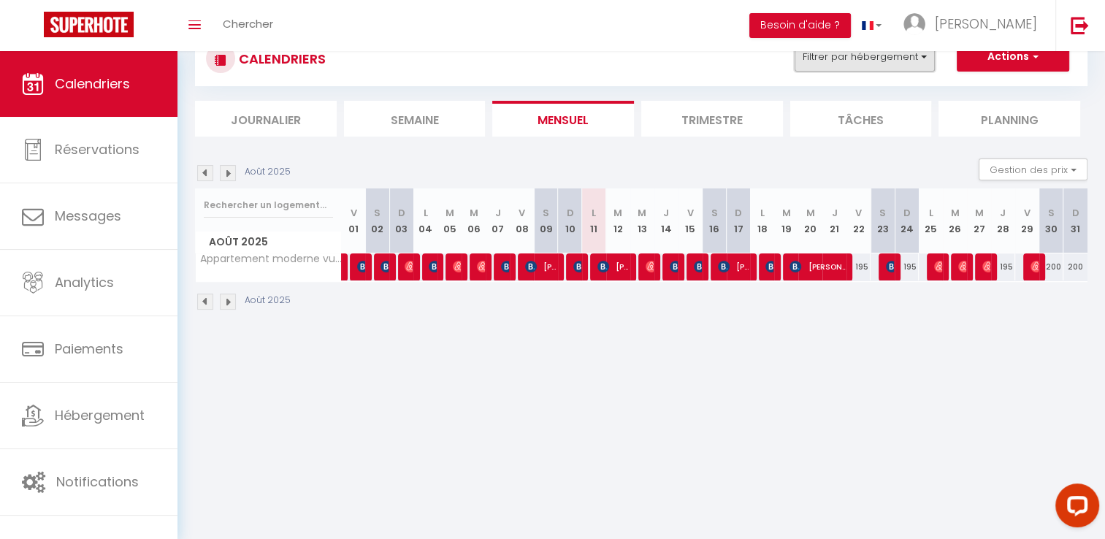
click at [882, 62] on button "Filtrer par hébergement" at bounding box center [864, 56] width 140 height 29
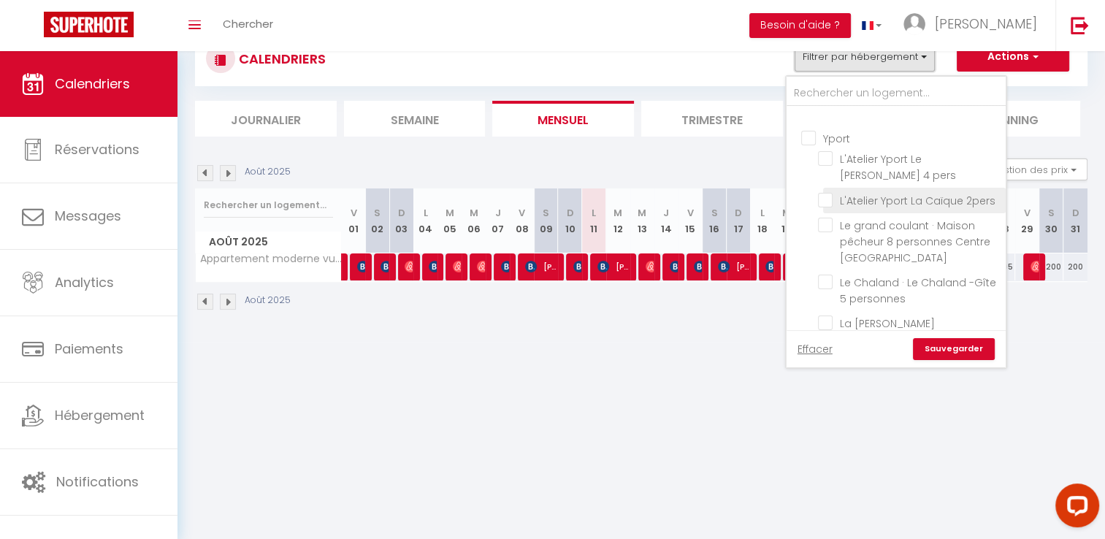
scroll to position [762, 0]
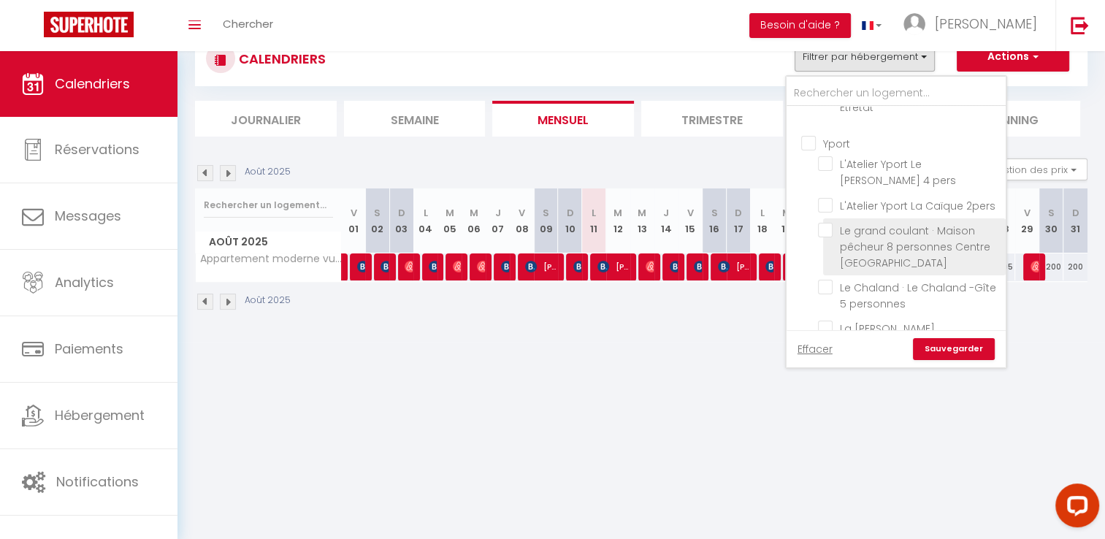
click at [887, 223] on input "Le grand coulant · Maison pêcheur 8 personnes Centre [GEOGRAPHIC_DATA]" at bounding box center [909, 230] width 183 height 15
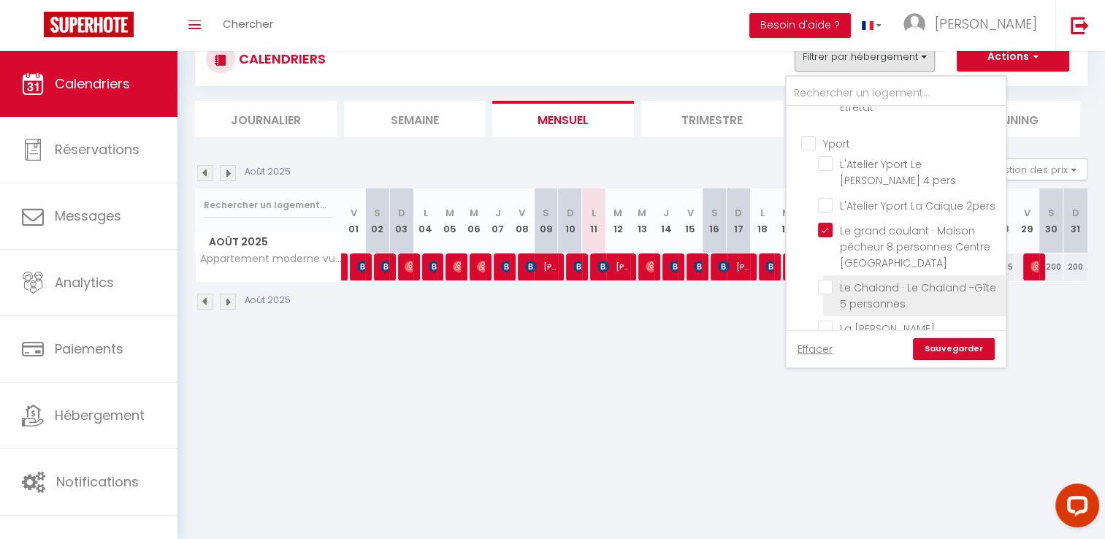
click at [900, 280] on input "Le Chaland · Le Chaland -Gîte 5 personnes" at bounding box center [909, 287] width 183 height 15
click at [903, 321] on input "La [PERSON_NAME] [PERSON_NAME] d’Yport" at bounding box center [909, 328] width 183 height 15
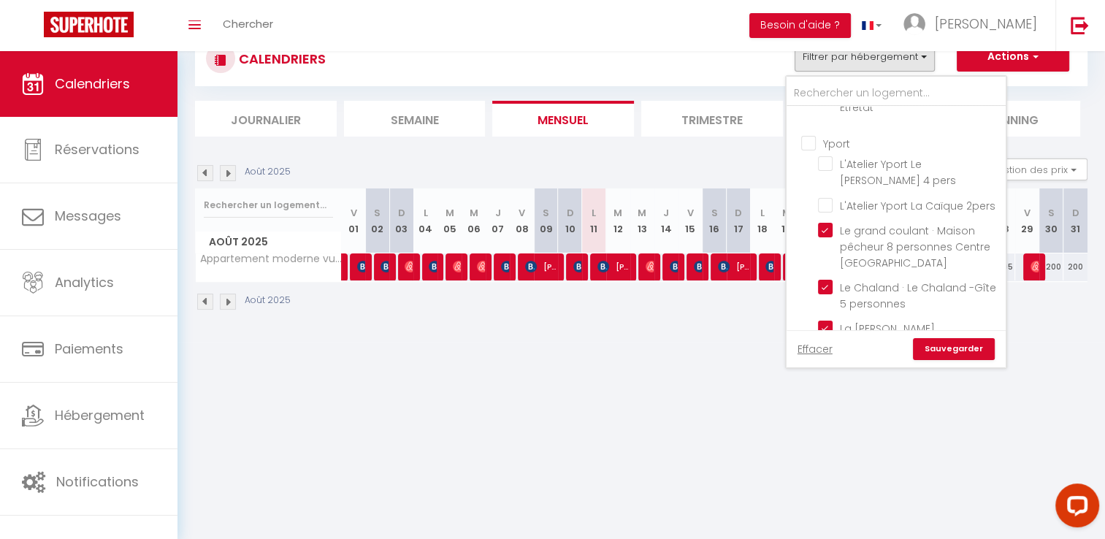
click at [957, 351] on link "Sauvegarder" at bounding box center [954, 349] width 82 height 22
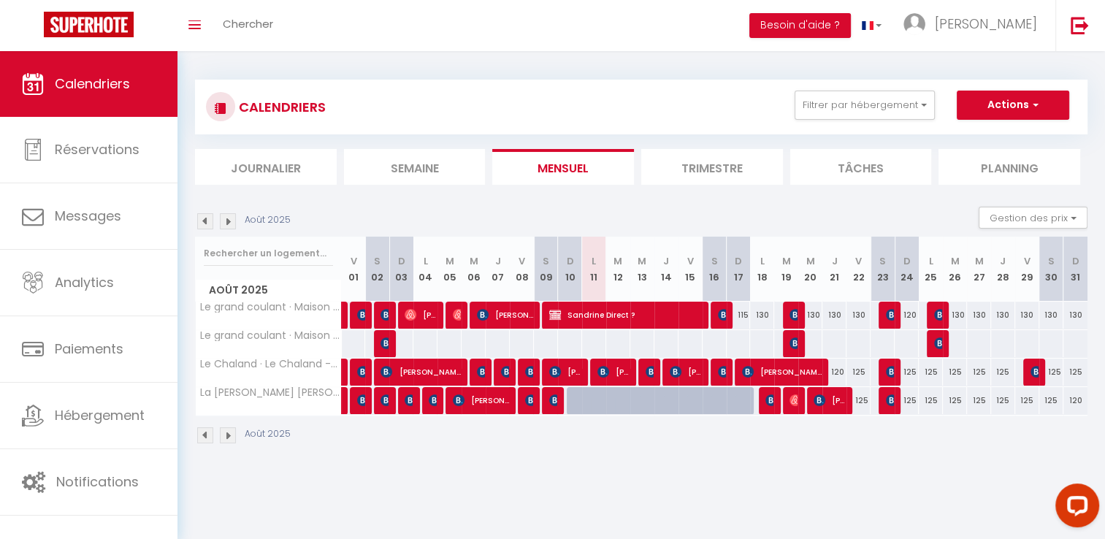
scroll to position [0, 0]
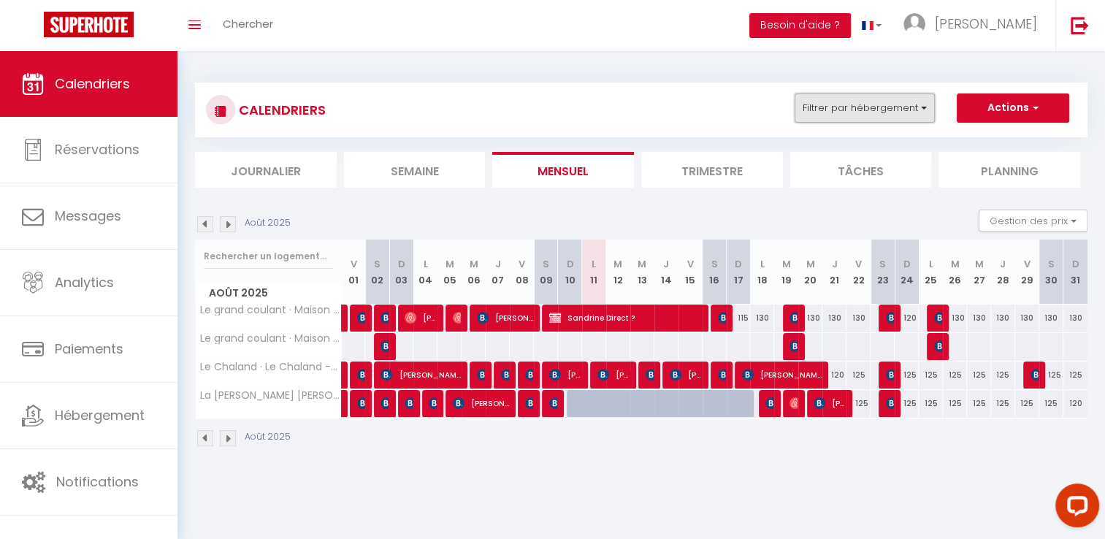
click at [844, 121] on button "Filtrer par hébergement" at bounding box center [864, 107] width 140 height 29
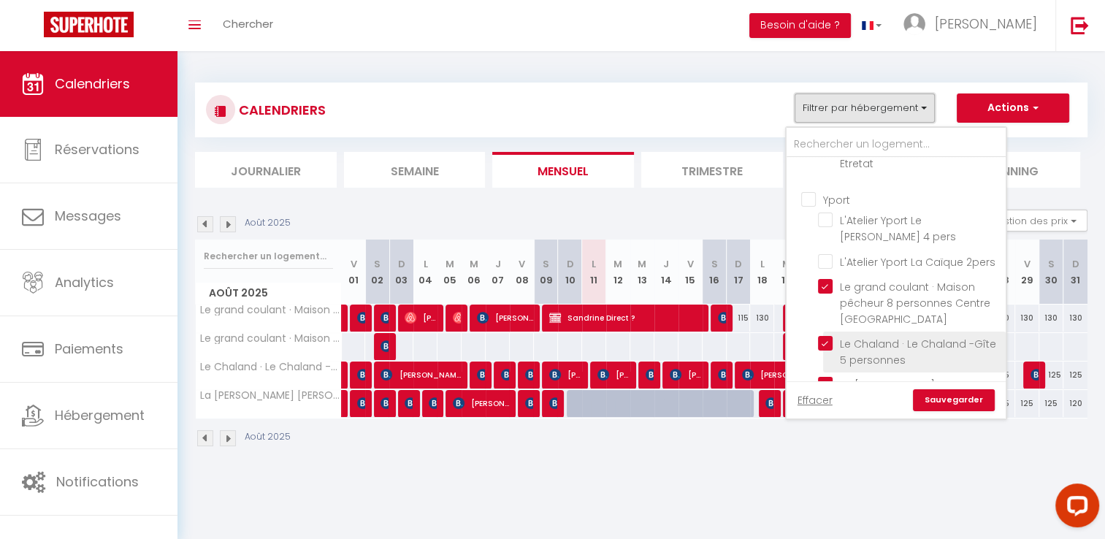
scroll to position [803, 0]
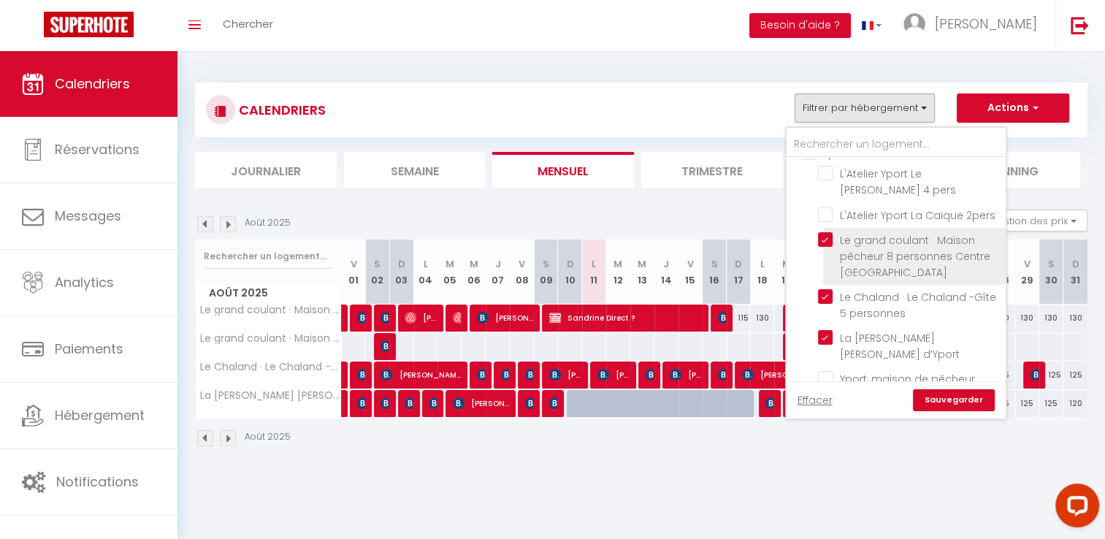
click at [866, 232] on input "Le grand coulant · Maison pêcheur 8 personnes Centre [GEOGRAPHIC_DATA]" at bounding box center [909, 239] width 183 height 15
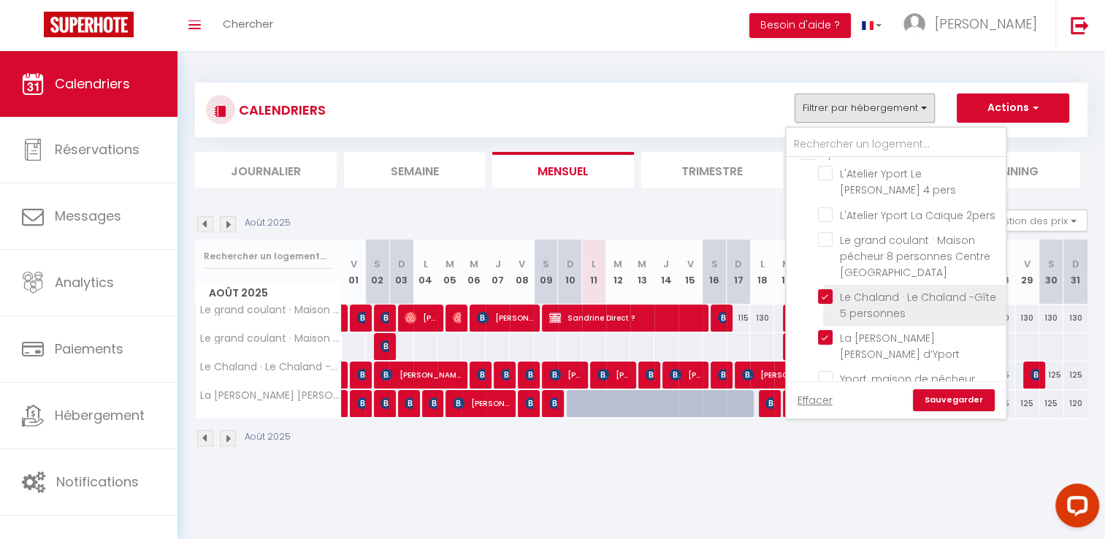
click at [876, 289] on input "Le Chaland · Le Chaland -Gîte 5 personnes" at bounding box center [909, 296] width 183 height 15
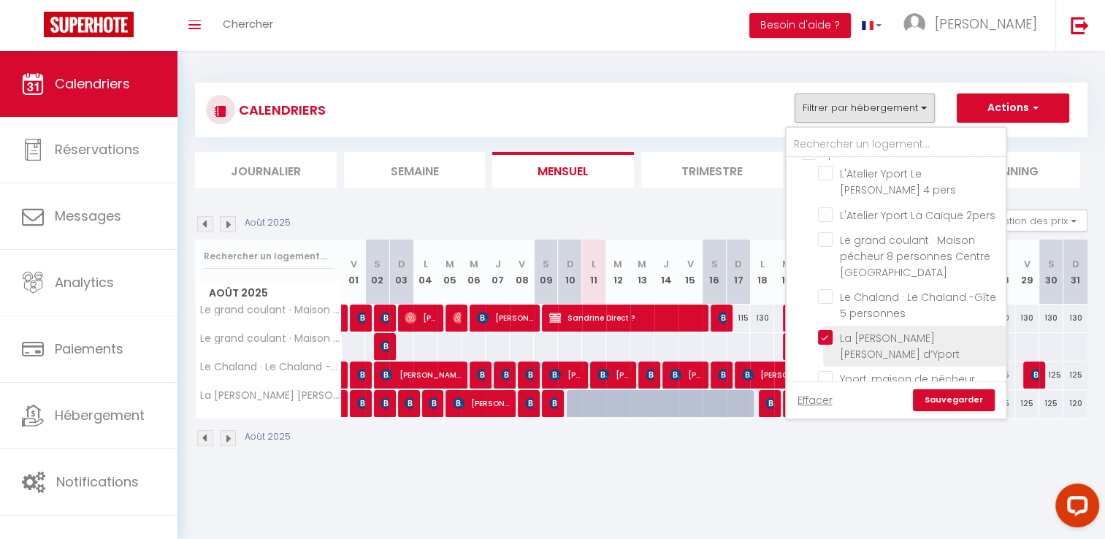
click at [879, 330] on input "La [PERSON_NAME] [PERSON_NAME] d’Yport" at bounding box center [909, 337] width 183 height 15
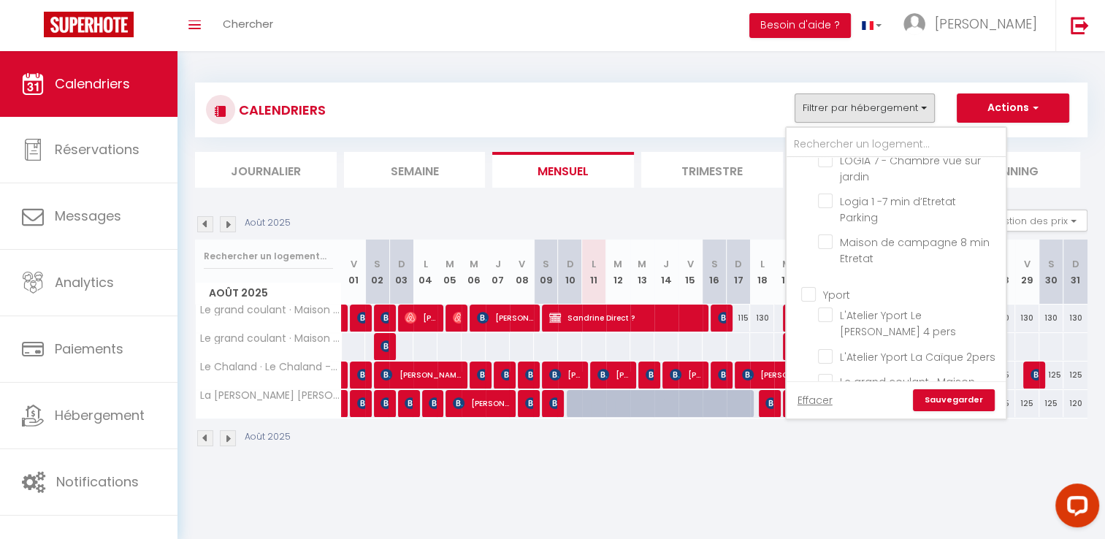
scroll to position [657, 0]
click at [924, 353] on input "L'Atelier Yport La Caïque 2pers" at bounding box center [909, 360] width 183 height 15
click at [925, 312] on input "L'Atelier Yport Le [PERSON_NAME] 4 pers" at bounding box center [909, 319] width 183 height 15
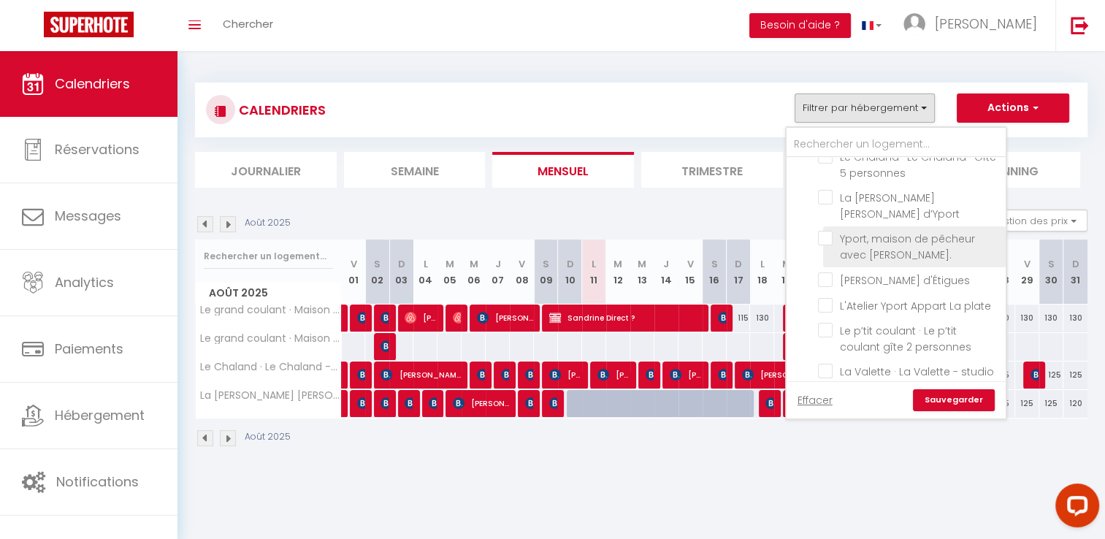
scroll to position [949, 0]
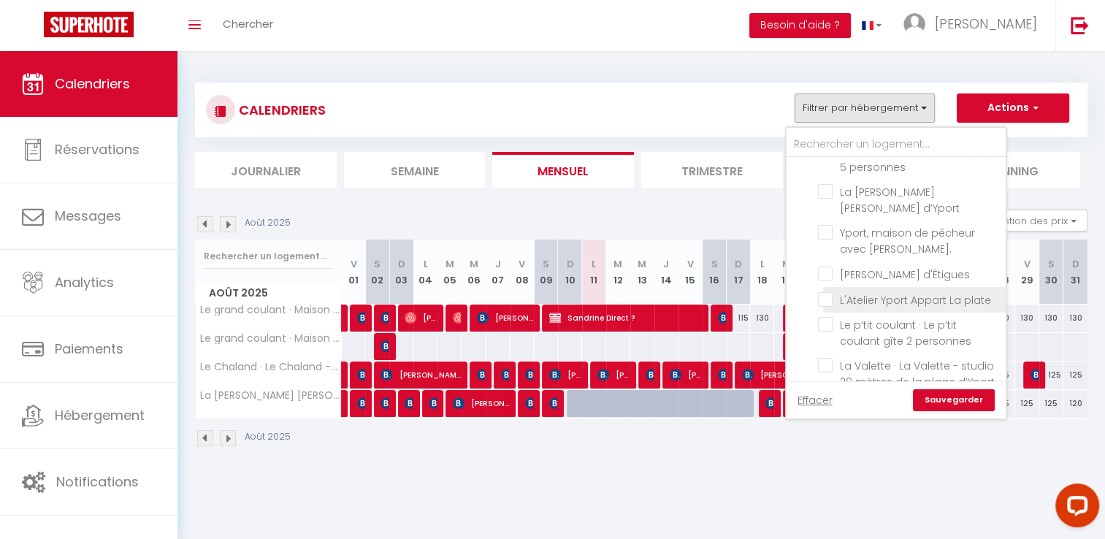
click at [934, 291] on input "L'Atelier Yport Appart La plate" at bounding box center [909, 298] width 183 height 15
click at [953, 402] on link "Sauvegarder" at bounding box center [954, 400] width 82 height 22
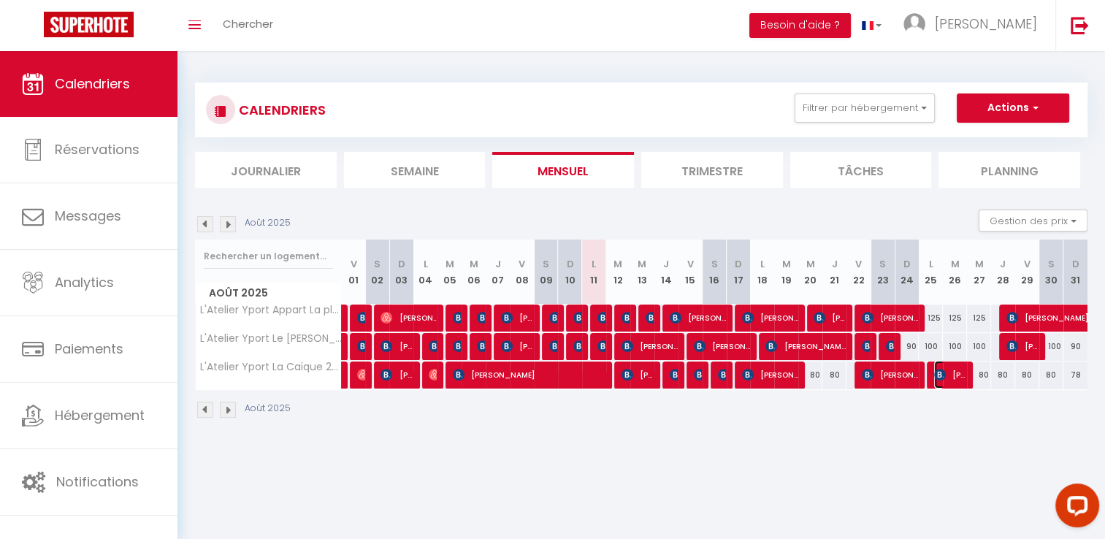
click at [954, 378] on span "[PERSON_NAME]" at bounding box center [950, 375] width 32 height 28
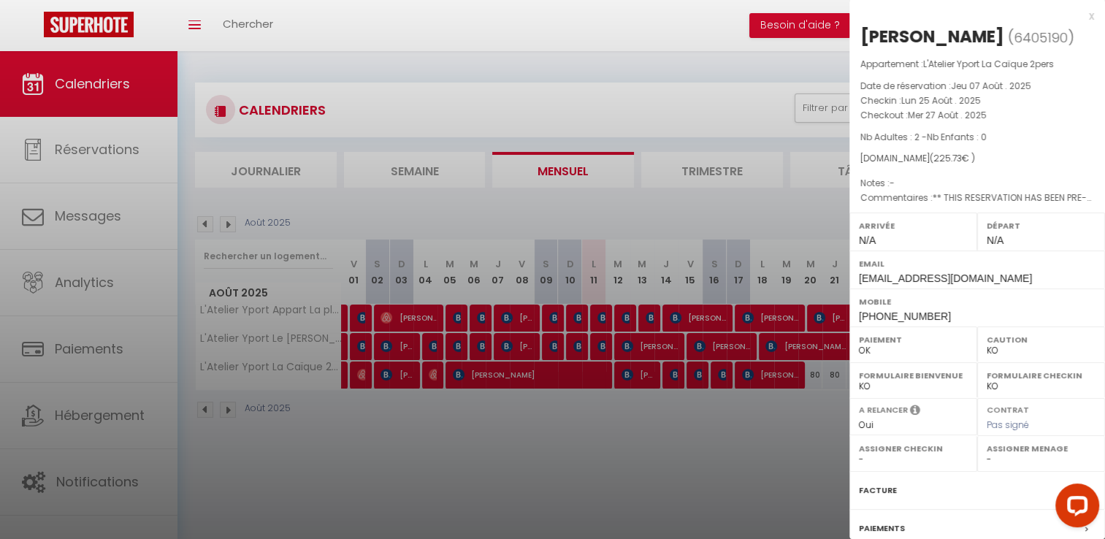
drag, startPoint x: 989, startPoint y: 34, endPoint x: 857, endPoint y: 27, distance: 132.4
click at [857, 27] on div "[PERSON_NAME] ( 6405190 ) Appartement : L'Atelier Yport La Caïque 2pers Date de…" at bounding box center [977, 342] width 256 height 634
click at [680, 434] on div at bounding box center [552, 269] width 1105 height 539
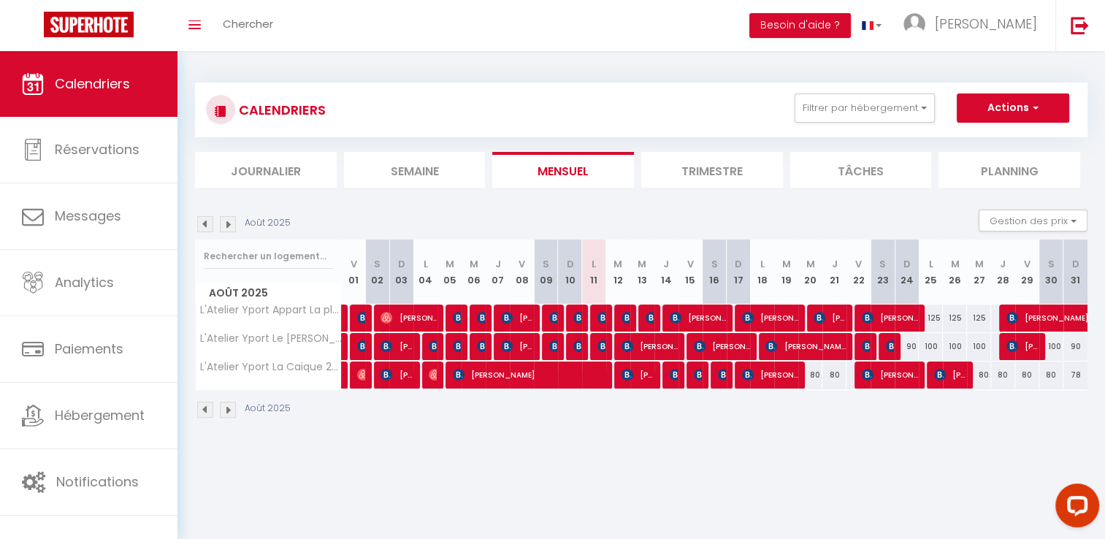
click at [573, 346] on div at bounding box center [578, 347] width 24 height 28
click at [575, 346] on img at bounding box center [579, 346] width 12 height 12
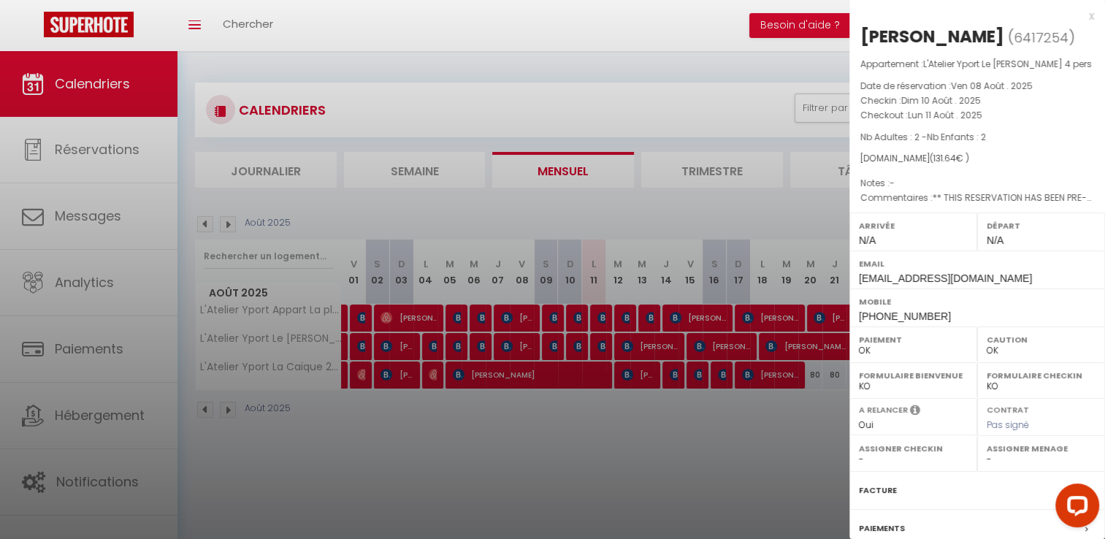
drag, startPoint x: 1005, startPoint y: 35, endPoint x: 853, endPoint y: 31, distance: 152.0
click at [853, 31] on div "[PERSON_NAME] ( 6417254 ) Appartement : L'Atelier Yport Le [PERSON_NAME] 4 pers…" at bounding box center [977, 342] width 256 height 634
click at [650, 454] on div at bounding box center [552, 269] width 1105 height 539
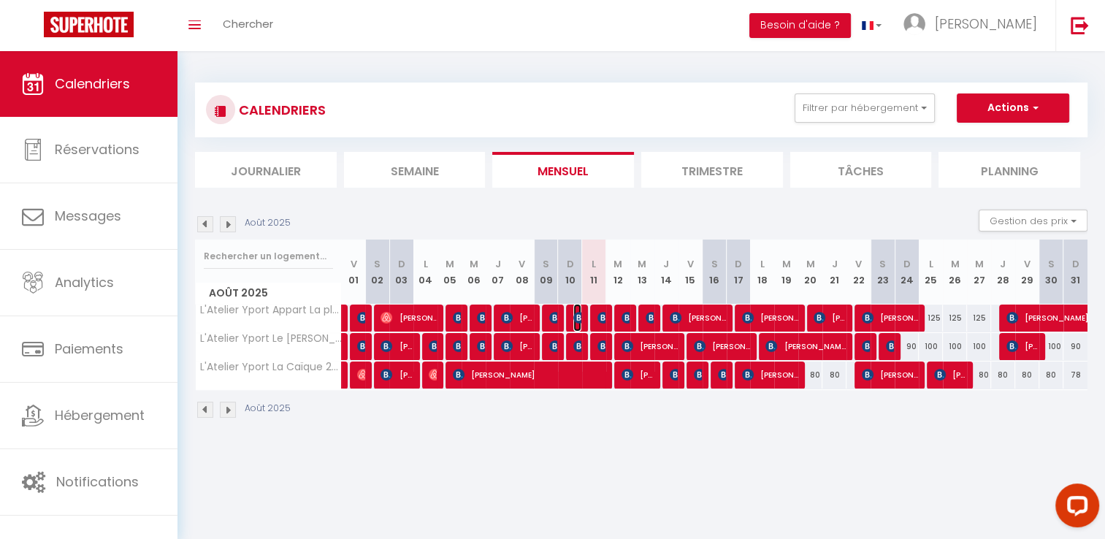
click at [578, 316] on img at bounding box center [579, 318] width 12 height 12
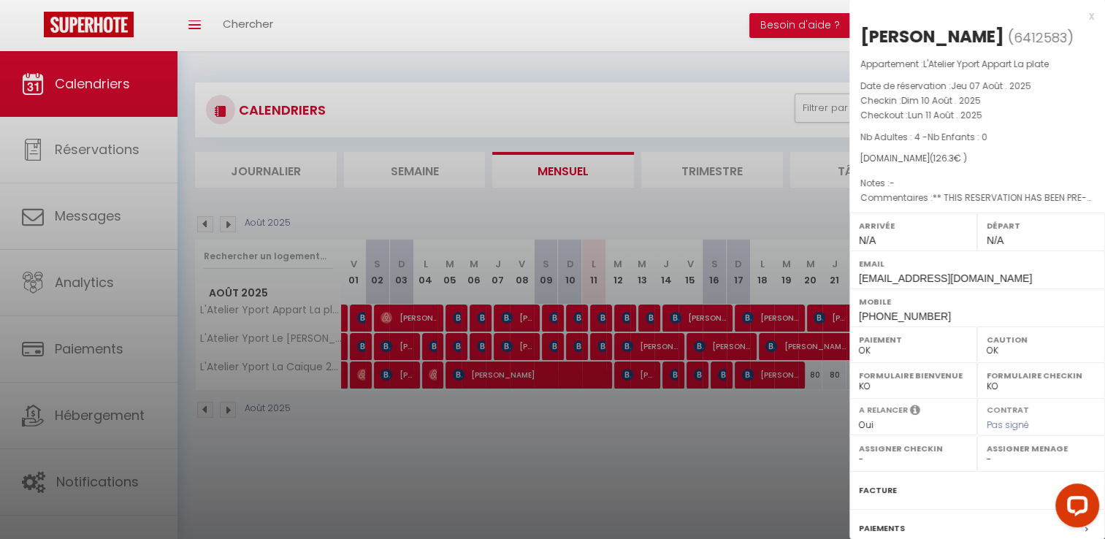
drag, startPoint x: 968, startPoint y: 31, endPoint x: 859, endPoint y: 28, distance: 108.8
click at [860, 28] on h2 "[PERSON_NAME] ( 6412583 )" at bounding box center [977, 37] width 234 height 25
click at [721, 451] on div at bounding box center [552, 269] width 1105 height 539
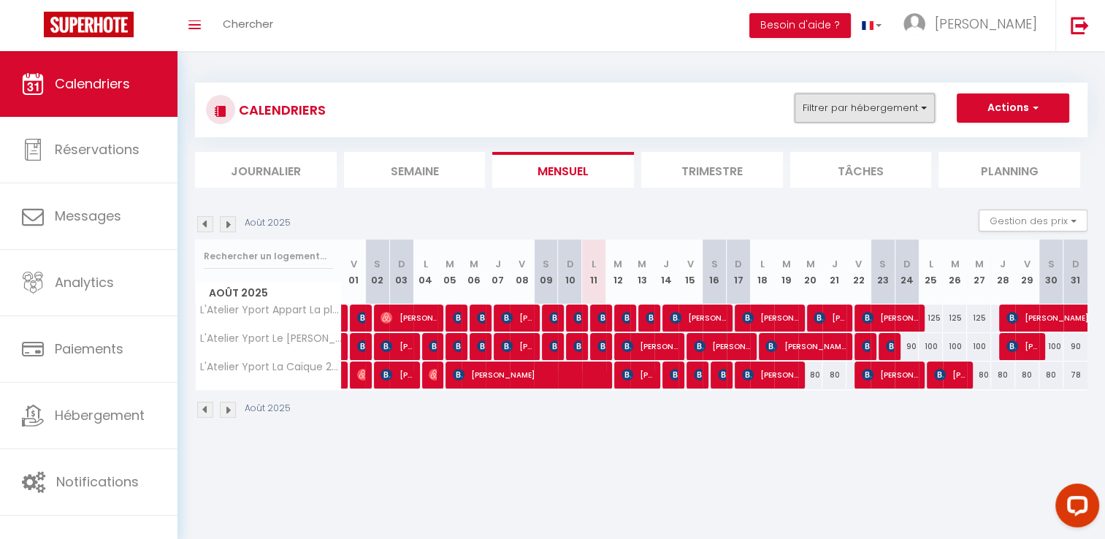
click at [900, 111] on button "Filtrer par hébergement" at bounding box center [864, 107] width 140 height 29
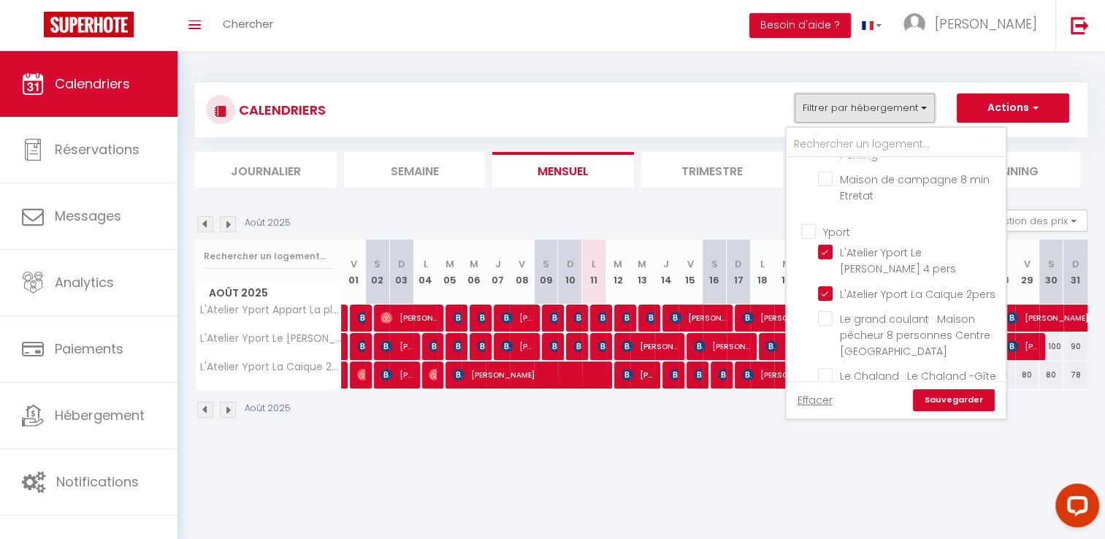
scroll to position [730, 0]
click at [842, 217] on input "Yport" at bounding box center [910, 224] width 219 height 15
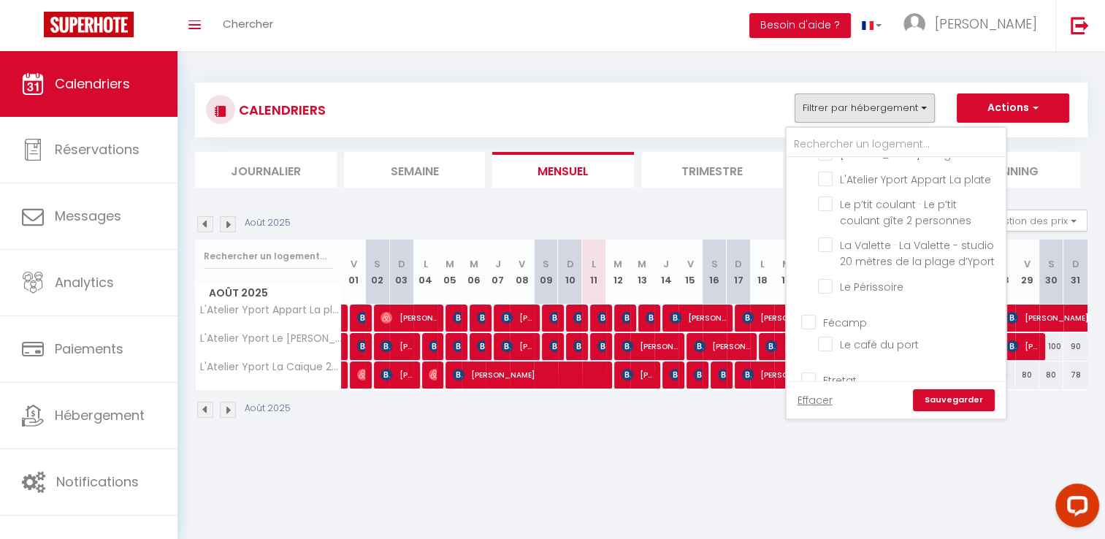
scroll to position [1095, 0]
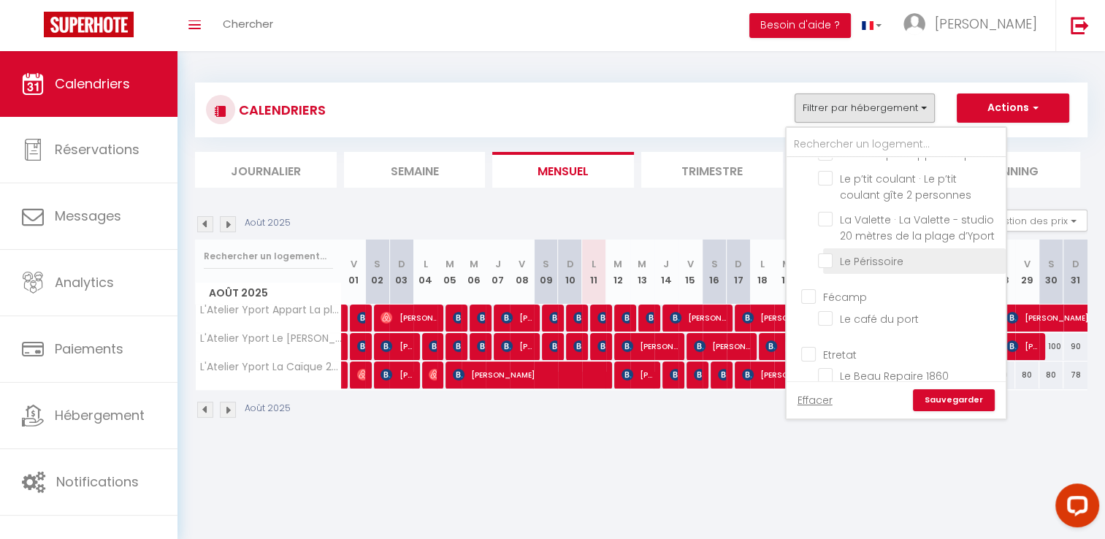
click at [881, 253] on input "Le Périssoire" at bounding box center [909, 260] width 183 height 15
click at [957, 402] on link "Sauvegarder" at bounding box center [954, 400] width 82 height 22
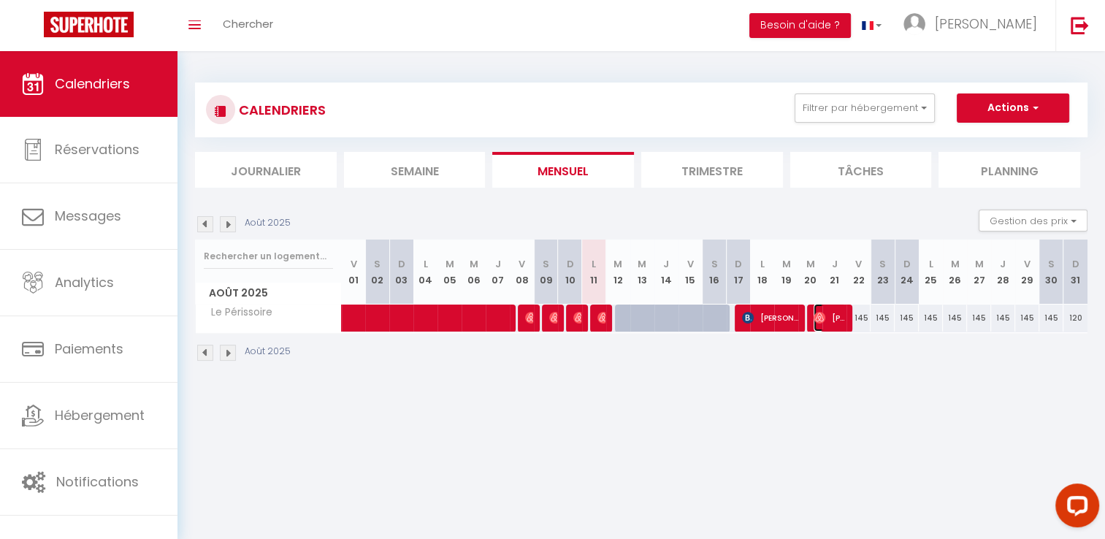
click at [845, 321] on span "[PERSON_NAME]" at bounding box center [829, 318] width 32 height 28
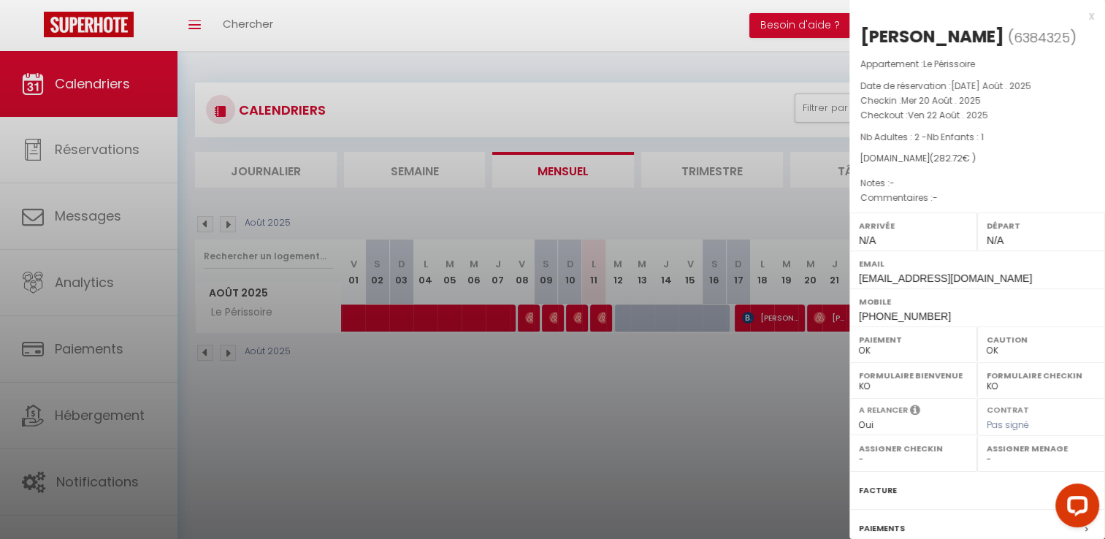
drag, startPoint x: 978, startPoint y: 36, endPoint x: 859, endPoint y: 31, distance: 119.1
click at [859, 31] on div "[PERSON_NAME] ( 6384325 ) Appartement : Le Périssoire Date de réservation : [DA…" at bounding box center [977, 342] width 256 height 634
click at [704, 361] on div at bounding box center [552, 269] width 1105 height 539
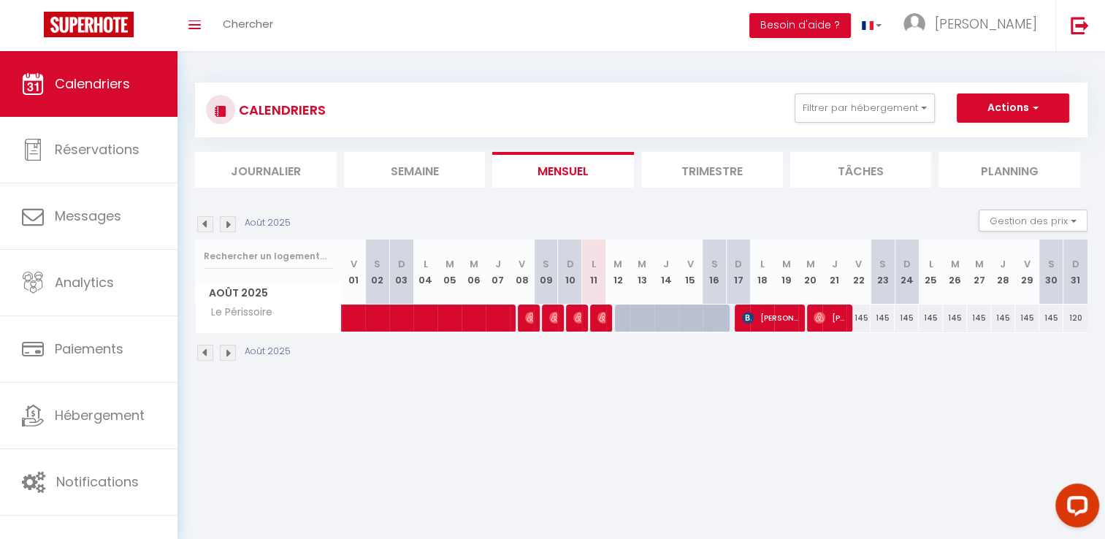
click at [876, 80] on div "CALENDRIERS Filtrer par hébergement Le Havre [PERSON_NAME] 4 [PERSON_NAME] vue …" at bounding box center [641, 222] width 892 height 307
click at [870, 98] on button "Filtrer par hébergement" at bounding box center [864, 107] width 140 height 29
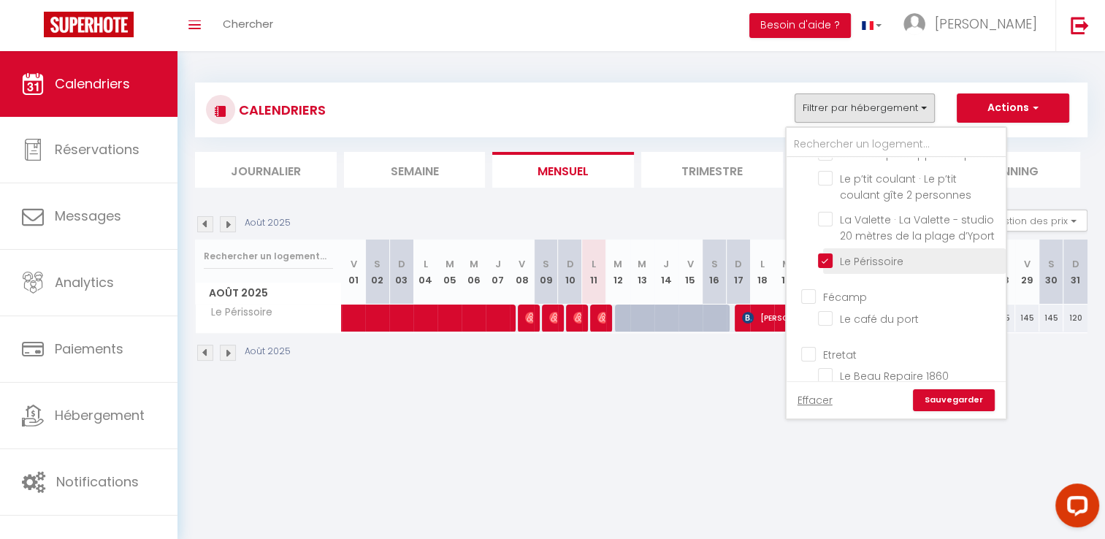
click at [874, 253] on label "Le Périssoire" at bounding box center [867, 261] width 71 height 16
click at [874, 253] on input "Le Périssoire" at bounding box center [909, 260] width 183 height 15
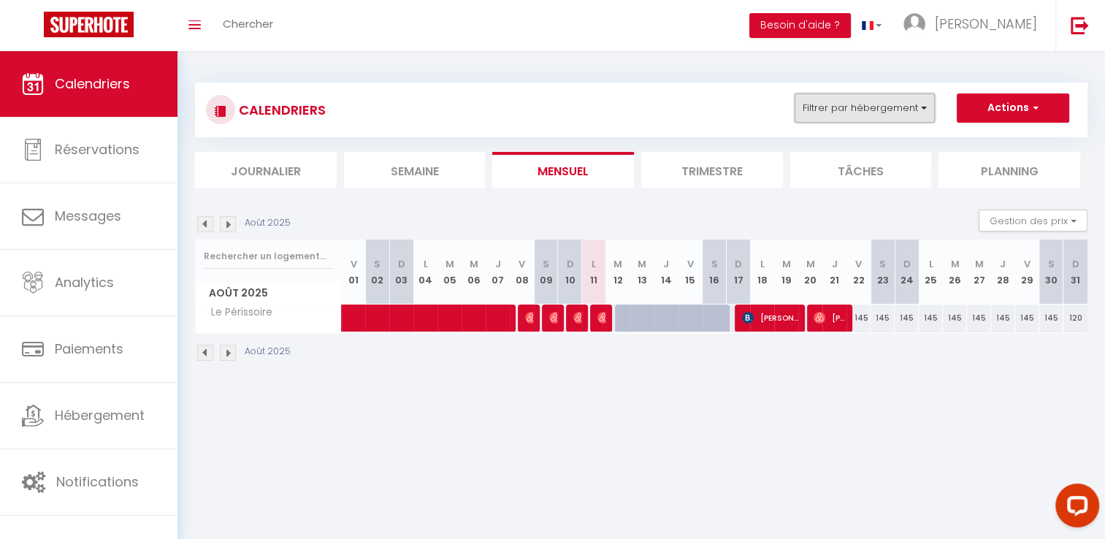
click at [885, 108] on button "Filtrer par hébergement" at bounding box center [864, 107] width 140 height 29
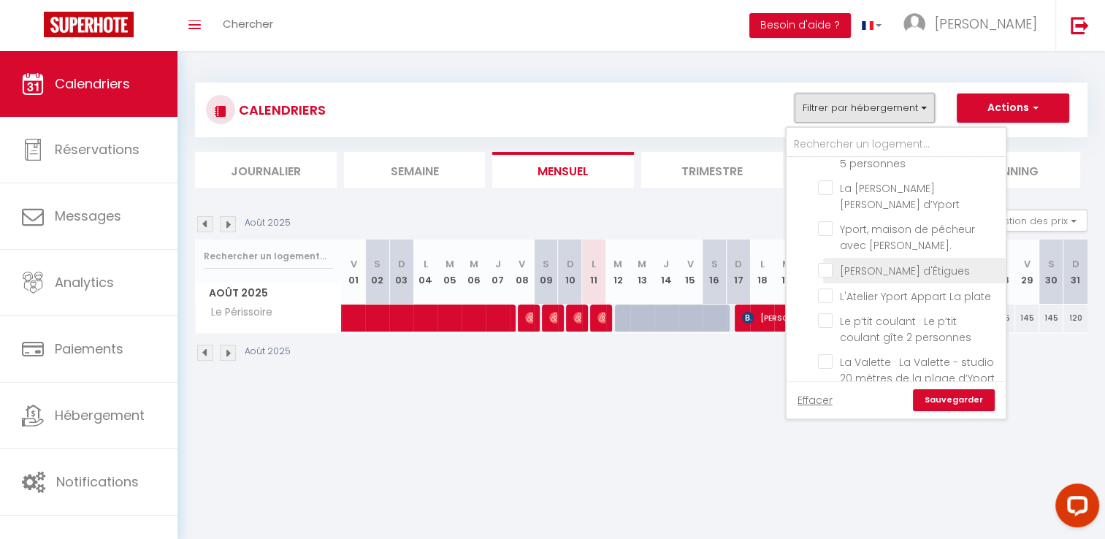
scroll to position [908, 0]
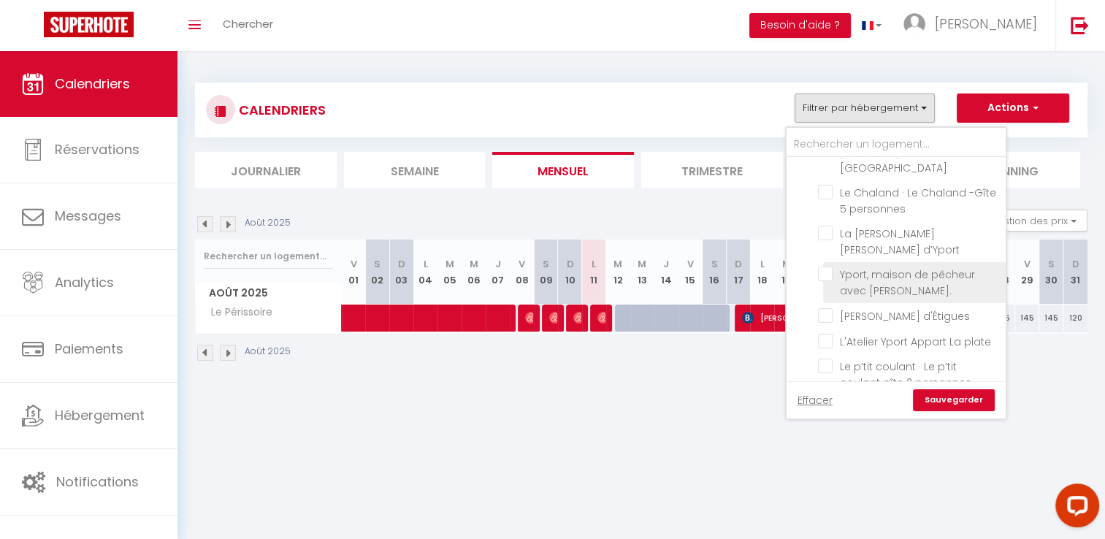
click at [929, 267] on input "Yport, maison de pêcheur avec [PERSON_NAME]." at bounding box center [909, 274] width 183 height 15
click at [967, 397] on link "Sauvegarder" at bounding box center [954, 400] width 82 height 22
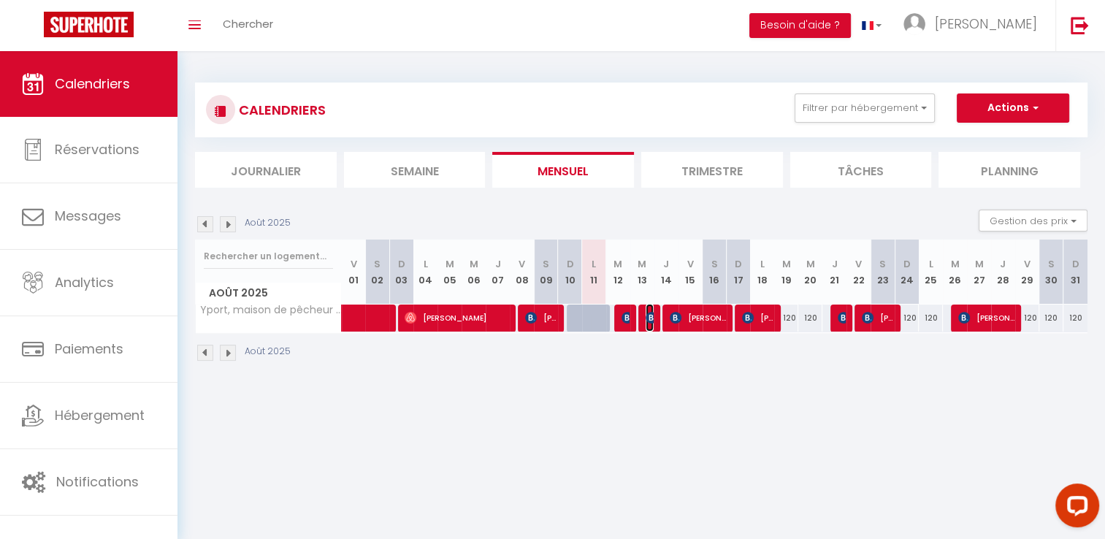
click at [651, 314] on img at bounding box center [652, 318] width 12 height 12
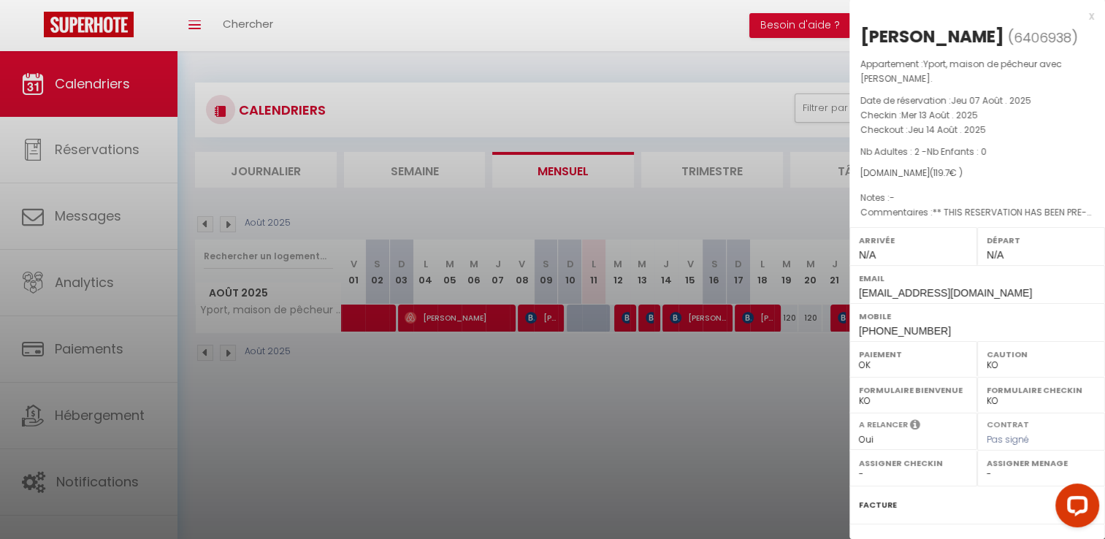
drag, startPoint x: 971, startPoint y: 34, endPoint x: 861, endPoint y: 31, distance: 110.3
click at [861, 31] on div "[PERSON_NAME]" at bounding box center [932, 36] width 144 height 23
click at [686, 392] on div at bounding box center [552, 269] width 1105 height 539
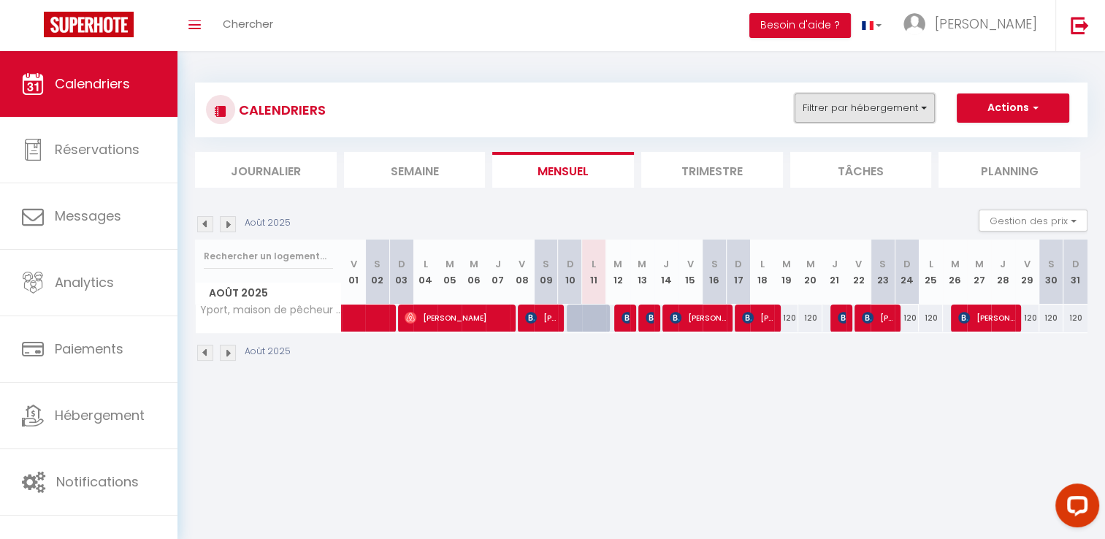
click at [913, 96] on button "Filtrer par hébergement" at bounding box center [864, 107] width 140 height 29
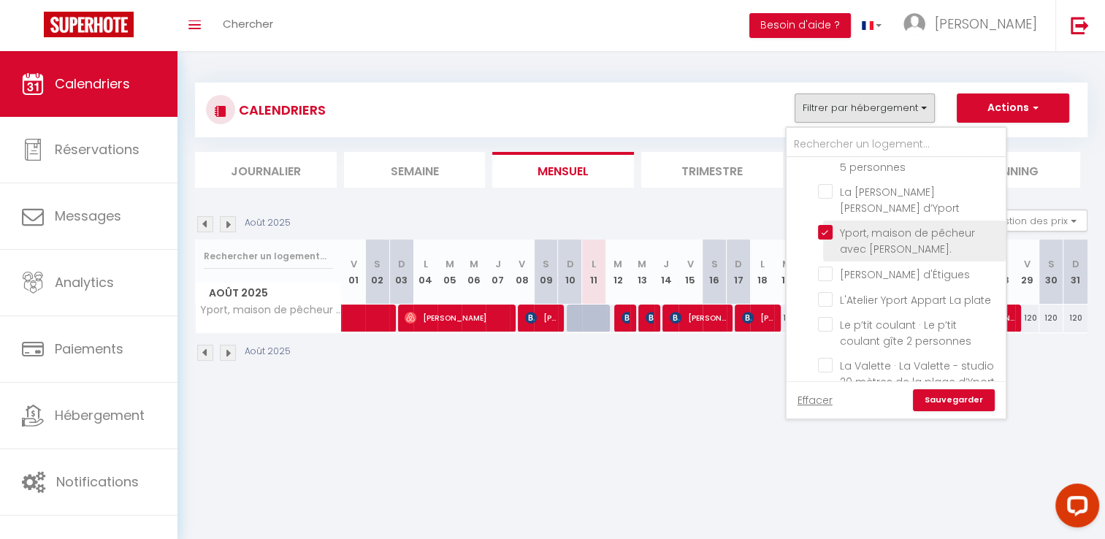
click at [881, 225] on input "Yport, maison de pêcheur avec [PERSON_NAME]." at bounding box center [909, 232] width 183 height 15
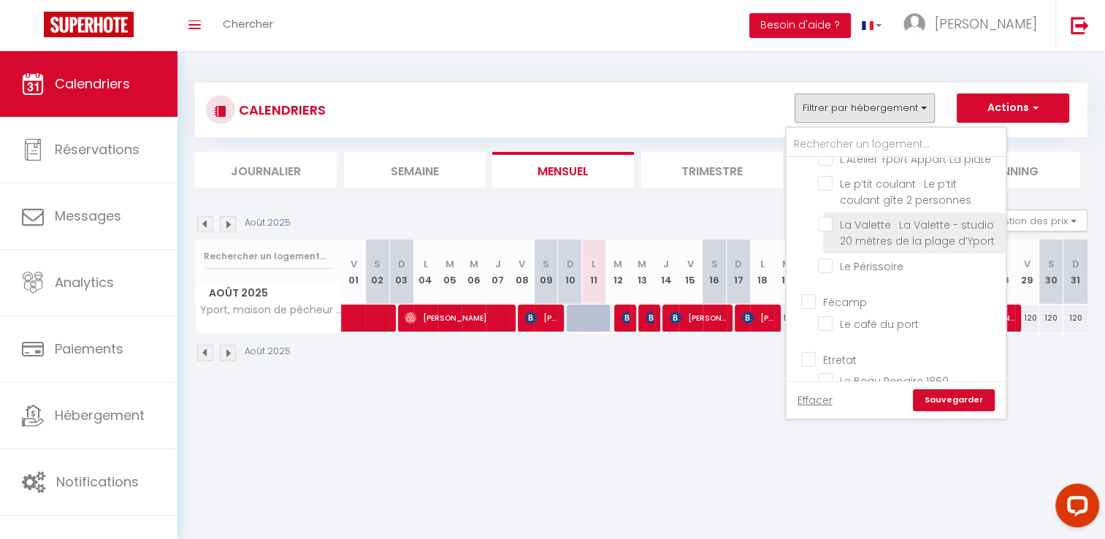
scroll to position [1095, 0]
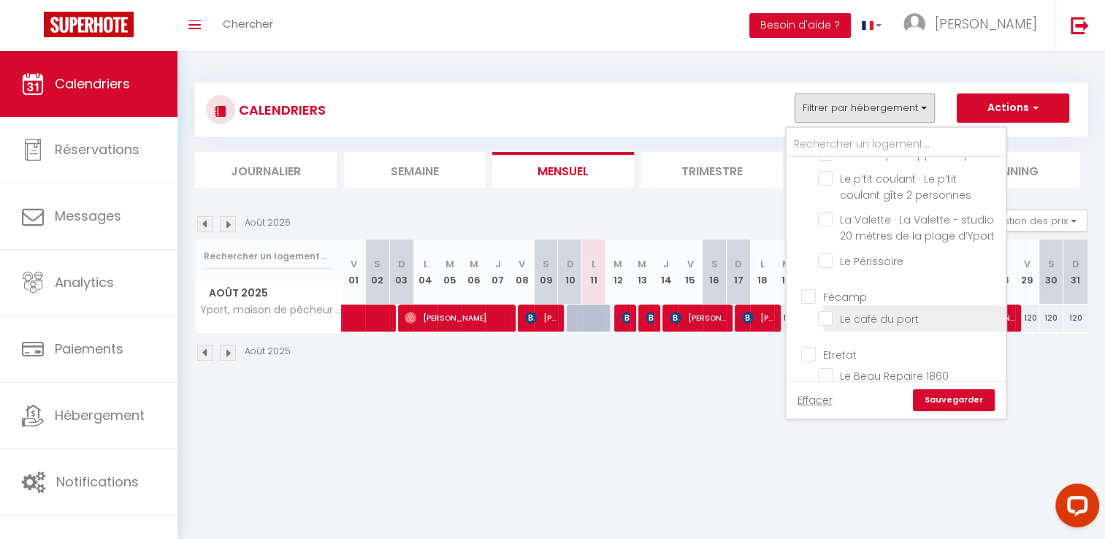
click at [903, 310] on input "Le café du port" at bounding box center [909, 317] width 183 height 15
click at [949, 407] on link "Sauvegarder" at bounding box center [954, 400] width 82 height 22
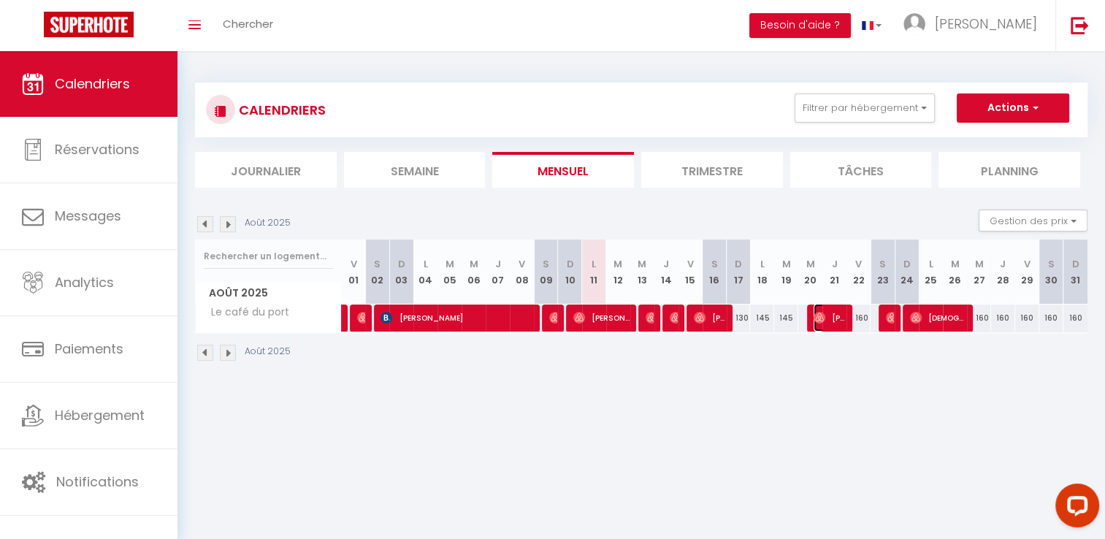
click at [835, 320] on span "[PERSON_NAME]" at bounding box center [829, 318] width 32 height 28
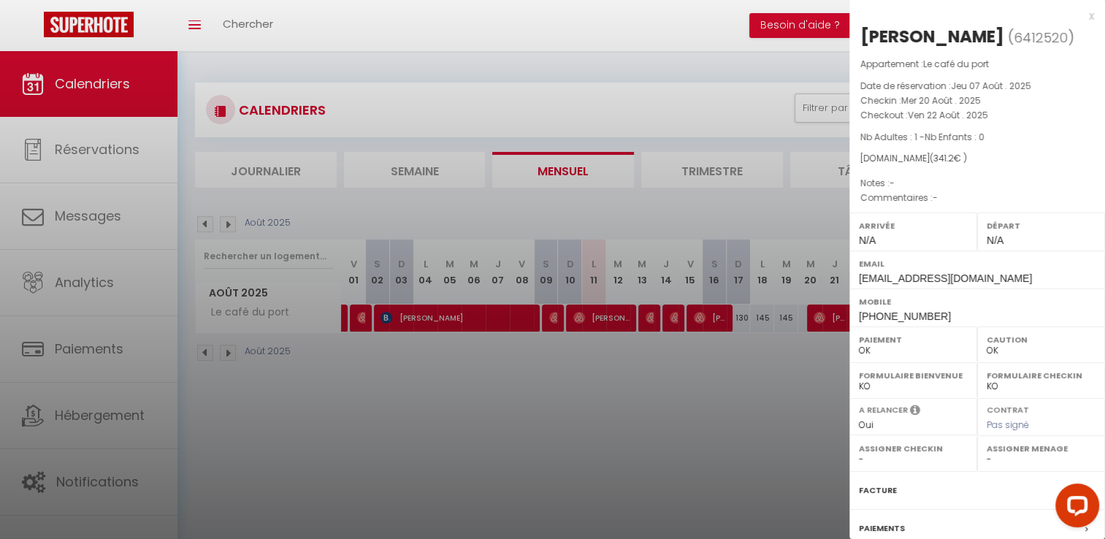
drag, startPoint x: 1003, startPoint y: 38, endPoint x: 858, endPoint y: 37, distance: 144.6
click at [858, 37] on div "[PERSON_NAME] ( 6412520 ) Appartement : Le café du port Date de réservation : J…" at bounding box center [977, 342] width 256 height 634
click at [643, 385] on div at bounding box center [552, 269] width 1105 height 539
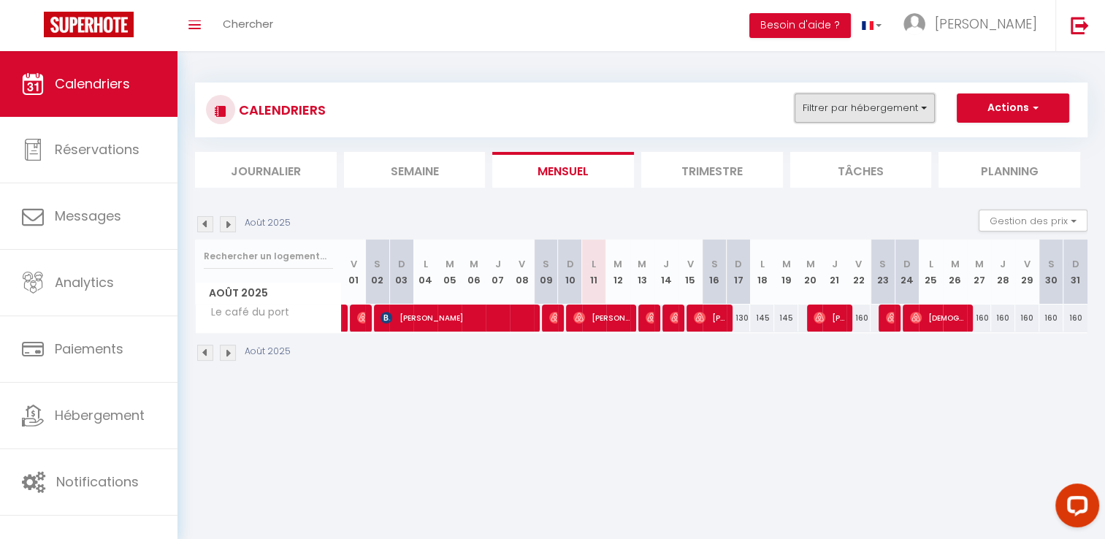
click at [889, 112] on button "Filtrer par hébergement" at bounding box center [864, 107] width 140 height 29
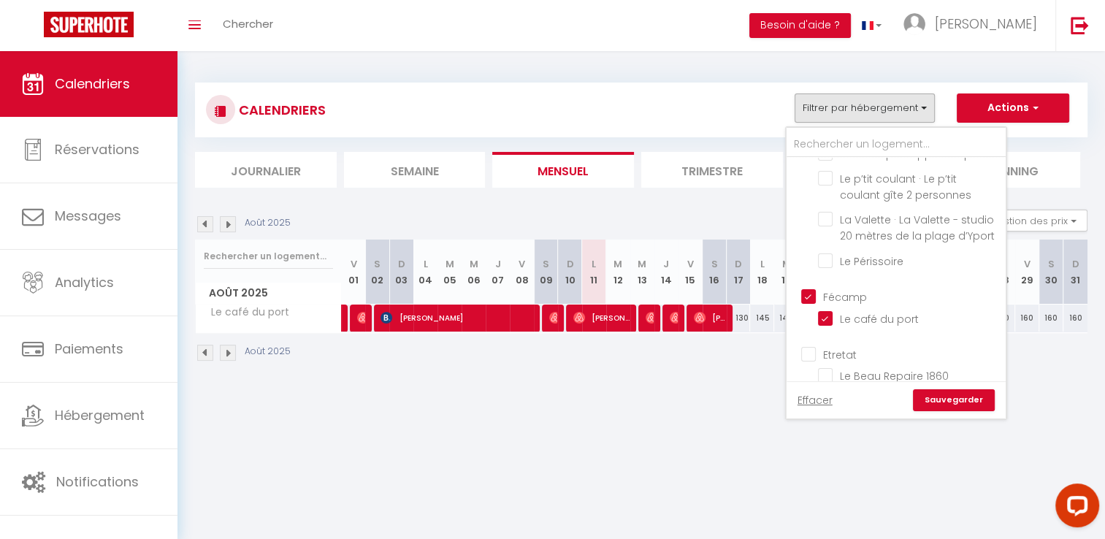
click at [846, 288] on input "Fécamp" at bounding box center [910, 295] width 219 height 15
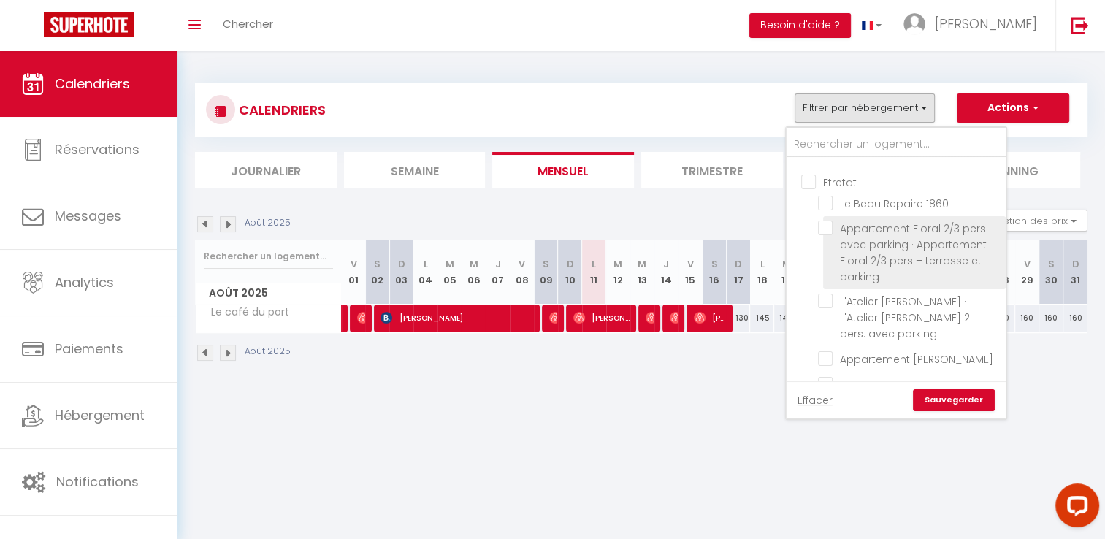
scroll to position [1314, 0]
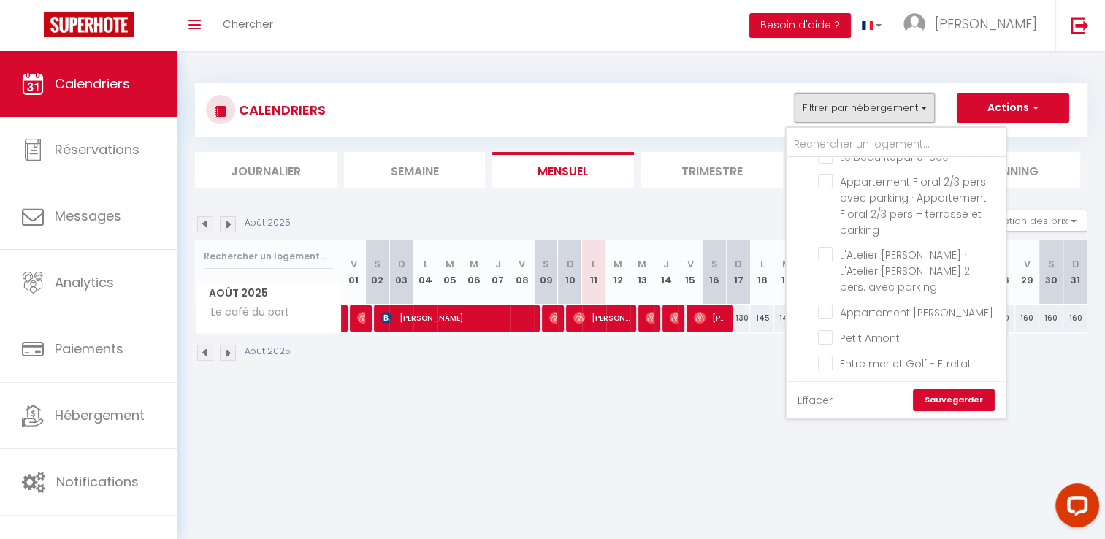
click at [866, 98] on button "Filtrer par hébergement" at bounding box center [864, 107] width 140 height 29
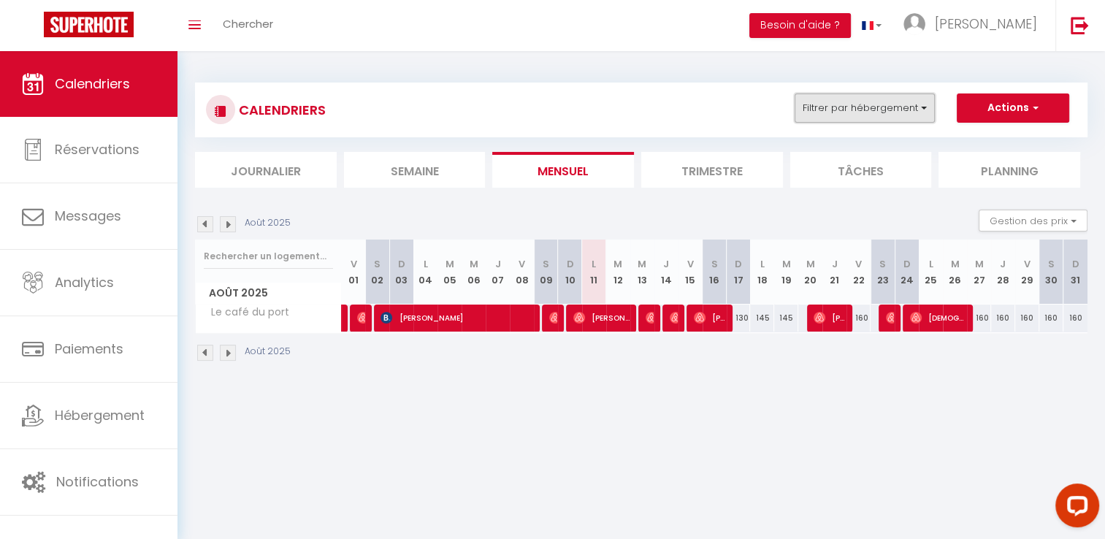
click at [866, 99] on button "Filtrer par hébergement" at bounding box center [864, 107] width 140 height 29
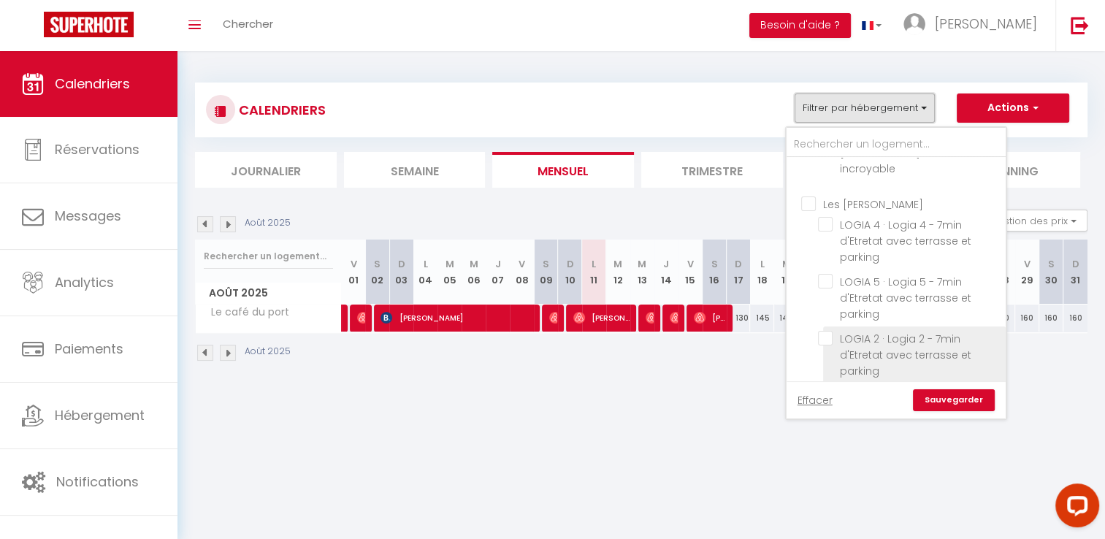
scroll to position [339, 0]
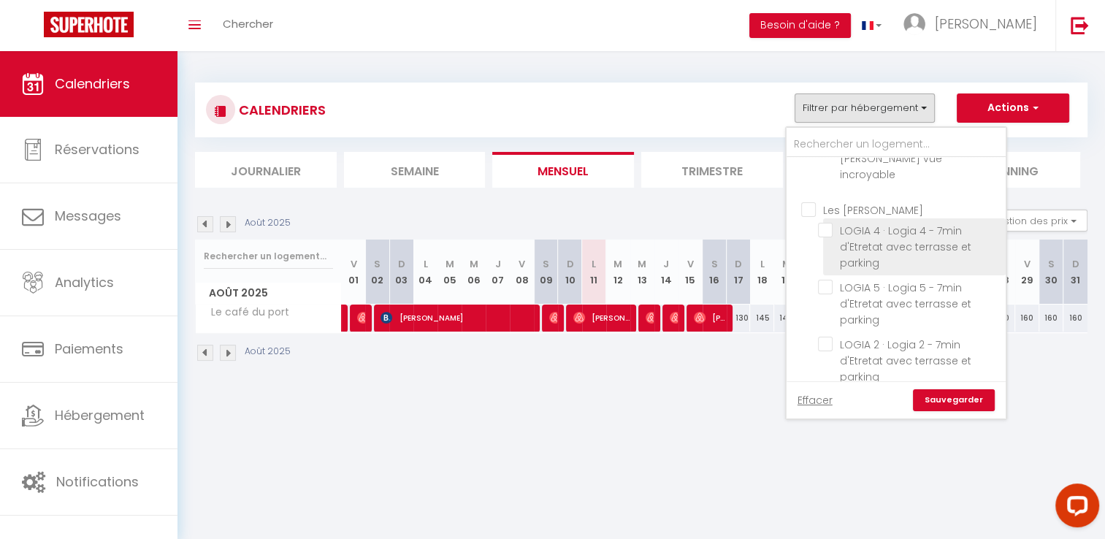
click at [895, 223] on input "LOGIA 4 · Logia 4 - 7min d'Etretat avec terrasse et parking" at bounding box center [909, 230] width 183 height 15
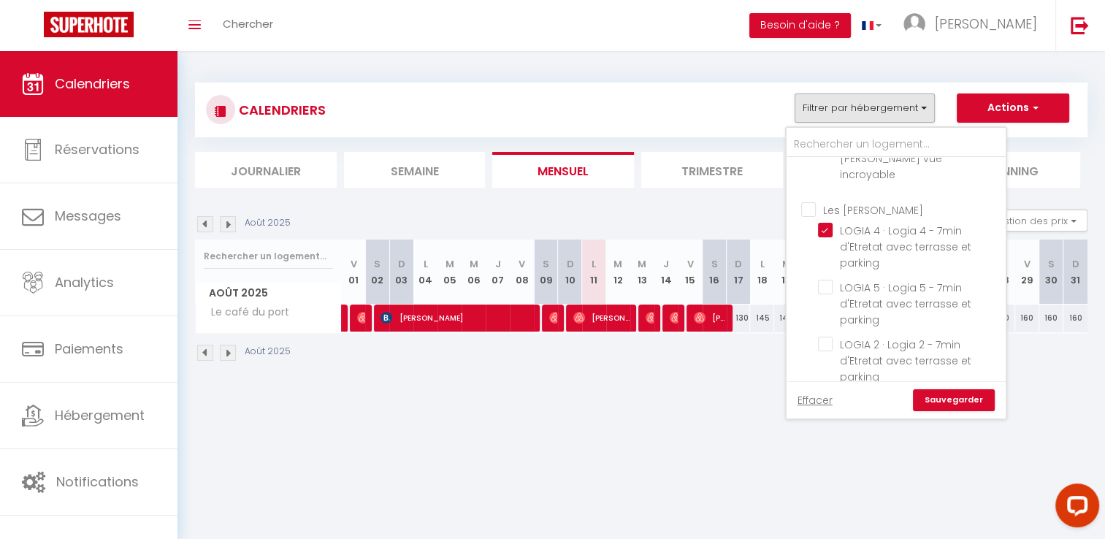
click at [946, 402] on link "Sauvegarder" at bounding box center [954, 400] width 82 height 22
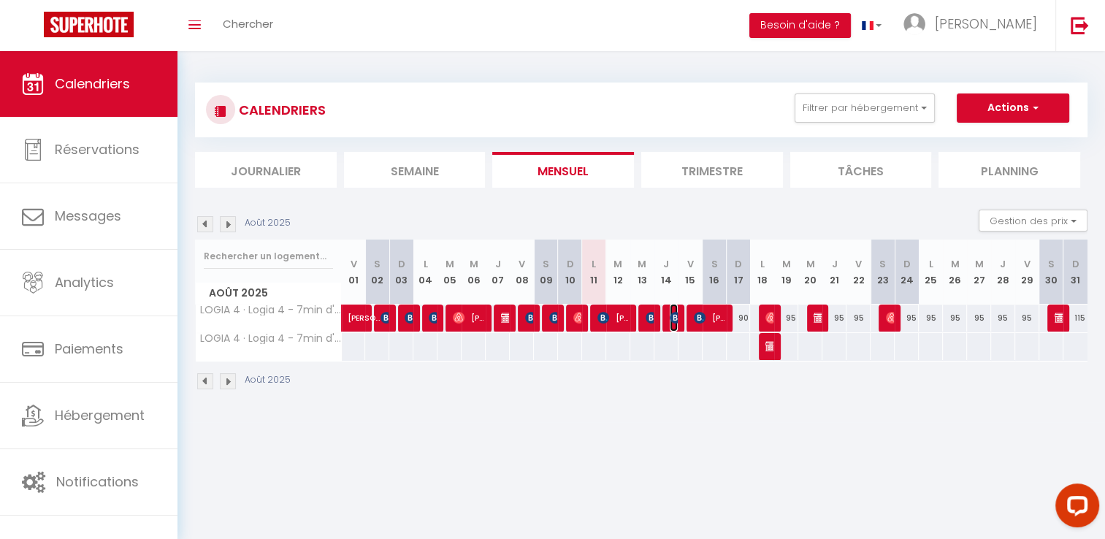
click at [675, 314] on img at bounding box center [676, 318] width 12 height 12
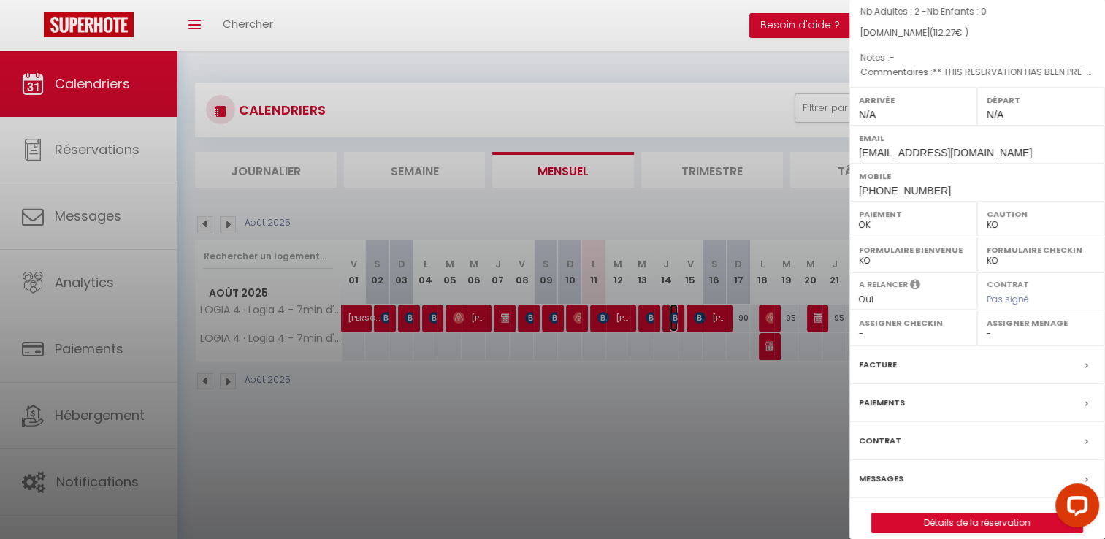
scroll to position [177, 0]
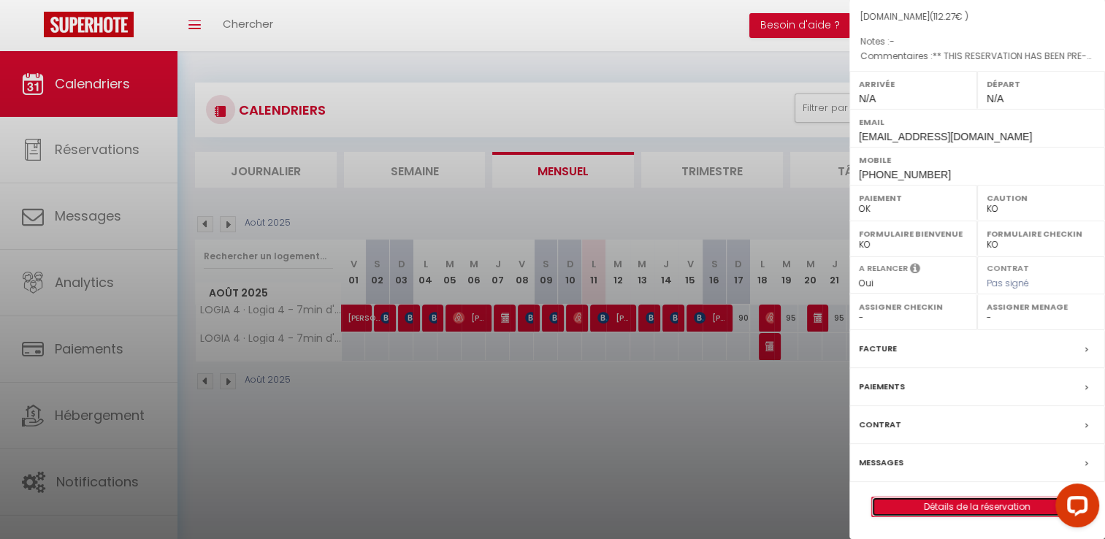
click at [958, 508] on link "Détails de la réservation" at bounding box center [977, 506] width 210 height 19
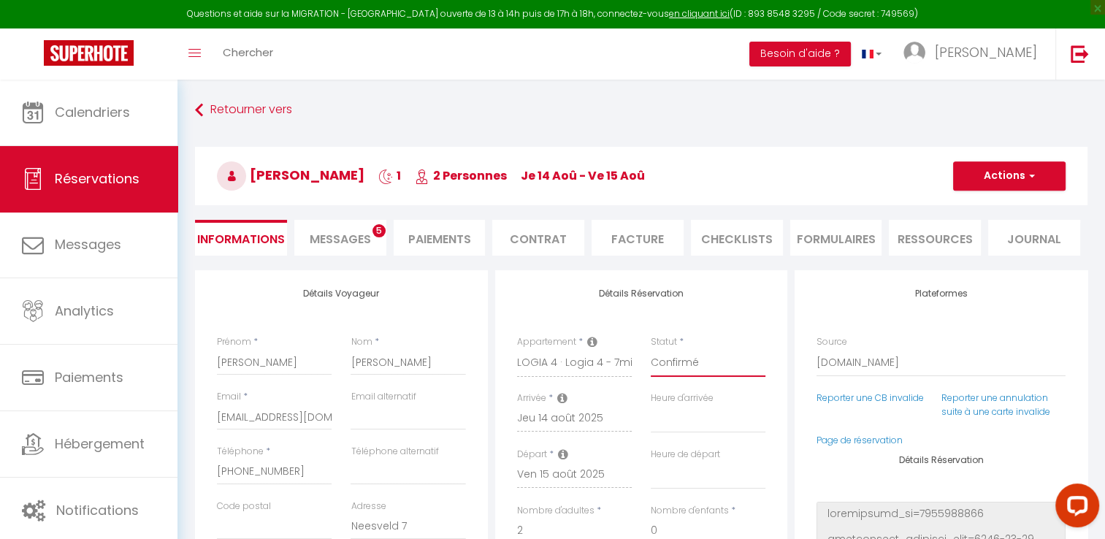
click at [721, 362] on select "Confirmé Non Confirmé [PERSON_NAME] par le voyageur No Show Request" at bounding box center [708, 363] width 115 height 28
click at [651, 349] on select "Confirmé Non Confirmé [PERSON_NAME] par le voyageur No Show Request" at bounding box center [708, 363] width 115 height 28
click at [987, 186] on button "Actions" at bounding box center [1009, 175] width 112 height 29
click at [981, 207] on link "Enregistrer" at bounding box center [994, 208] width 115 height 19
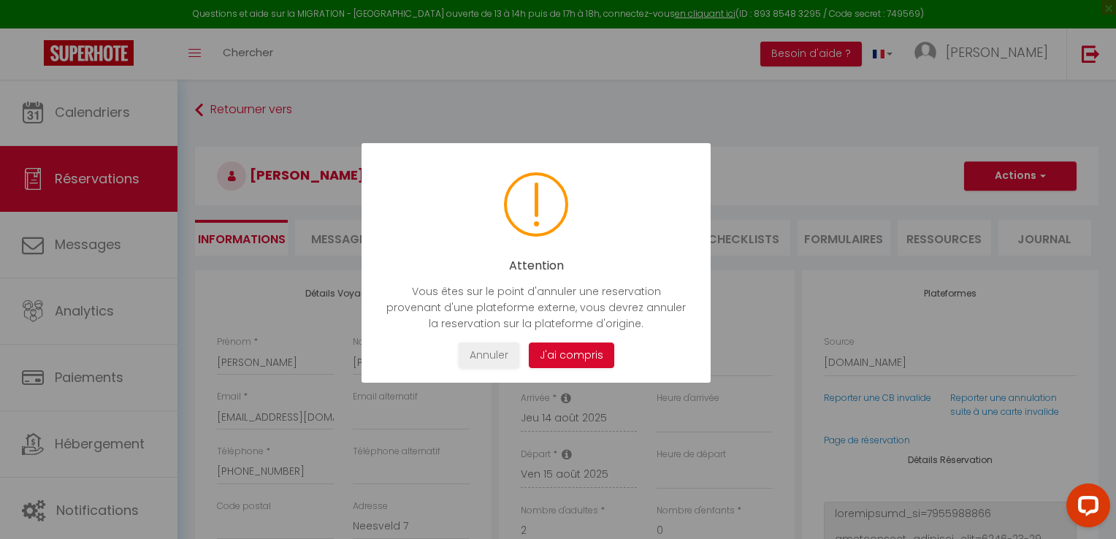
click at [562, 359] on button "J'ai compris" at bounding box center [571, 355] width 85 height 26
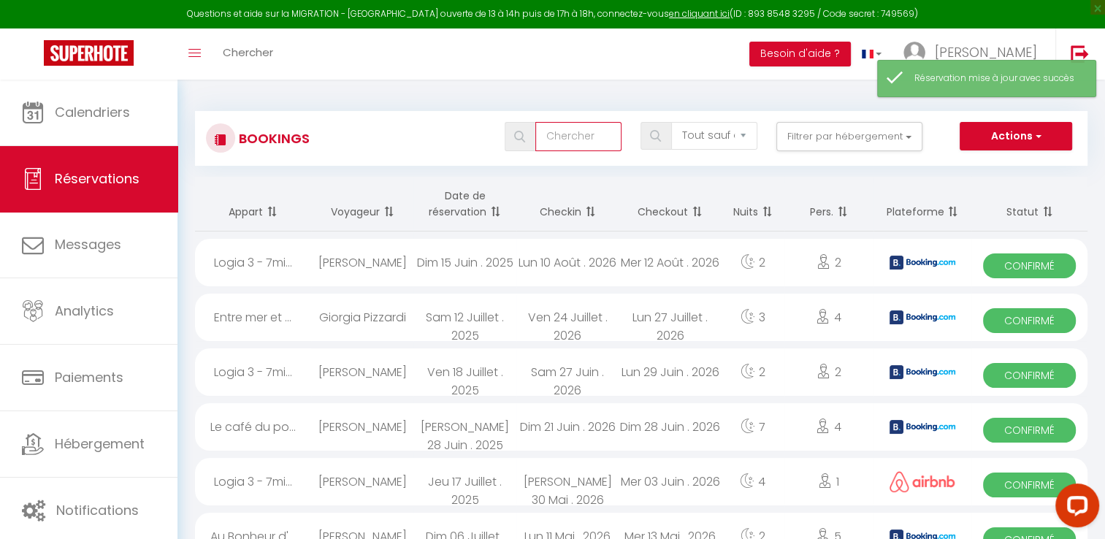
click at [574, 136] on input "text" at bounding box center [578, 136] width 86 height 29
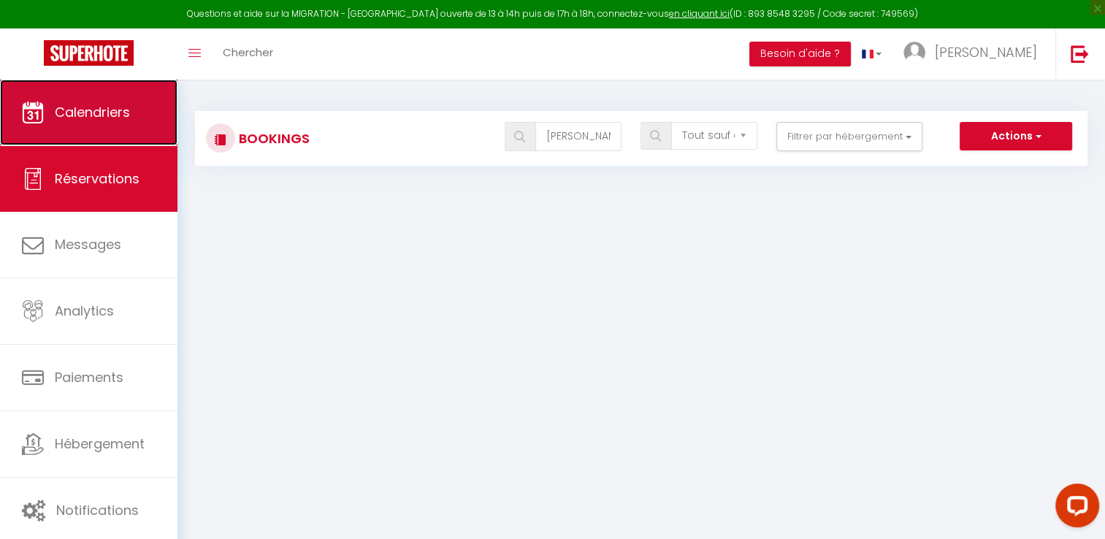
click at [148, 115] on link "Calendriers" at bounding box center [88, 113] width 177 height 66
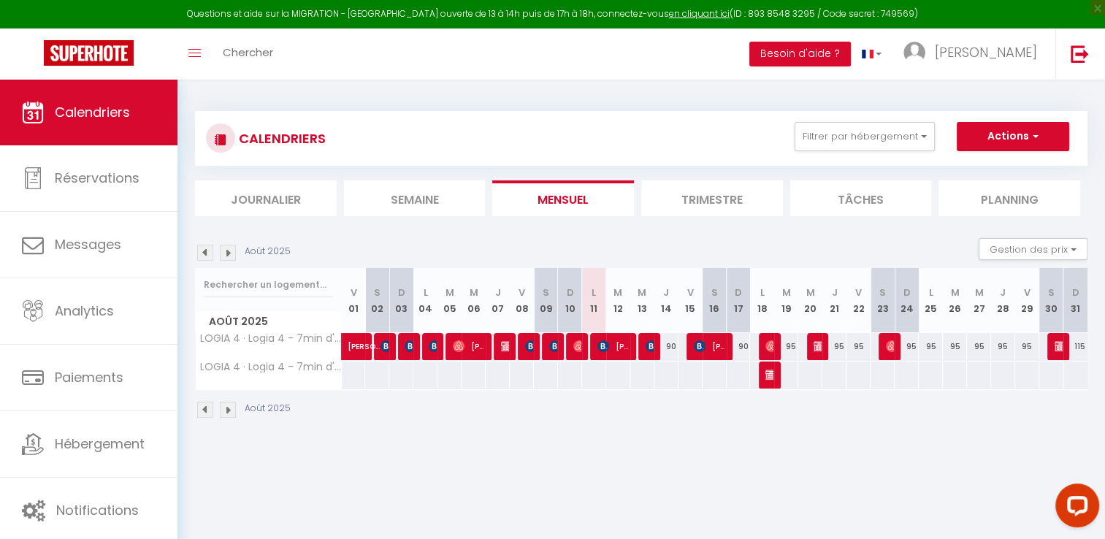
click at [672, 348] on div "90" at bounding box center [666, 346] width 24 height 27
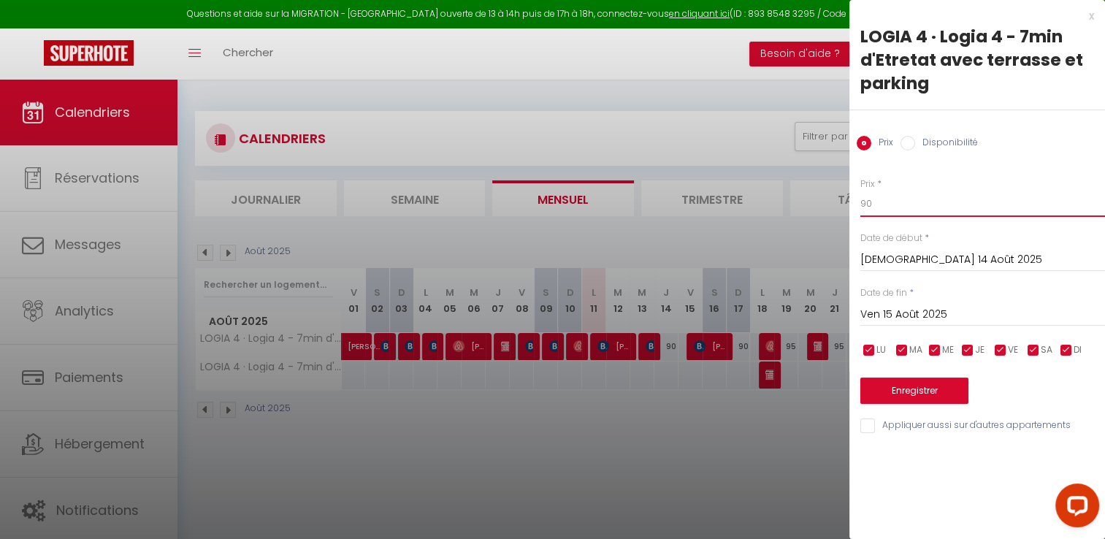
drag, startPoint x: 876, startPoint y: 209, endPoint x: 821, endPoint y: 201, distance: 56.1
click at [822, 202] on body "Questions et aide sur la MIGRATION - [GEOGRAPHIC_DATA] ouverte de 13 à 14h puis…" at bounding box center [552, 349] width 1105 height 539
click at [950, 386] on button "Enregistrer" at bounding box center [914, 391] width 108 height 26
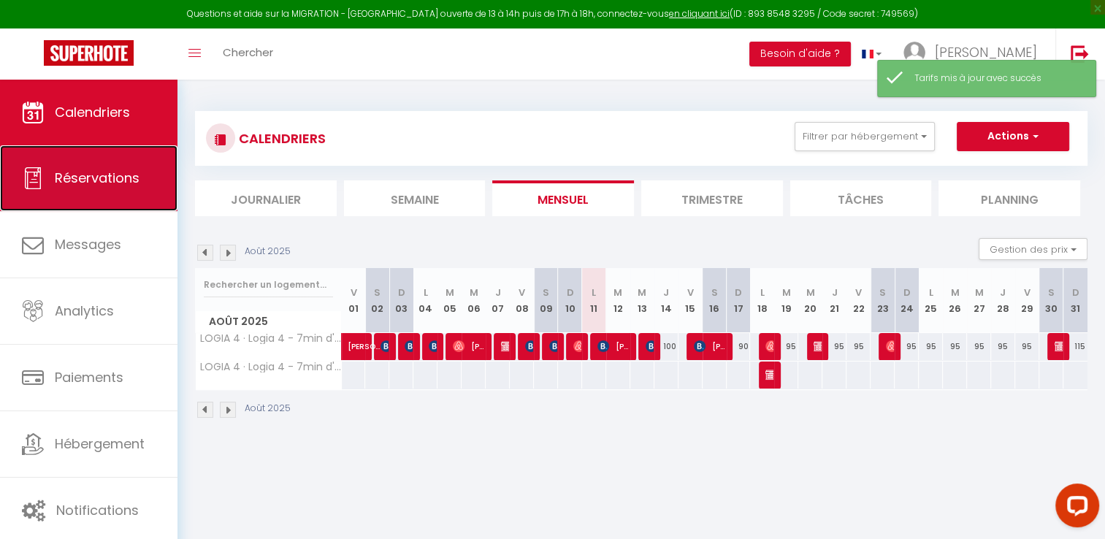
click at [109, 172] on span "Réservations" at bounding box center [97, 178] width 85 height 18
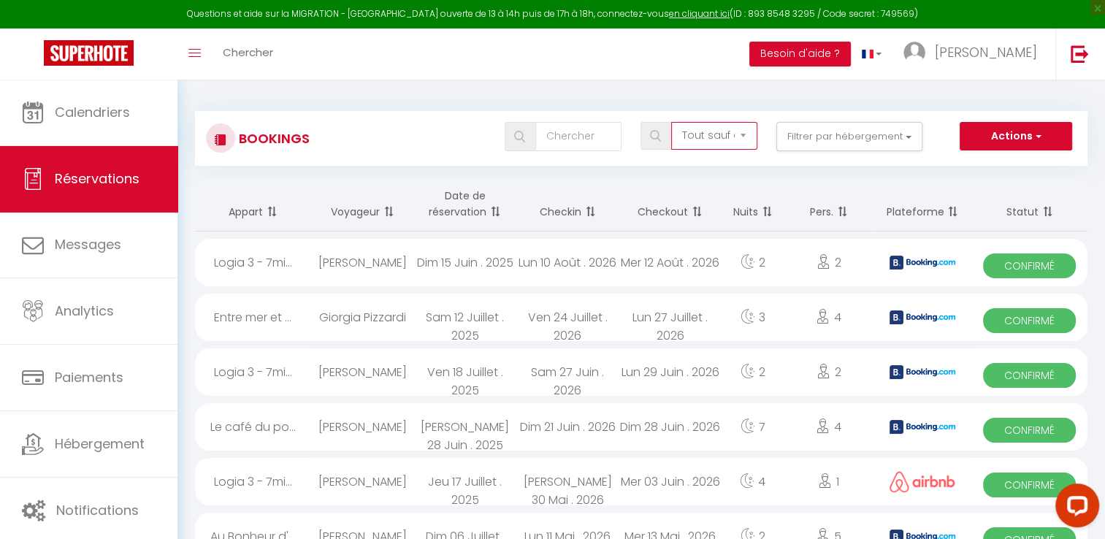
click at [704, 134] on select "Tous les statuts Annulé Confirmé Non Confirmé Tout sauf annulé No Show Request" at bounding box center [714, 136] width 86 height 28
click at [672, 122] on select "Tous les statuts Annulé Confirmé Non Confirmé Tout sauf annulé No Show Request" at bounding box center [714, 136] width 86 height 28
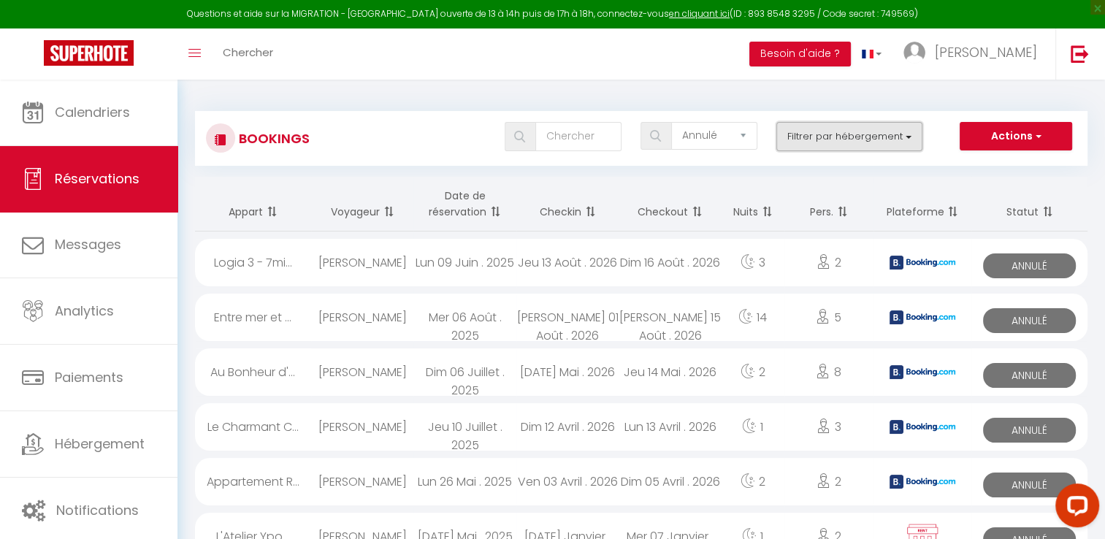
click at [816, 144] on button "Filtrer par hébergement" at bounding box center [849, 136] width 146 height 29
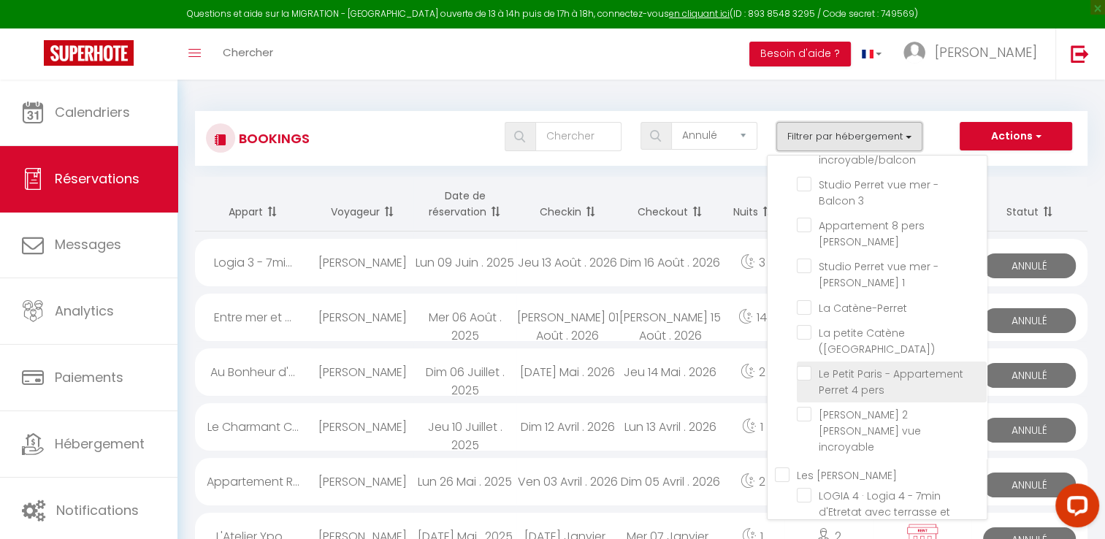
scroll to position [73, 0]
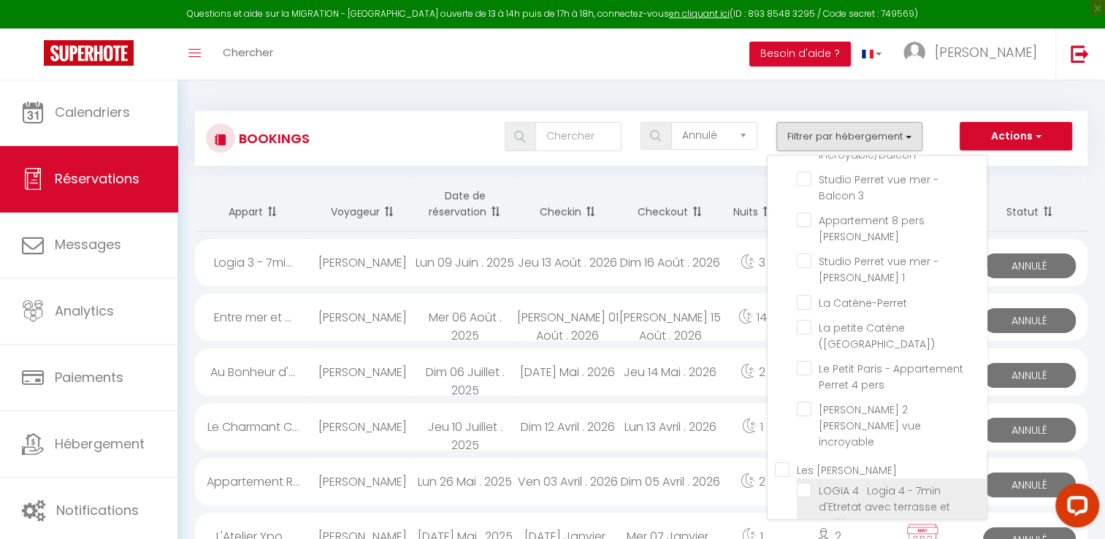
click at [901, 483] on input "LOGIA 4 · Logia 4 - 7min d'Etretat avec terrasse et parking" at bounding box center [892, 490] width 190 height 15
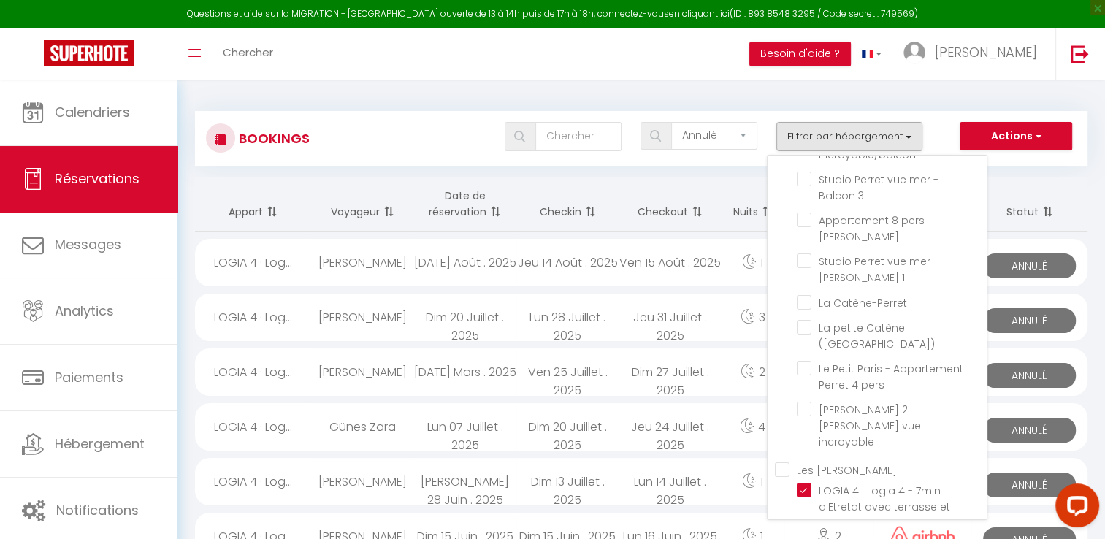
click at [434, 250] on div "[DATE] Août . 2025" at bounding box center [464, 262] width 103 height 47
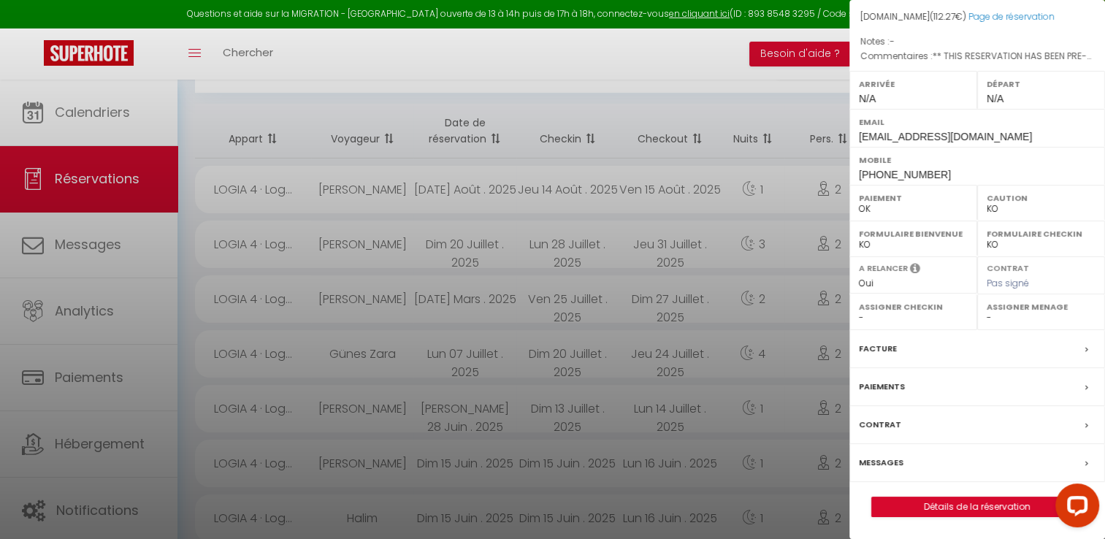
click at [938, 468] on div "Messages" at bounding box center [977, 463] width 256 height 38
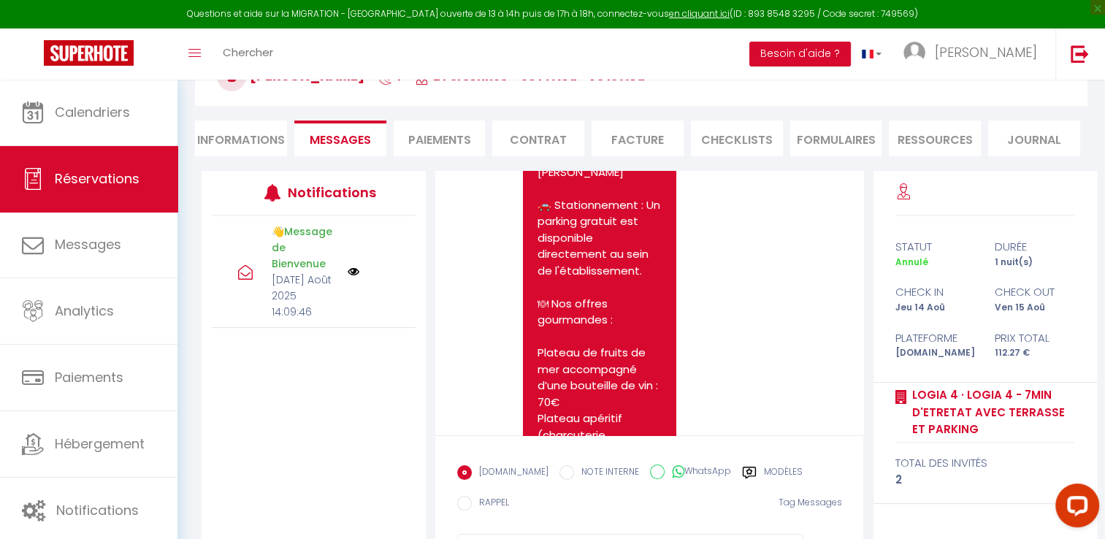
scroll to position [878, 0]
click at [245, 150] on li "Informations" at bounding box center [241, 138] width 92 height 36
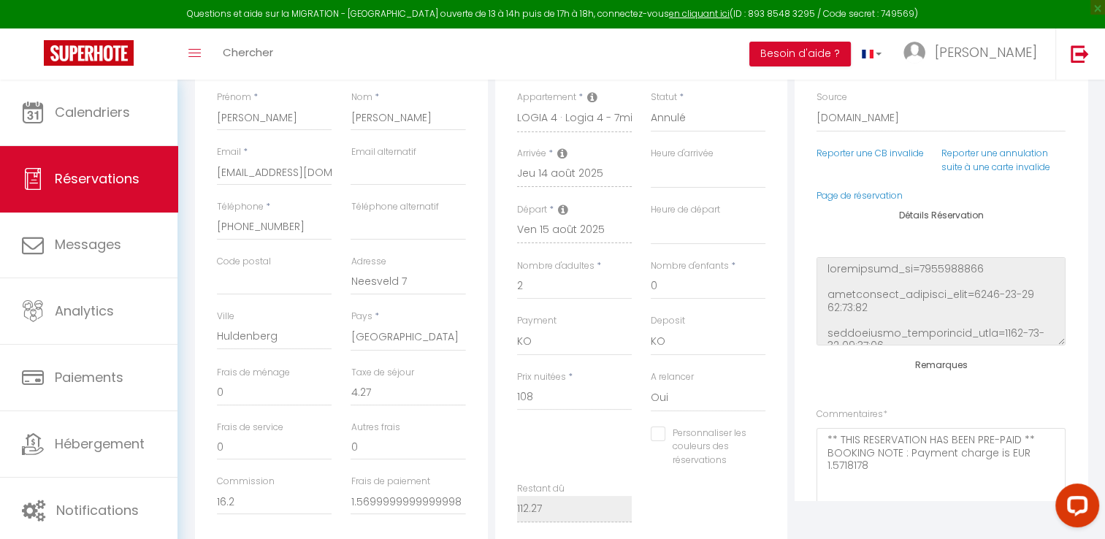
scroll to position [245, 0]
